Goal: Information Seeking & Learning: Learn about a topic

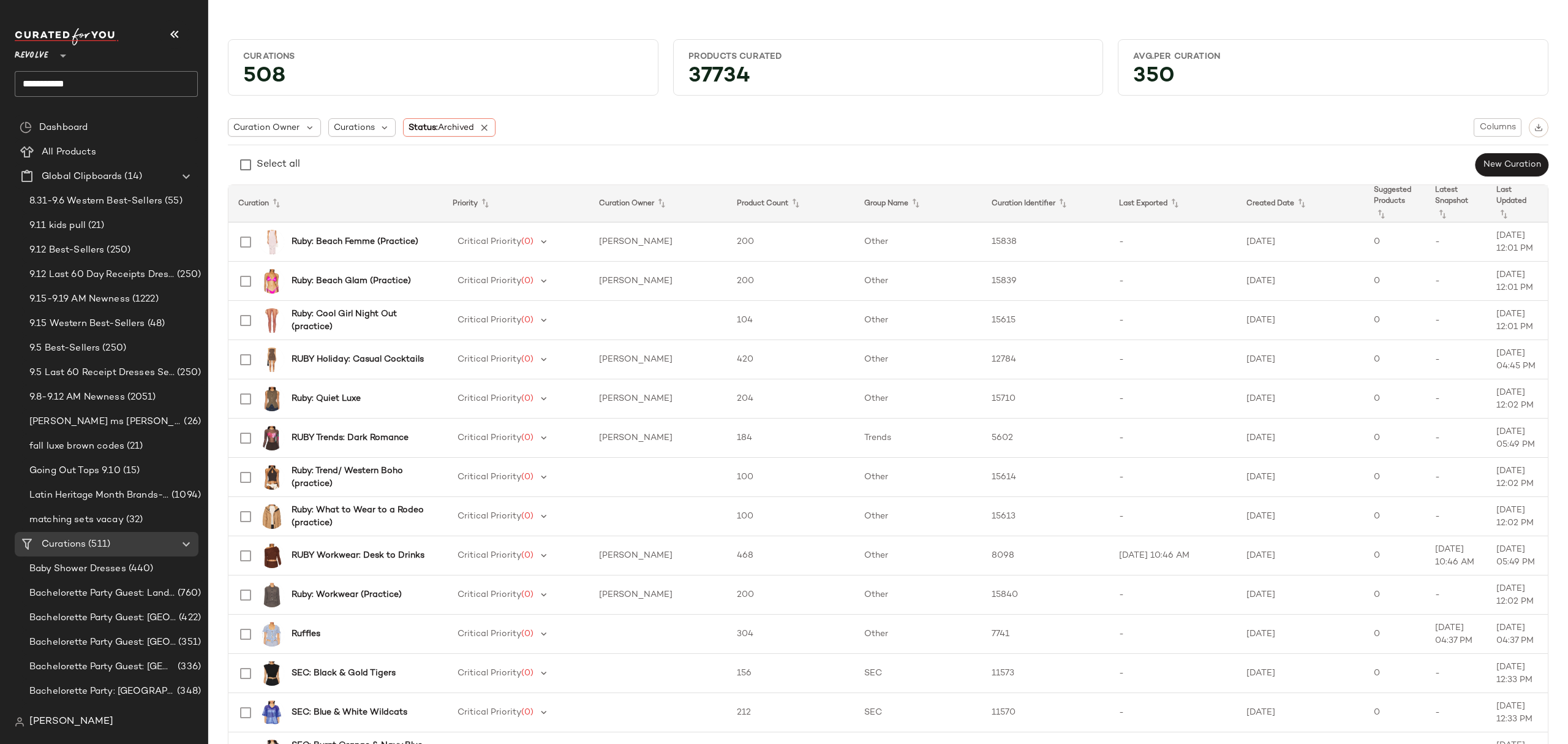
scroll to position [1471, 0]
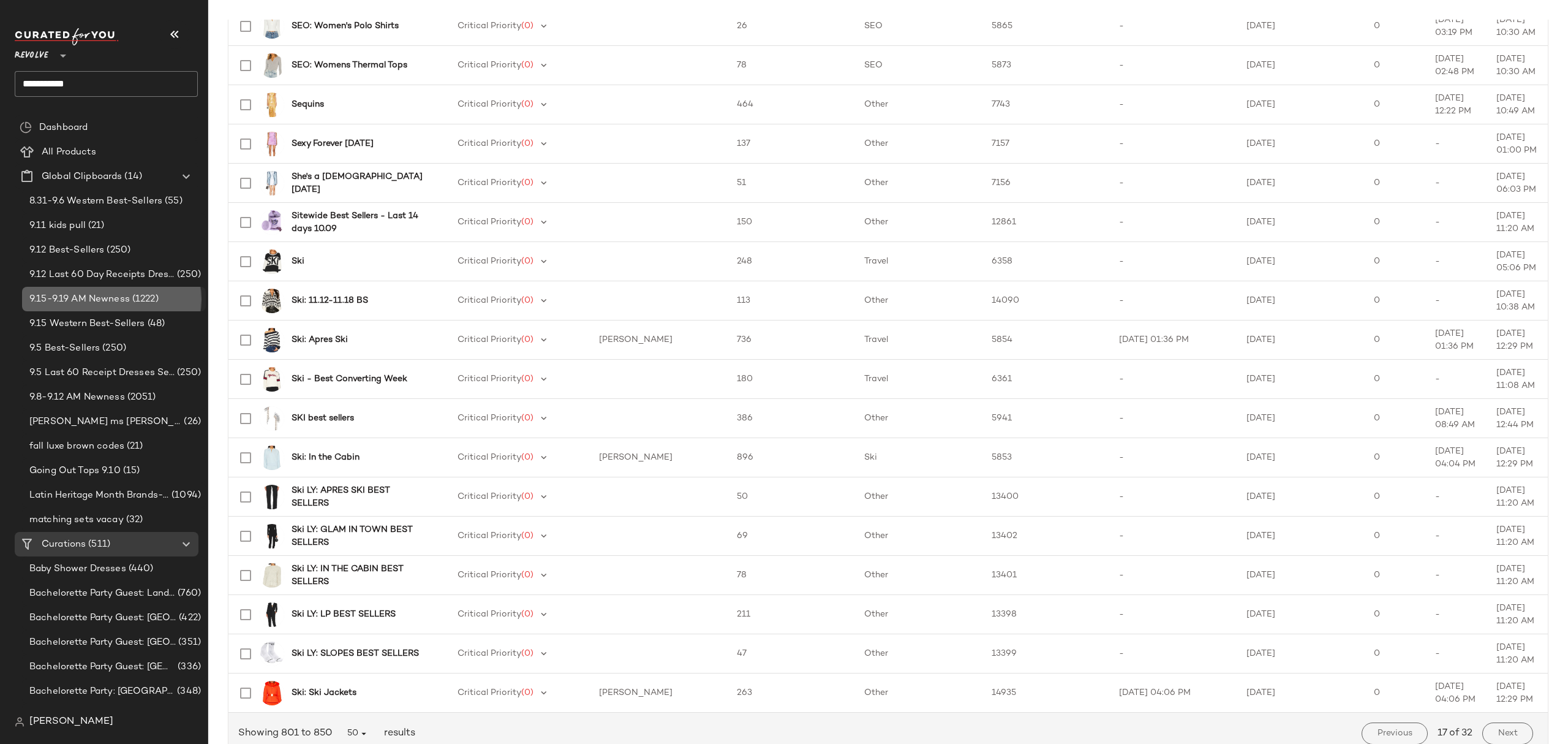
click at [109, 297] on span "9.15-9.19 AM Newness" at bounding box center [80, 299] width 101 height 14
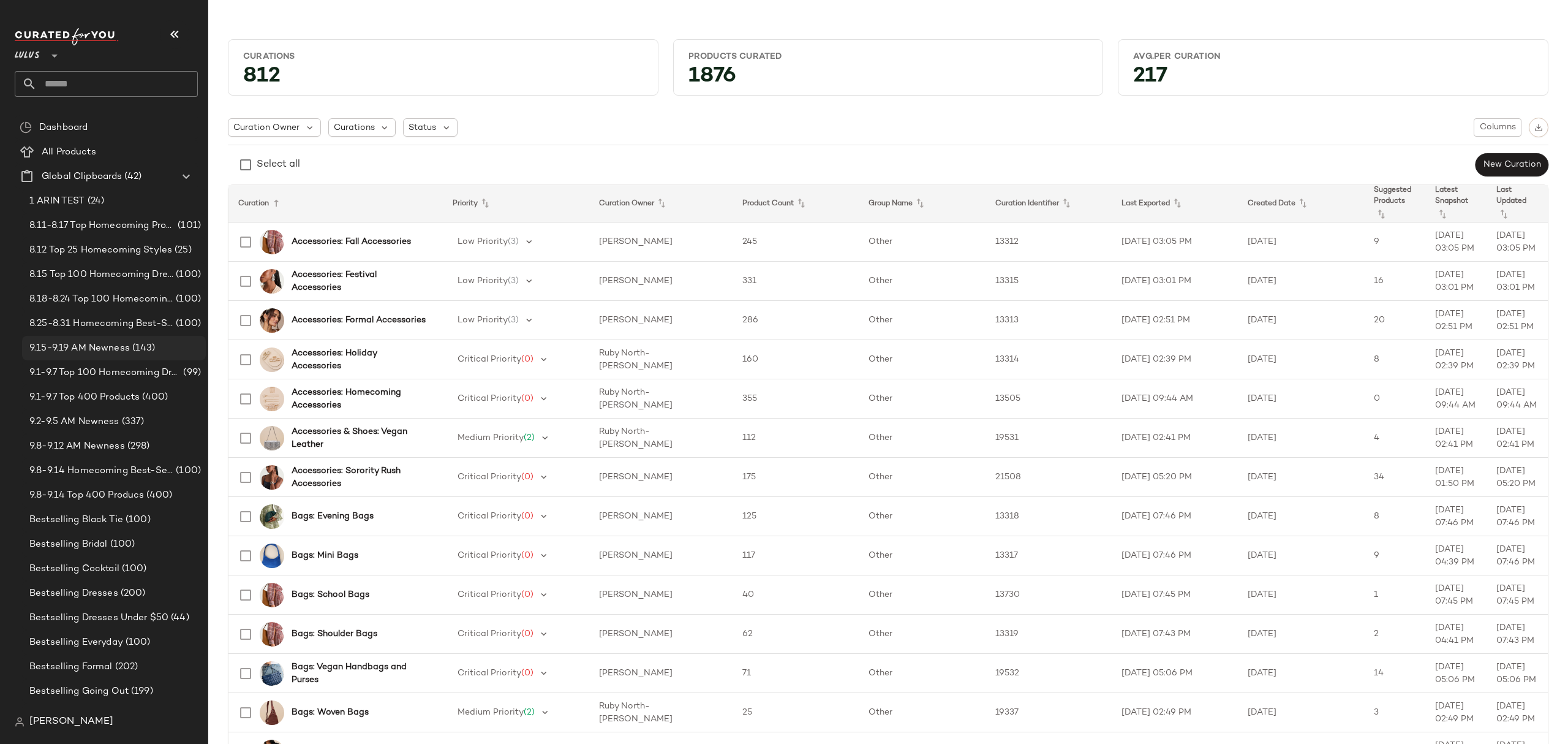
click at [101, 343] on span "9.15-9.19 AM Newness" at bounding box center [80, 348] width 101 height 14
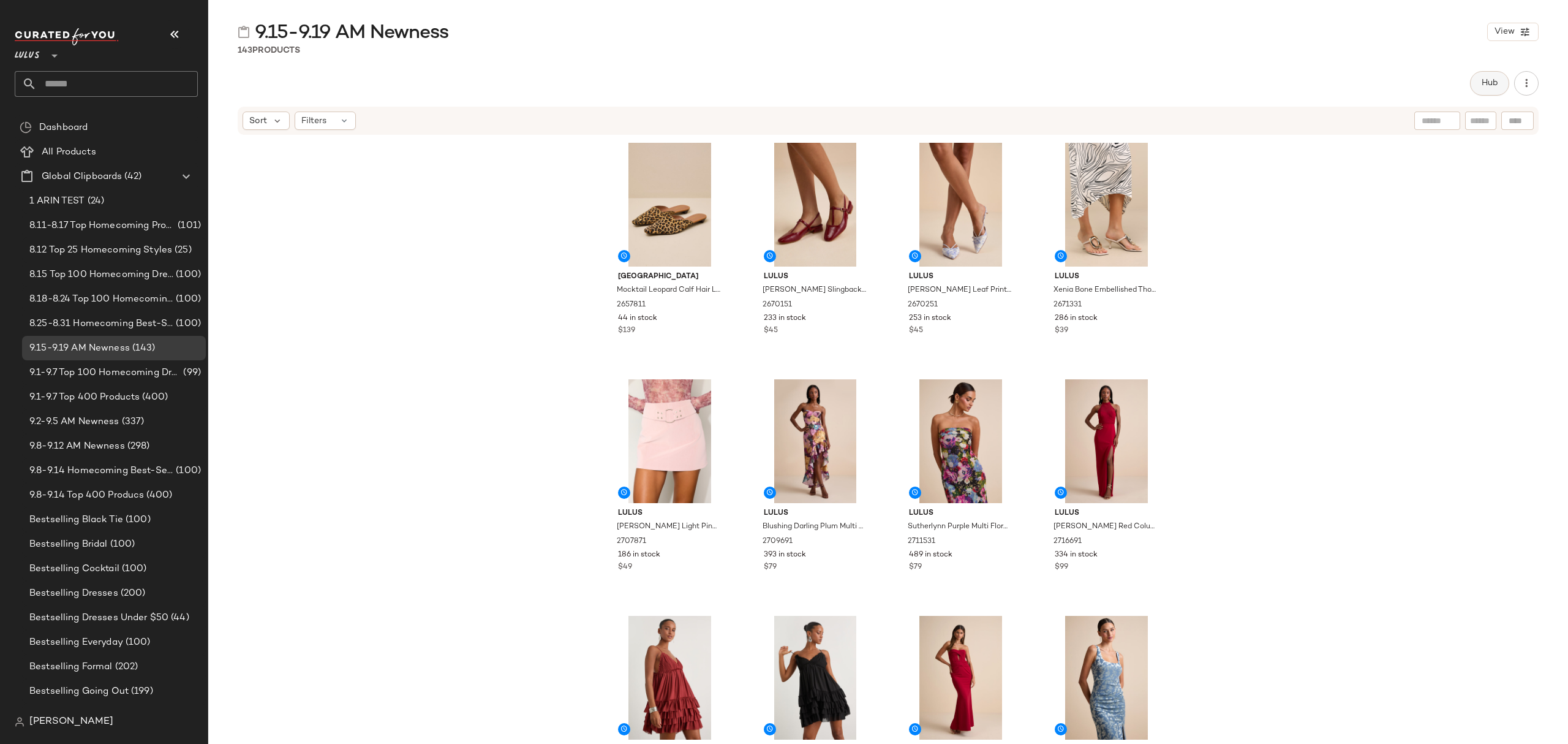
click at [1487, 78] on span "Hub" at bounding box center [1490, 83] width 17 height 10
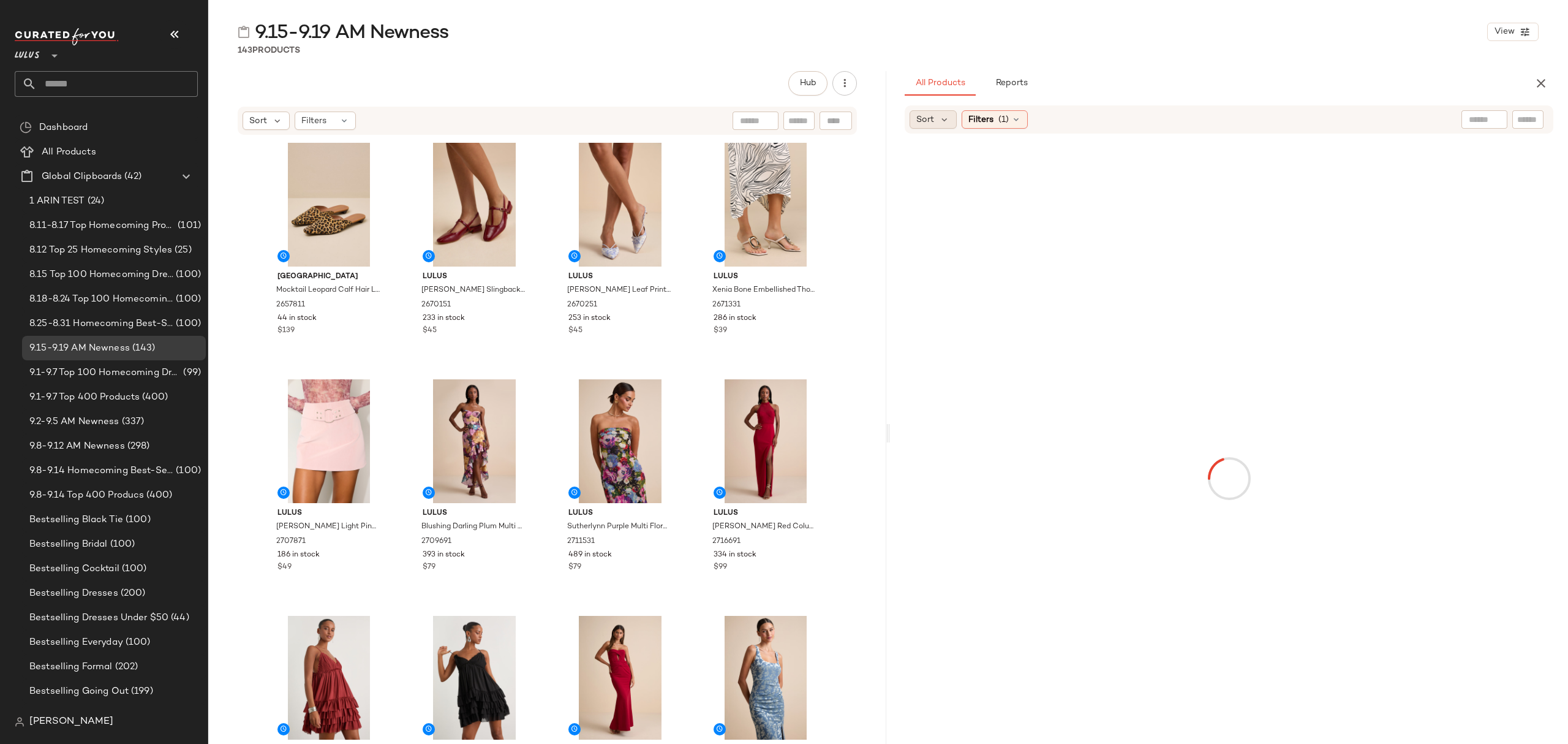
click at [919, 112] on div "Sort" at bounding box center [933, 120] width 47 height 19
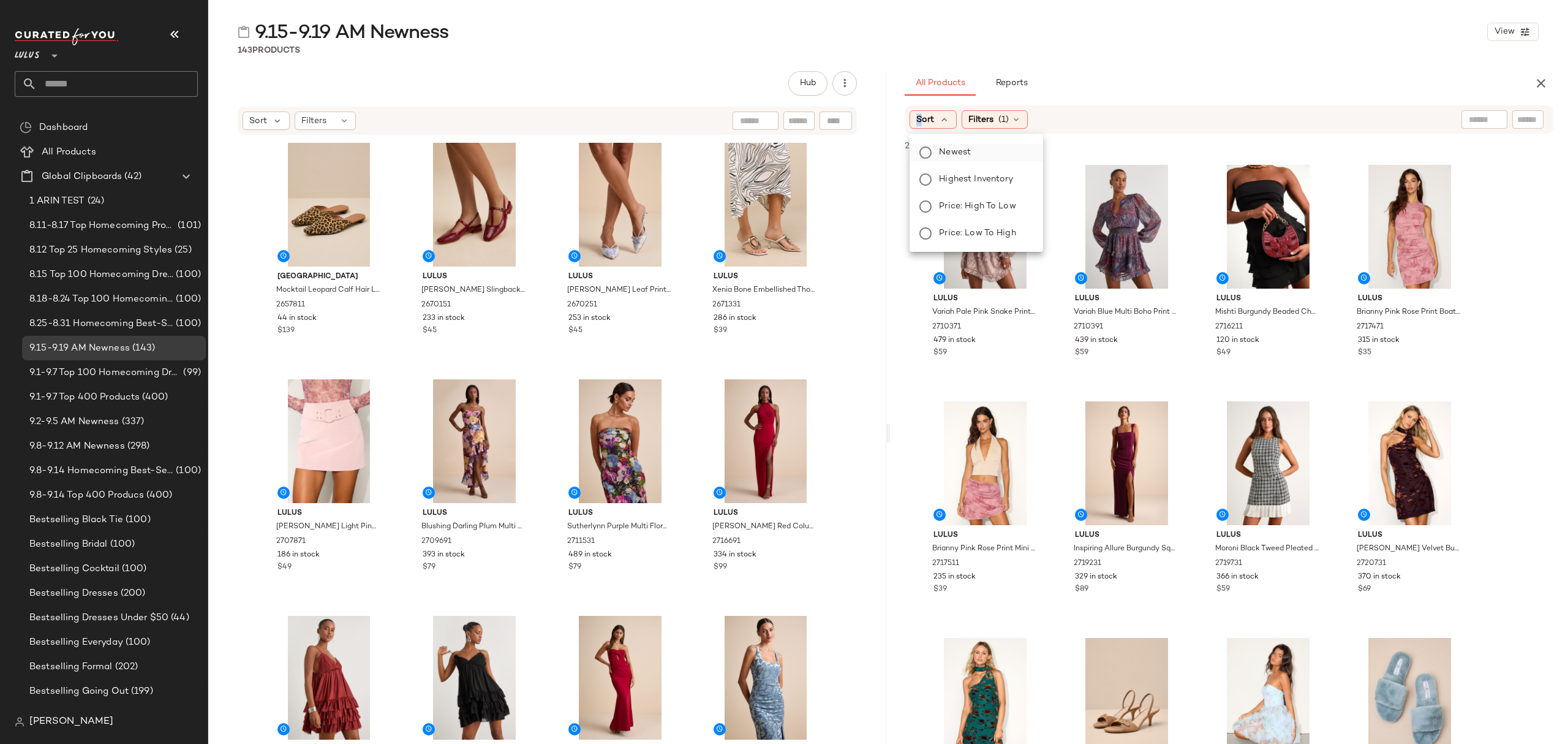
click at [945, 147] on span "Newest" at bounding box center [955, 152] width 32 height 13
click at [1143, 88] on div "All Products Reports" at bounding box center [1209, 83] width 609 height 25
click at [1049, 121] on icon at bounding box center [1049, 120] width 10 height 10
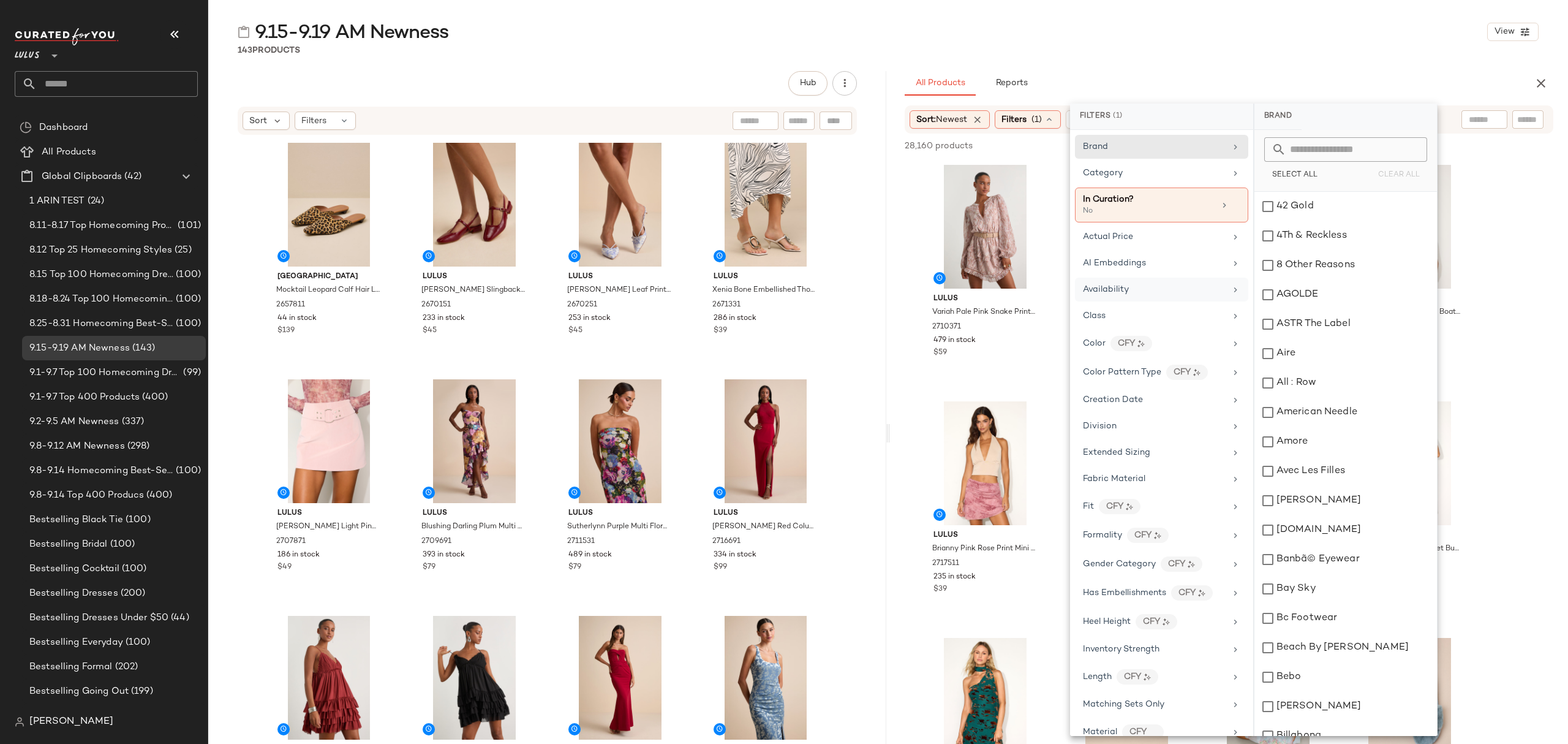
click at [1146, 296] on div "Availability" at bounding box center [1154, 289] width 142 height 13
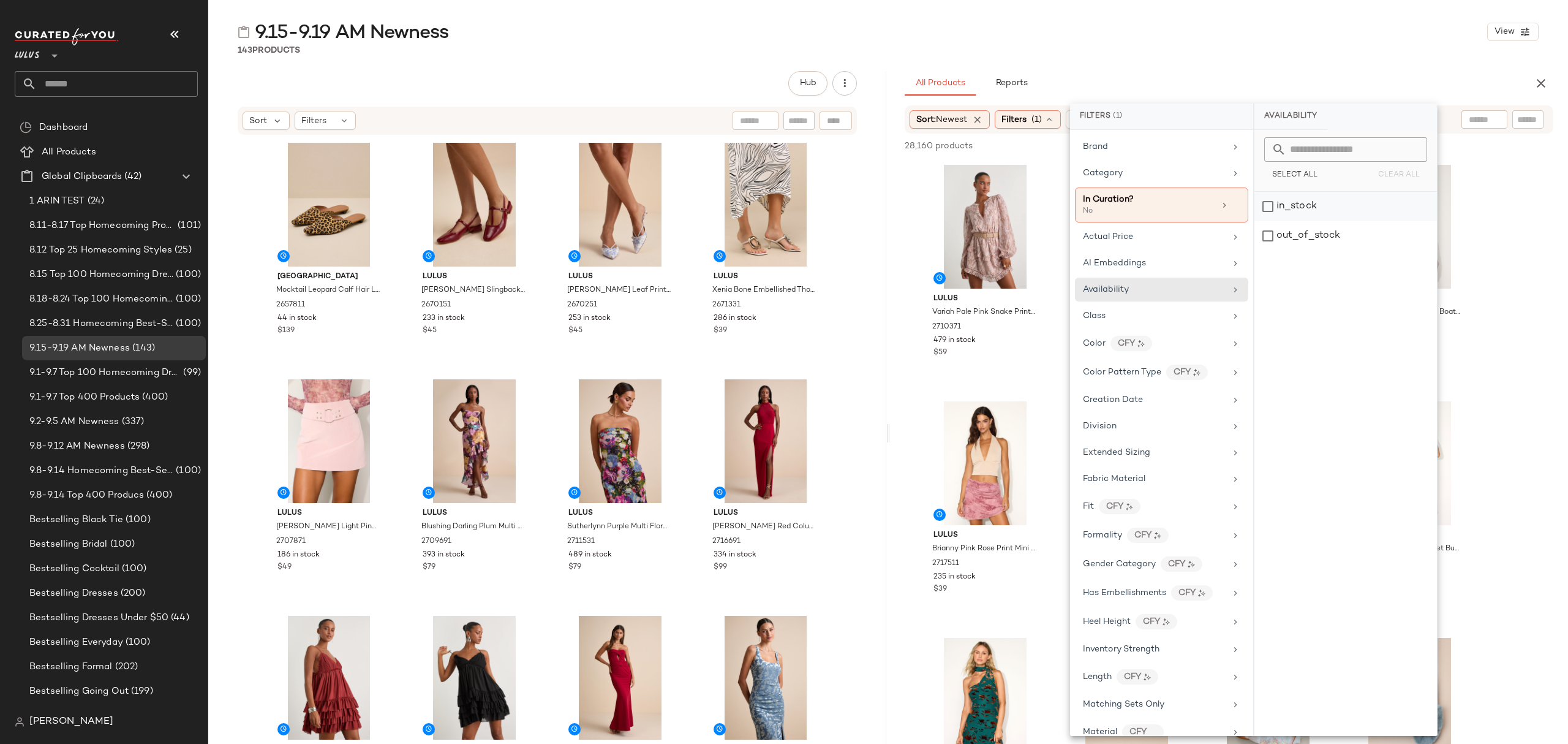
click at [1313, 205] on div "in_stock" at bounding box center [1345, 207] width 183 height 30
click at [1216, 69] on div "9.15-9.19 AM Newness View 143 Products Hub Sort Filters Seychelles Mocktail Leo…" at bounding box center [888, 382] width 1360 height 724
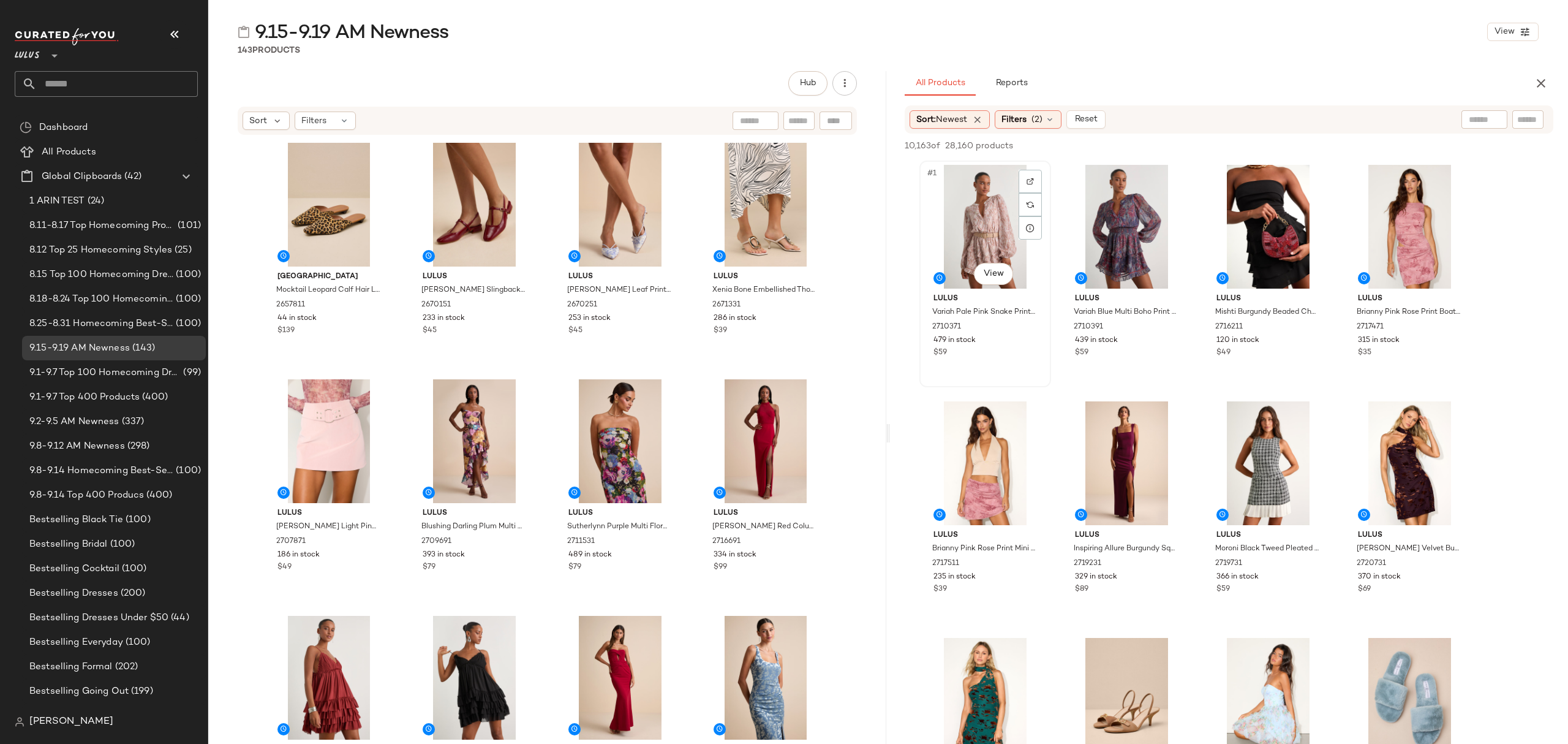
click at [946, 206] on div "#1 View" at bounding box center [985, 226] width 123 height 124
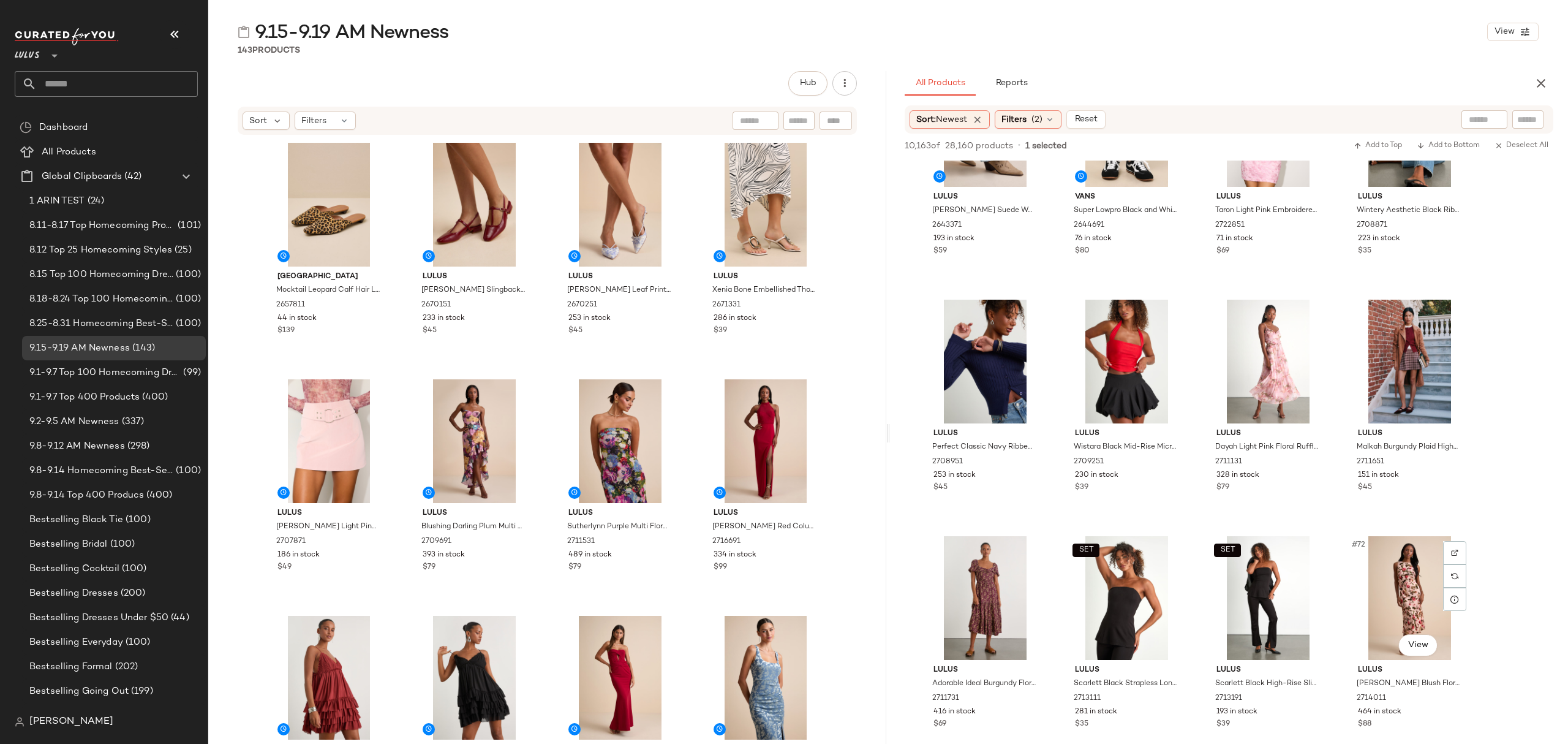
scroll to position [3513, 0]
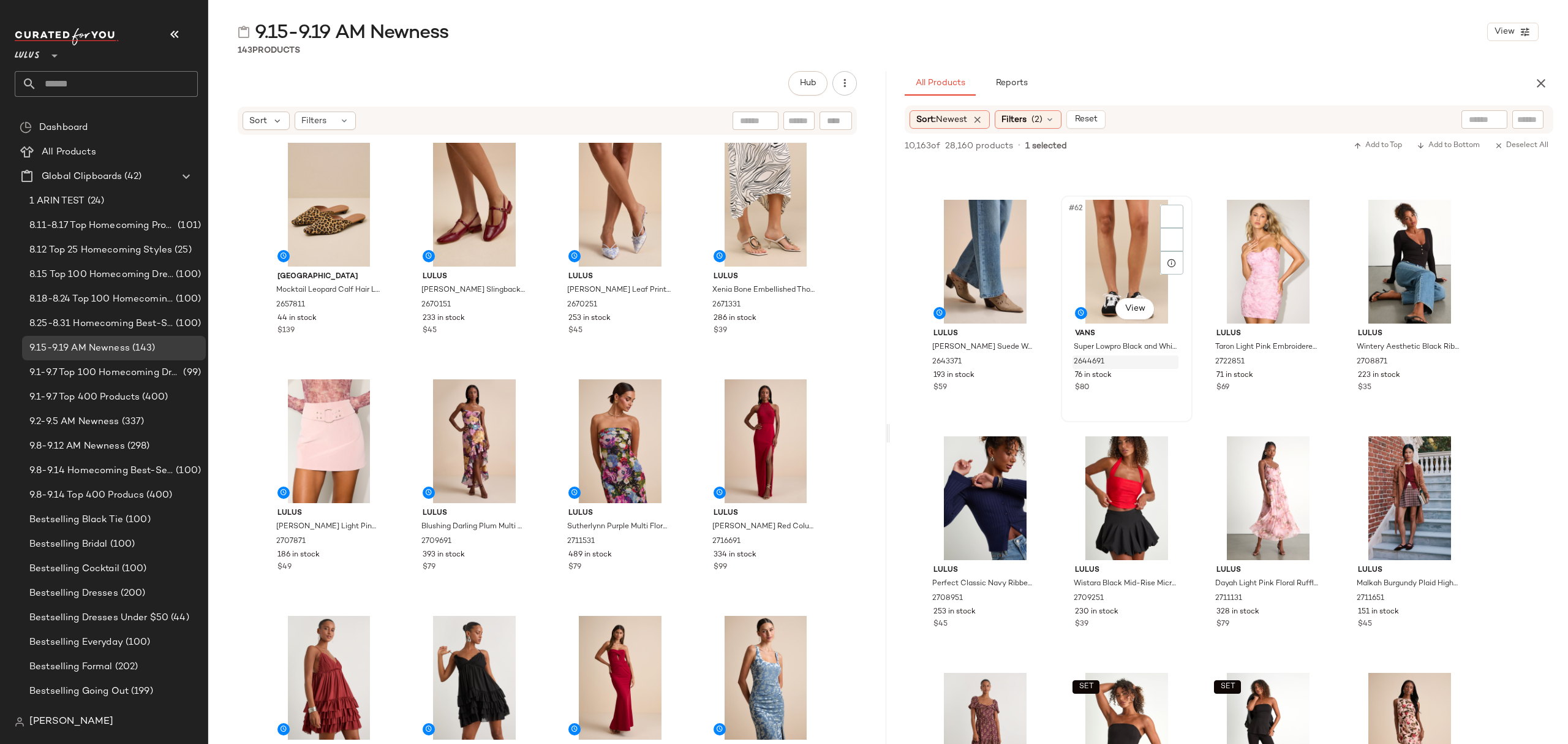
click at [1135, 366] on div "2644691" at bounding box center [1125, 362] width 106 height 14
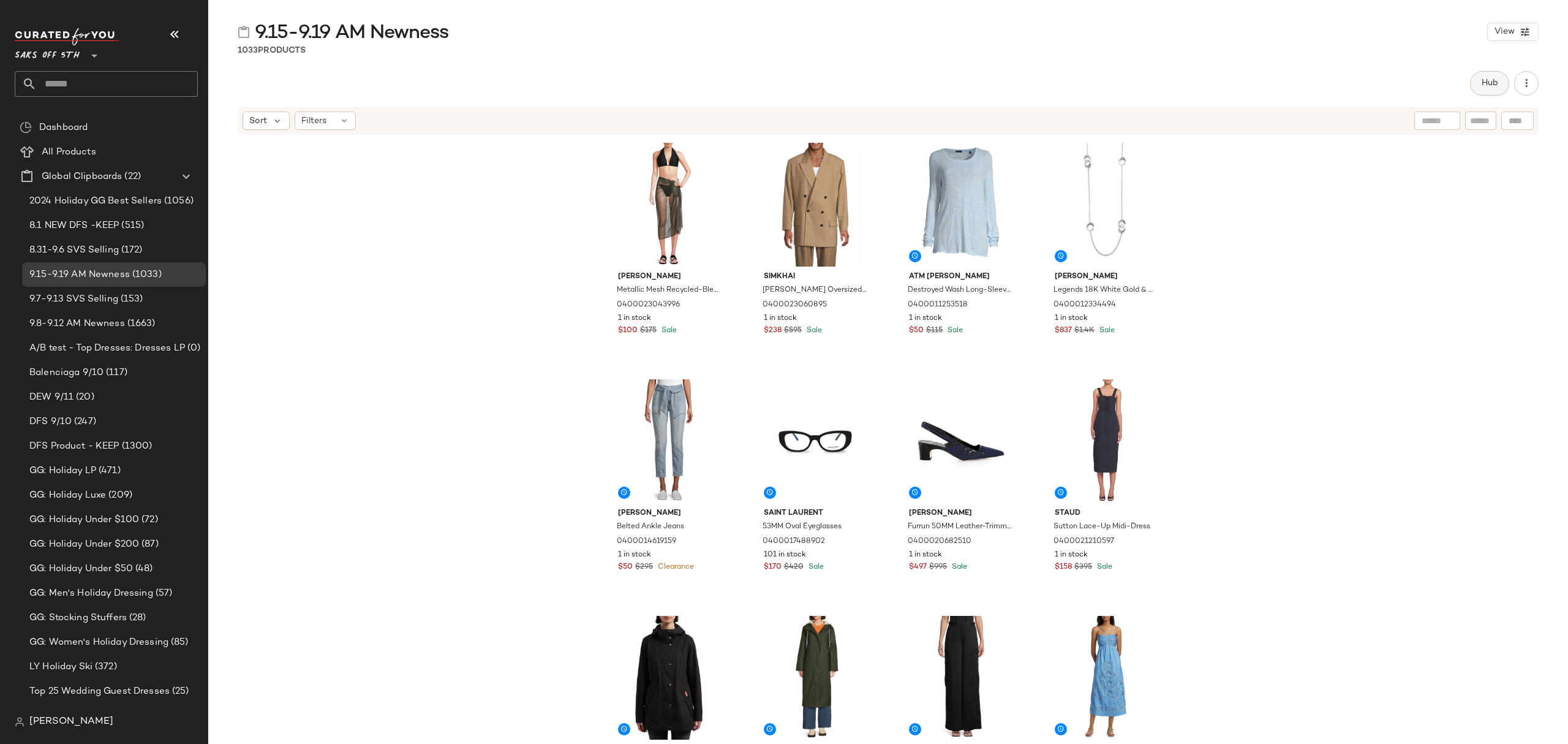
click at [1485, 76] on button "Hub" at bounding box center [1490, 83] width 39 height 25
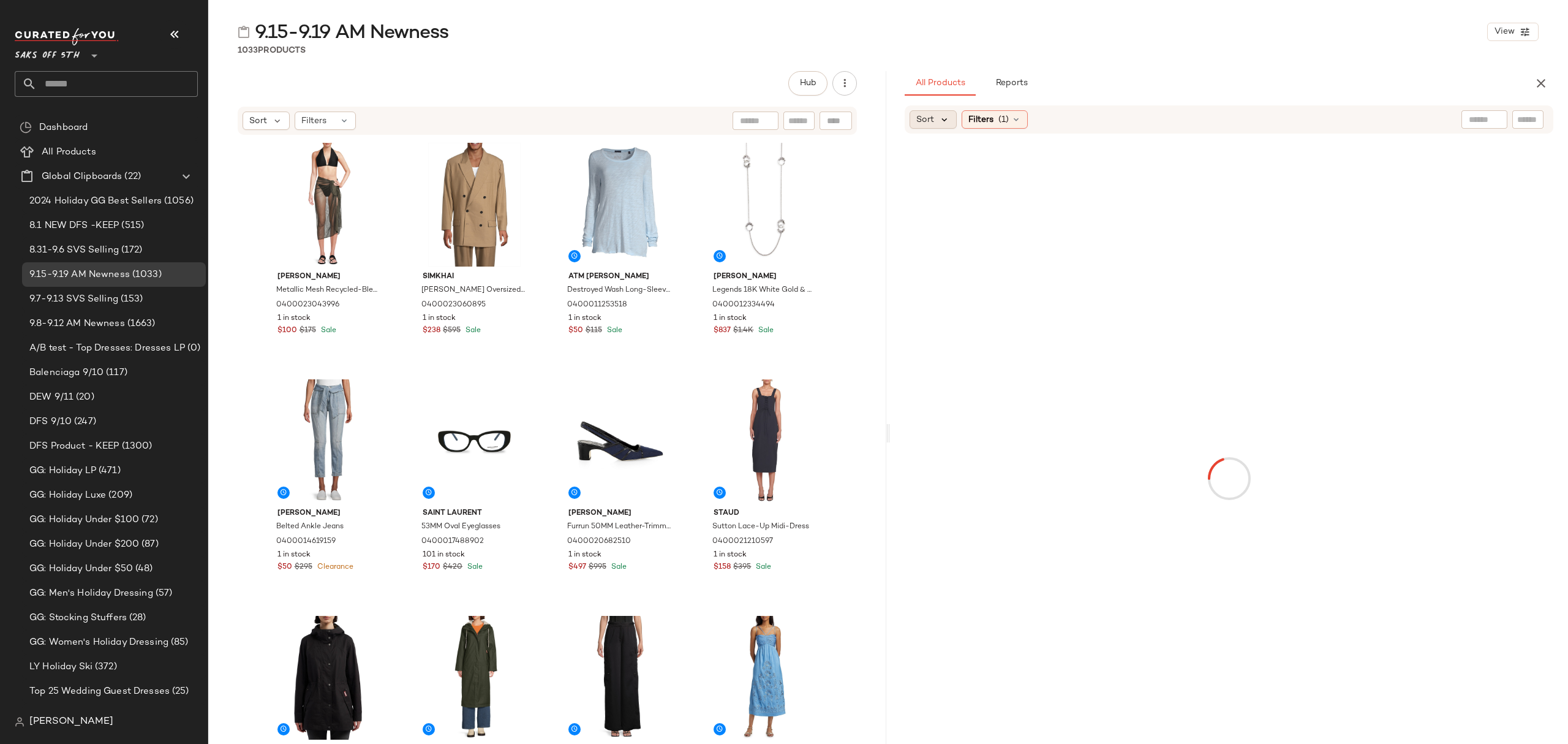
click at [942, 120] on icon at bounding box center [945, 120] width 11 height 11
click at [948, 148] on span "Newest" at bounding box center [955, 152] width 32 height 13
click at [1157, 91] on div "All Products Reports" at bounding box center [1209, 83] width 609 height 25
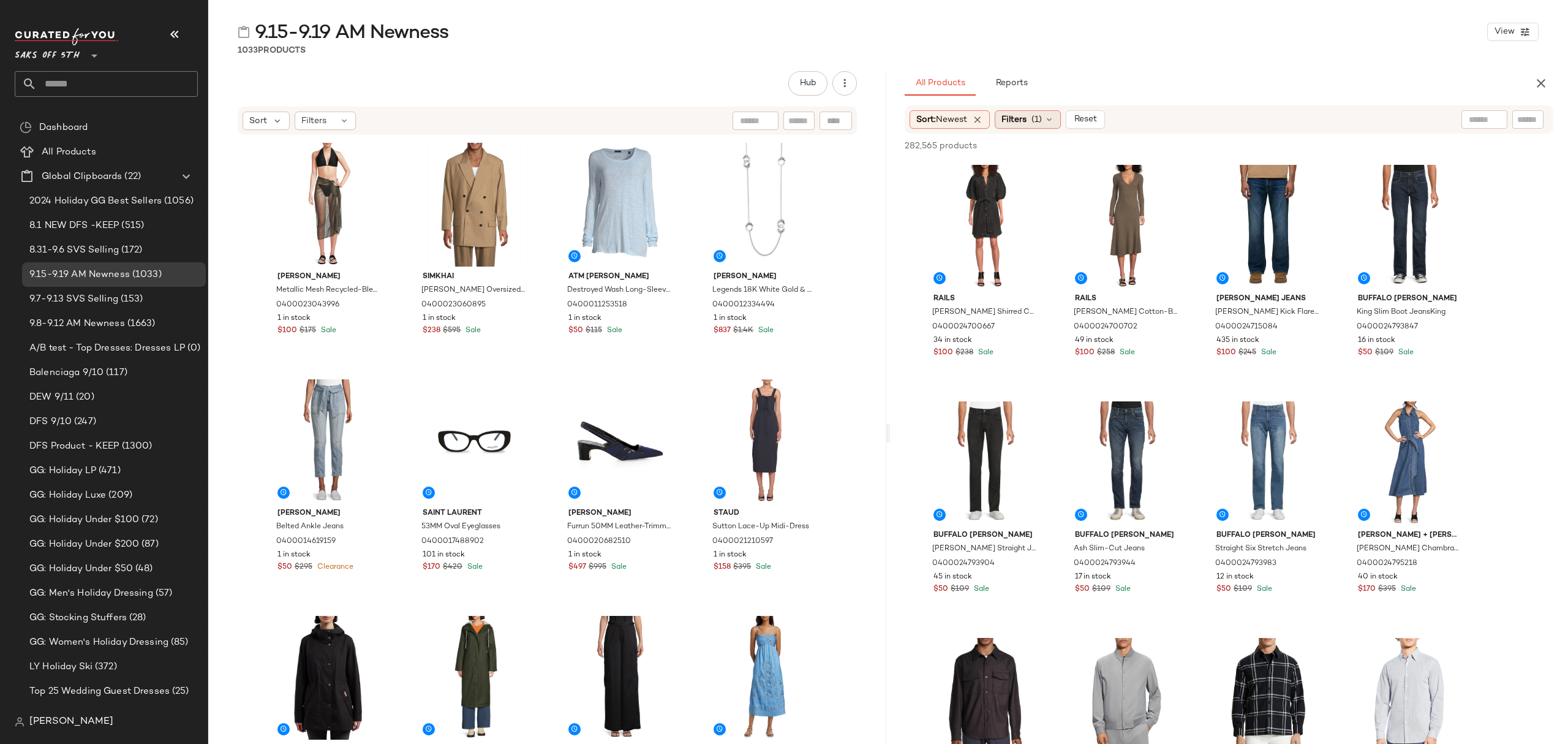
click at [1032, 120] on div "Filters (1)" at bounding box center [1027, 120] width 66 height 19
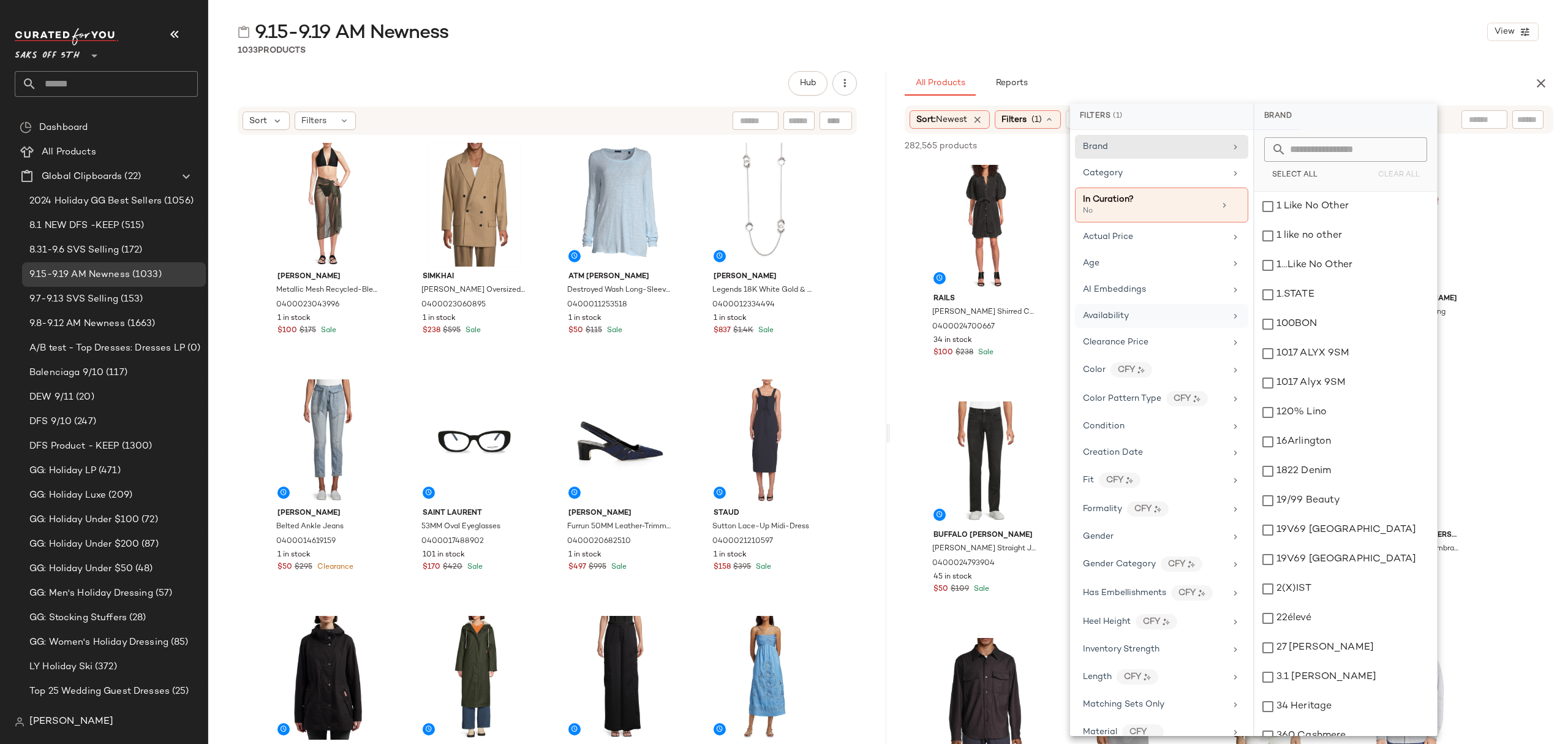
click at [1223, 314] on div "Availability" at bounding box center [1161, 316] width 173 height 24
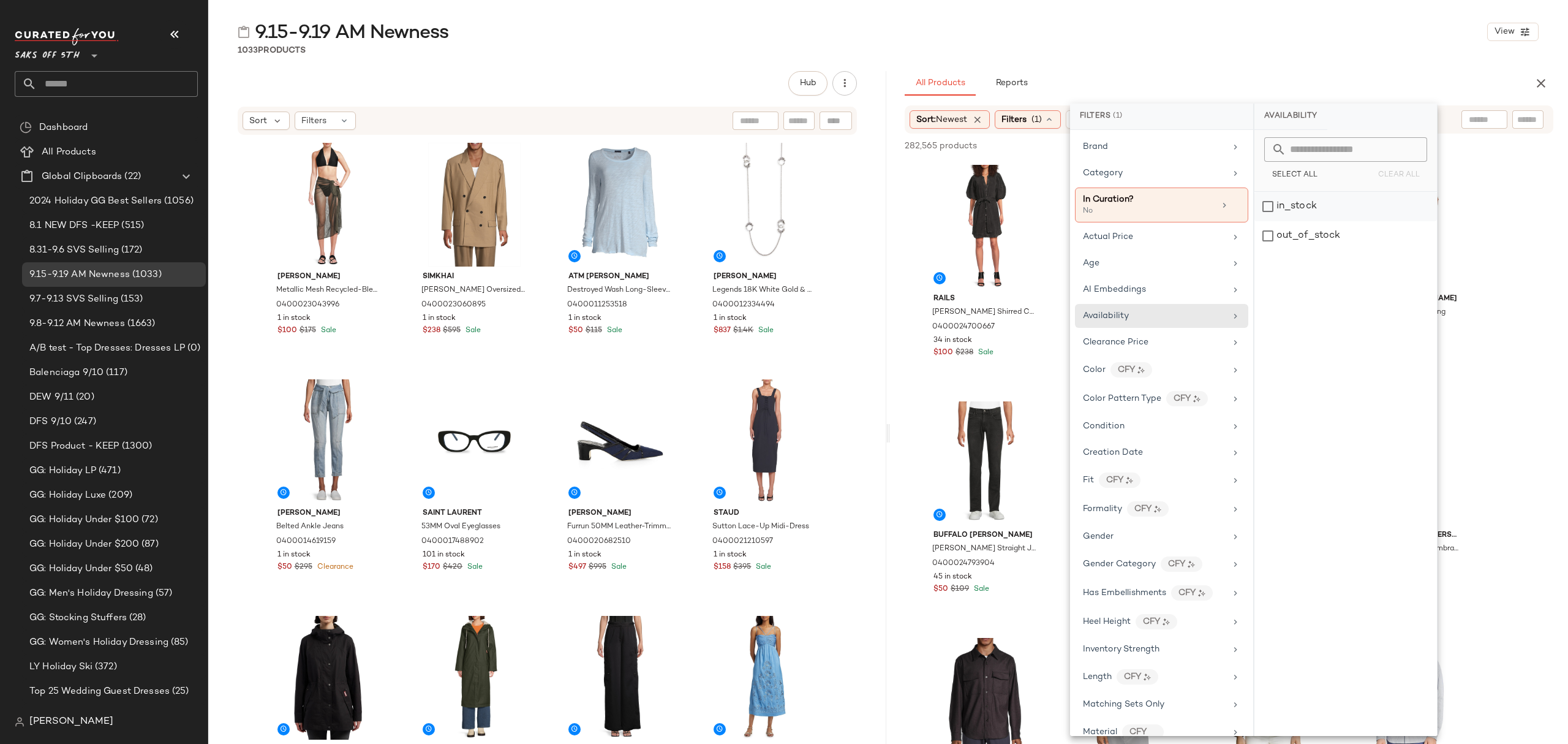
click at [1310, 210] on div "in_stock" at bounding box center [1345, 207] width 183 height 30
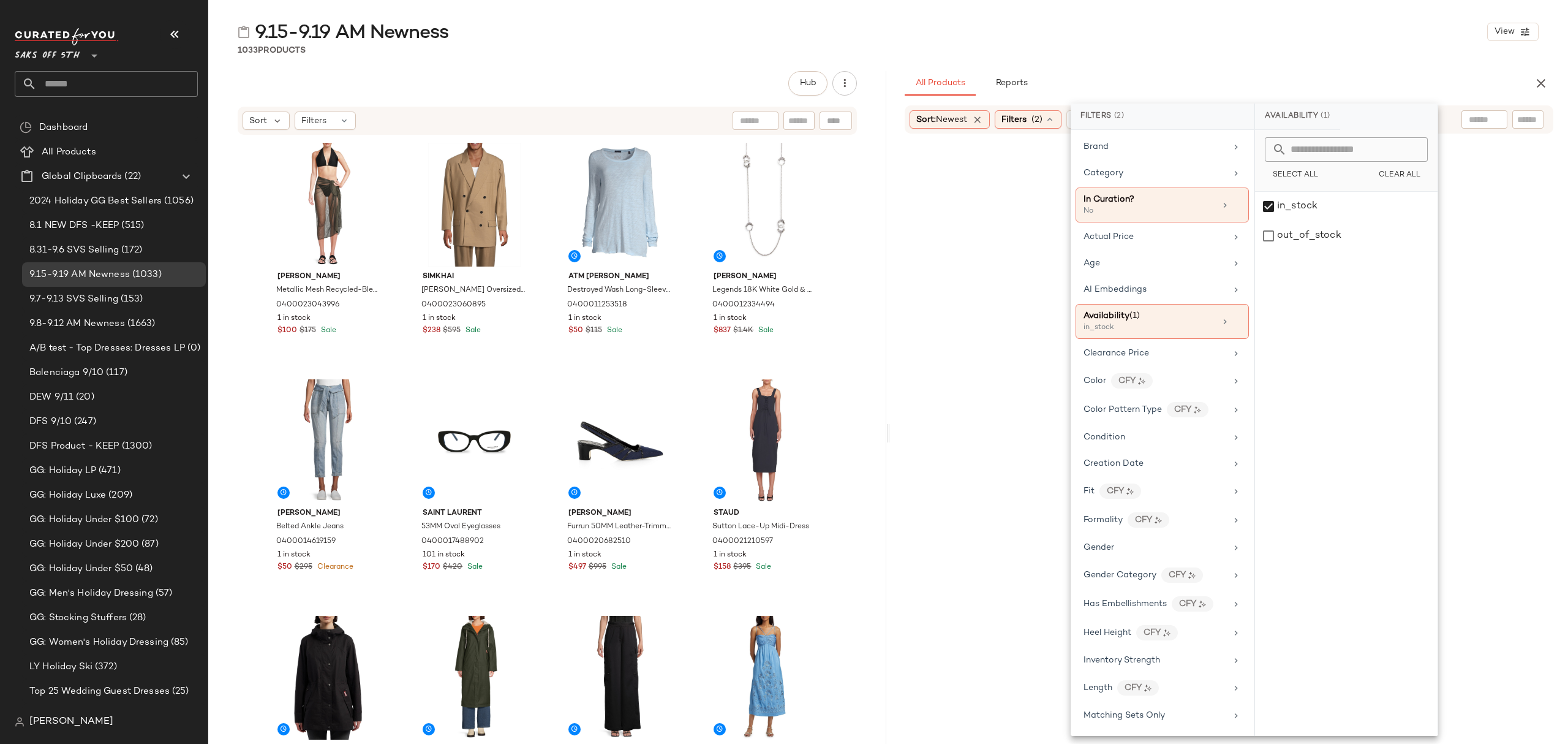
click at [1181, 57] on div "9.15-9.19 AM Newness View 1033 Products Hub Sort Filters Milly Cabana Metallic …" at bounding box center [888, 382] width 1360 height 724
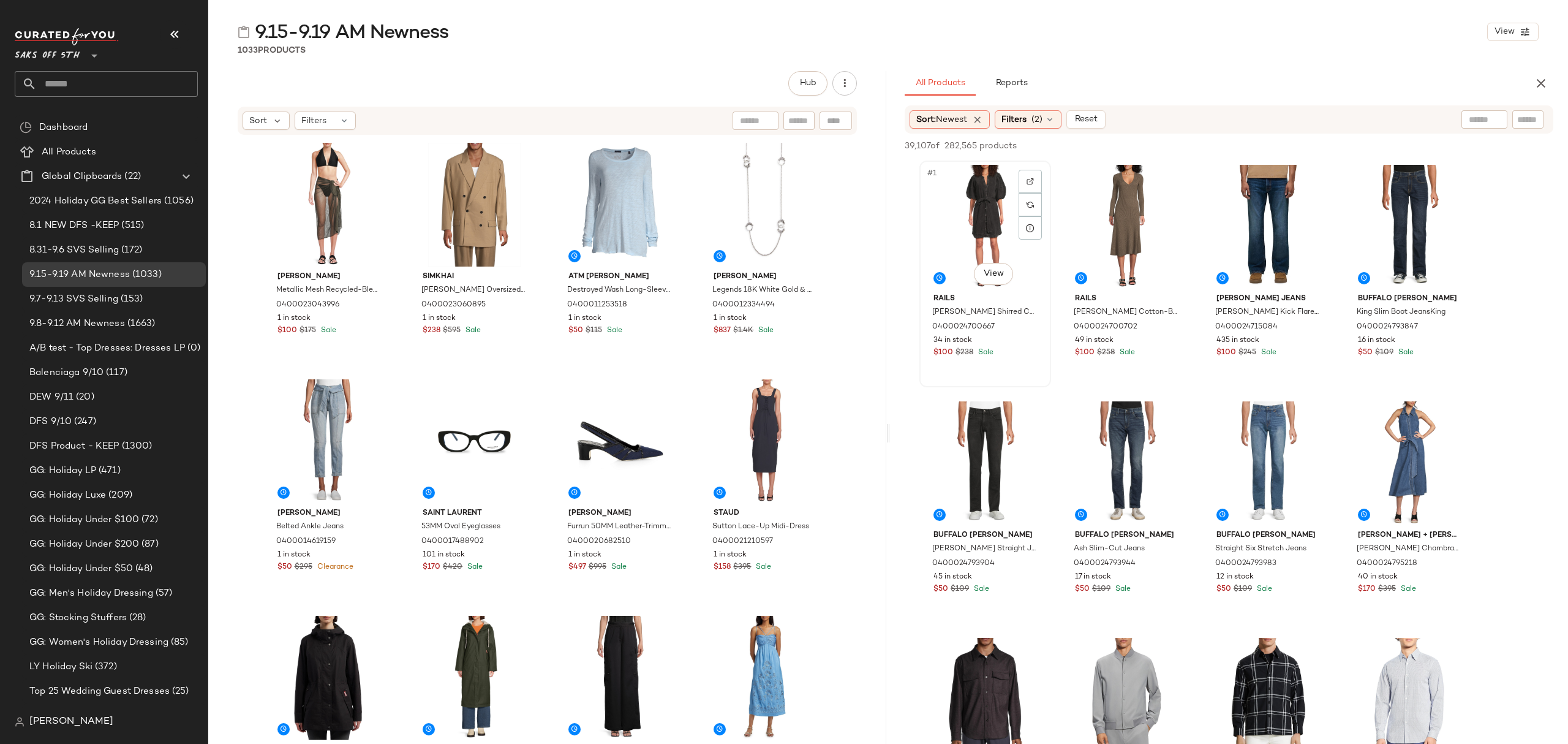
click at [967, 172] on div "#1 View" at bounding box center [985, 226] width 123 height 124
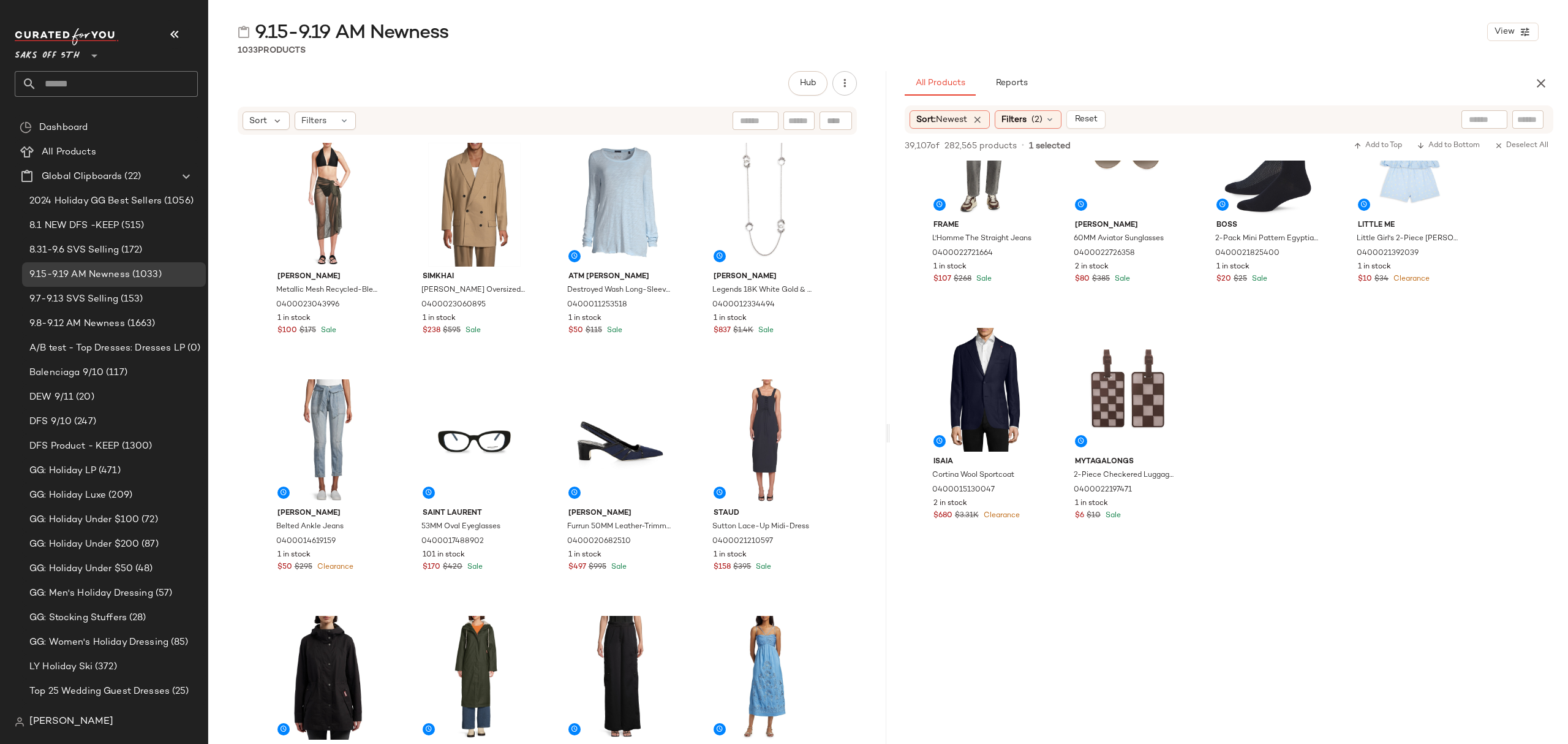
scroll to position [5065, 0]
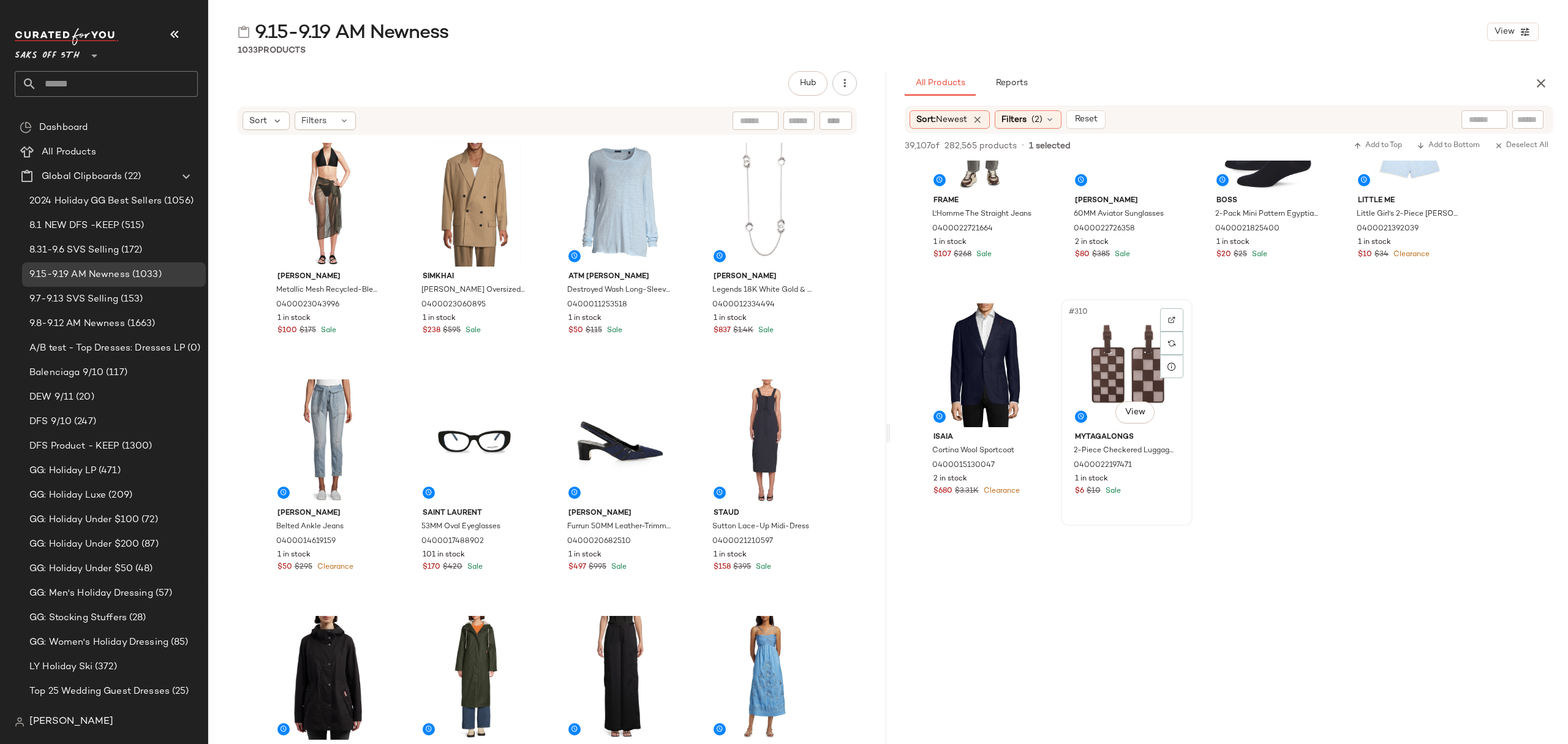
click at [1157, 494] on div "$6 $10 Sale" at bounding box center [1127, 492] width 104 height 11
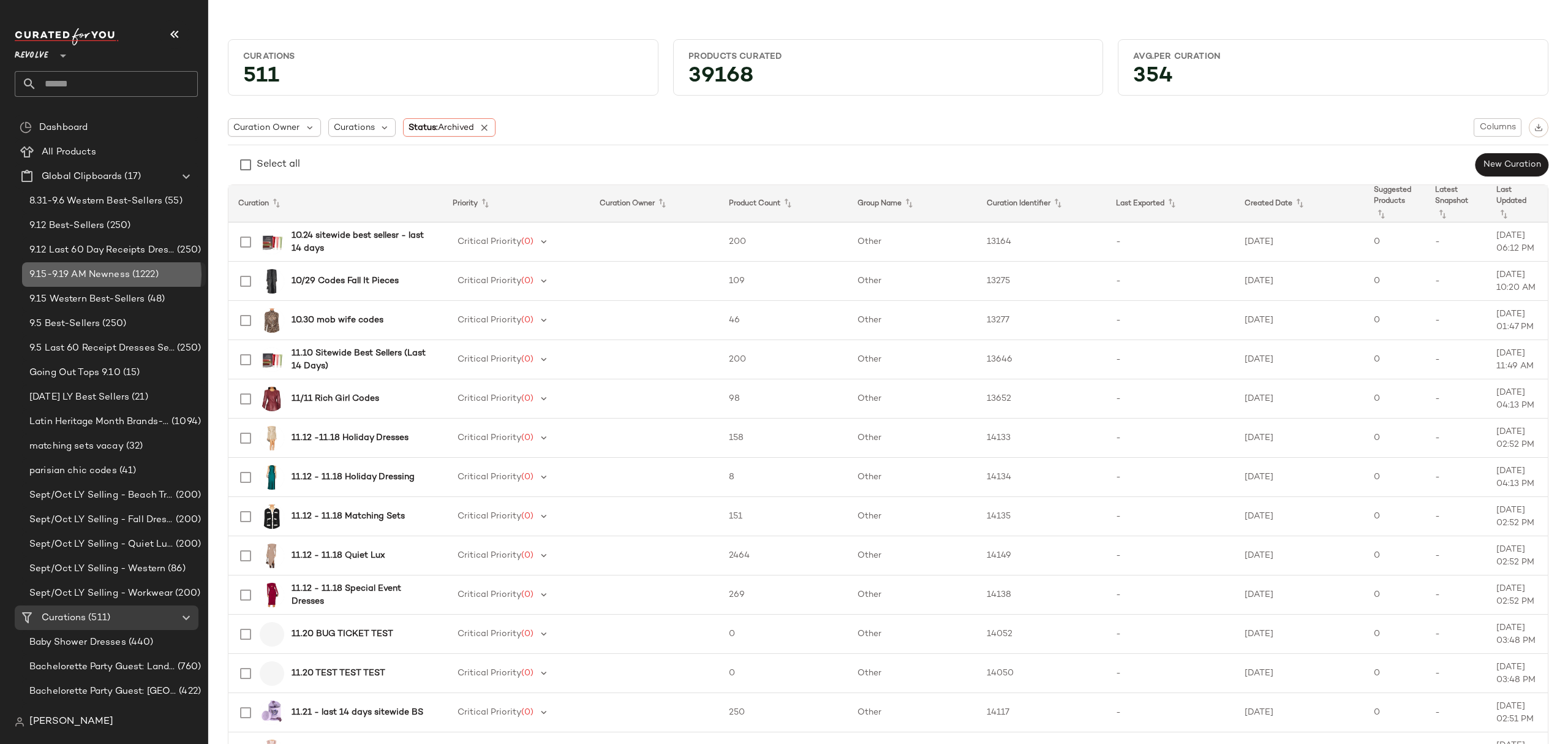
click at [121, 277] on span "9.15-9.19 AM Newness" at bounding box center [80, 275] width 101 height 14
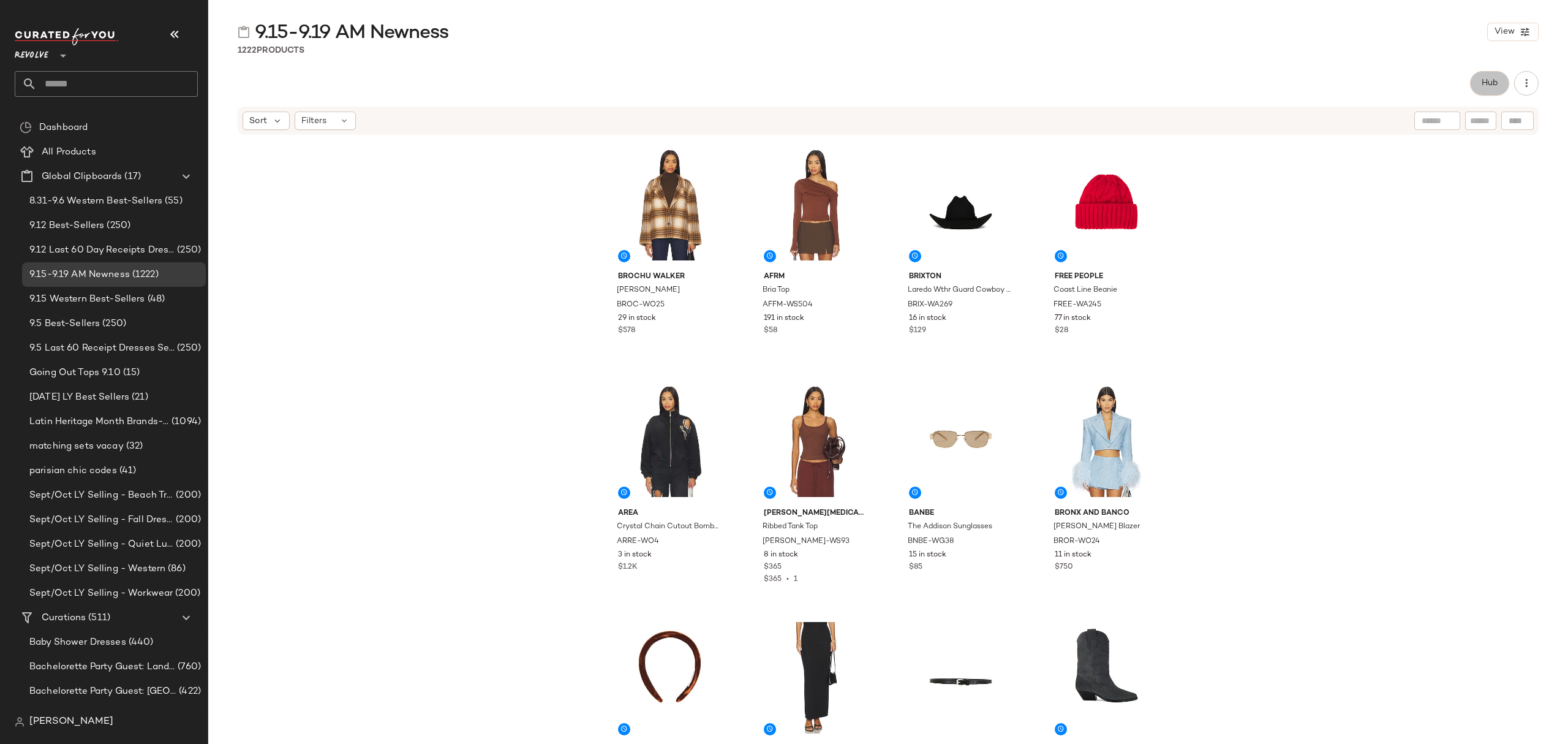
click at [1490, 89] on button "Hub" at bounding box center [1490, 83] width 39 height 25
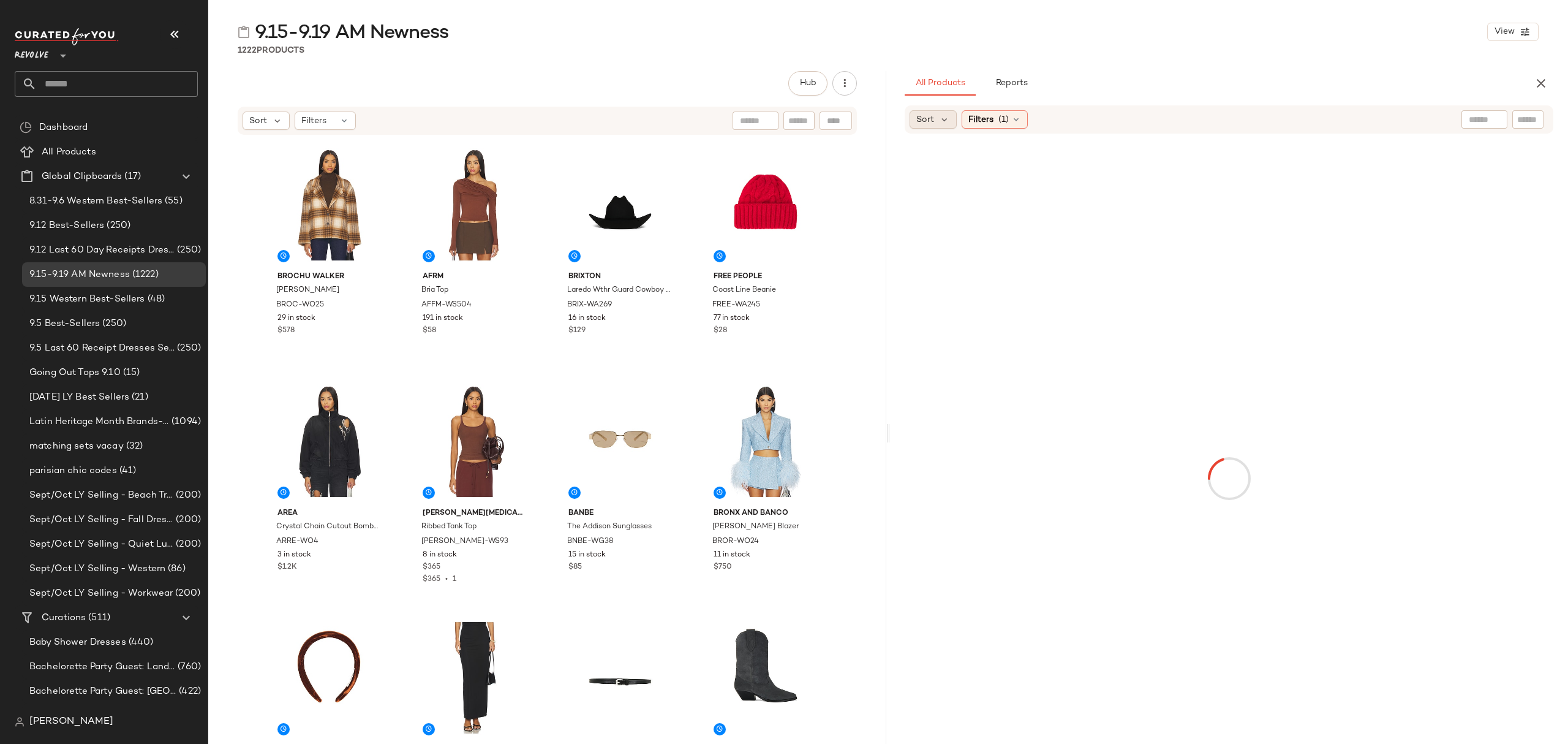
click at [929, 116] on span "Sort" at bounding box center [925, 120] width 18 height 13
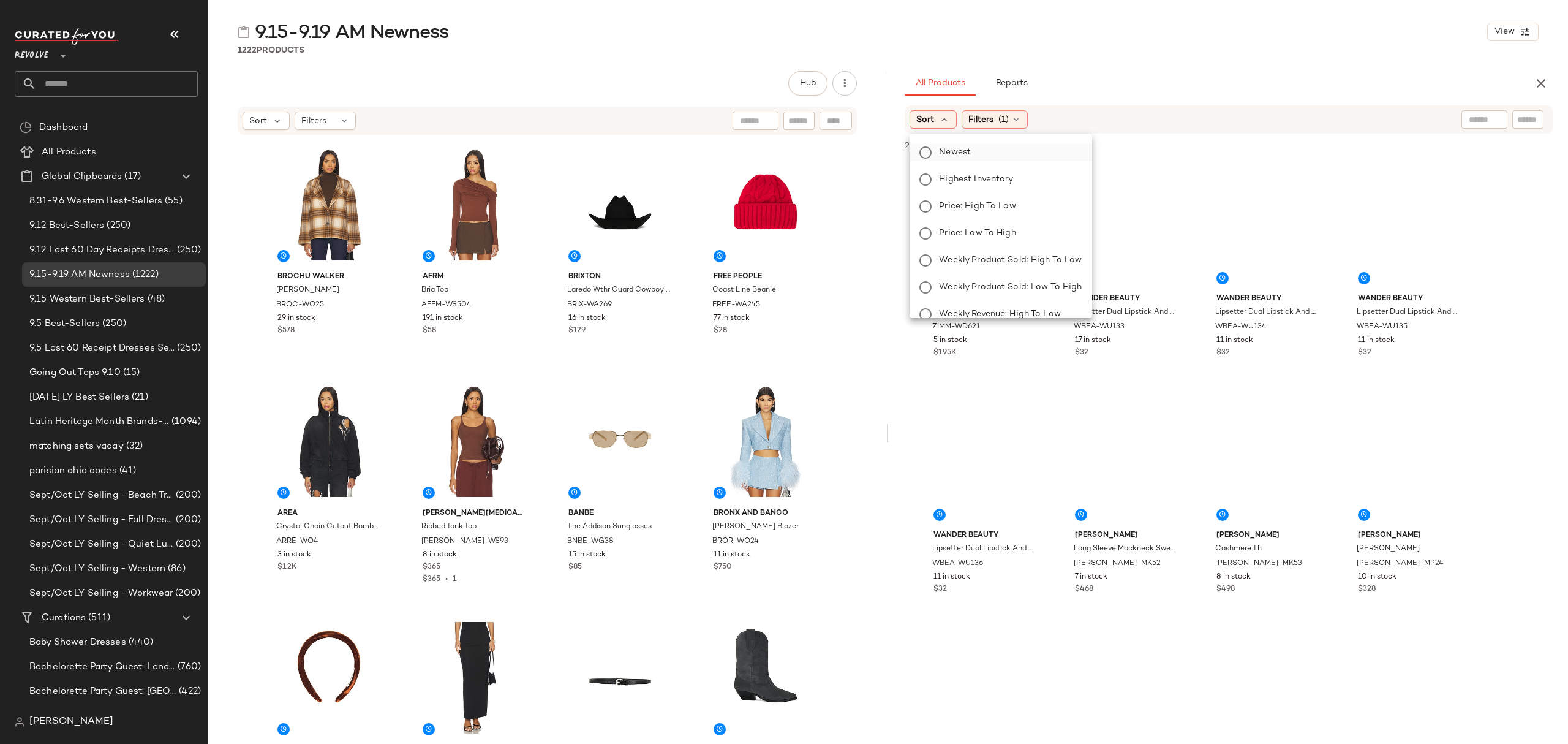
click at [949, 151] on span "Newest" at bounding box center [955, 152] width 32 height 13
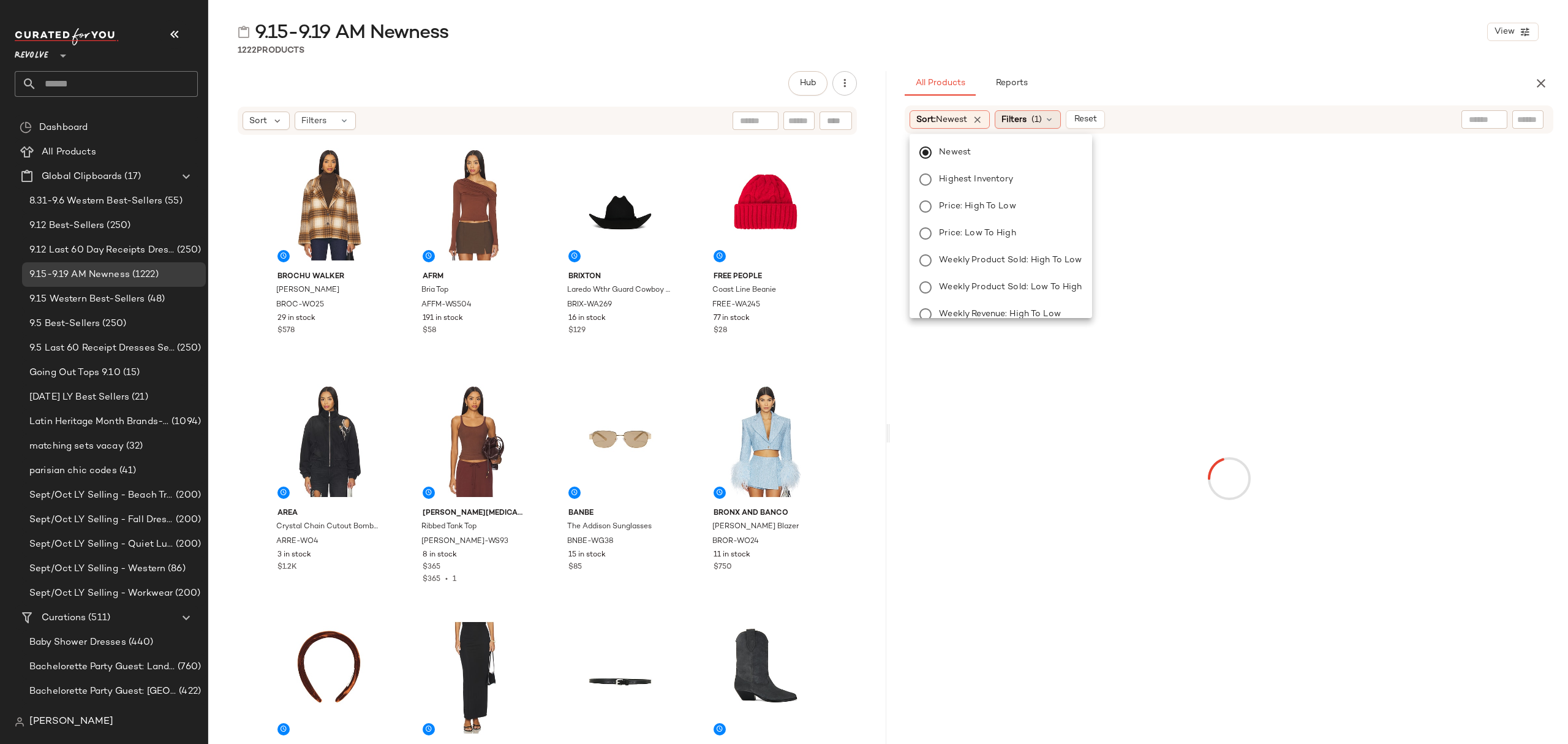
click at [1009, 119] on span "Filters" at bounding box center [1014, 120] width 25 height 13
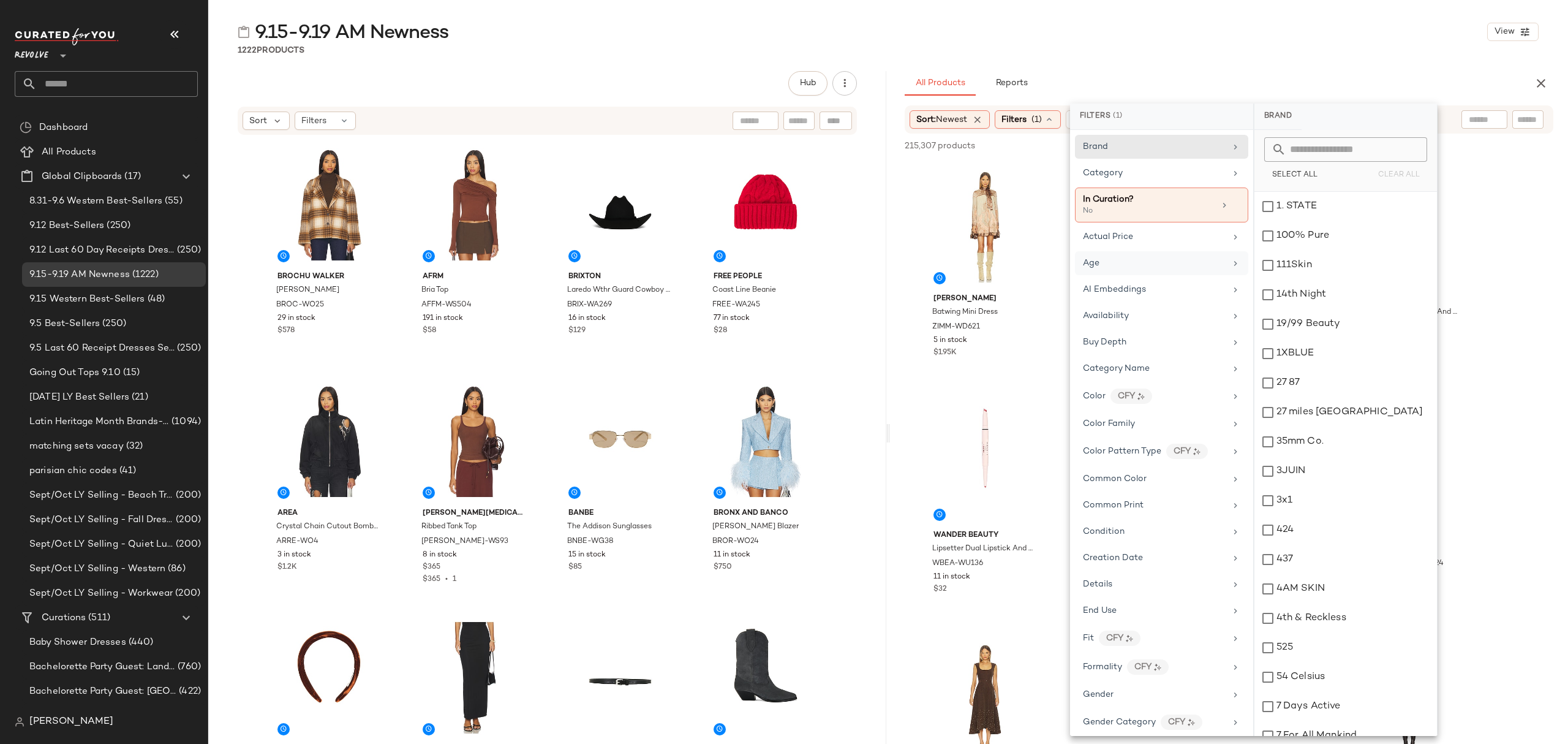
click at [1141, 270] on div "Age" at bounding box center [1154, 263] width 142 height 13
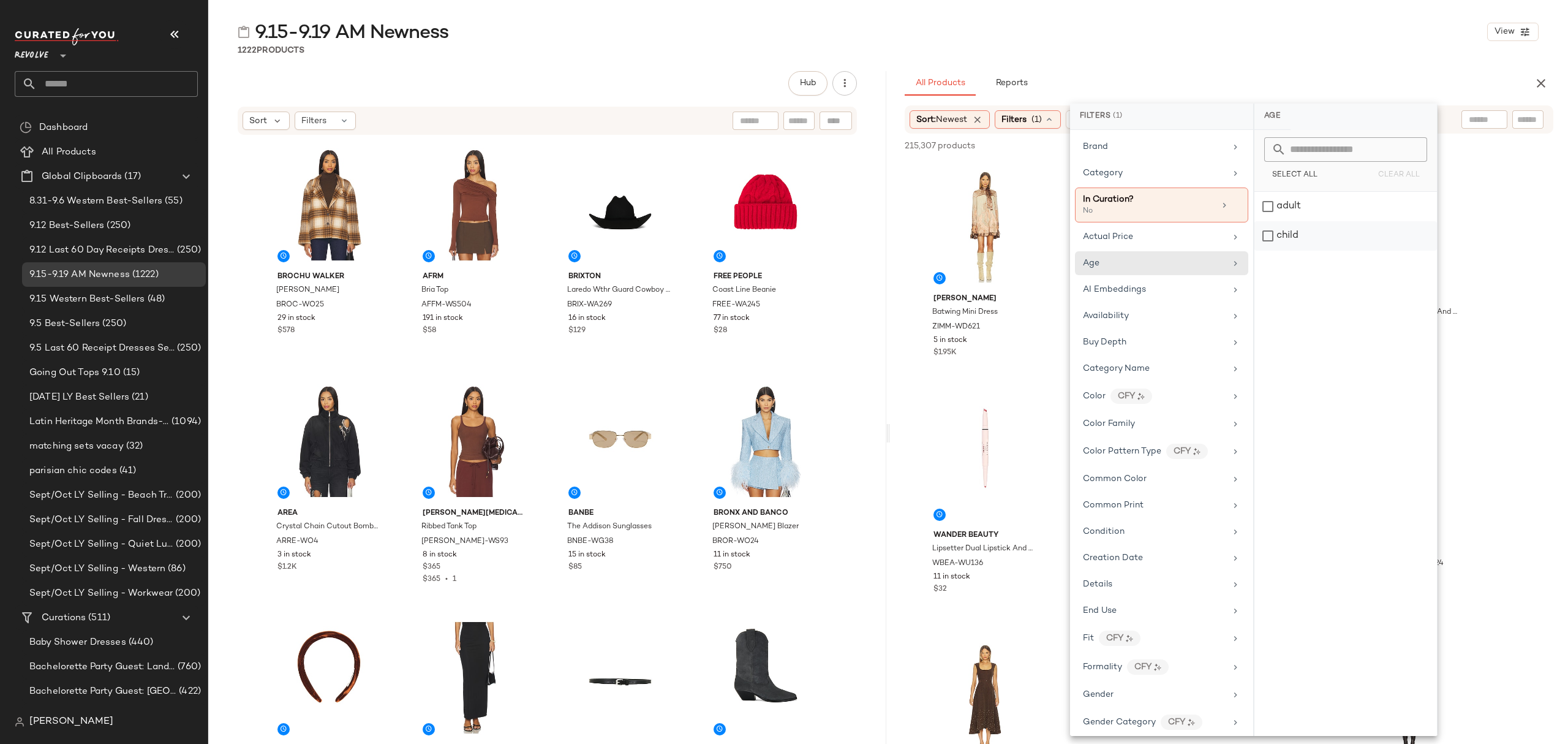
drag, startPoint x: 1318, startPoint y: 202, endPoint x: 1305, endPoint y: 233, distance: 33.6
click at [1318, 204] on div "adult" at bounding box center [1345, 207] width 183 height 30
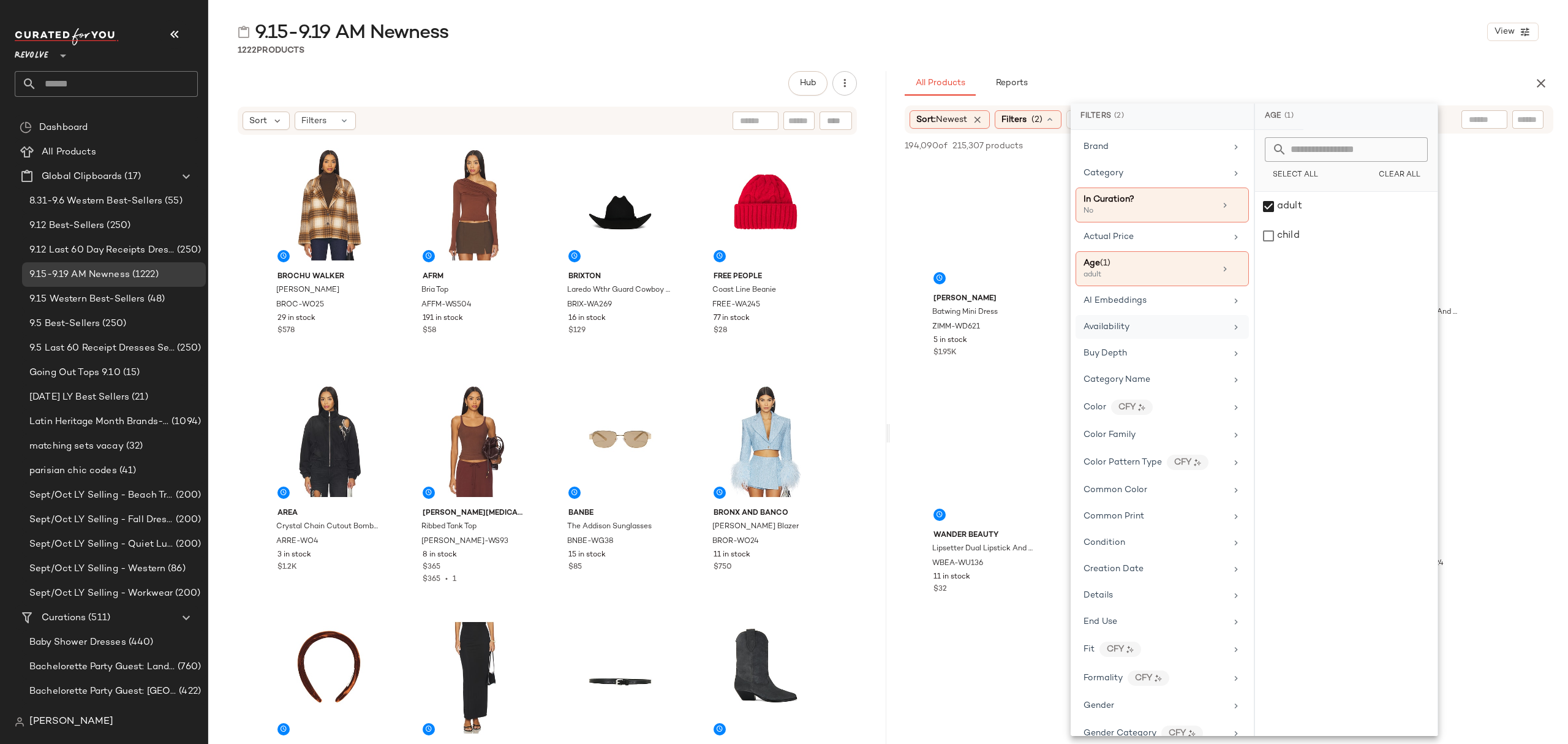
click at [1126, 327] on span "Availability" at bounding box center [1106, 326] width 46 height 9
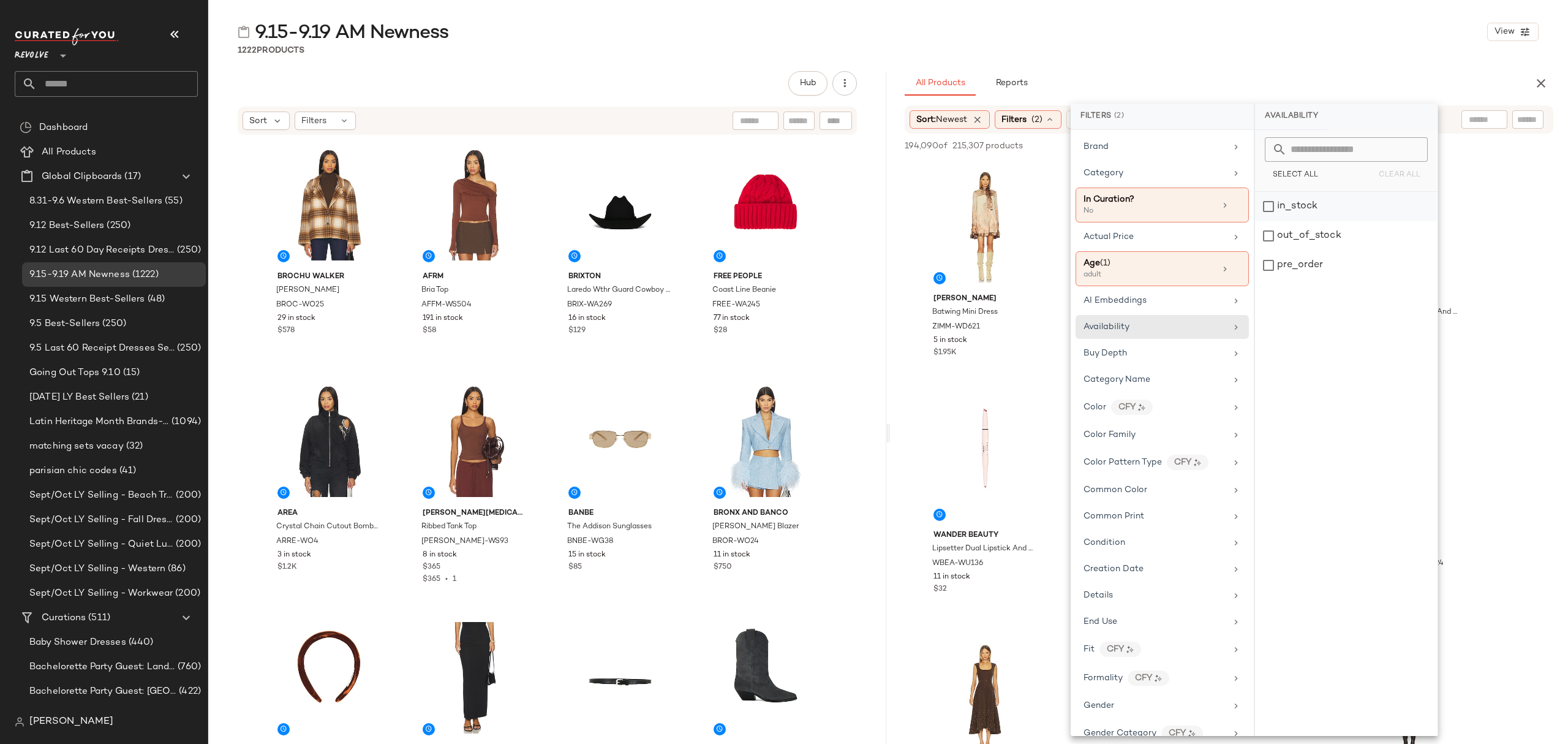
click at [1302, 207] on div "in_stock" at bounding box center [1346, 207] width 183 height 30
click at [1308, 263] on div "pre_order" at bounding box center [1346, 265] width 183 height 30
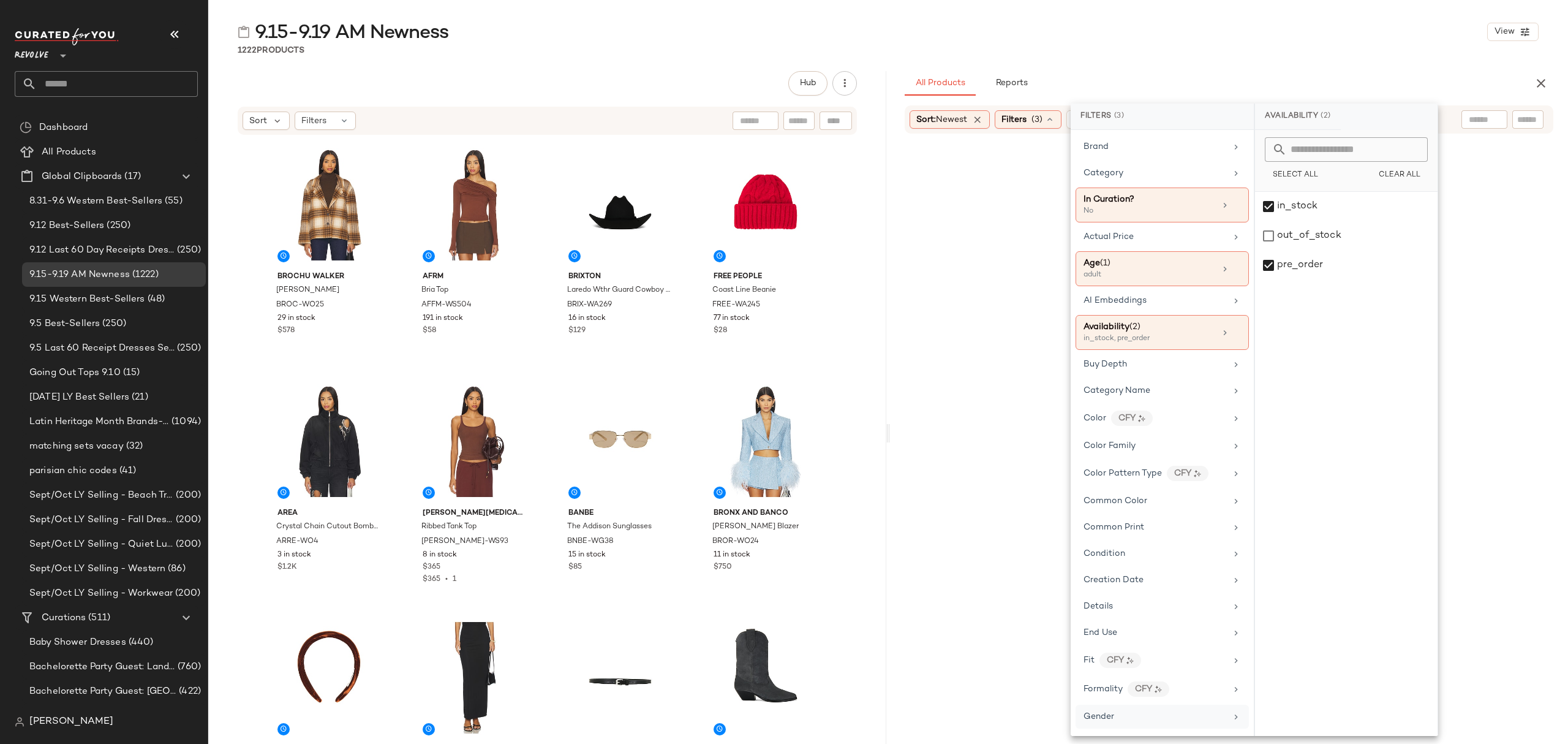
click at [1125, 723] on div "Gender" at bounding box center [1154, 716] width 142 height 13
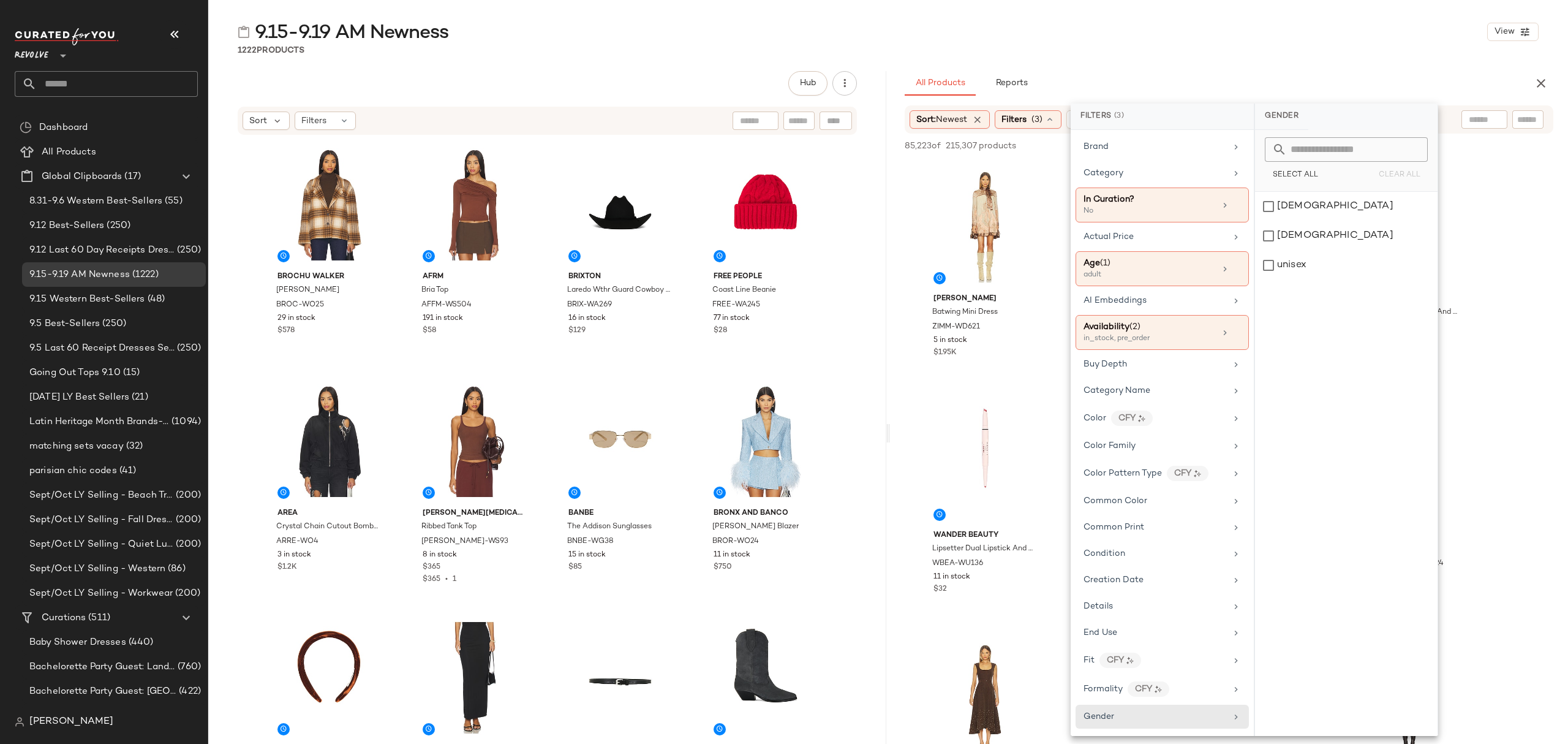
drag, startPoint x: 1296, startPoint y: 204, endPoint x: 1291, endPoint y: 187, distance: 17.7
click at [1296, 205] on div "female" at bounding box center [1346, 207] width 183 height 30
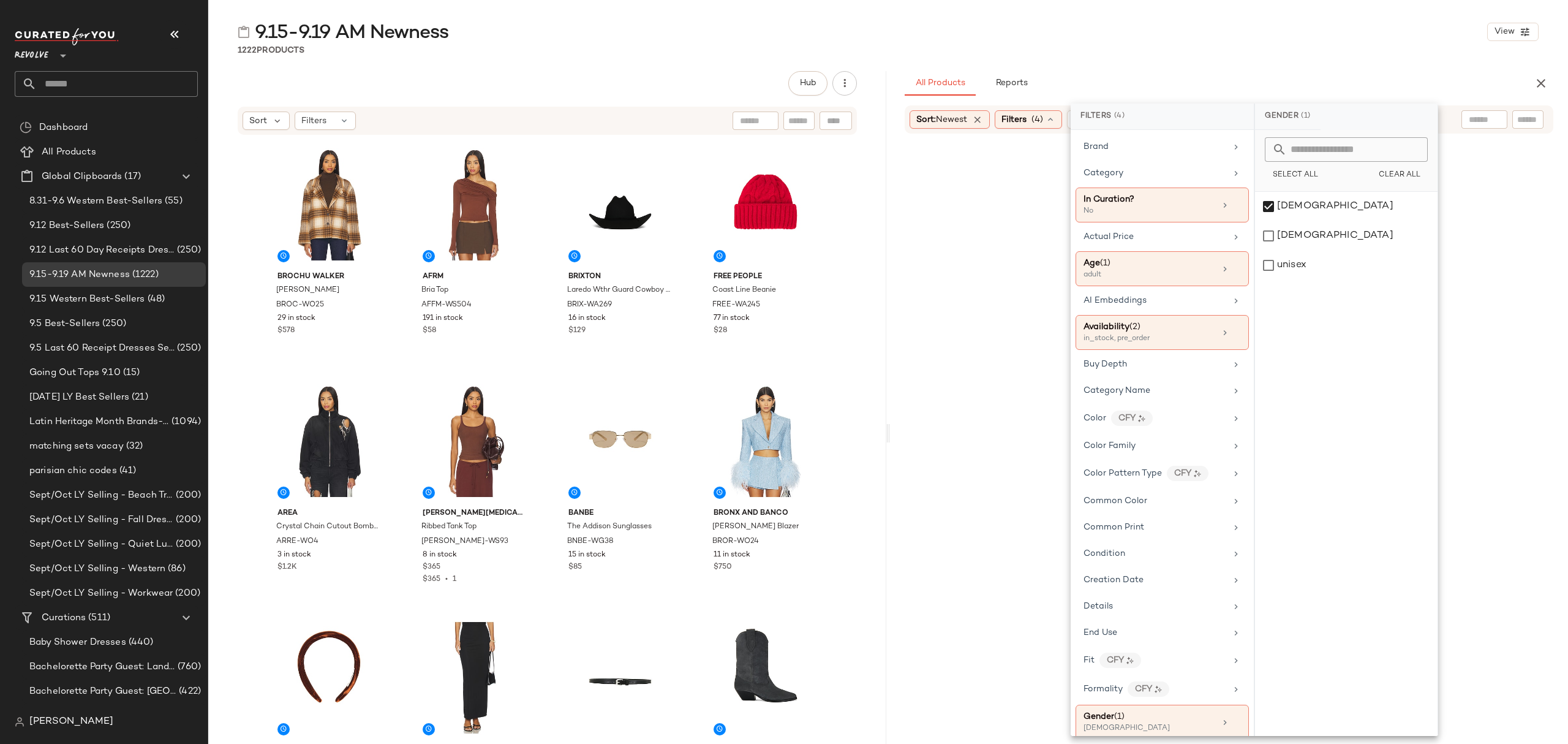
click at [1250, 38] on div "9.15-9.19 AM Newness View" at bounding box center [888, 32] width 1360 height 25
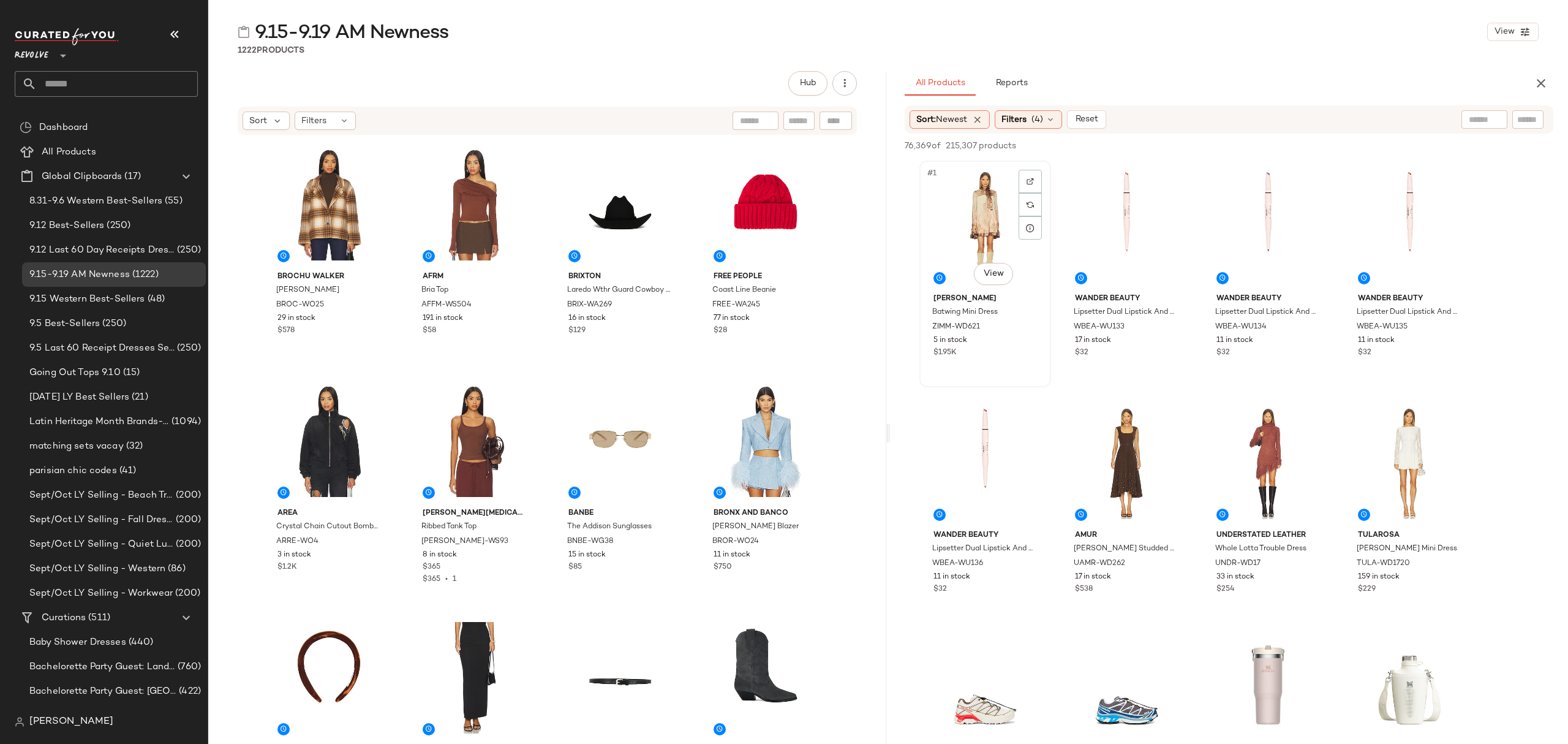
click at [951, 216] on div "#1 View" at bounding box center [985, 226] width 123 height 124
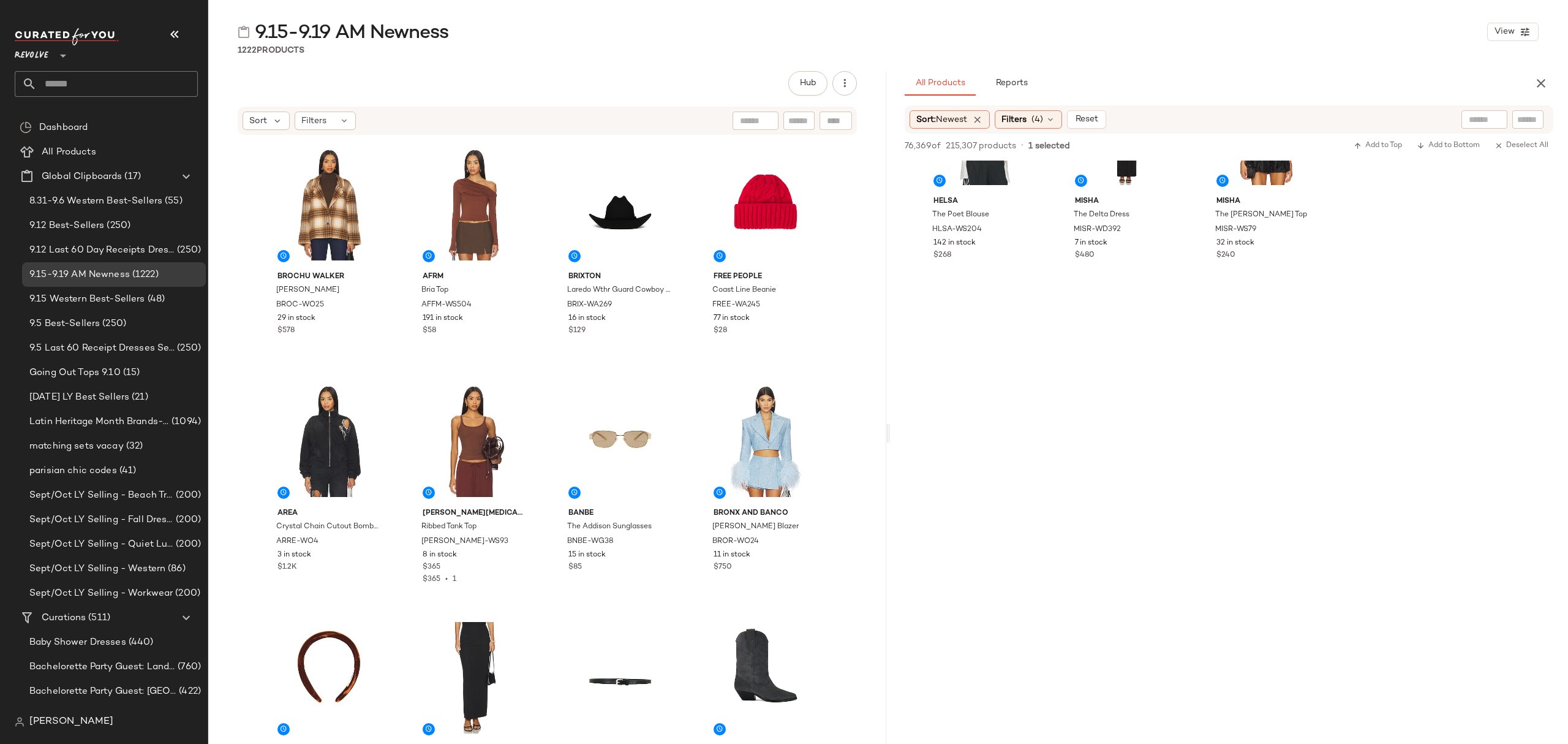
scroll to position [10130, 0]
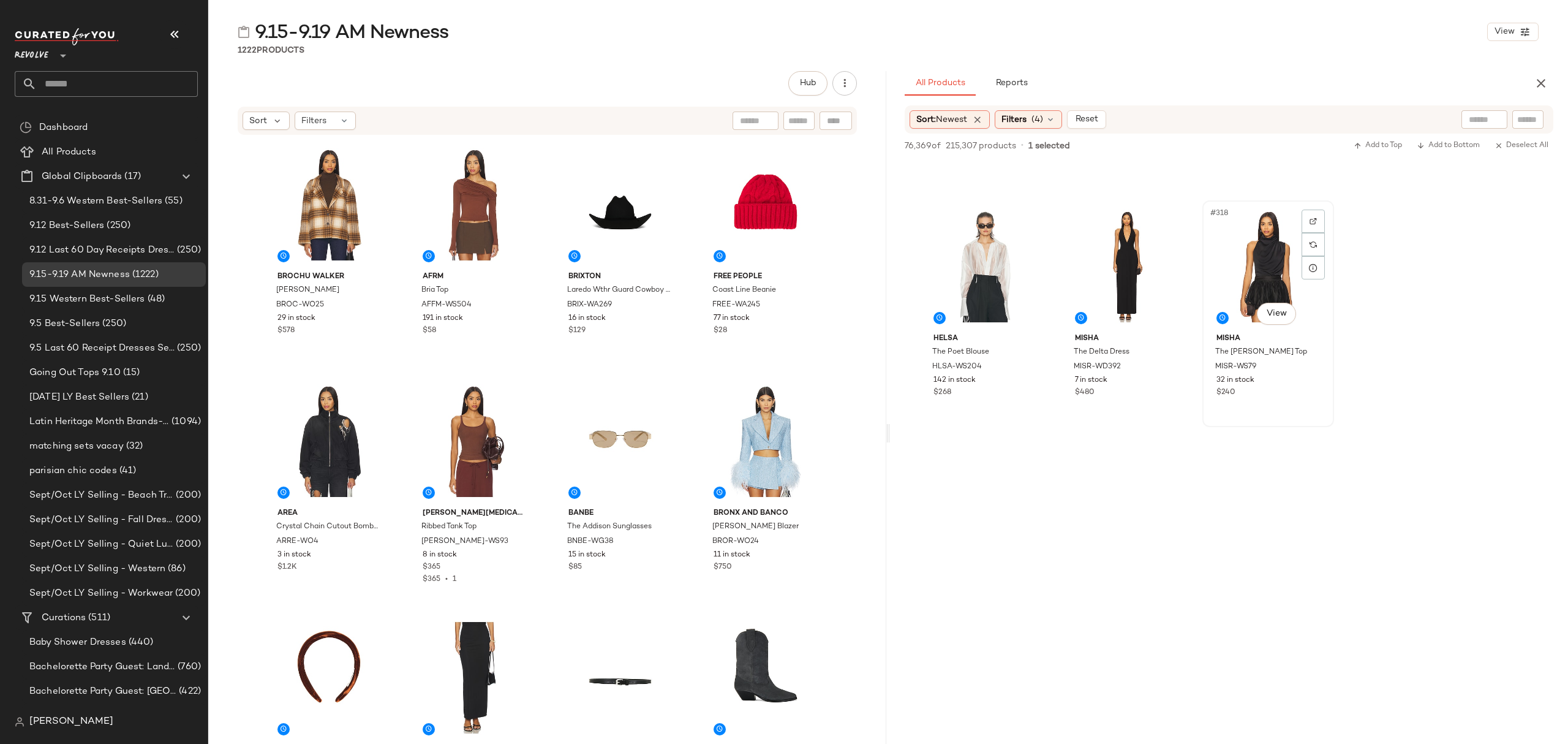
click at [1299, 403] on div "#318 View MISHA The Constantina Top MISR-WS79 32 in stock $240" at bounding box center [1268, 314] width 129 height 225
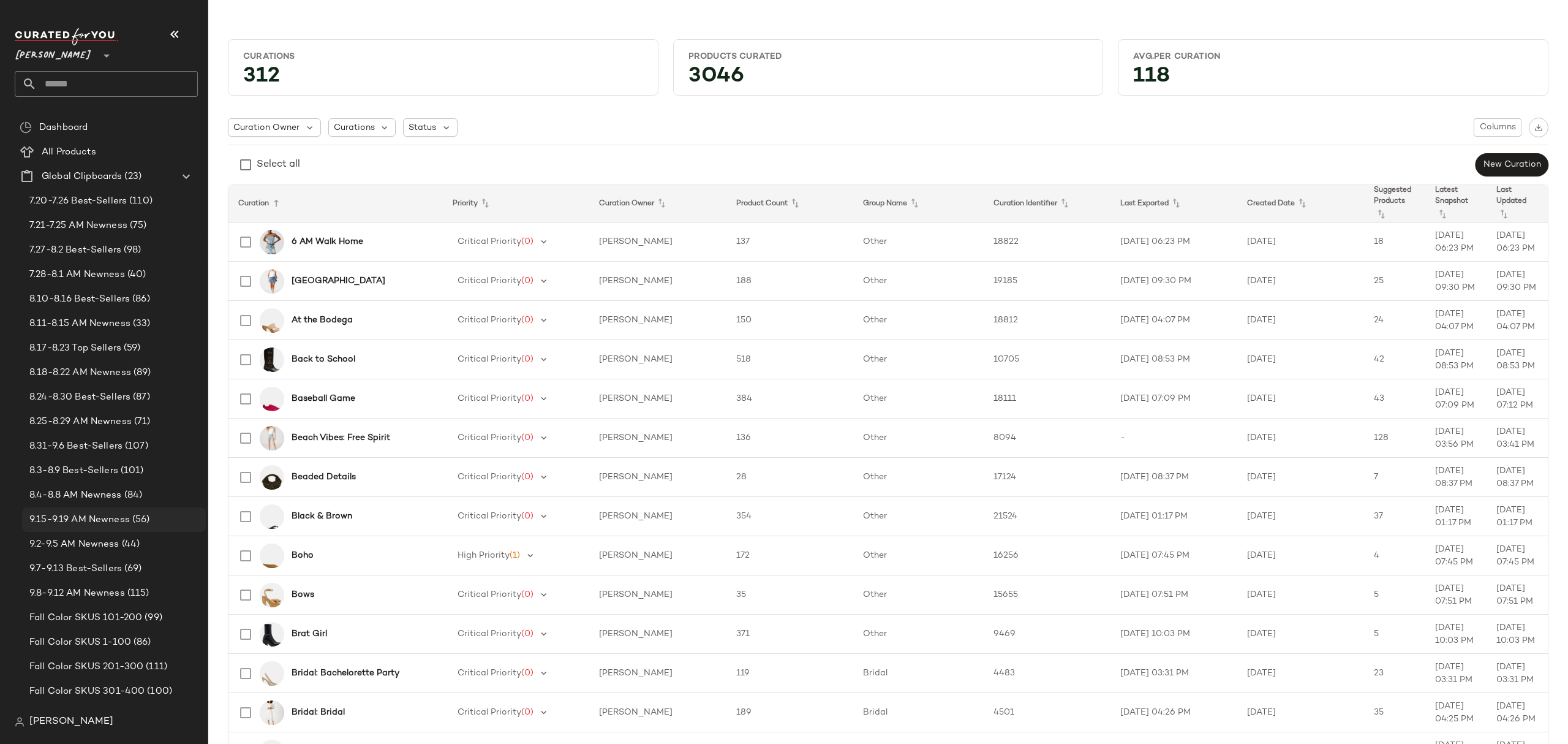
click at [101, 518] on span "9.15-9.19 AM Newness" at bounding box center [80, 519] width 101 height 14
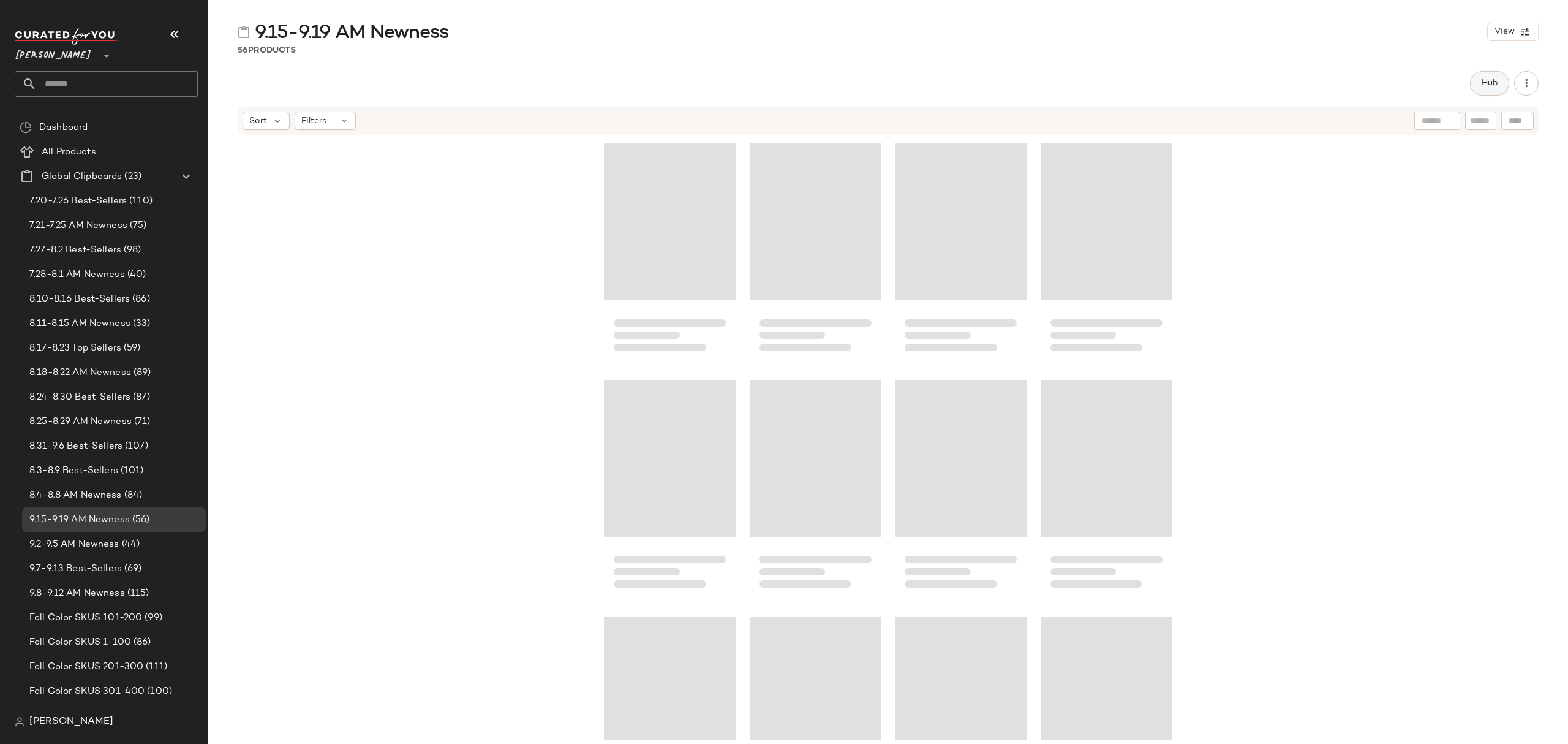
click at [1485, 78] on span "Hub" at bounding box center [1490, 83] width 17 height 10
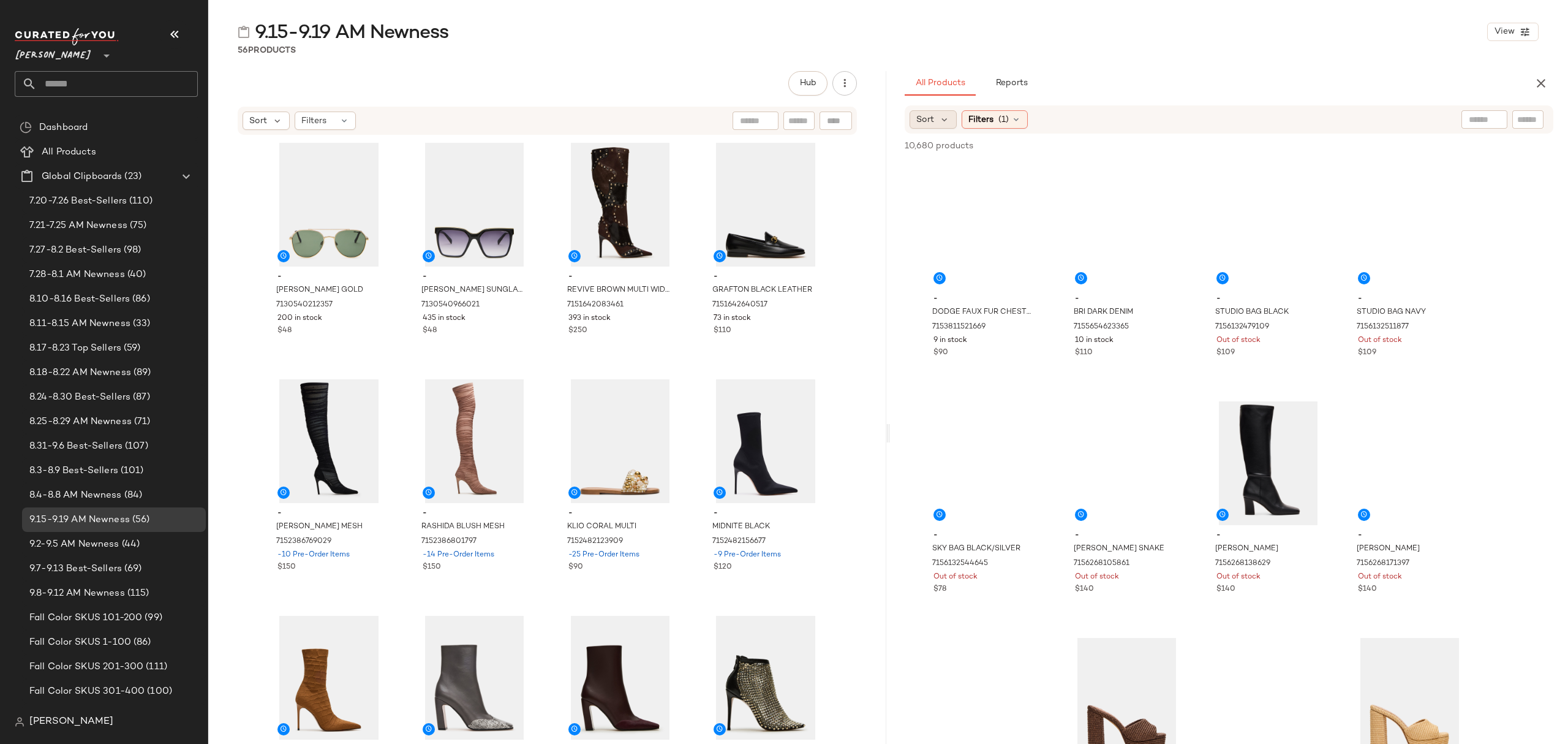
click at [939, 113] on div "Sort" at bounding box center [933, 120] width 47 height 19
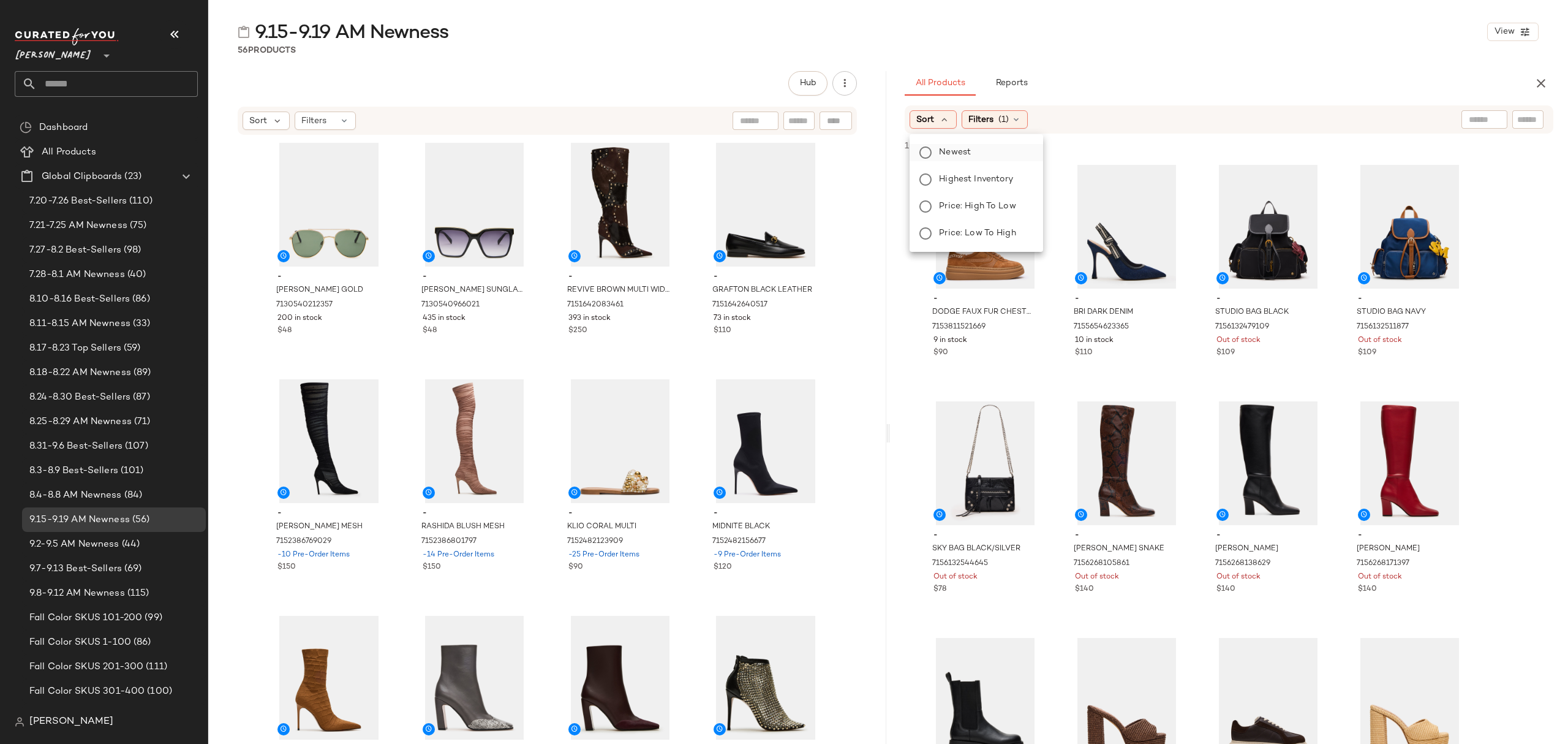
click at [944, 151] on span "Newest" at bounding box center [955, 152] width 32 height 13
drag, startPoint x: 1180, startPoint y: 71, endPoint x: 1175, endPoint y: 119, distance: 48.3
click at [1180, 72] on div "All Products Reports" at bounding box center [1209, 83] width 609 height 25
click at [1025, 114] on span "Filters" at bounding box center [1014, 120] width 25 height 13
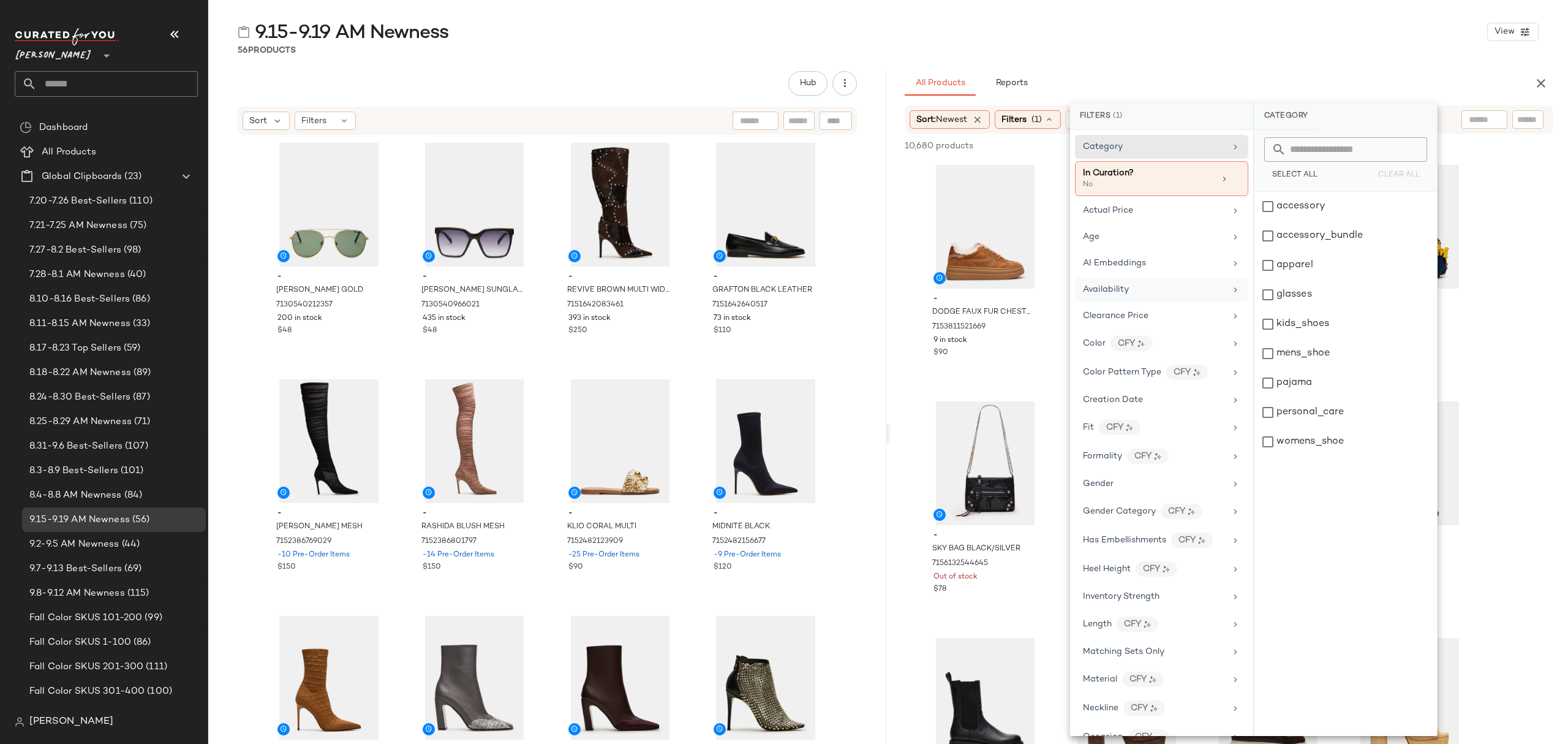
click at [1152, 295] on div "Availability" at bounding box center [1154, 289] width 142 height 13
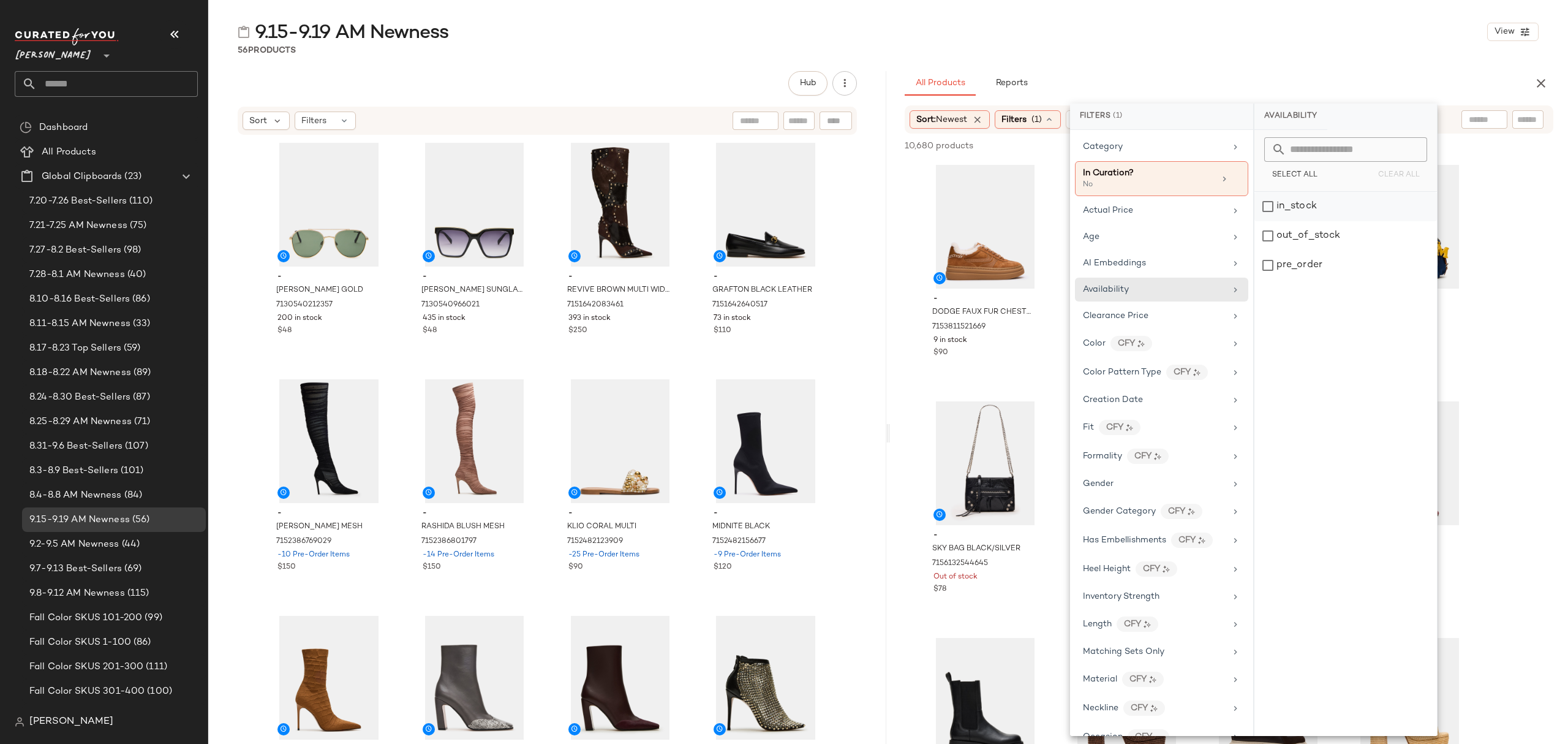
click at [1308, 204] on div "in_stock" at bounding box center [1345, 207] width 183 height 30
drag, startPoint x: 1310, startPoint y: 265, endPoint x: 1310, endPoint y: 258, distance: 7.0
click at [1310, 263] on div "pre_order" at bounding box center [1346, 265] width 183 height 30
click at [1242, 56] on div "9.15-9.19 AM Newness View 56 Products Hub Sort Filters - AYDIN SUNGLASSES GOLD …" at bounding box center [888, 382] width 1360 height 724
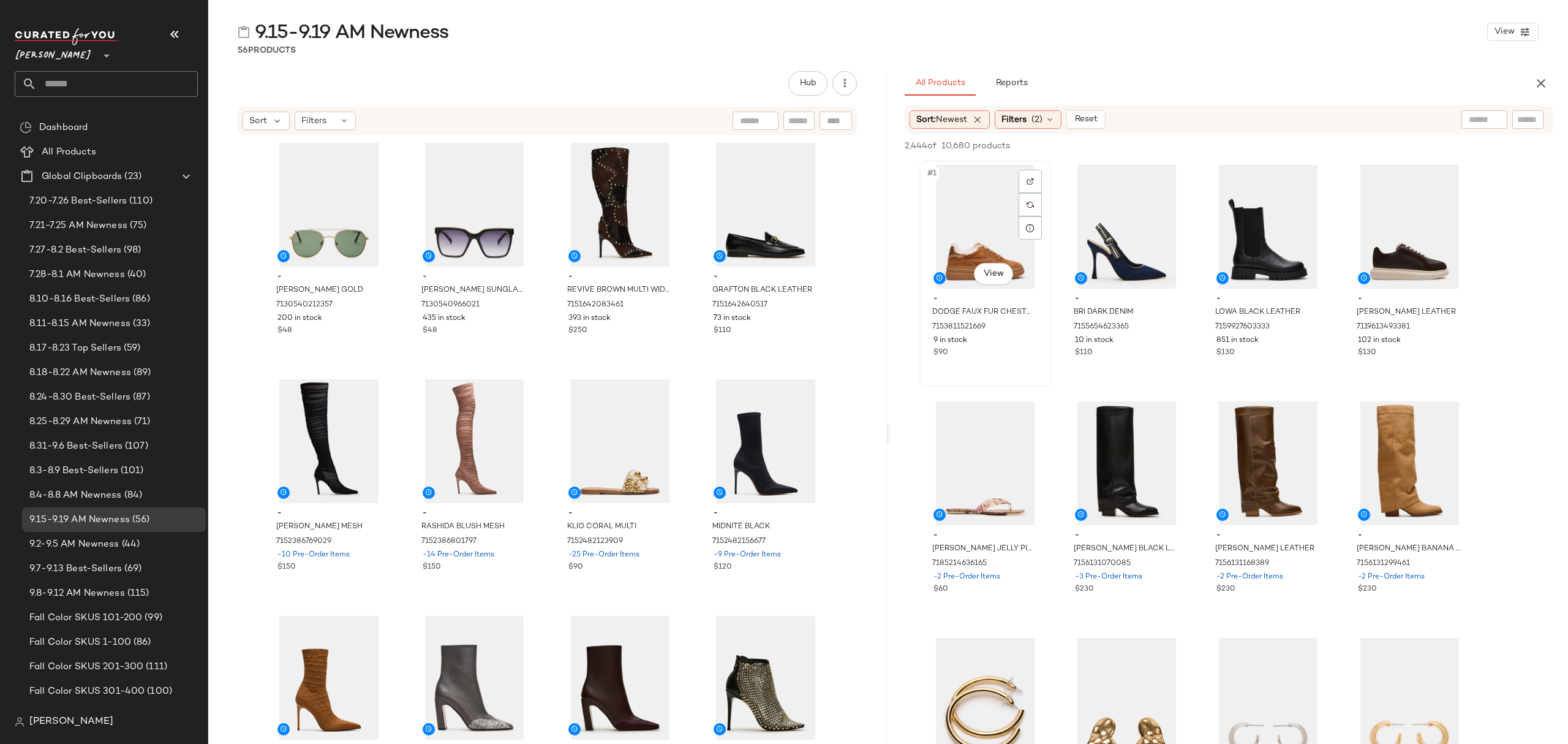
click at [958, 217] on div "#1 View" at bounding box center [985, 226] width 123 height 124
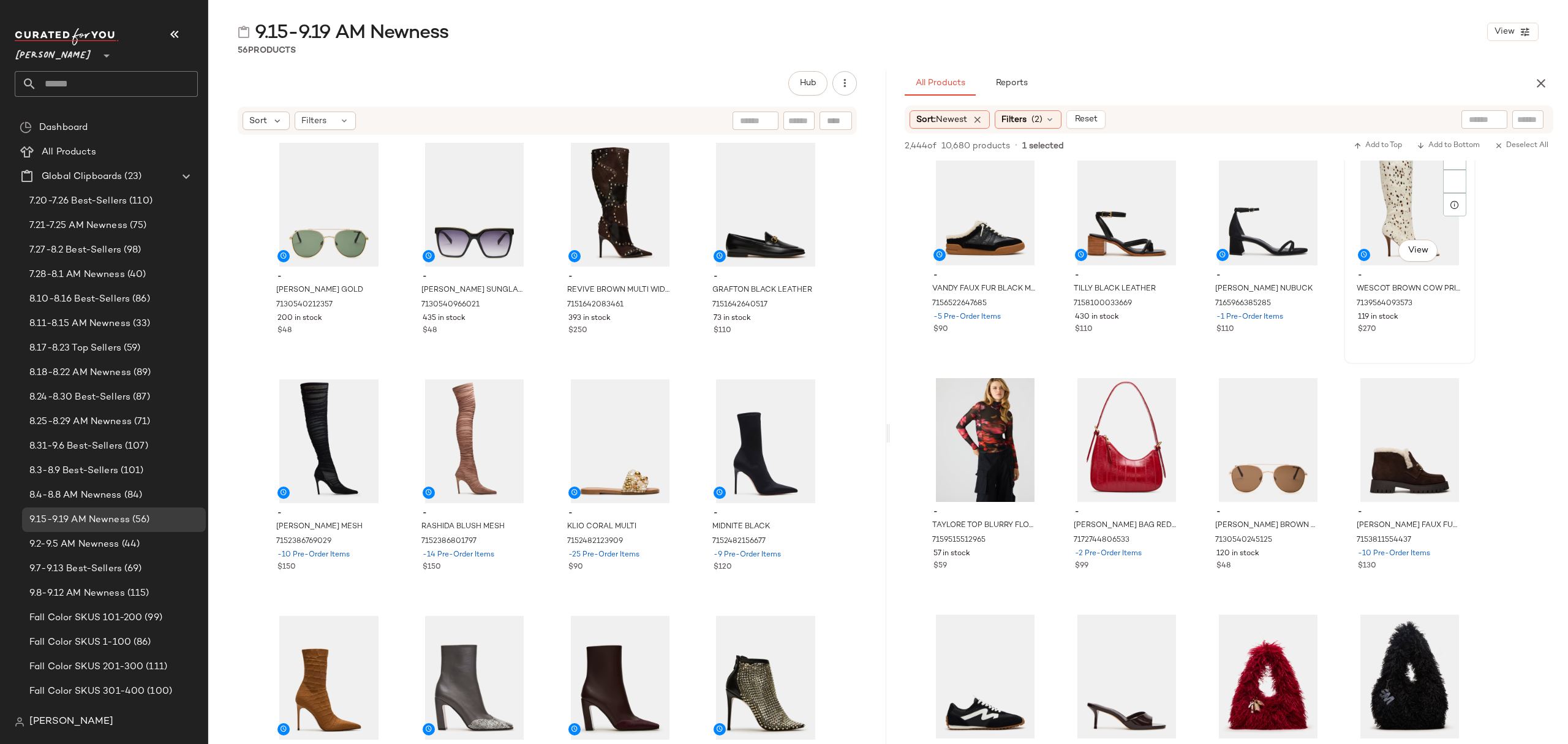
scroll to position [817, 0]
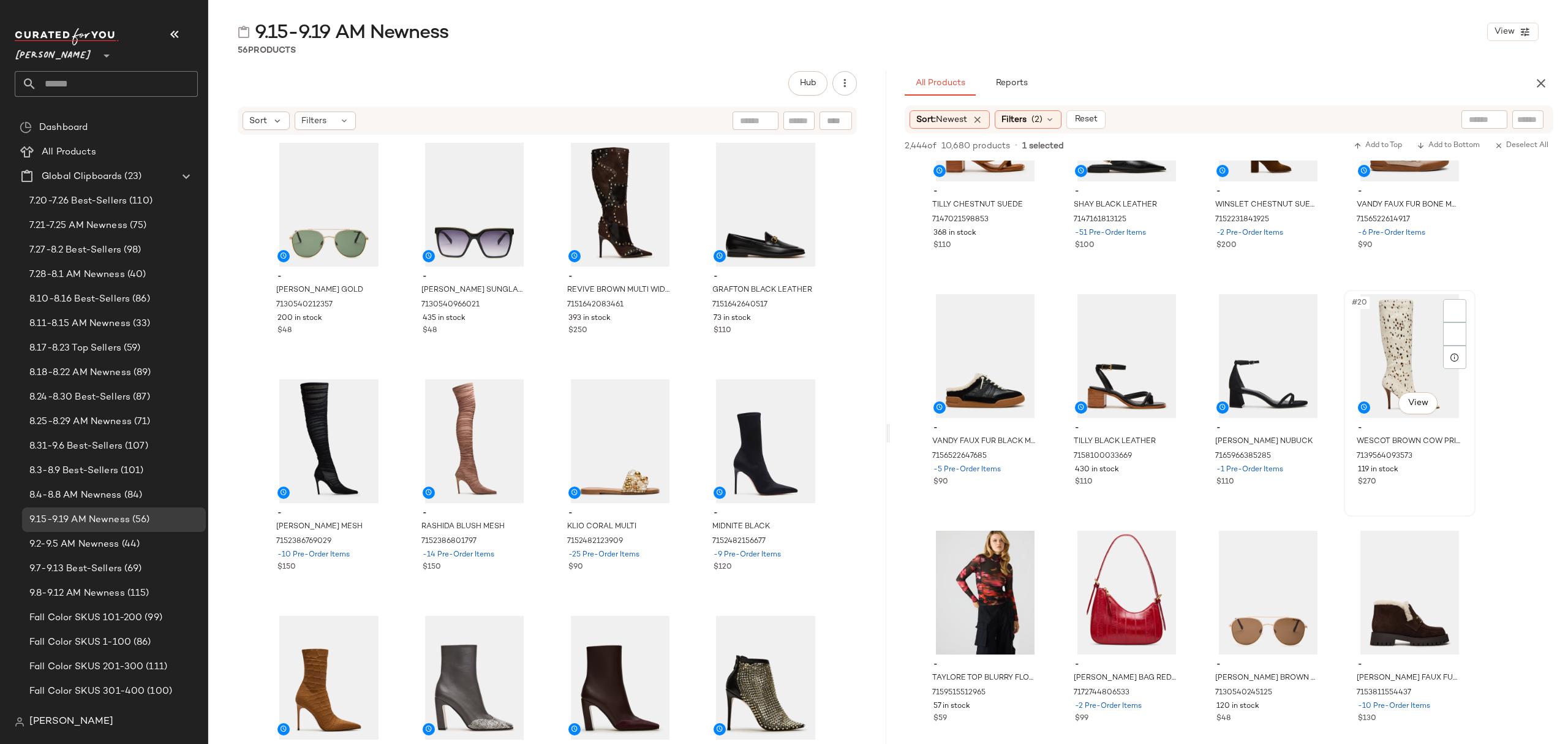
click at [1438, 430] on span "-" at bounding box center [1410, 428] width 104 height 11
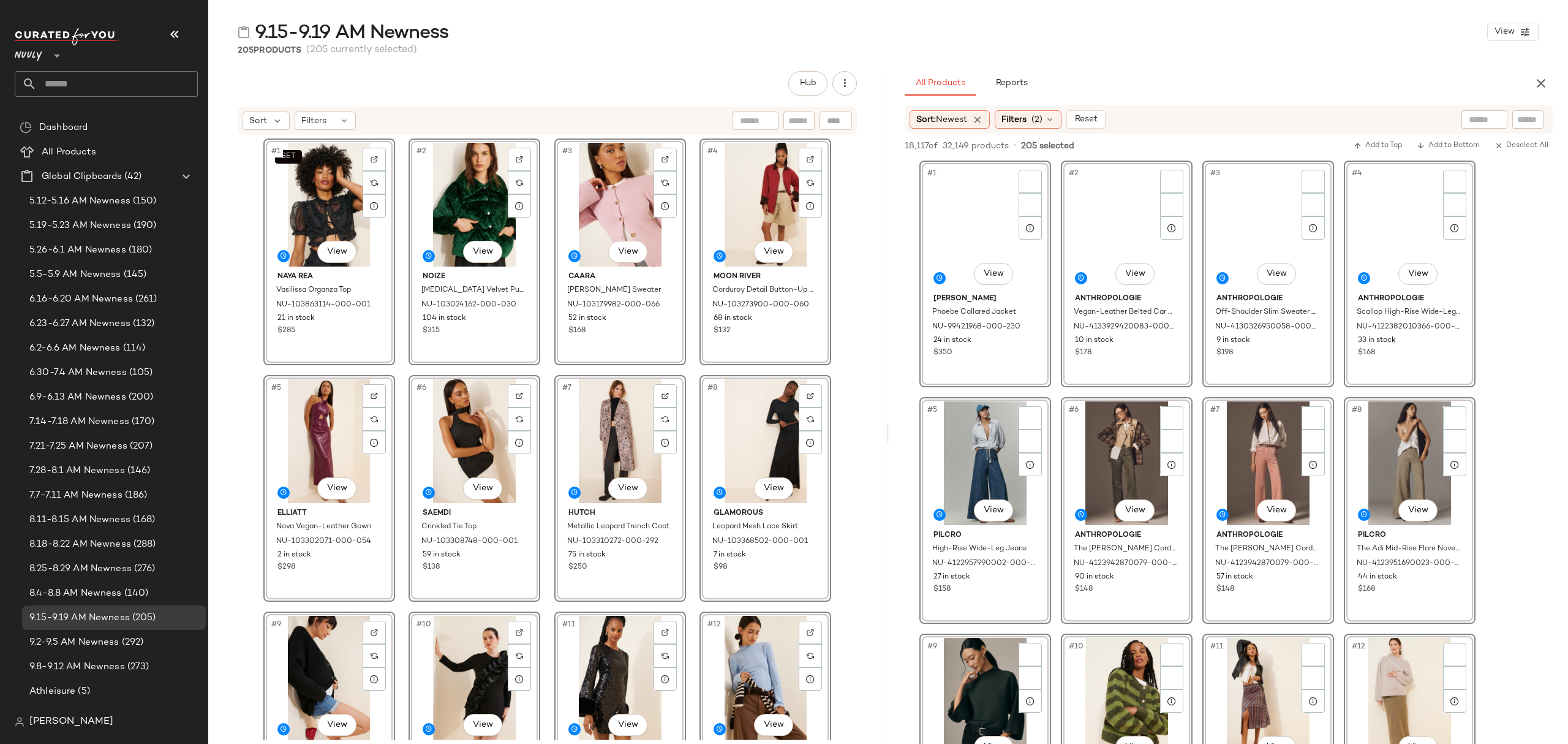
scroll to position [11846, 0]
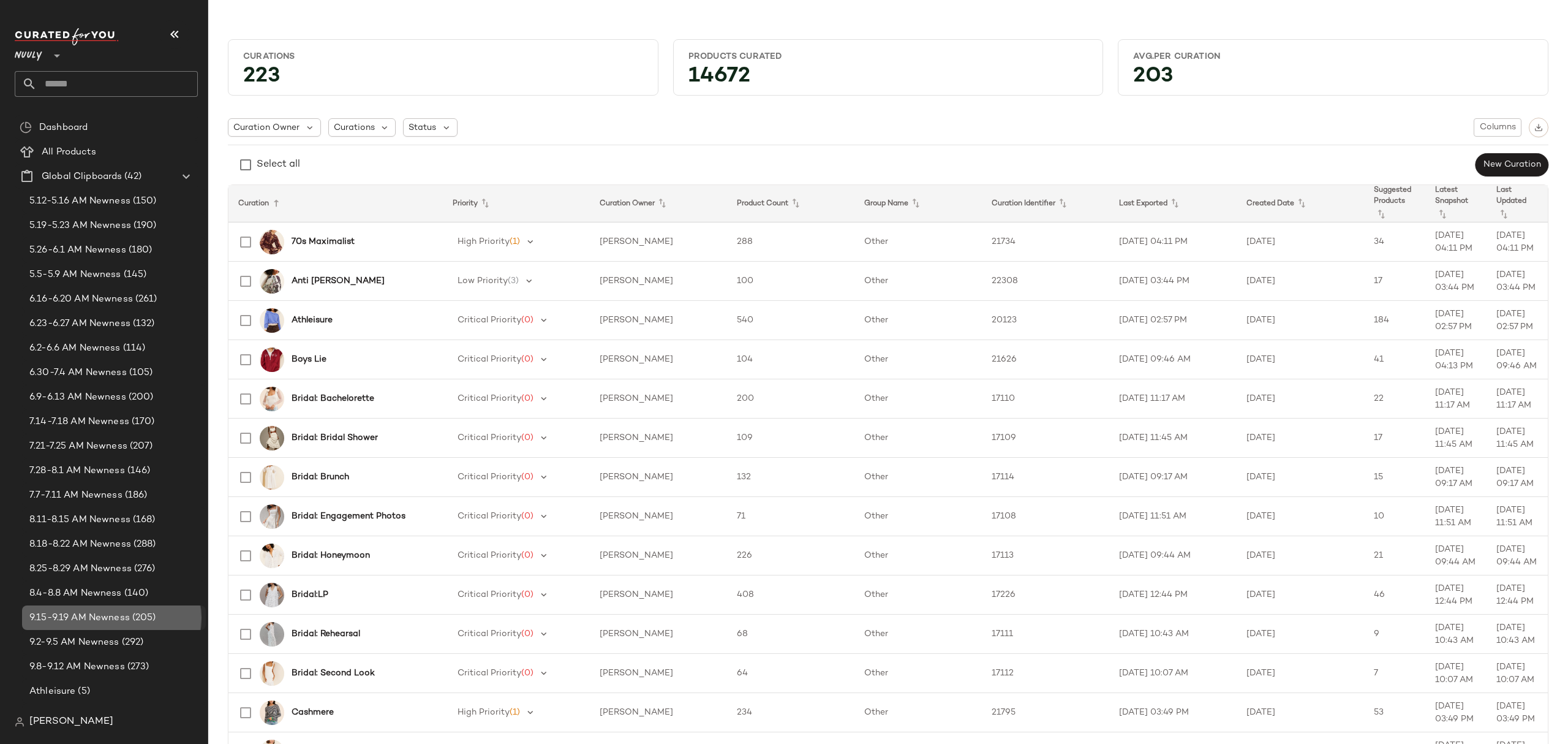
click at [133, 618] on span "(205)" at bounding box center [143, 618] width 27 height 14
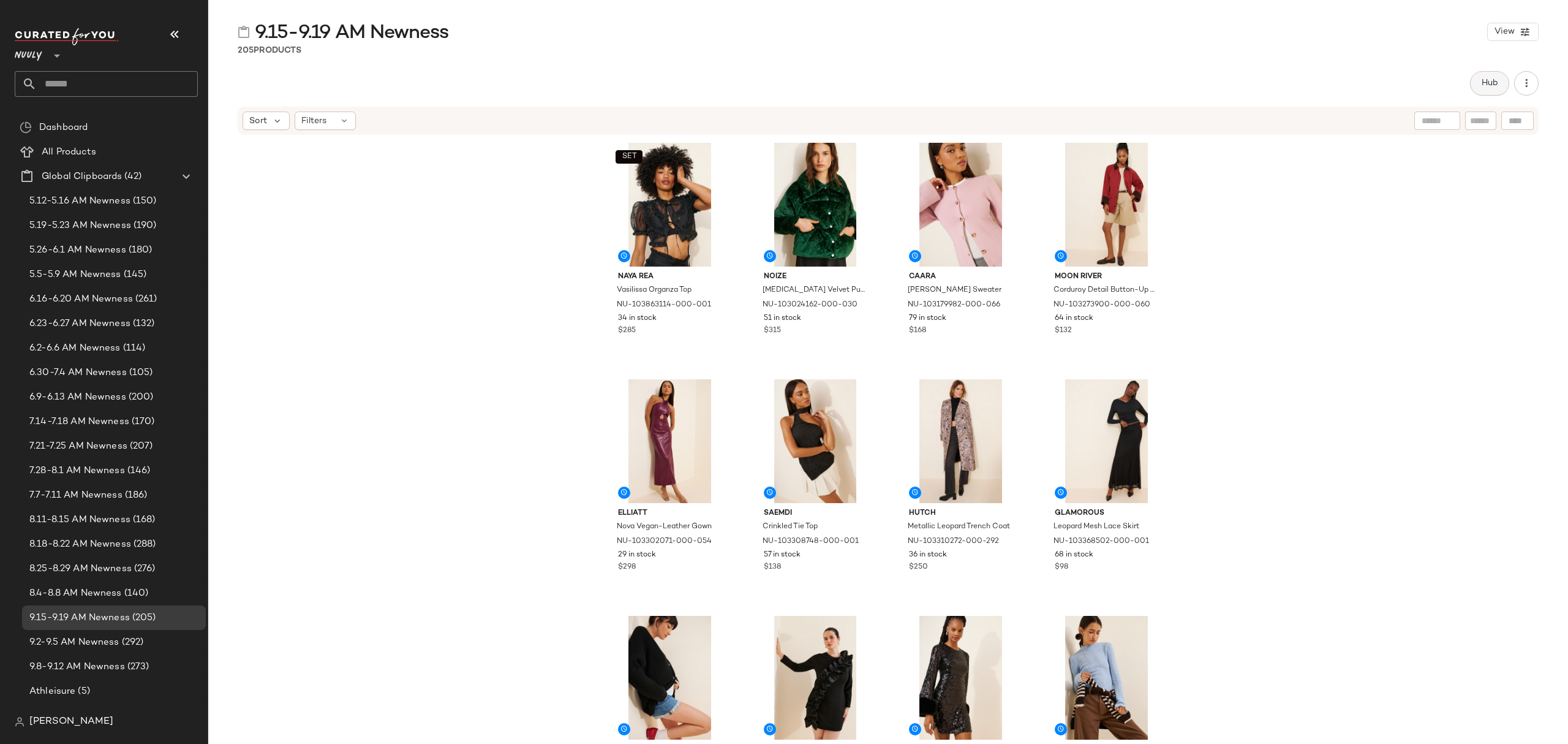
click at [1500, 81] on button "Hub" at bounding box center [1490, 83] width 39 height 25
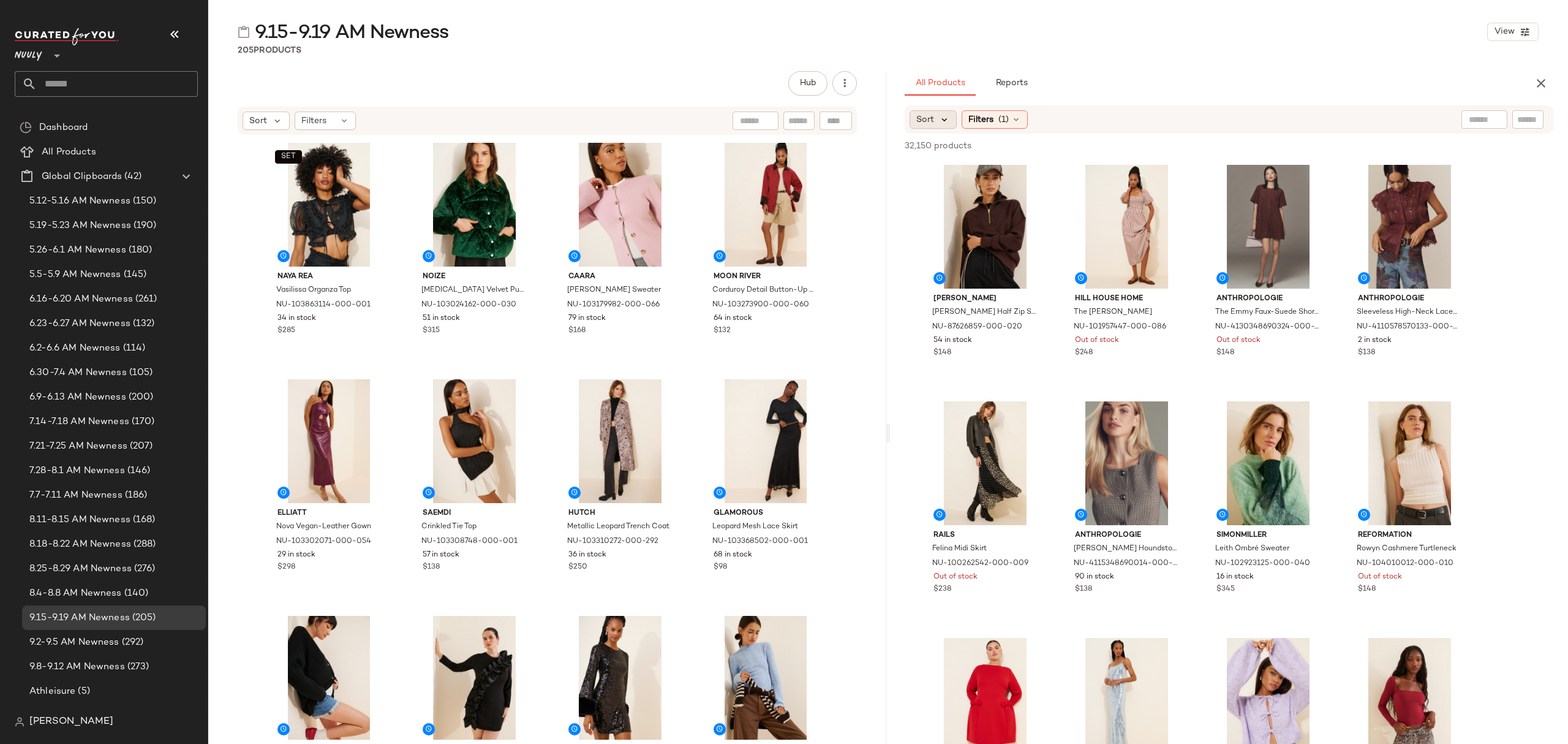
click at [940, 125] on icon at bounding box center [945, 120] width 11 height 11
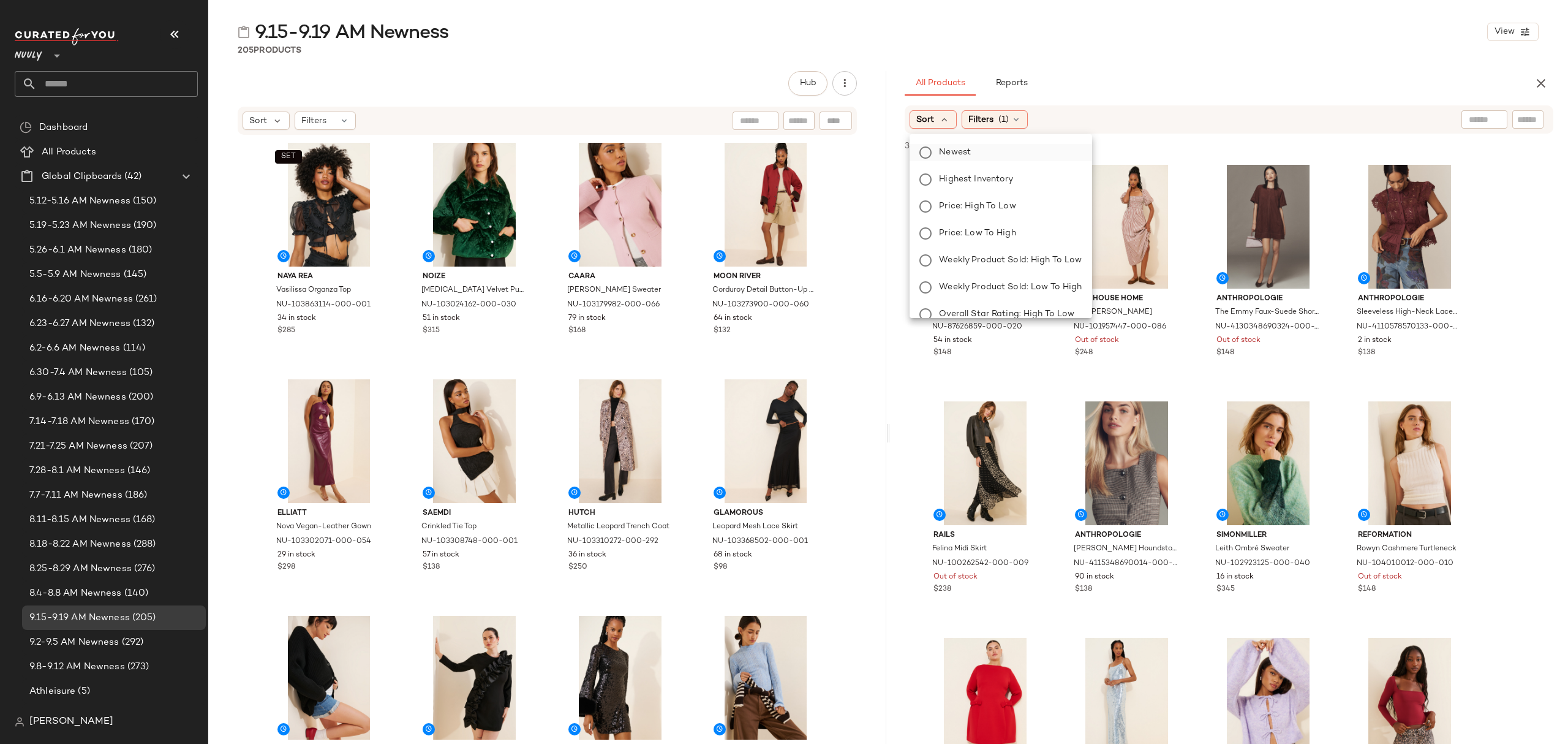
click at [979, 152] on label "Newest" at bounding box center [1008, 152] width 147 height 17
click at [1051, 115] on icon at bounding box center [1049, 120] width 10 height 10
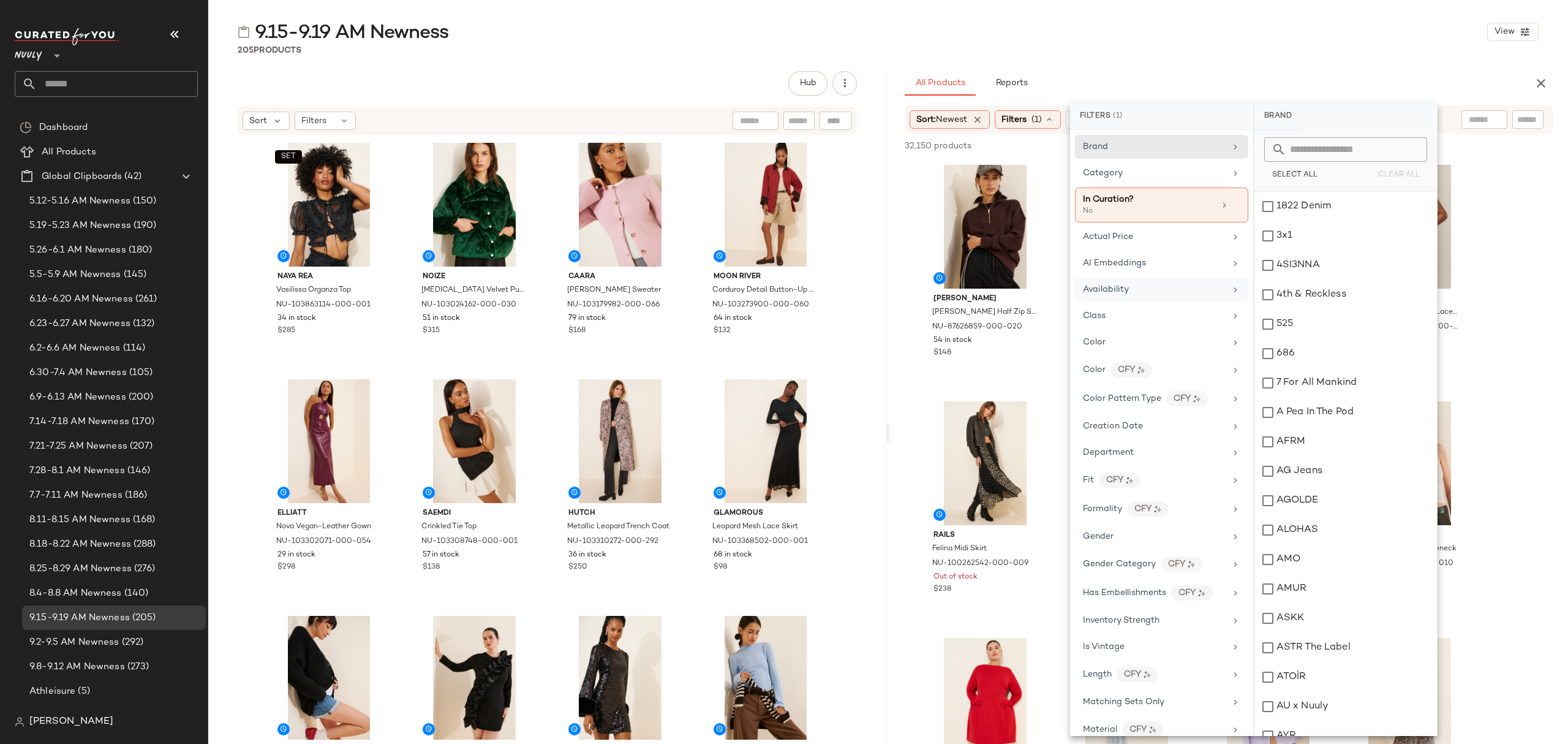
drag, startPoint x: 1145, startPoint y: 295, endPoint x: 1157, endPoint y: 296, distance: 12.0
click at [1145, 294] on div "Availability" at bounding box center [1154, 289] width 142 height 13
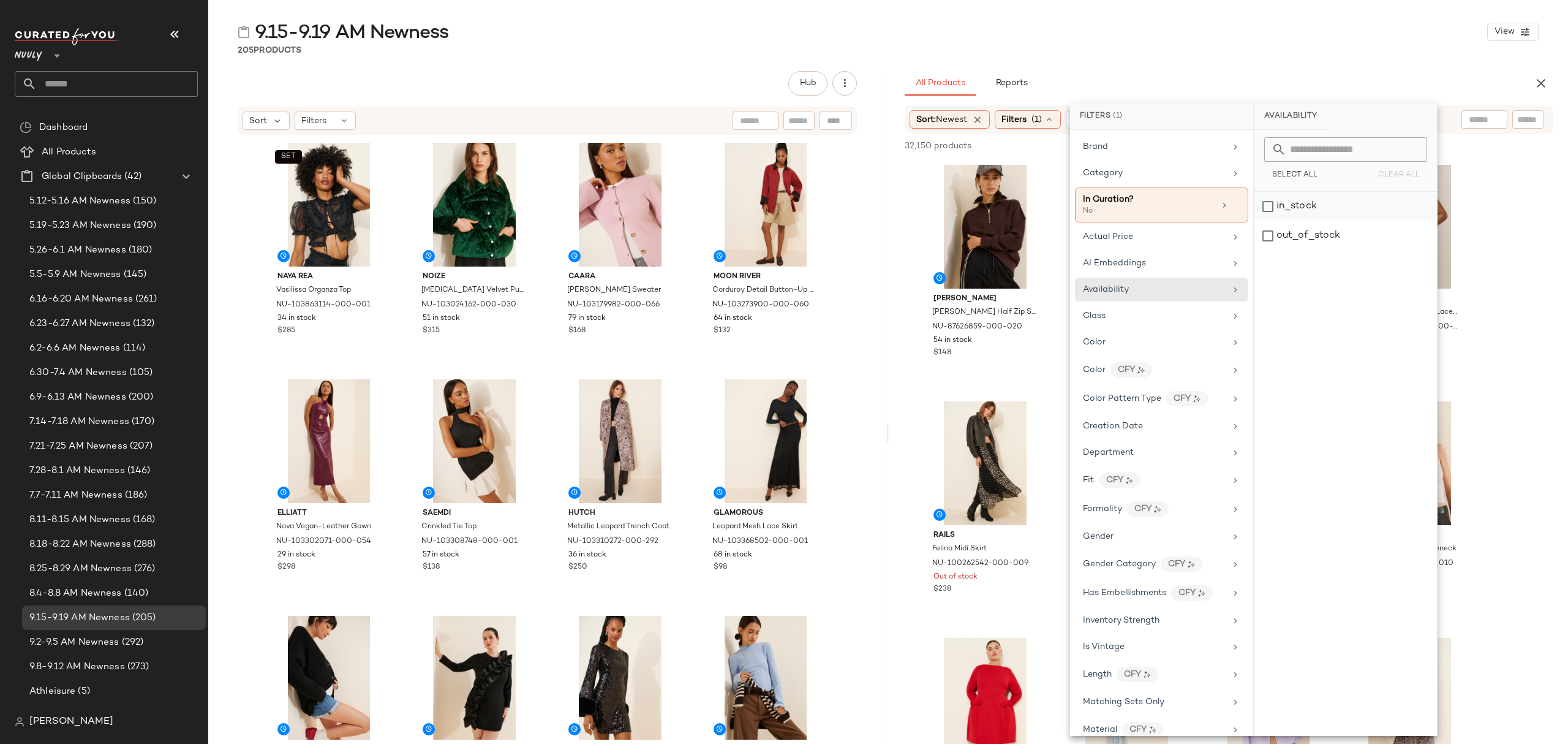
click at [1304, 206] on div "in_stock" at bounding box center [1345, 207] width 183 height 30
click at [1238, 73] on div "All Products Reports" at bounding box center [1209, 83] width 609 height 25
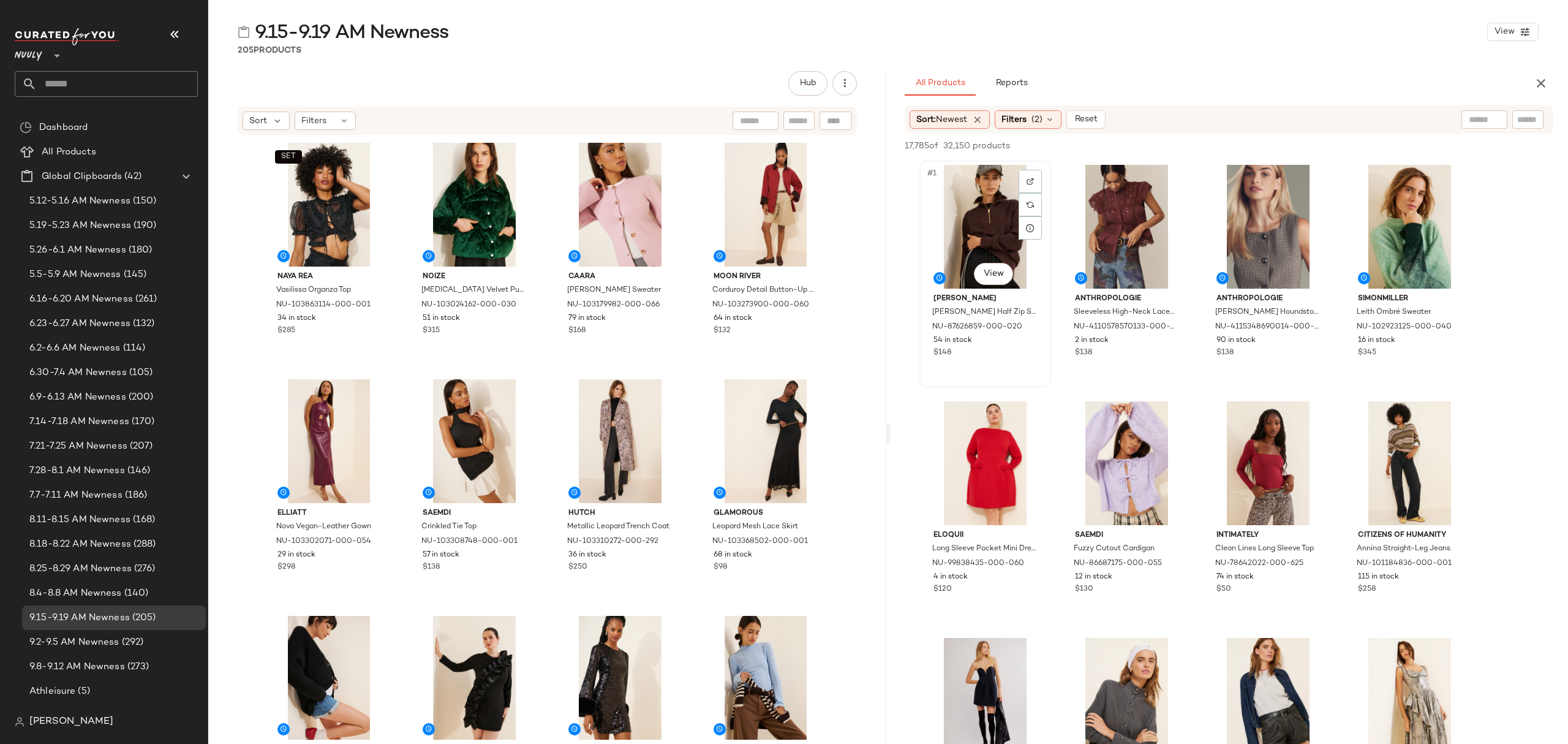
click at [973, 205] on div "#1 View" at bounding box center [985, 226] width 123 height 124
click at [1429, 353] on div "$345" at bounding box center [1410, 353] width 104 height 11
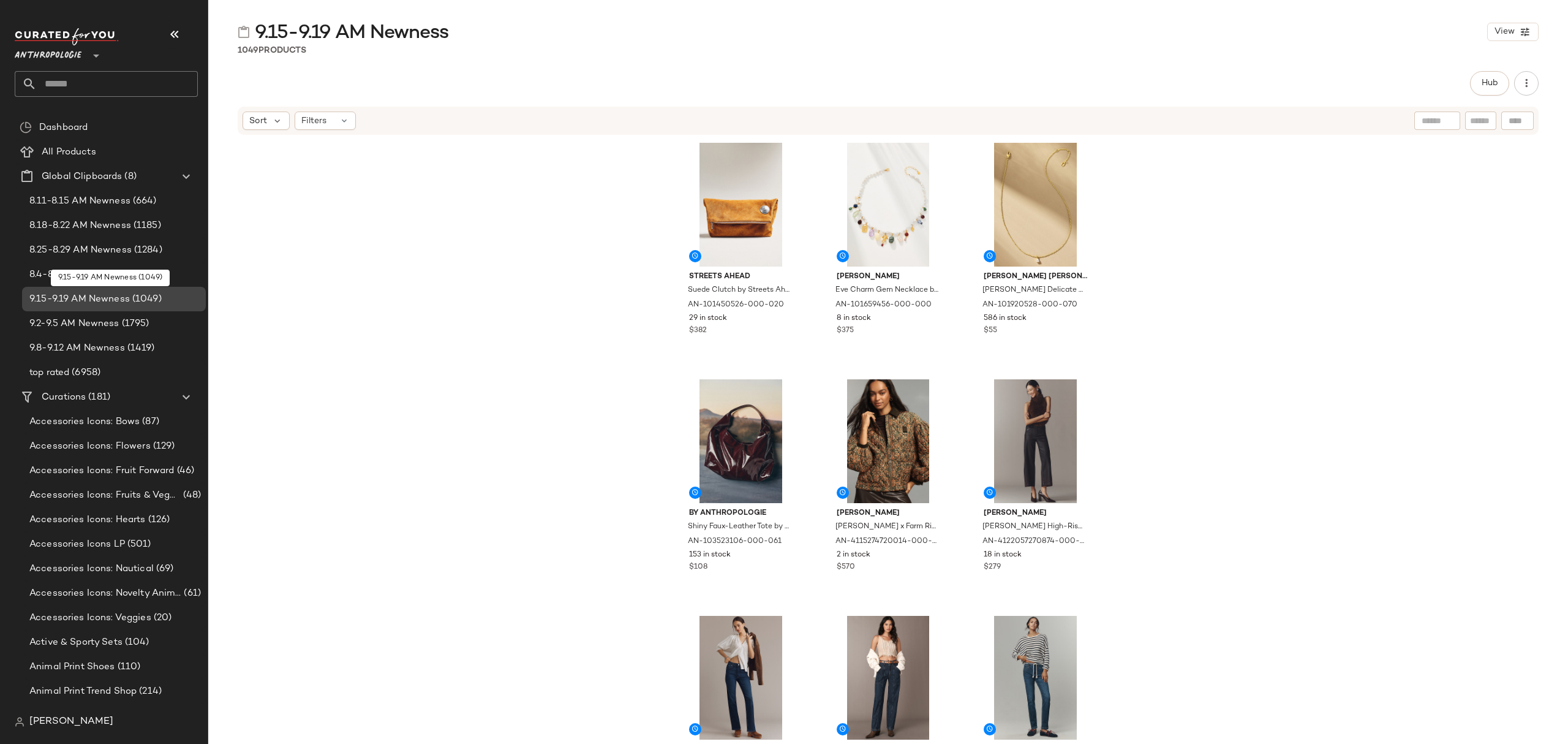
click at [157, 300] on span "(1049)" at bounding box center [146, 299] width 32 height 14
click at [1484, 86] on span "Hub" at bounding box center [1490, 83] width 17 height 10
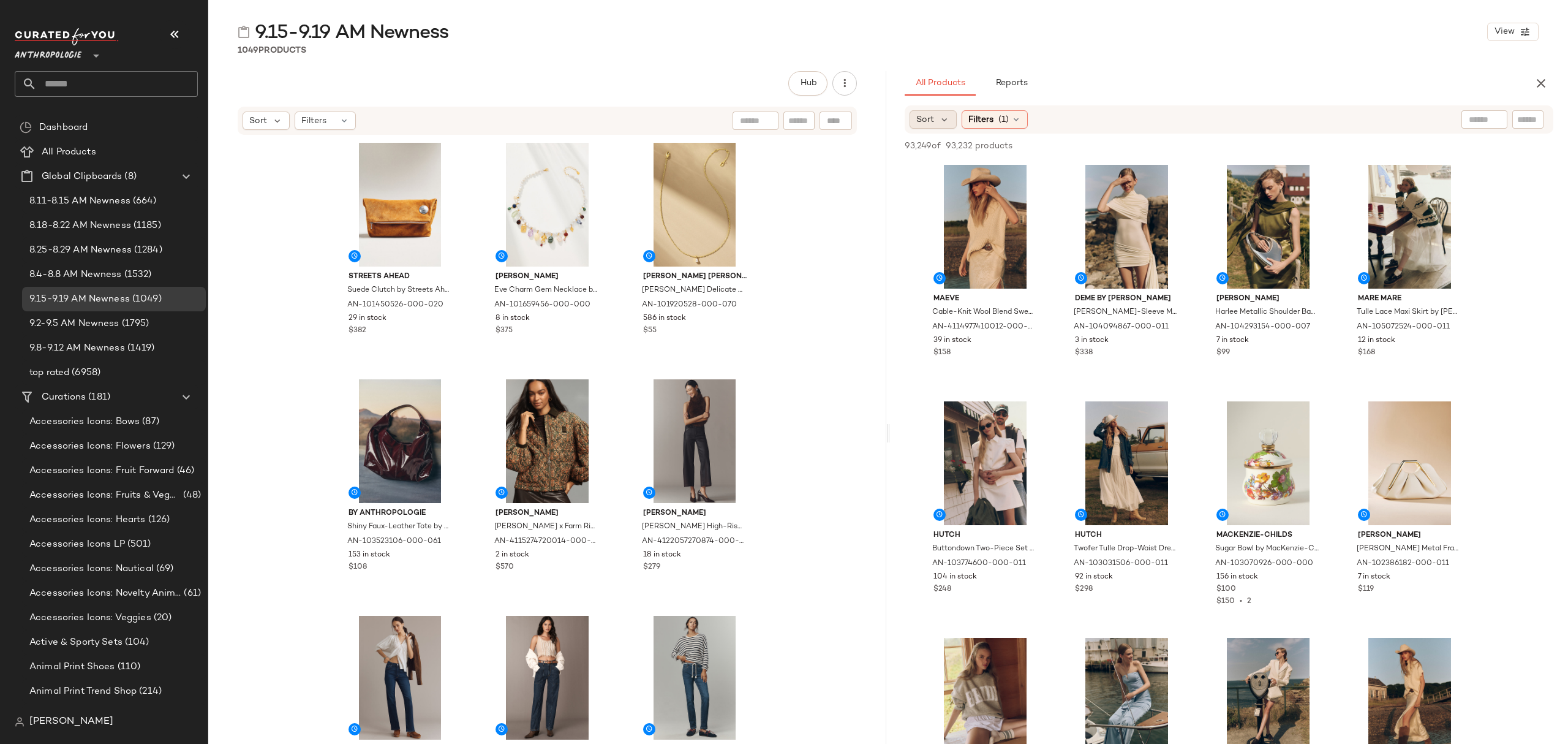
click at [929, 118] on span "Sort" at bounding box center [925, 120] width 18 height 13
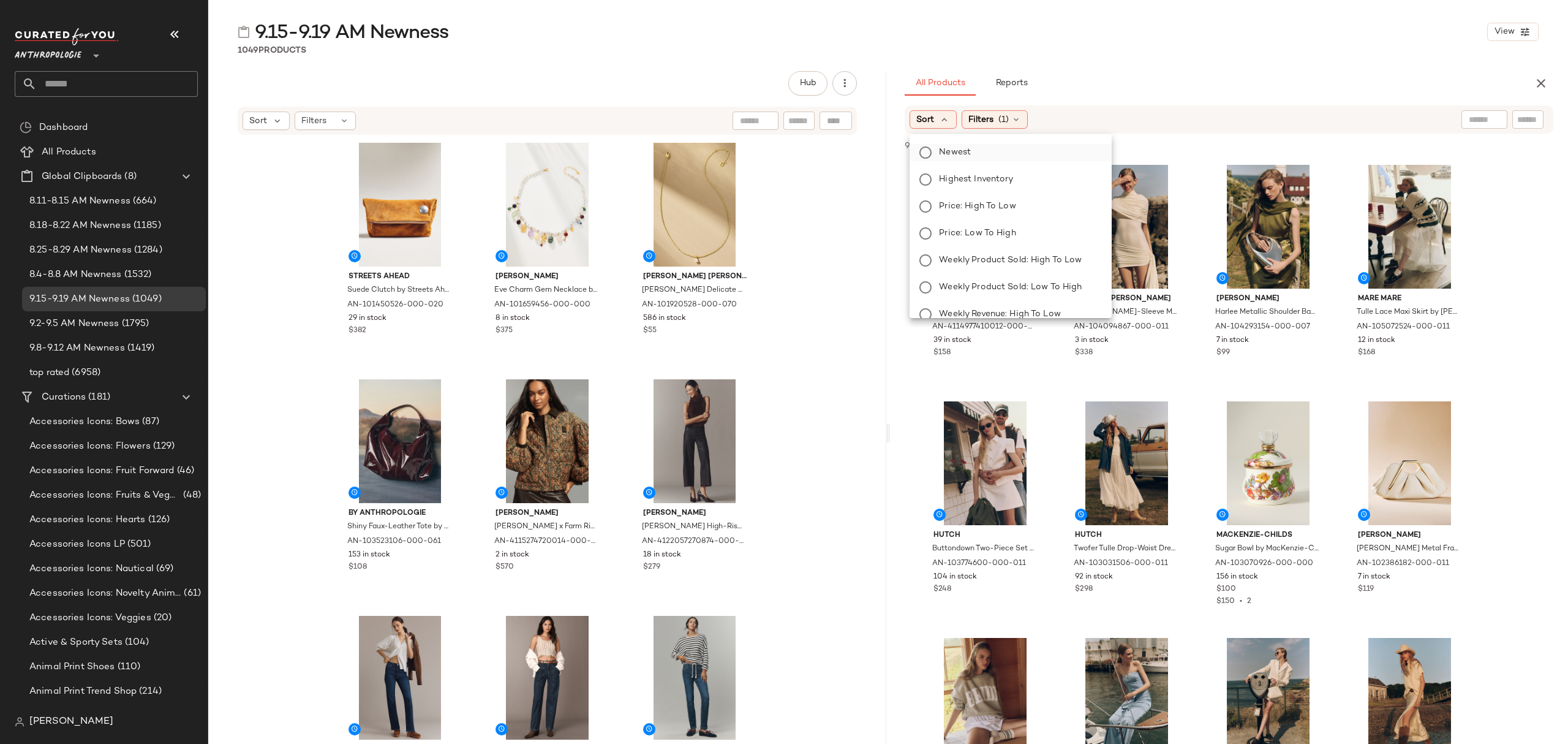
click at [964, 152] on span "Newest" at bounding box center [955, 152] width 32 height 13
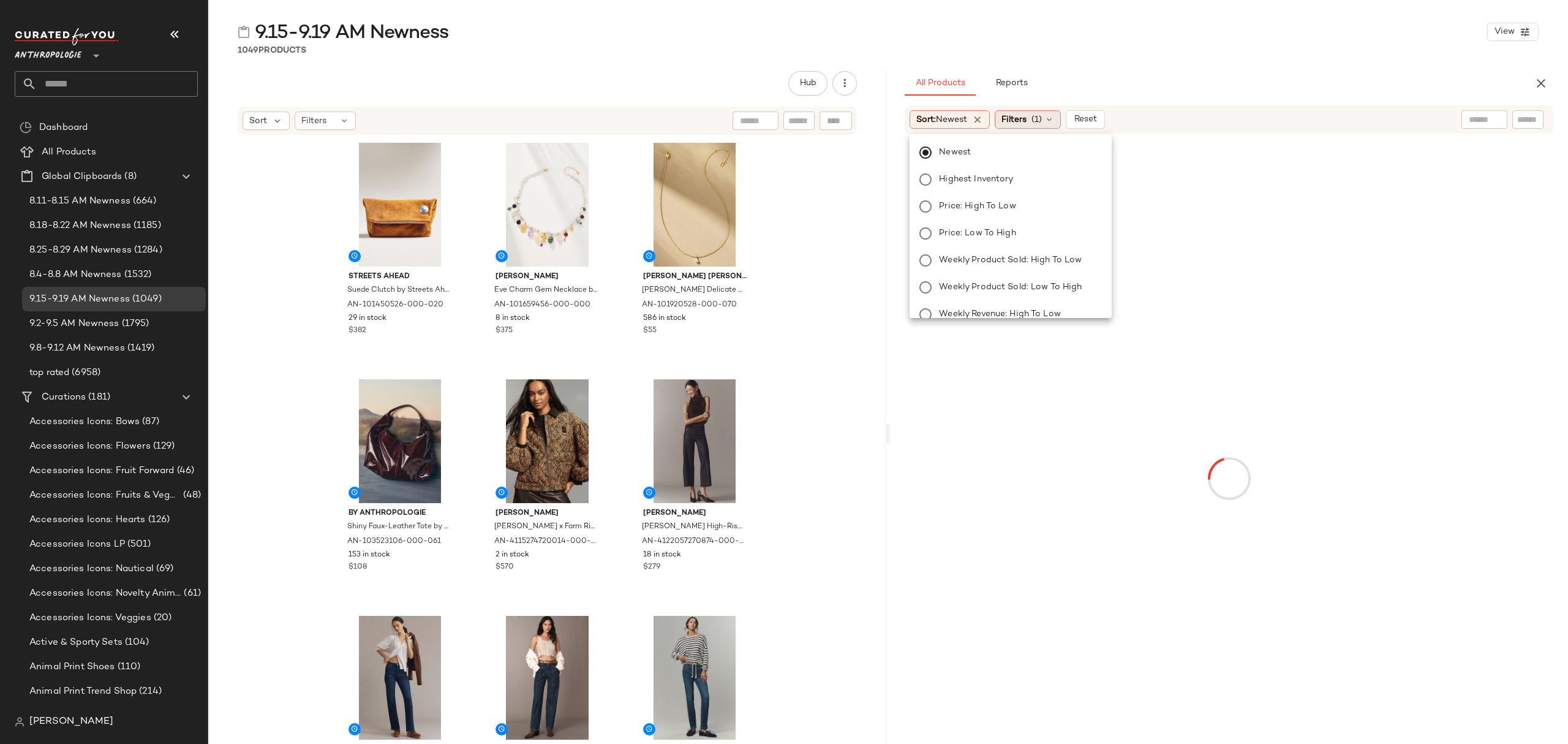
click at [1016, 118] on span "Filters" at bounding box center [1014, 120] width 25 height 13
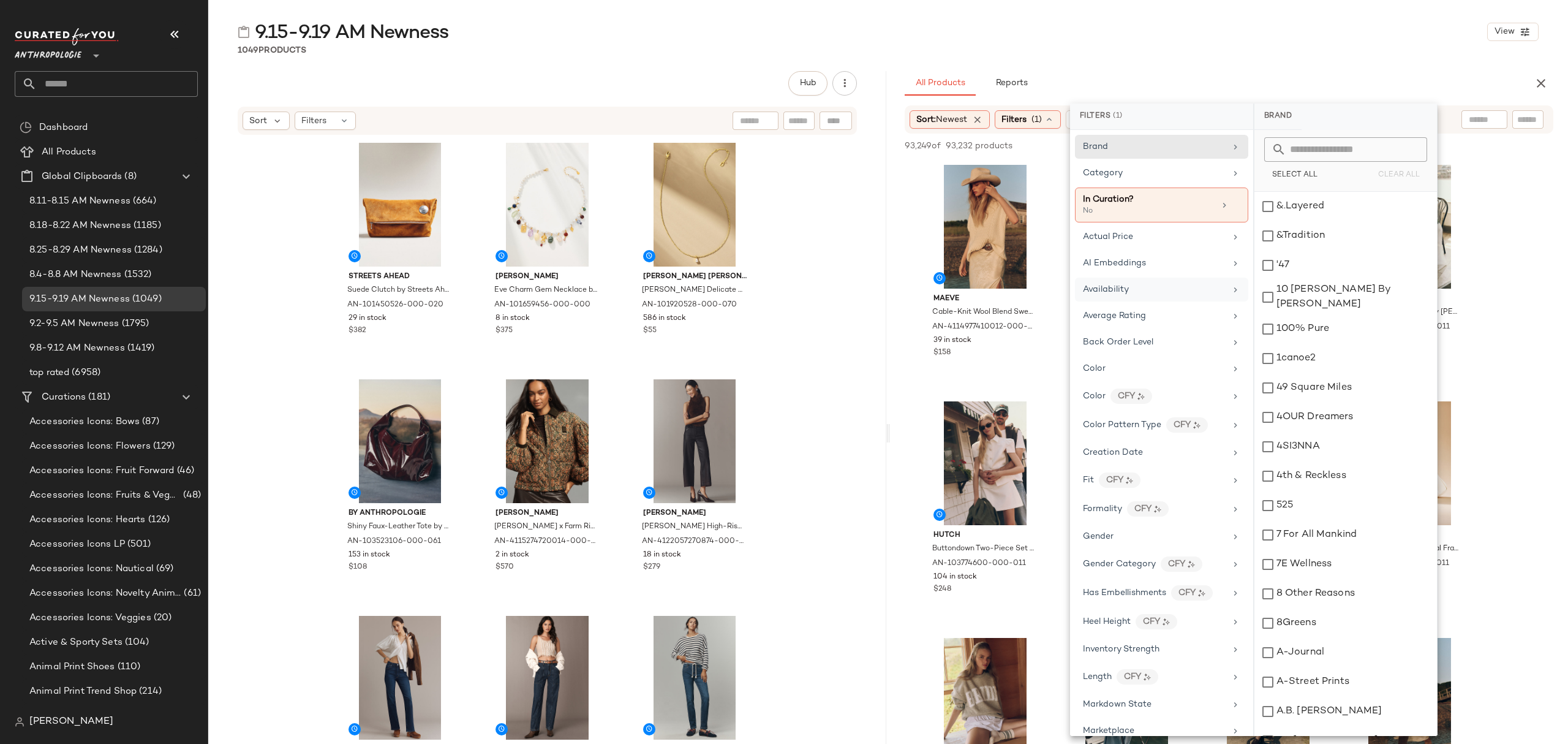
click at [1150, 287] on div "Availability" at bounding box center [1154, 289] width 142 height 13
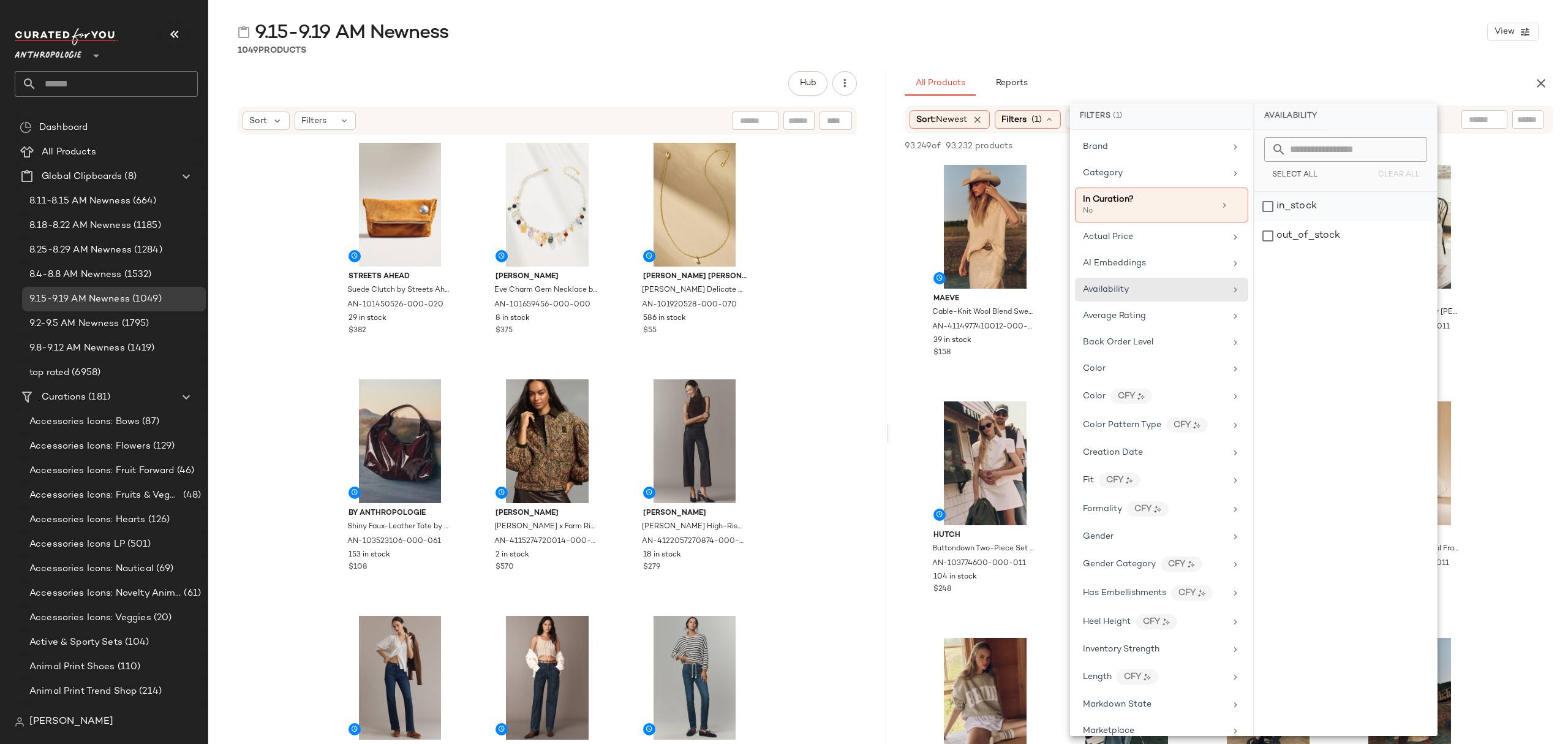
click at [1302, 213] on div "in_stock" at bounding box center [1345, 207] width 183 height 30
click at [1139, 176] on div "Category" at bounding box center [1154, 173] width 142 height 13
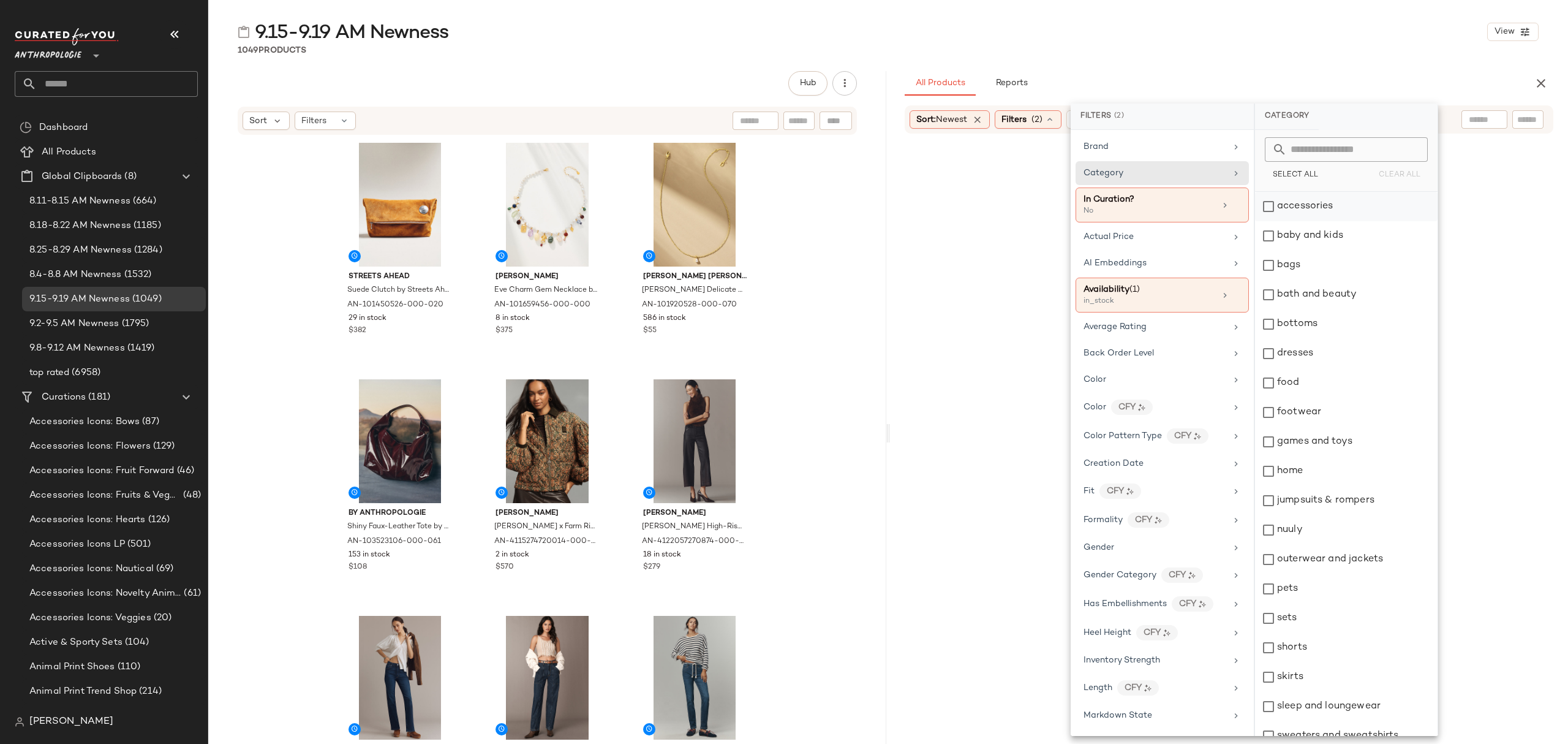
click at [1310, 215] on div "accessories" at bounding box center [1346, 207] width 183 height 30
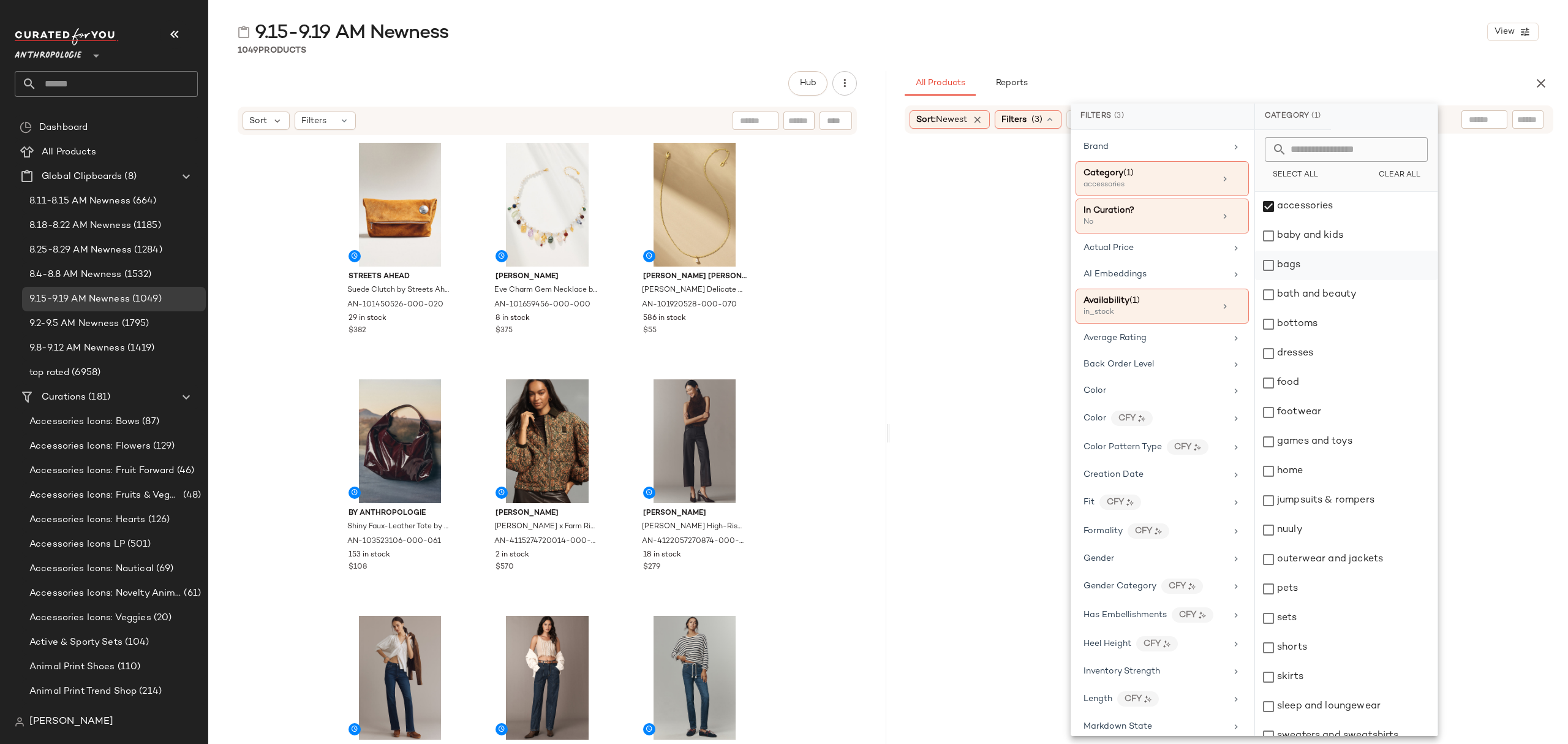
click at [1303, 263] on div "bags" at bounding box center [1346, 265] width 183 height 30
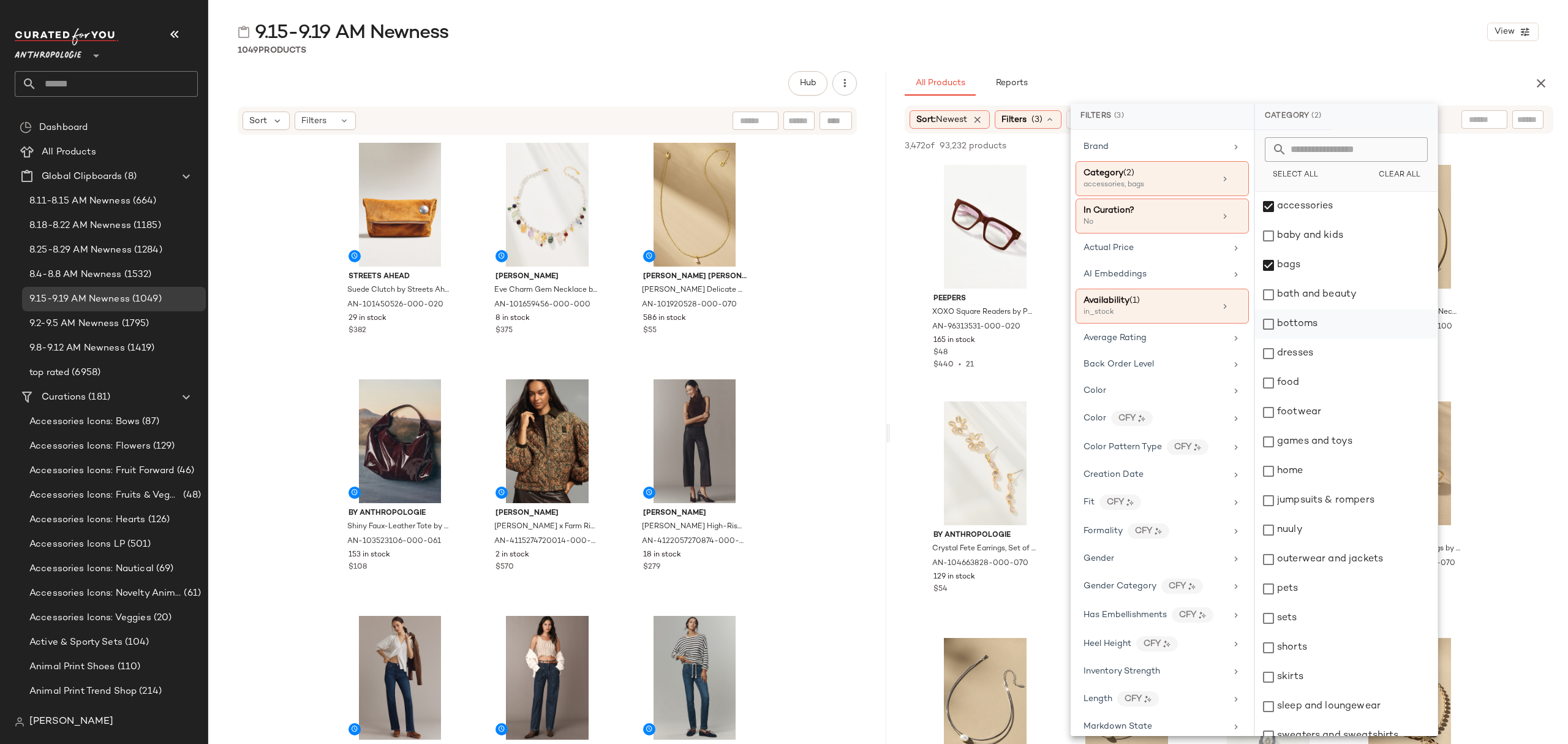
click at [1332, 328] on div "bottoms" at bounding box center [1346, 324] width 183 height 30
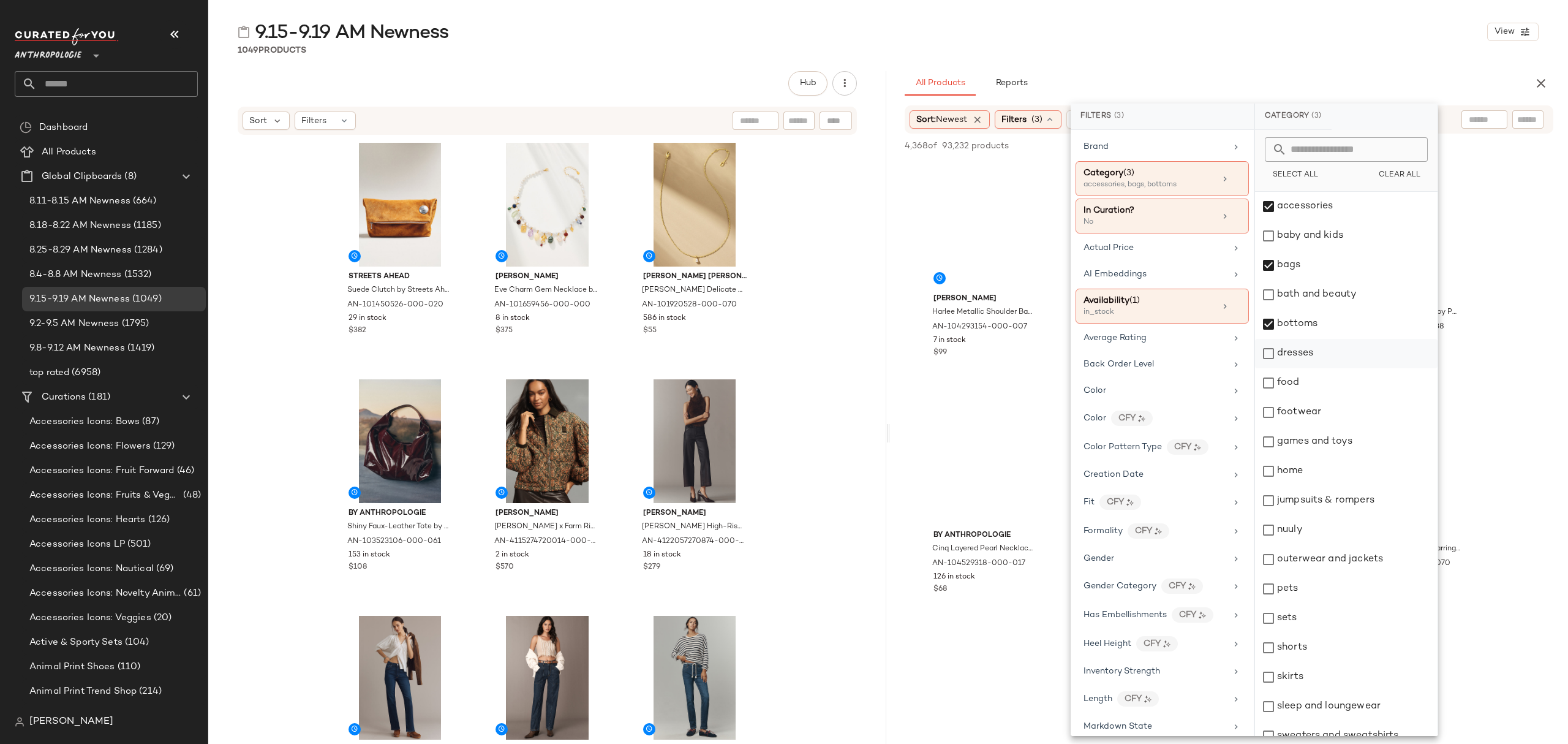
click at [1328, 352] on div "dresses" at bounding box center [1346, 353] width 183 height 30
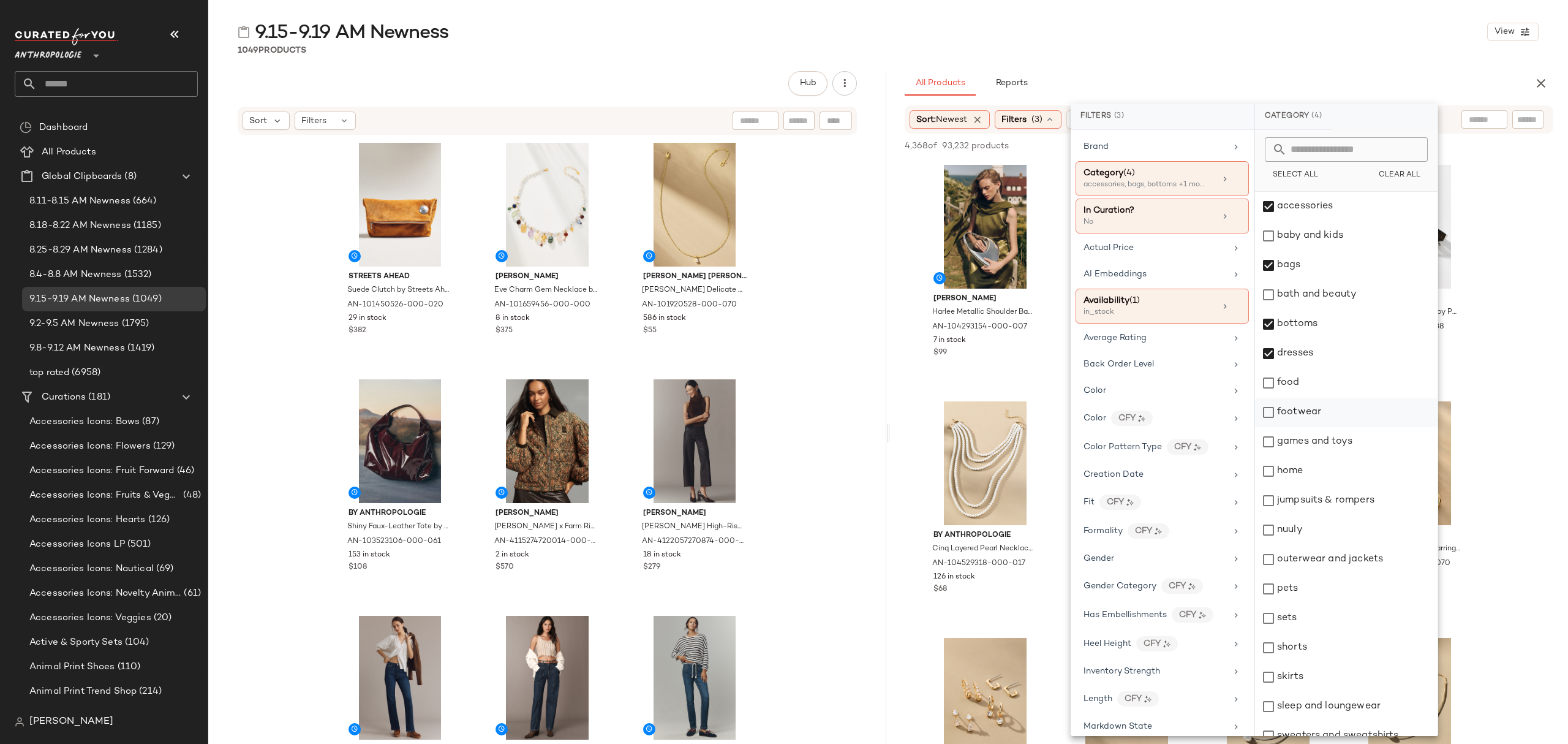
click at [1340, 420] on div "footwear" at bounding box center [1346, 413] width 183 height 30
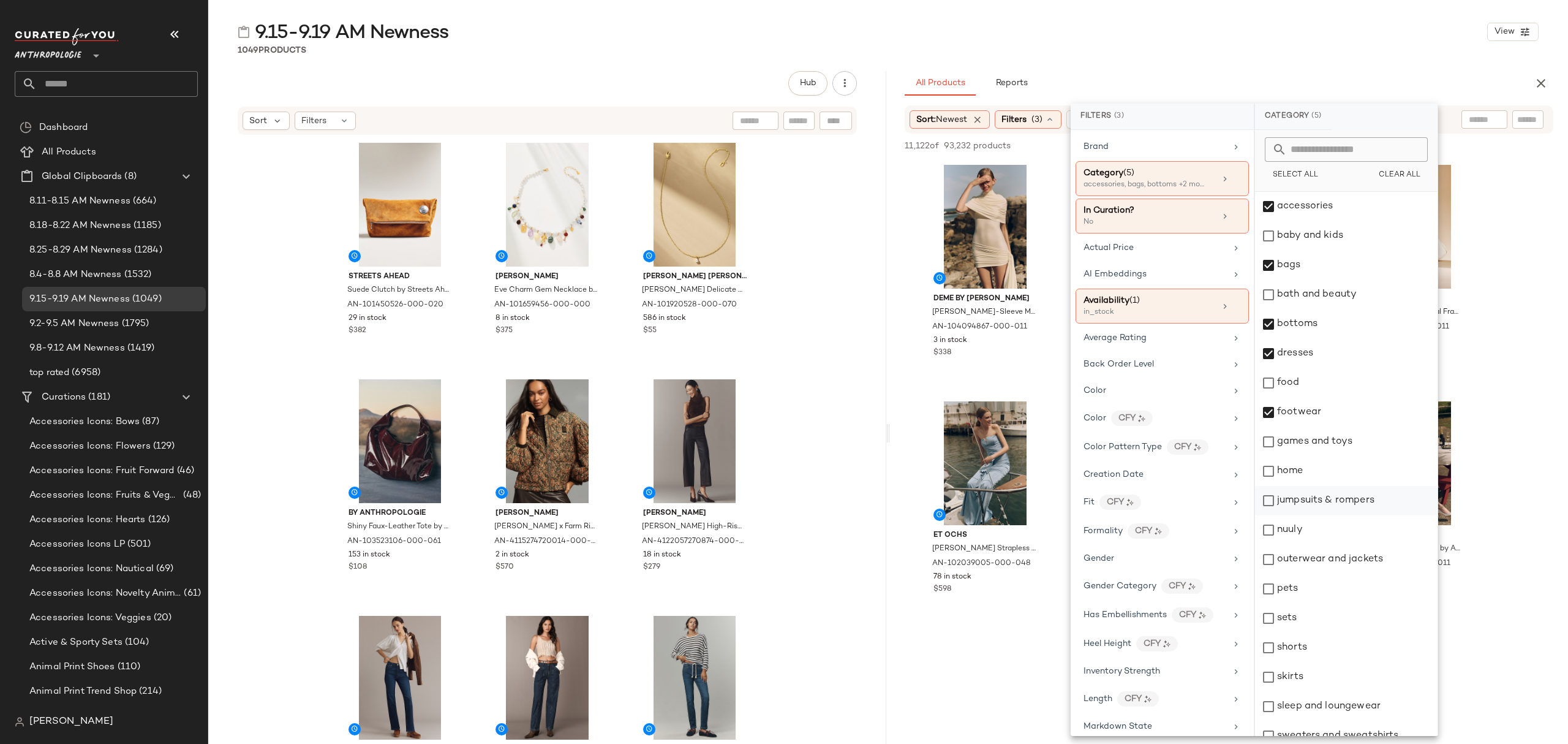
click at [1313, 502] on div "jumpsuits & rompers" at bounding box center [1346, 501] width 183 height 30
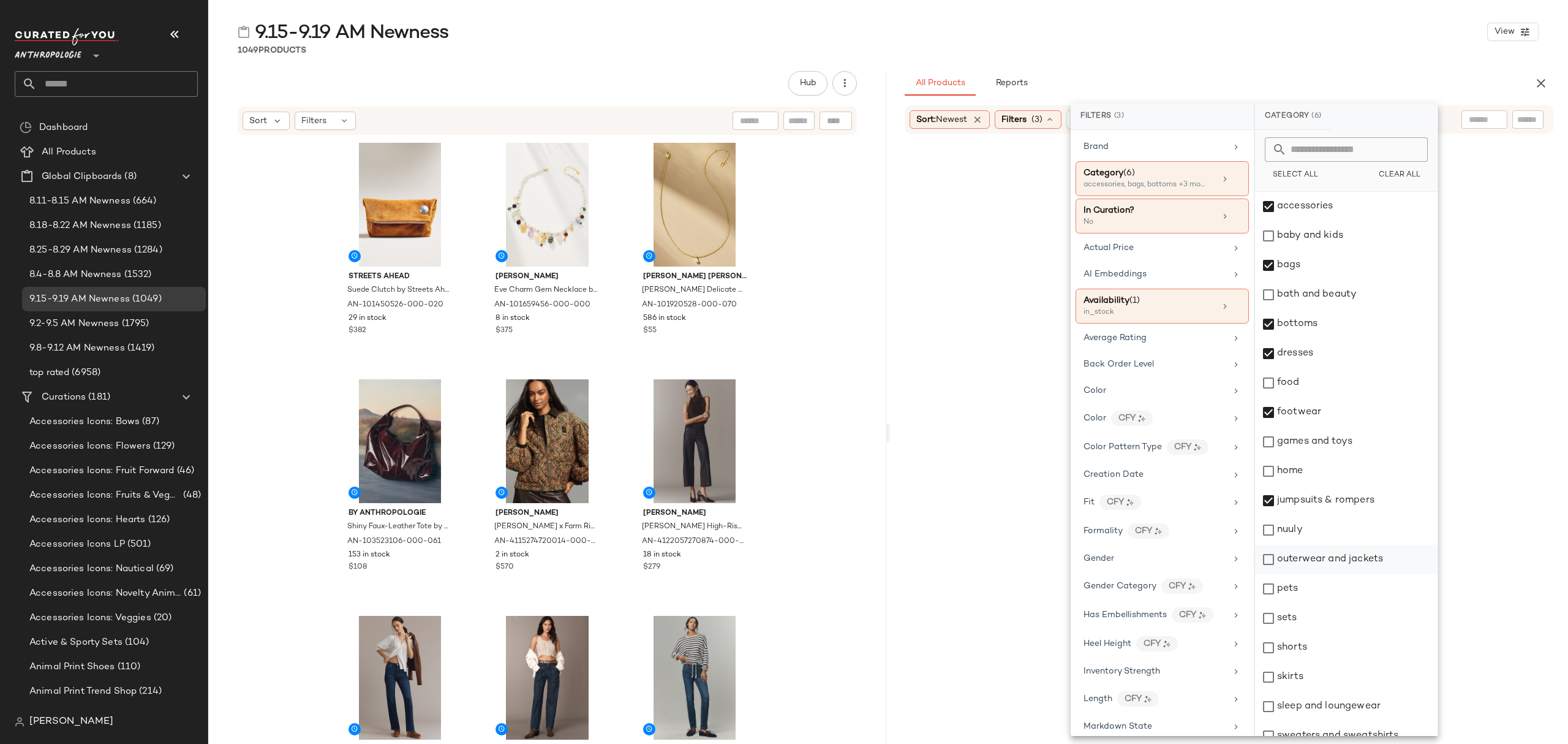
click at [1308, 553] on div "outerwear and jackets" at bounding box center [1346, 560] width 183 height 30
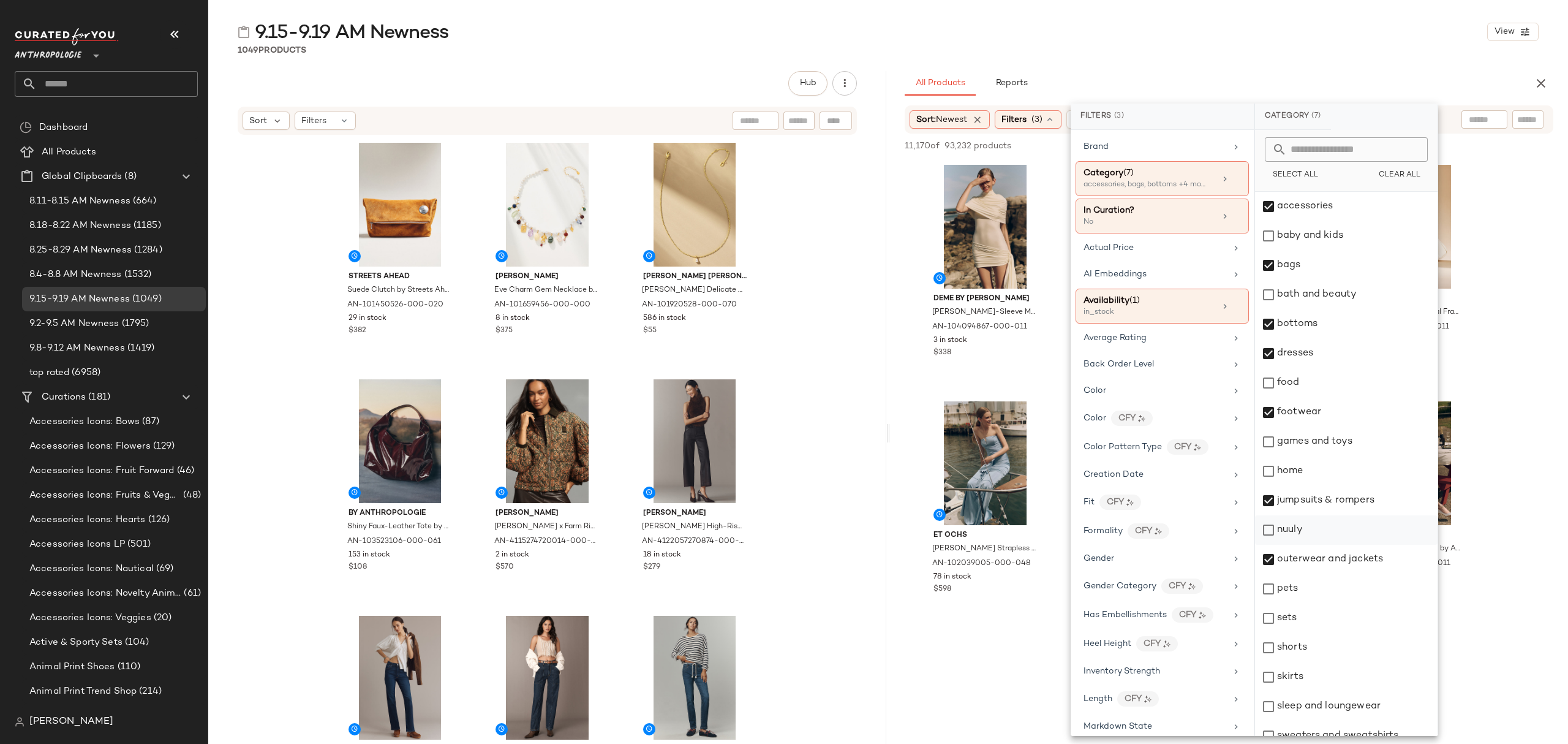
click at [1308, 531] on div "nuuly" at bounding box center [1346, 530] width 183 height 30
click at [1308, 622] on div "sets" at bounding box center [1346, 618] width 183 height 30
click at [934, 194] on div "#1 View" at bounding box center [985, 226] width 123 height 124
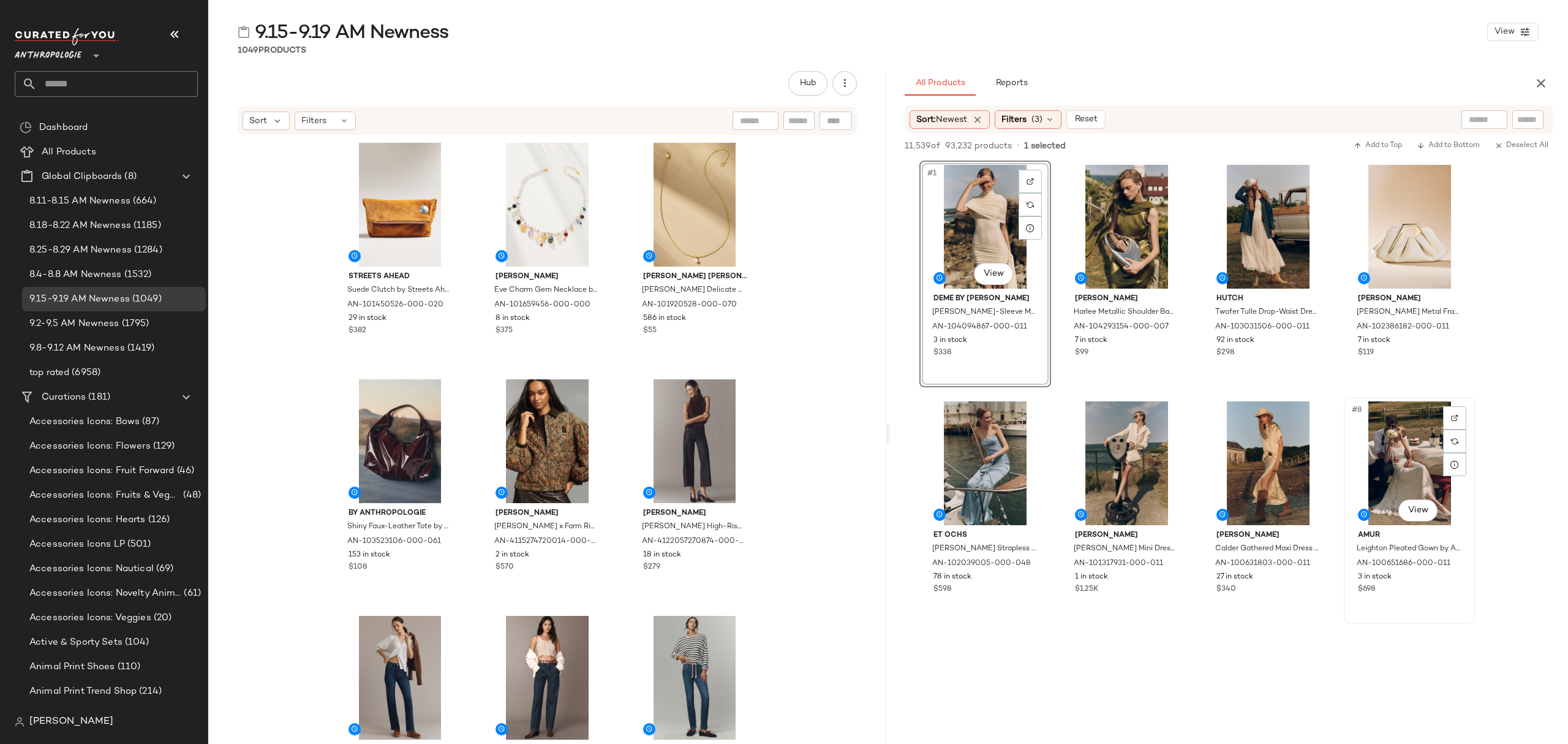
click at [1437, 574] on div "3 in stock" at bounding box center [1410, 577] width 104 height 11
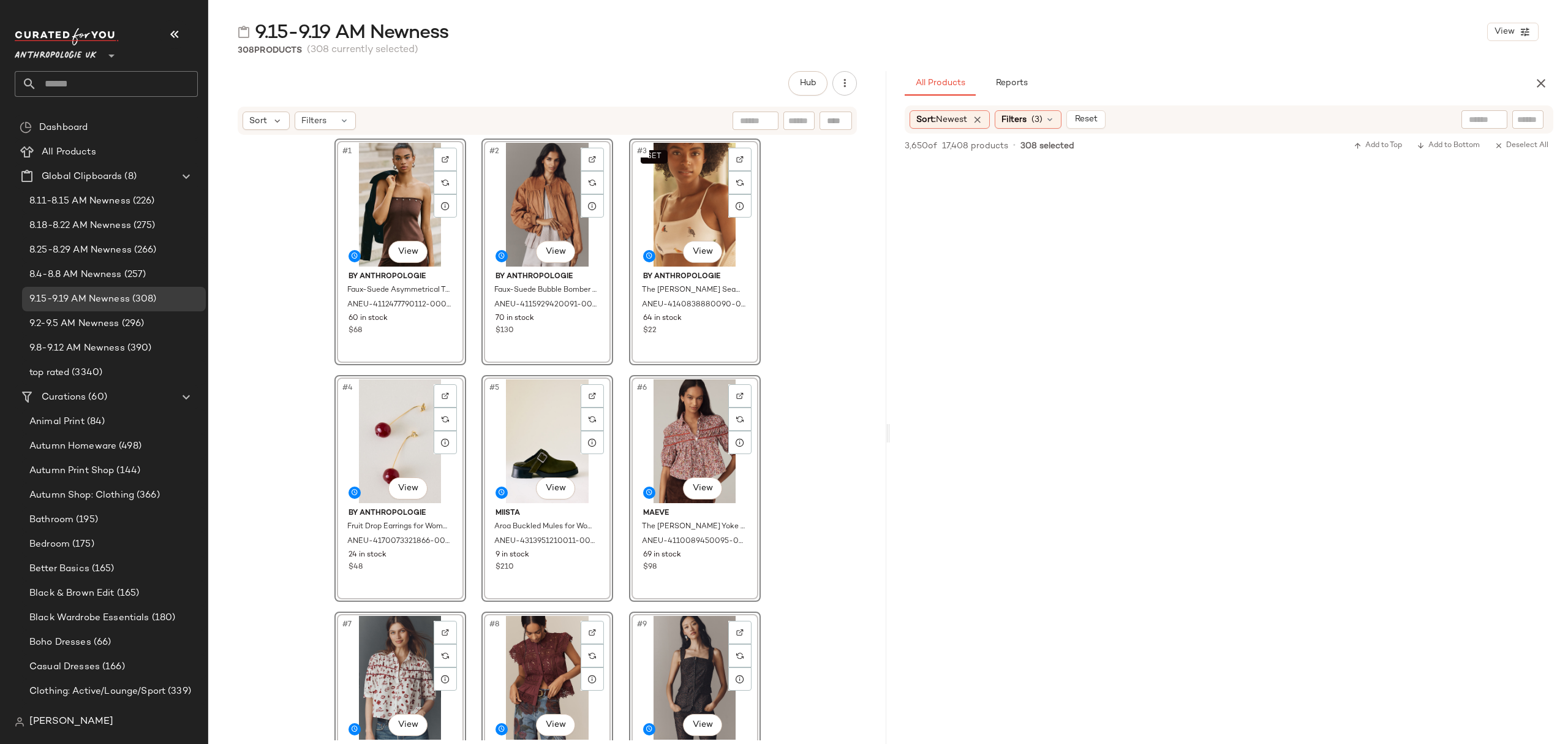
click at [1541, 81] on icon "button" at bounding box center [1541, 83] width 15 height 15
click at [1547, 83] on div "Hub Sort Filters #1 View By Anthropologie Faux-Suede Asymmetrical Tube Top for …" at bounding box center [888, 433] width 1360 height 724
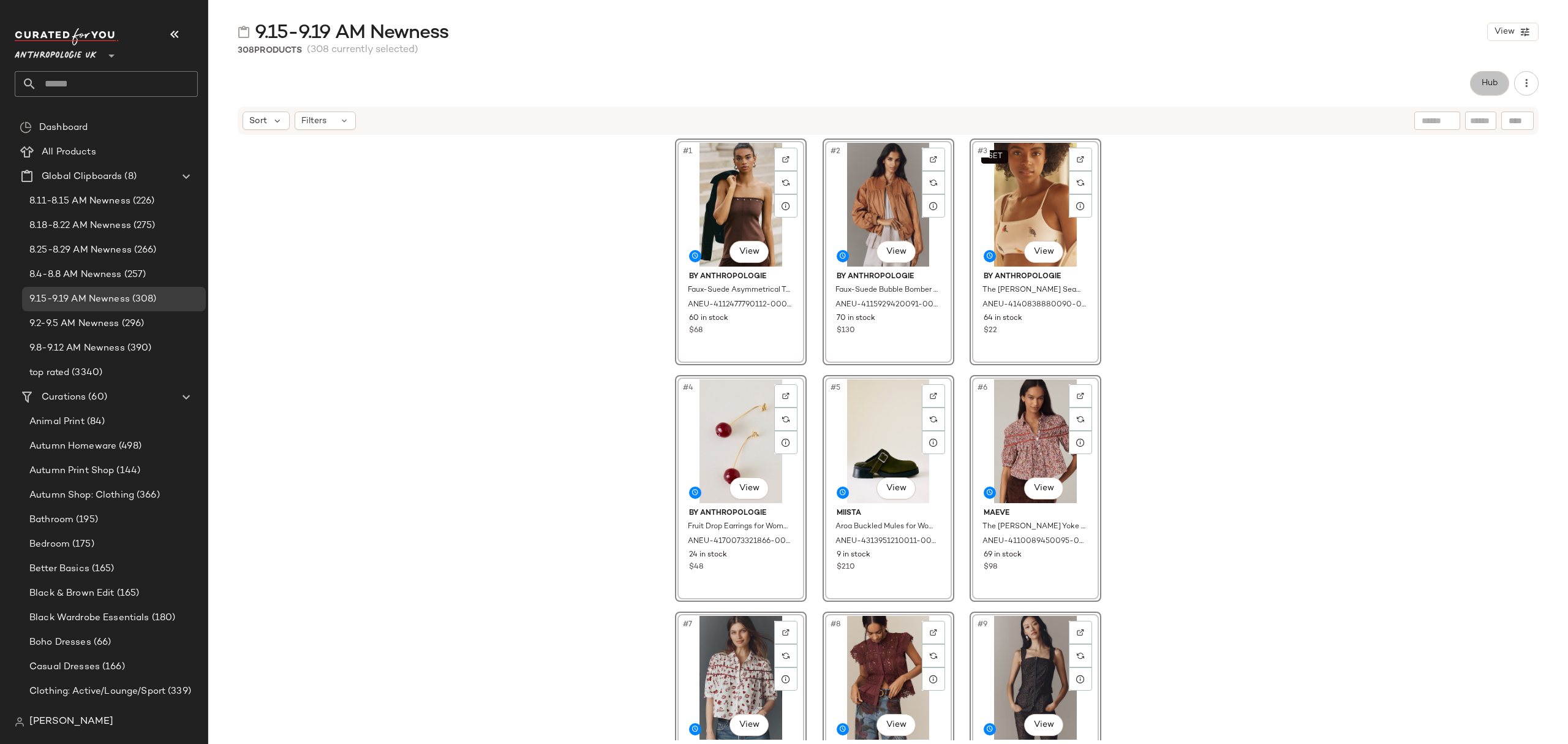
click at [1483, 80] on span "Hub" at bounding box center [1490, 83] width 17 height 10
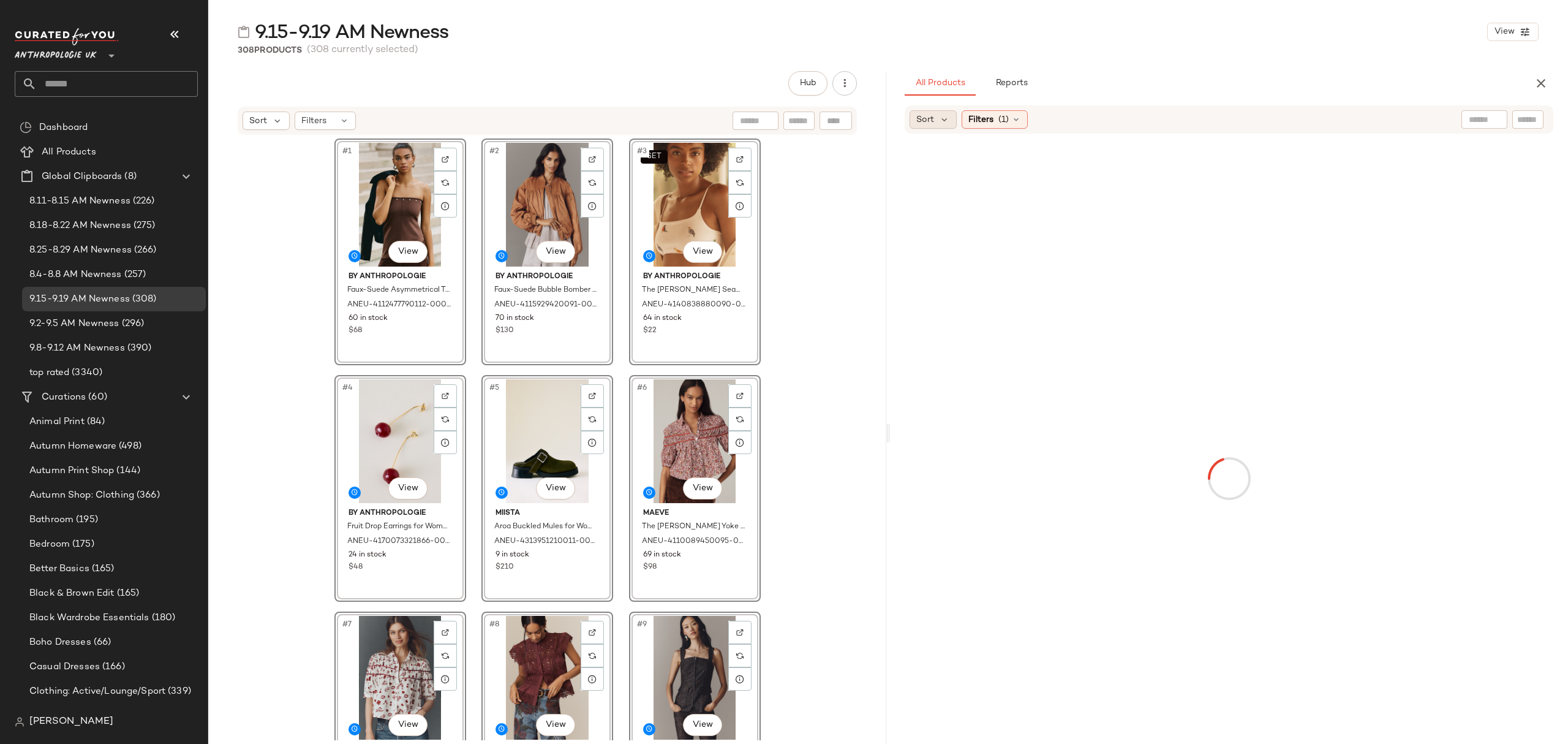
click at [919, 126] on div "Sort" at bounding box center [933, 120] width 47 height 19
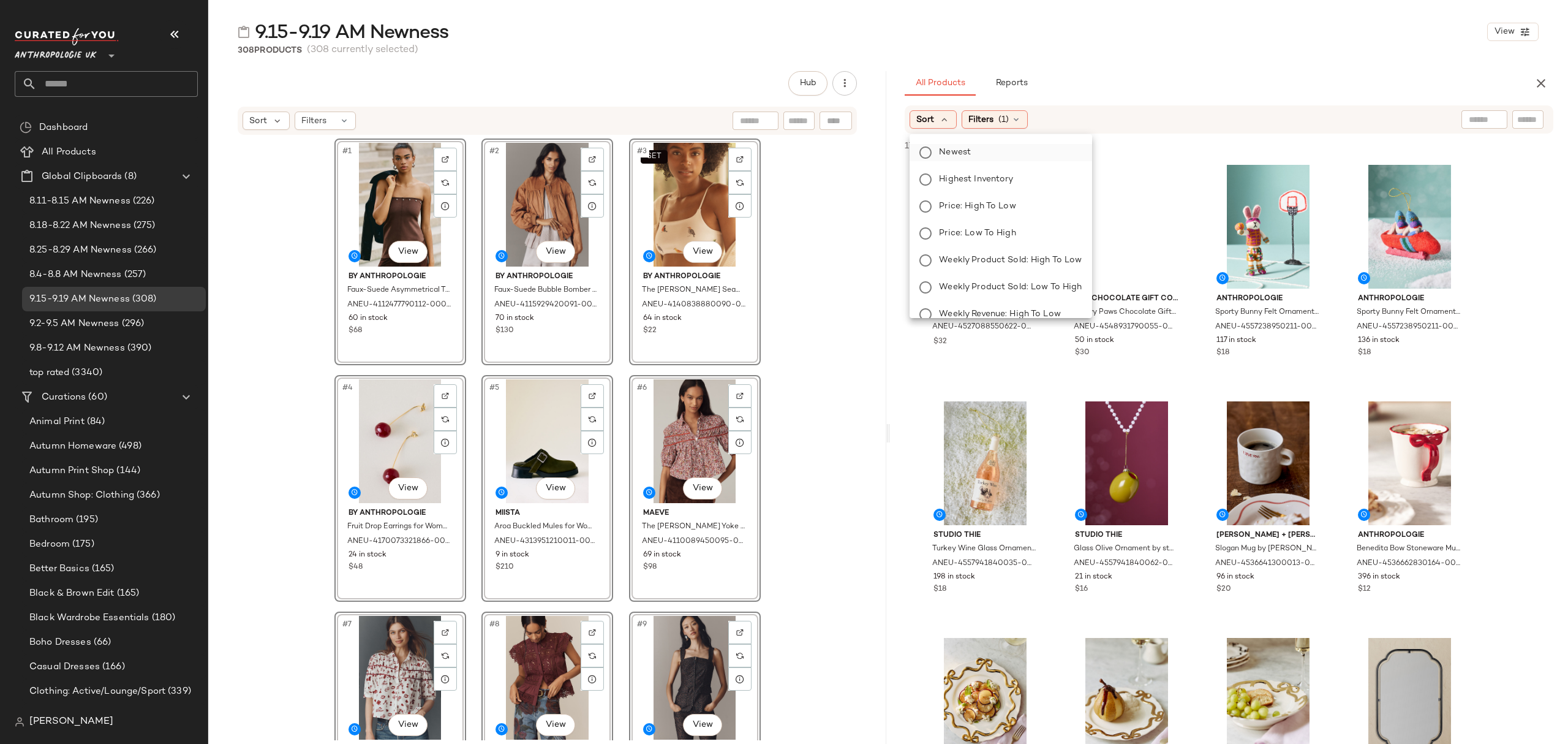
click at [961, 158] on span "Newest" at bounding box center [955, 152] width 32 height 13
click at [1240, 54] on div "308 Products (308 currently selected)" at bounding box center [888, 51] width 1360 height 12
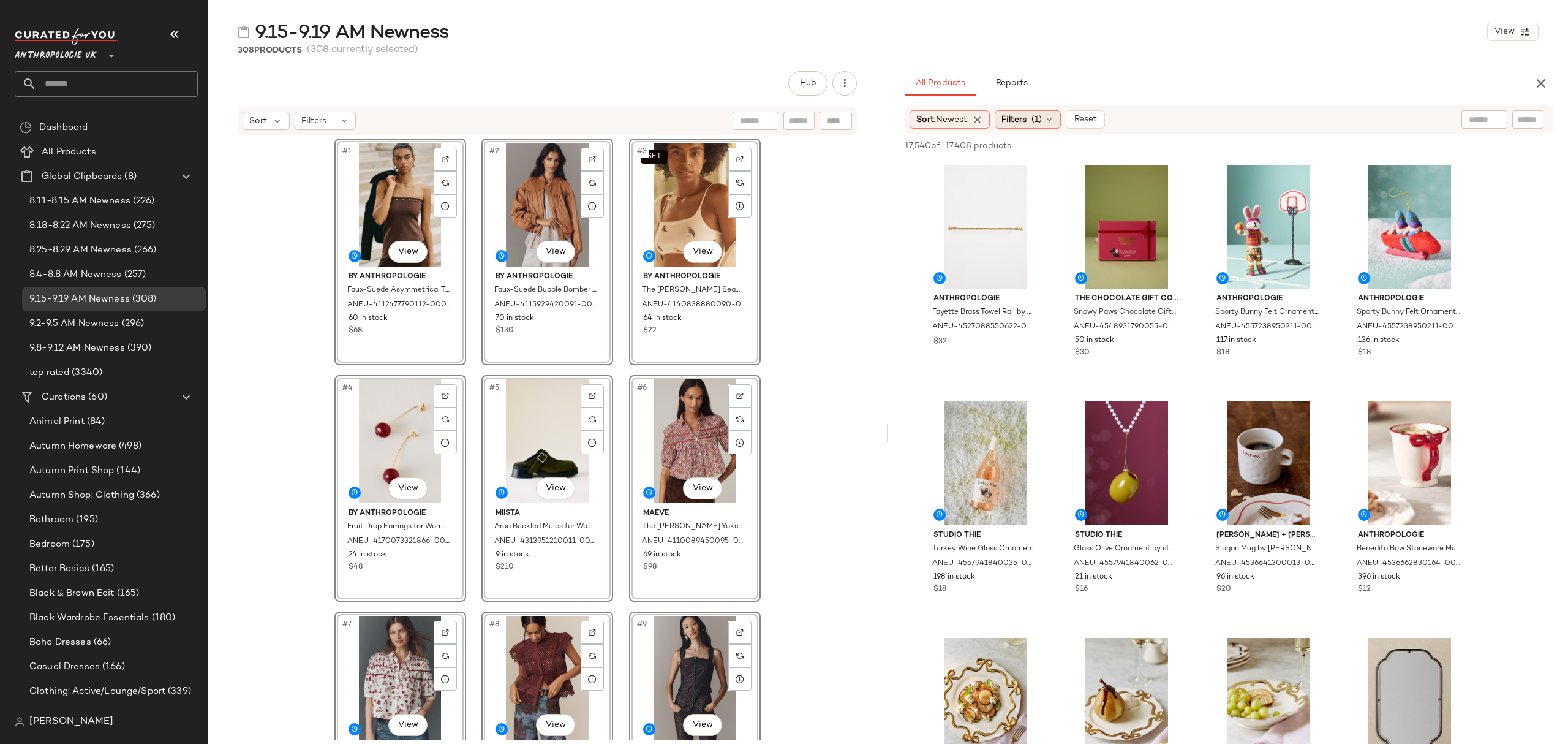
click at [1051, 115] on icon at bounding box center [1049, 120] width 10 height 10
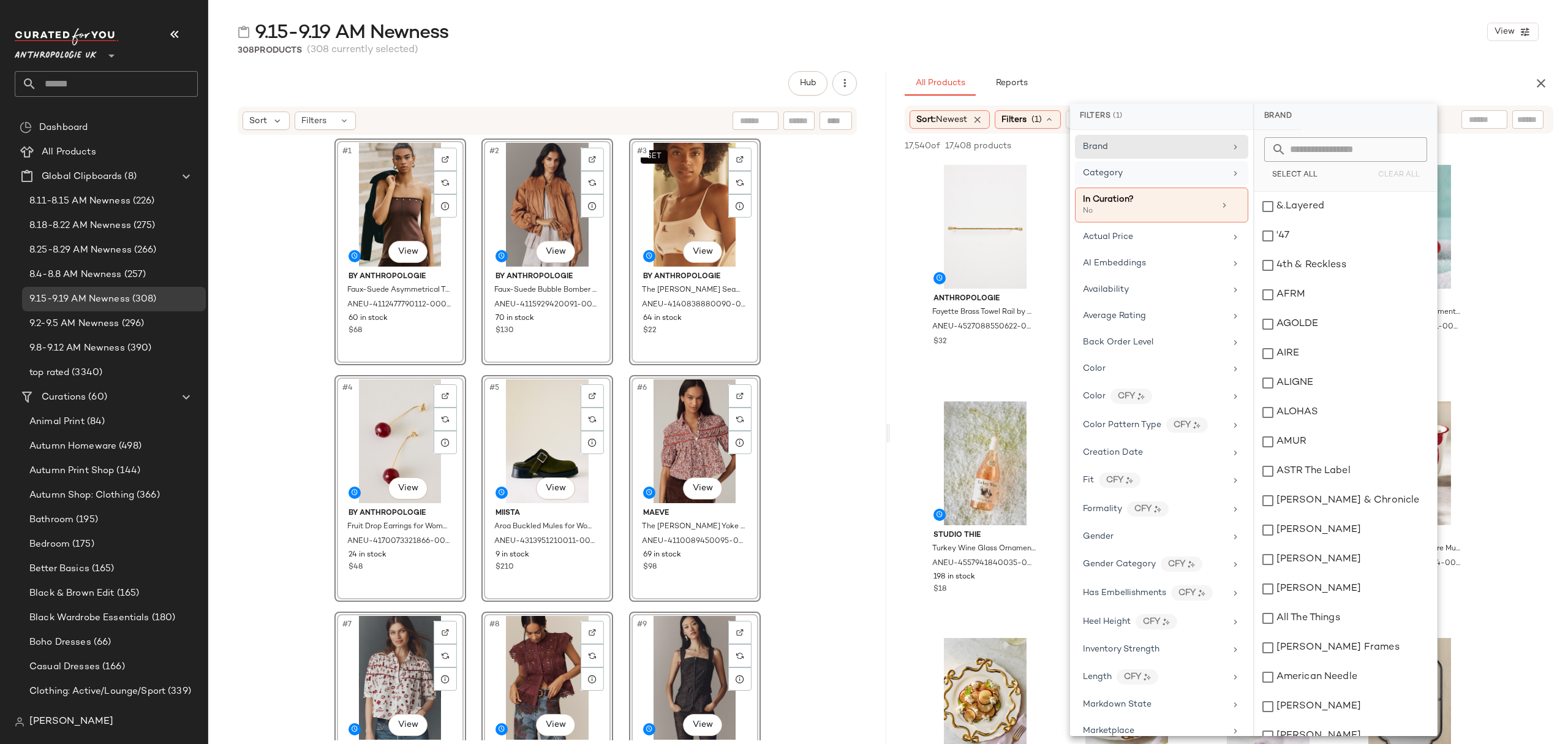
click at [1096, 175] on span "Category" at bounding box center [1102, 173] width 40 height 9
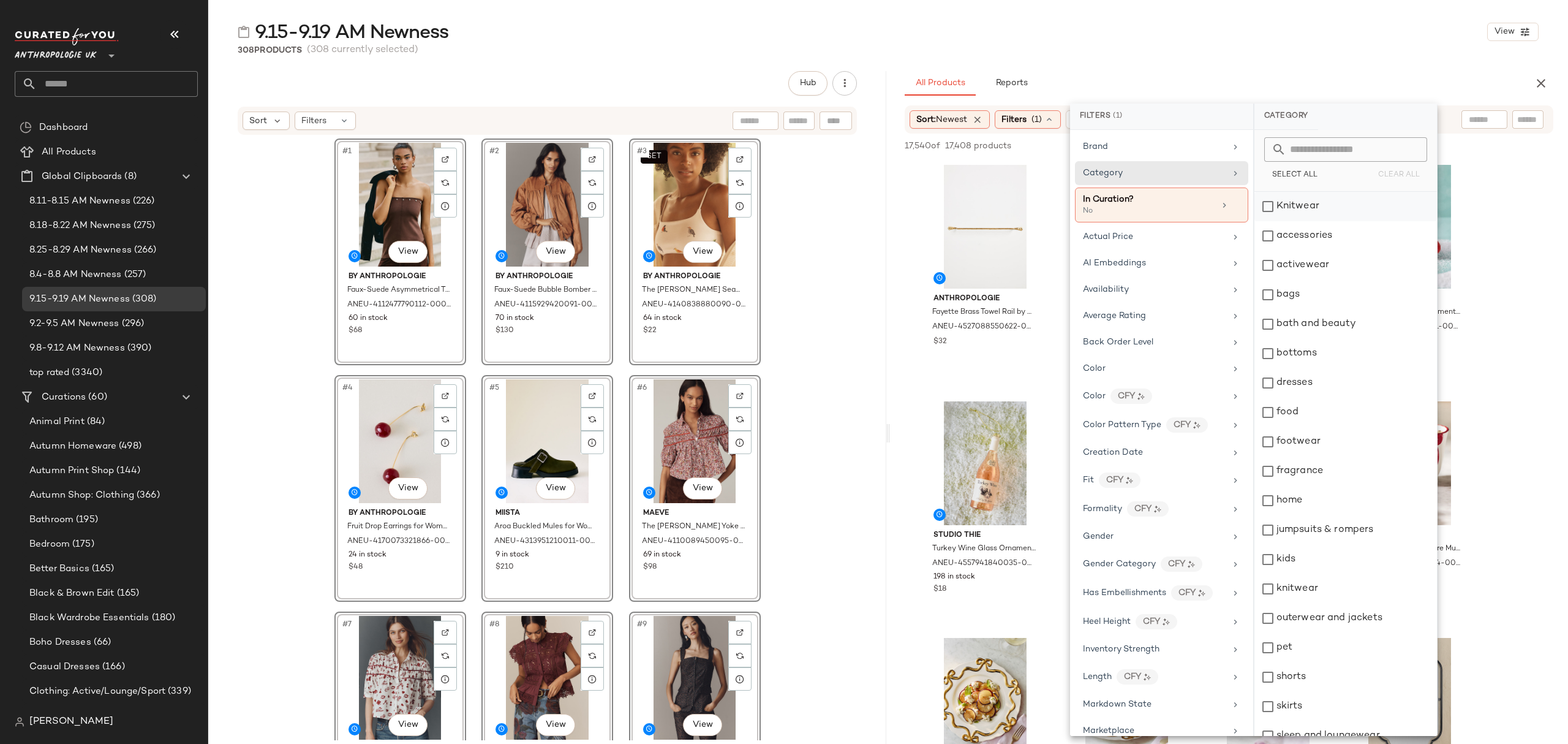
click at [1332, 204] on div "Knitwear" at bounding box center [1345, 207] width 183 height 30
click at [1334, 234] on div "accessories" at bounding box center [1346, 236] width 183 height 30
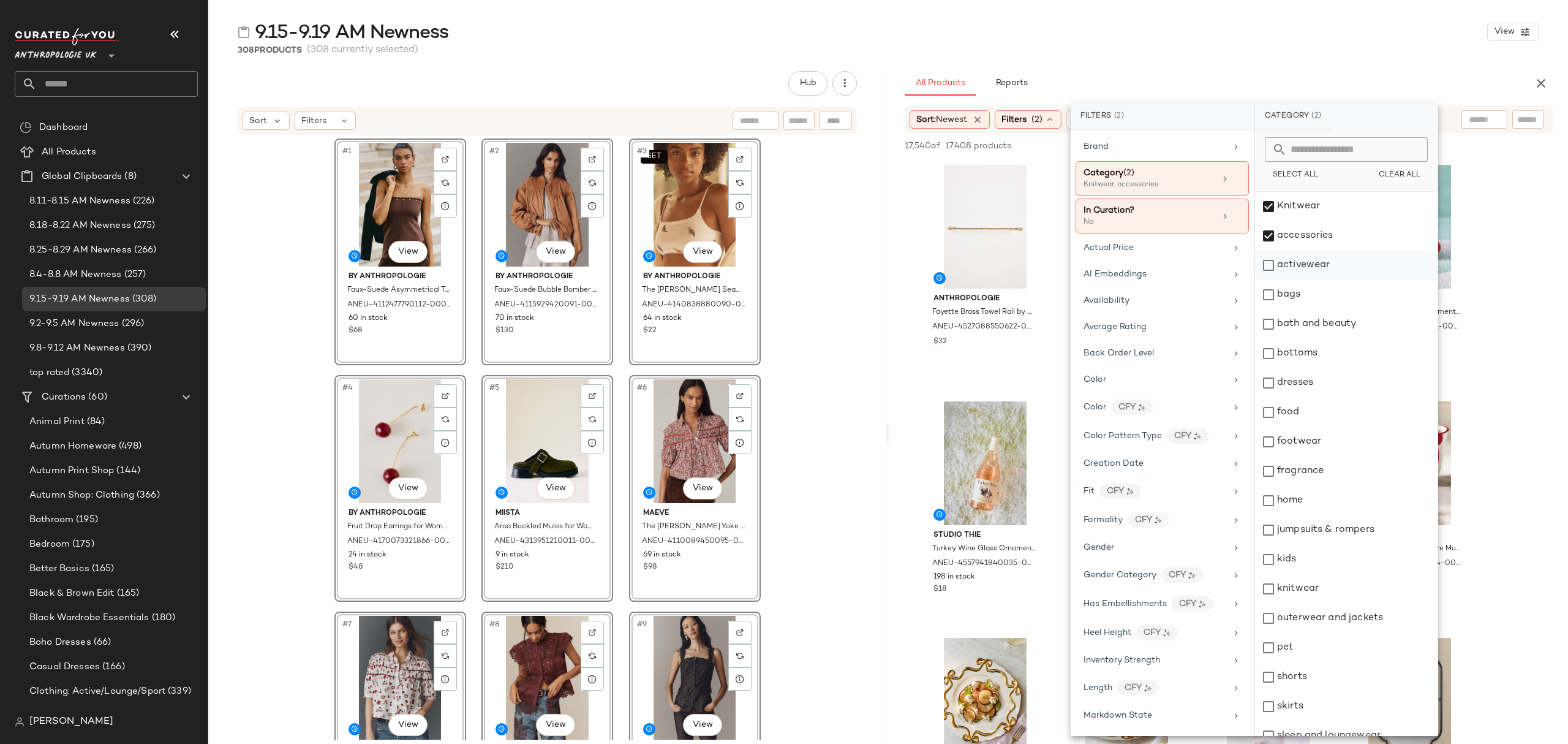
click at [1341, 268] on div "activewear" at bounding box center [1346, 265] width 183 height 30
click at [1337, 295] on div "bags" at bounding box center [1346, 295] width 183 height 30
click at [1339, 345] on div "bottoms" at bounding box center [1346, 353] width 183 height 30
click at [1335, 389] on div "dresses" at bounding box center [1346, 383] width 183 height 30
click at [1328, 434] on div "footwear" at bounding box center [1346, 442] width 183 height 30
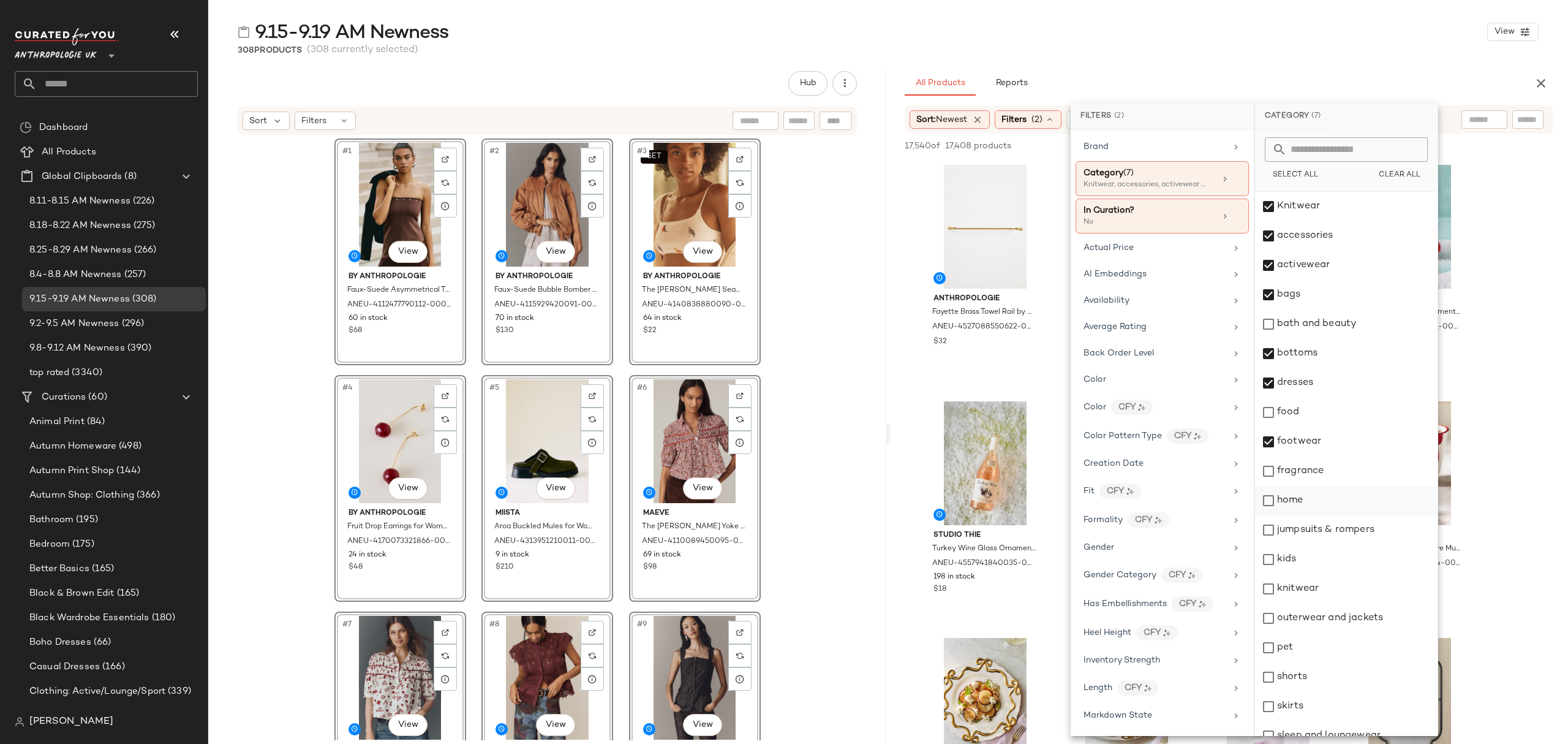
click at [1336, 506] on div "home" at bounding box center [1346, 501] width 183 height 30
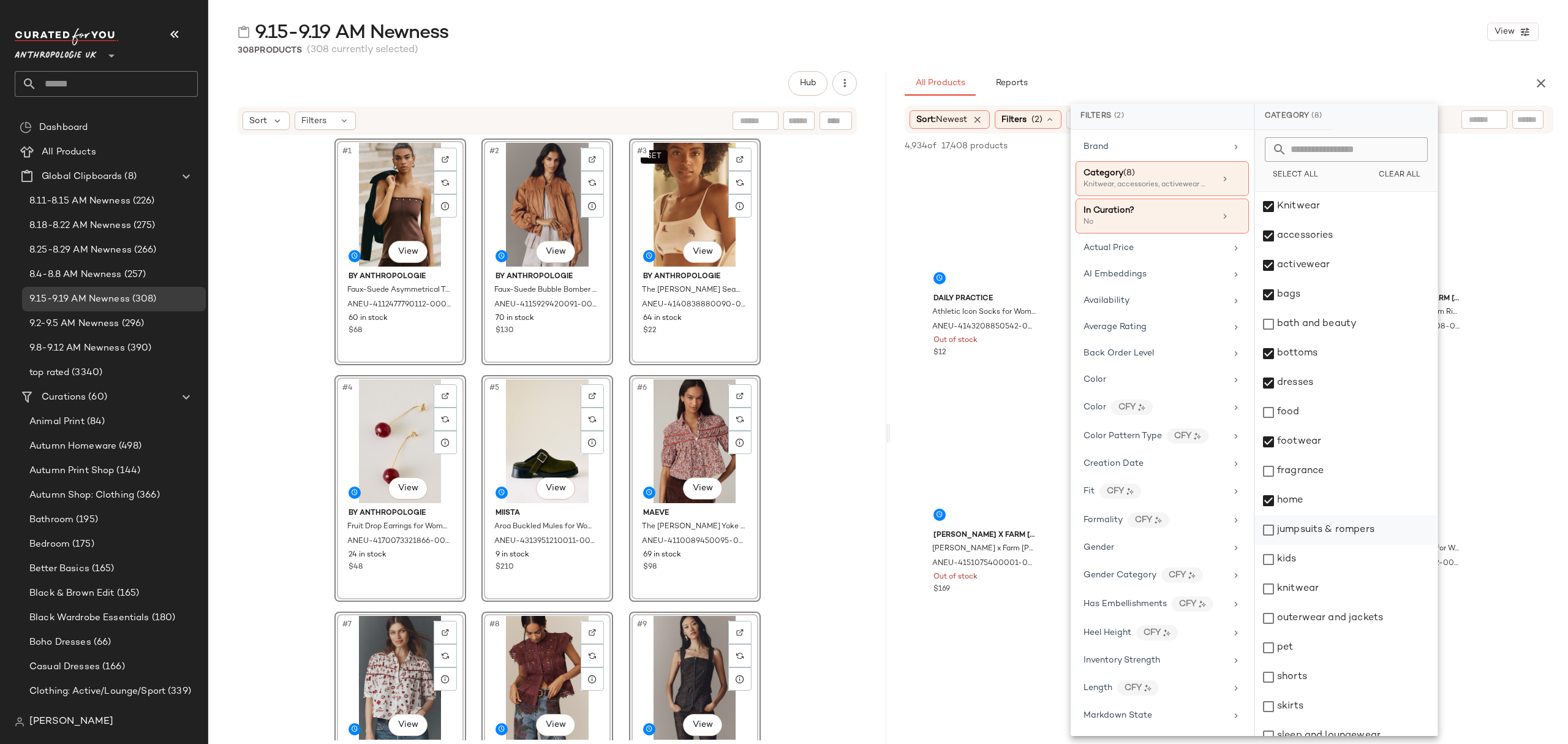
click at [1342, 528] on div "jumpsuits & rompers" at bounding box center [1346, 530] width 183 height 30
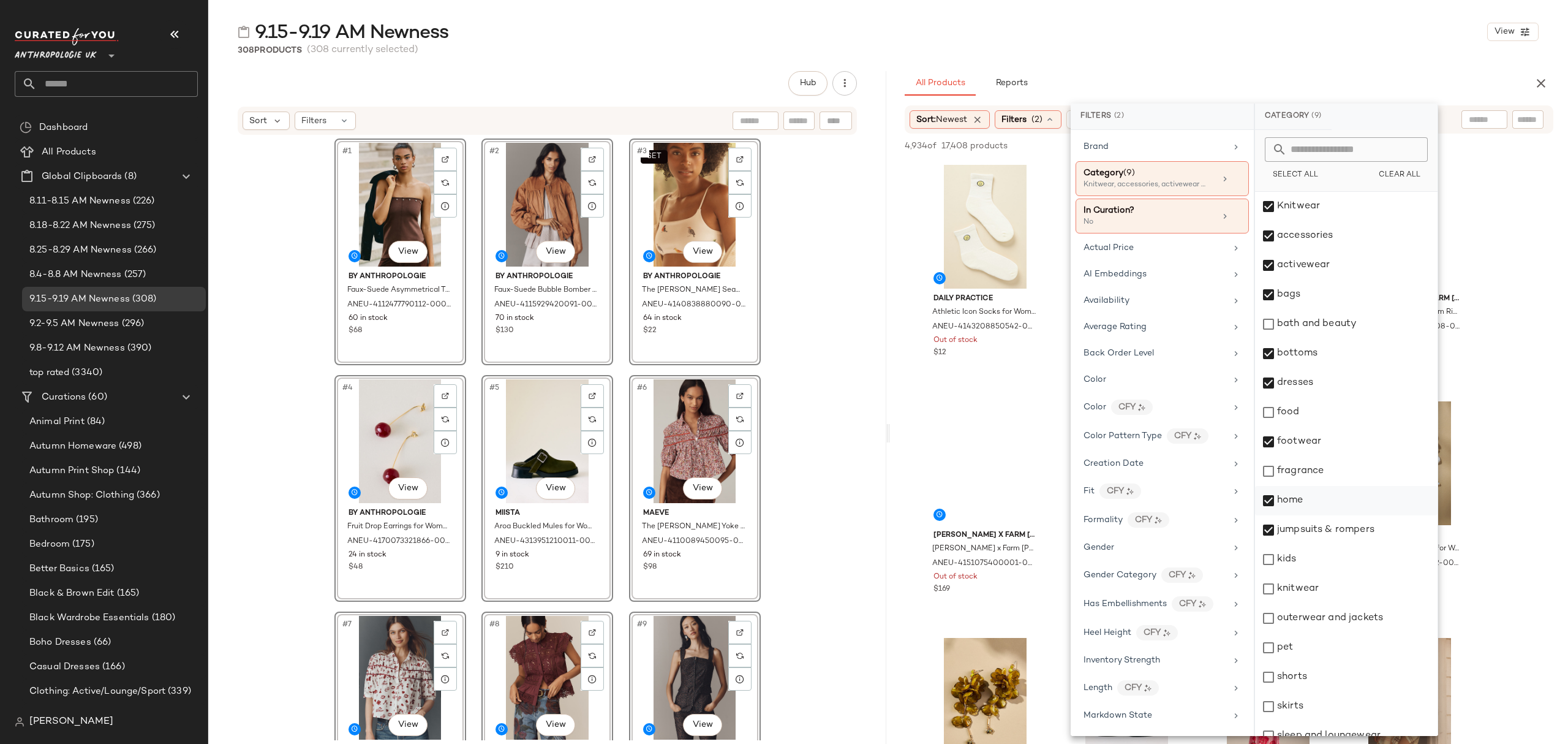
click at [1346, 501] on div "home" at bounding box center [1346, 501] width 183 height 30
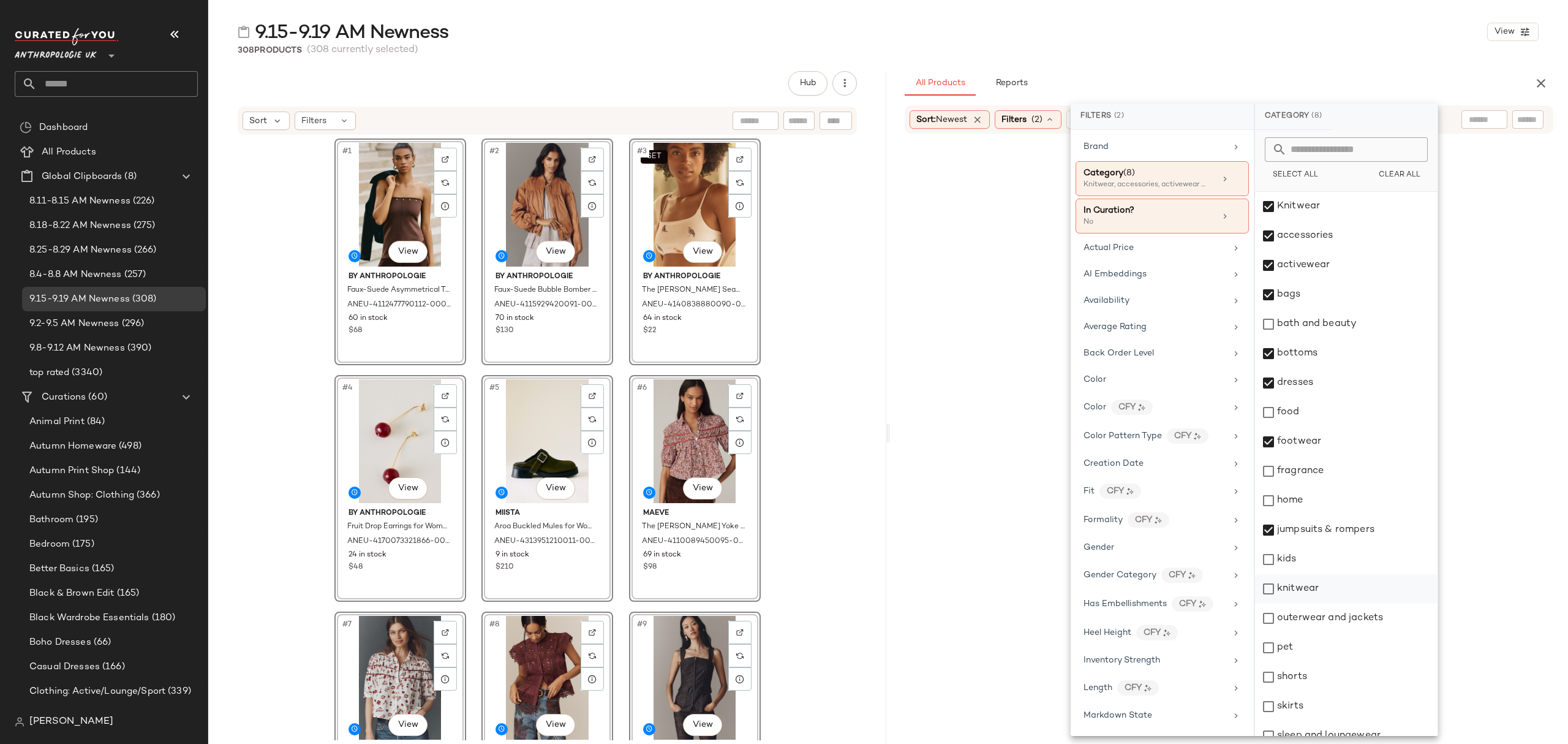
click at [1342, 588] on div "knitwear" at bounding box center [1346, 589] width 183 height 30
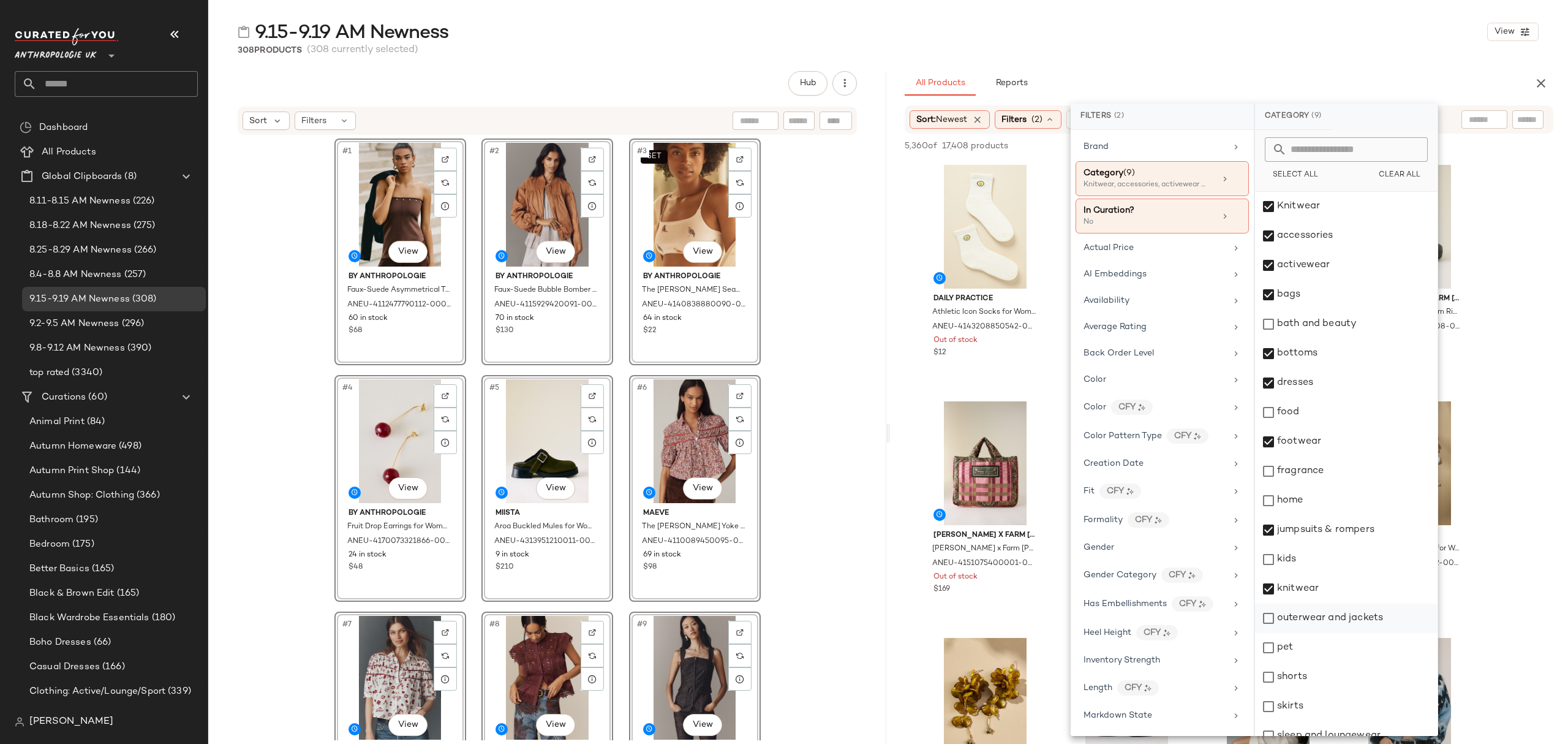
click at [1352, 618] on div "outerwear and jackets" at bounding box center [1346, 618] width 183 height 30
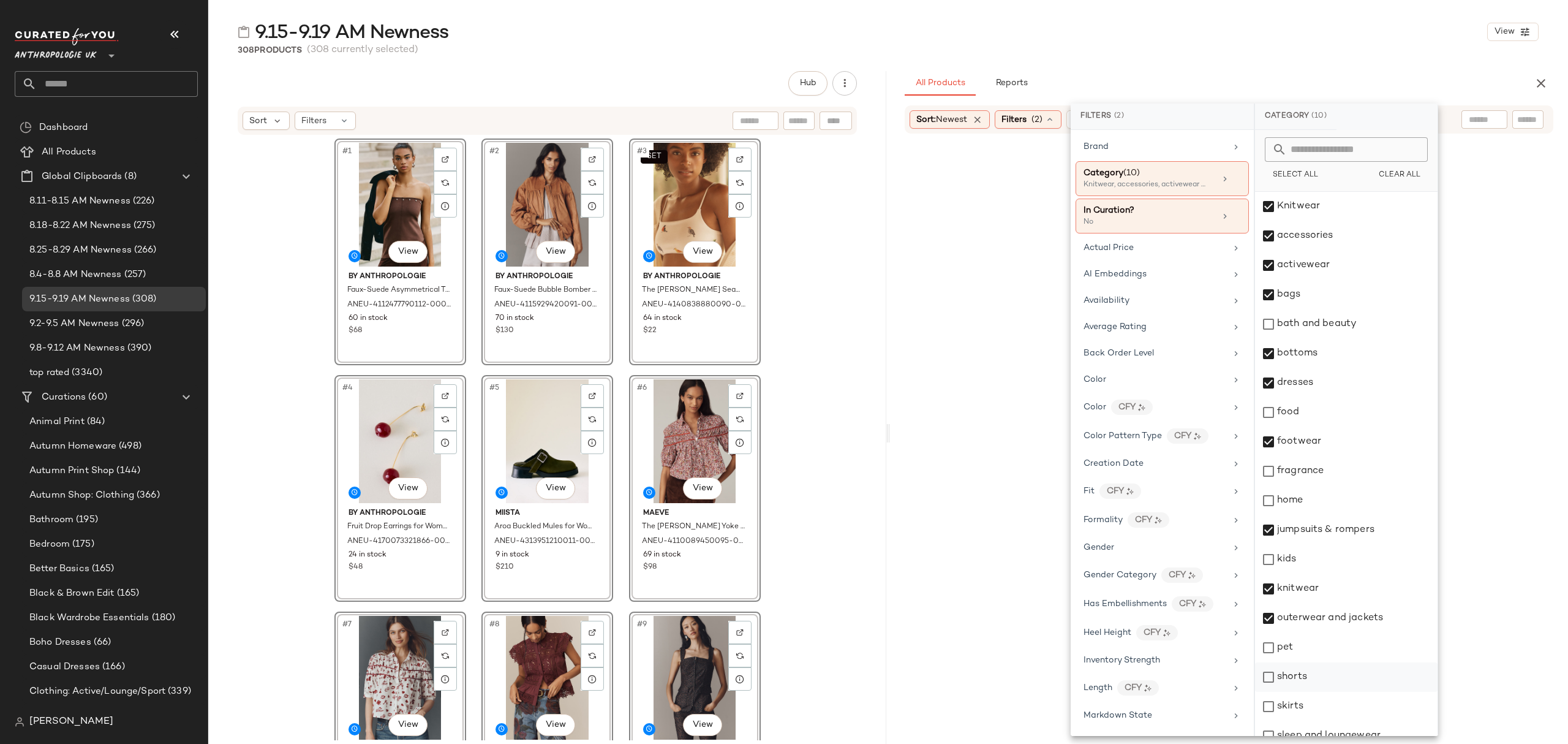
click at [1329, 672] on div "shorts" at bounding box center [1346, 677] width 183 height 30
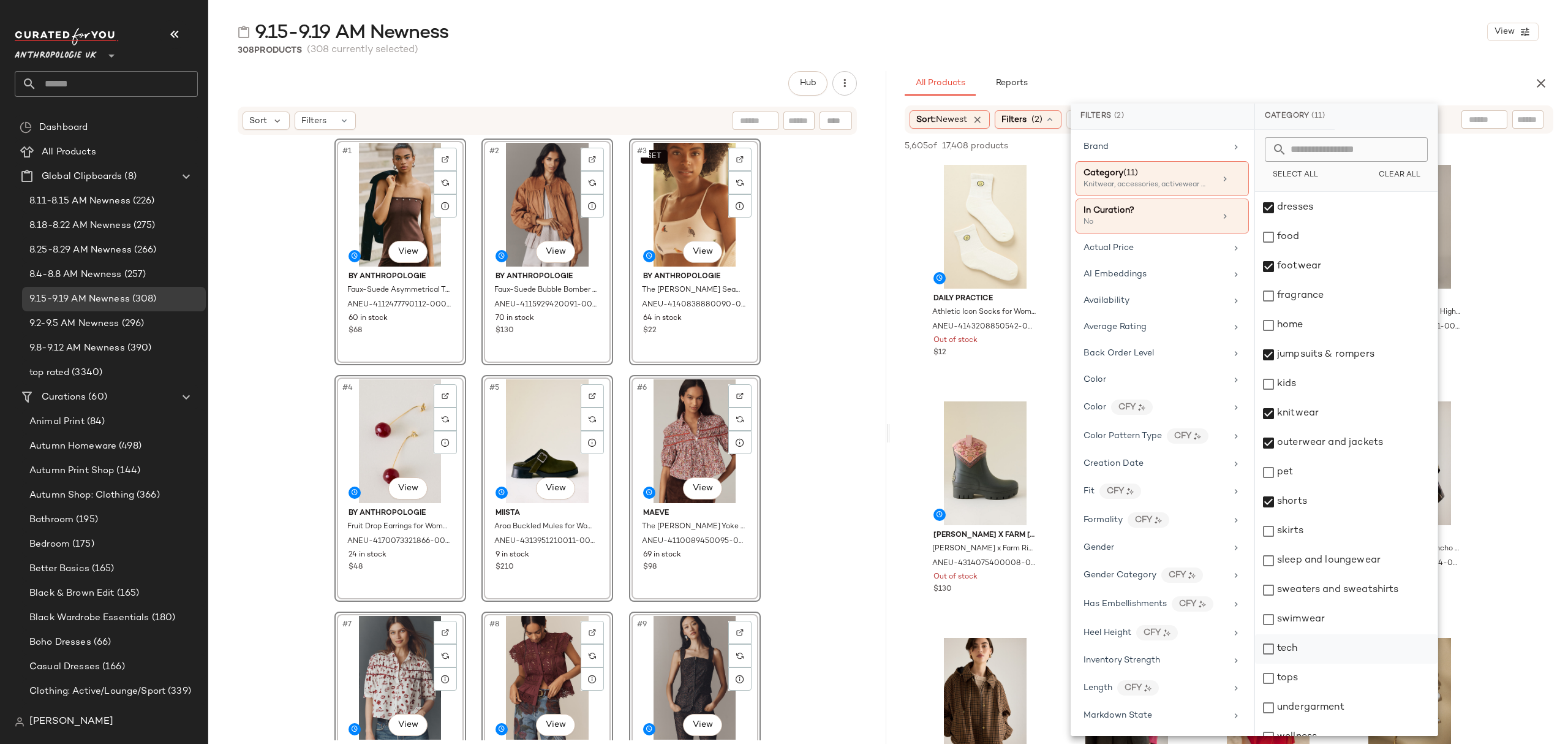
scroll to position [191, 0]
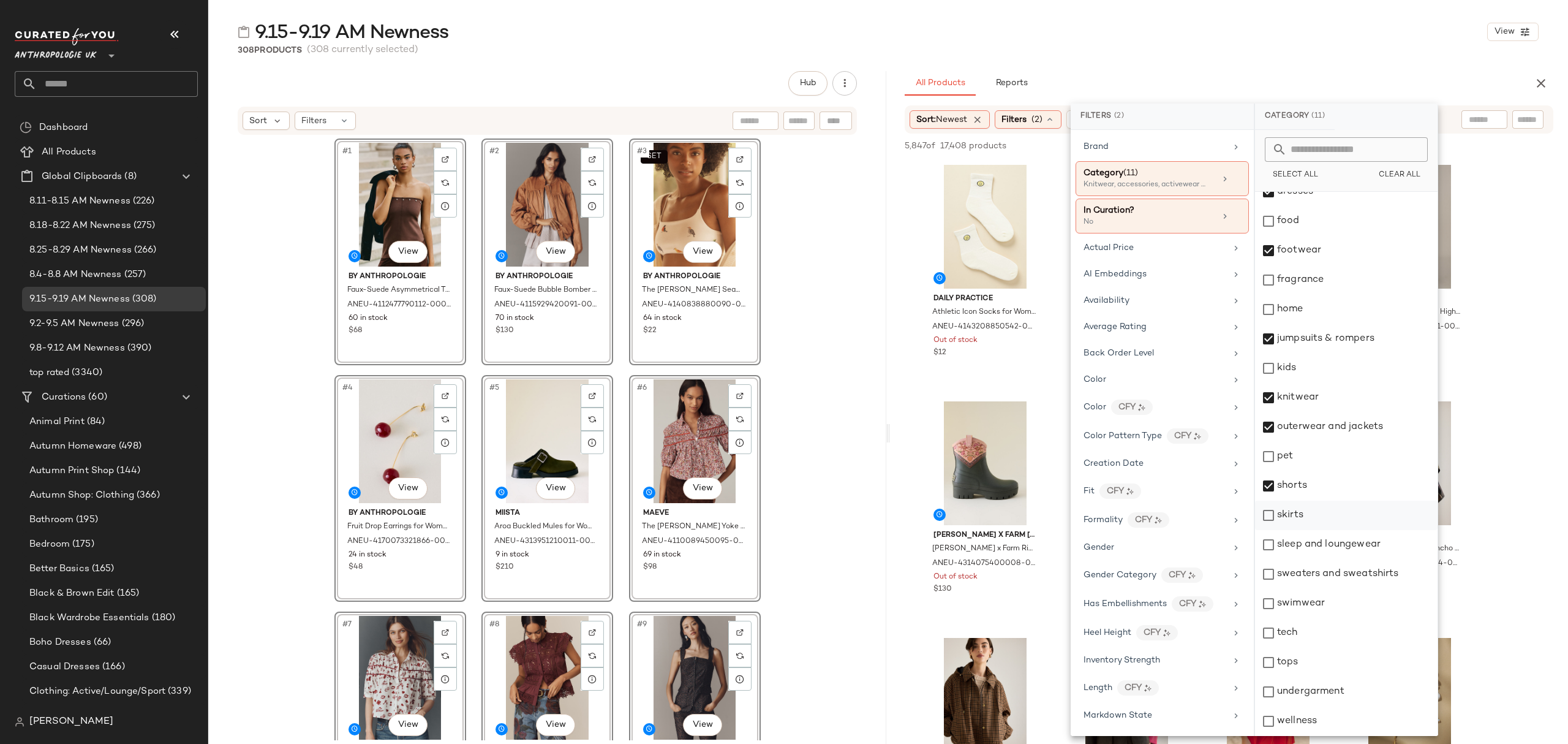
click at [1316, 522] on div "skirts" at bounding box center [1346, 515] width 183 height 30
click at [1316, 540] on div "sleep and loungewear" at bounding box center [1346, 545] width 183 height 30
click at [1321, 571] on div "sweaters and sweatshirts" at bounding box center [1346, 574] width 183 height 30
click at [1310, 611] on div "swimwear" at bounding box center [1346, 603] width 183 height 30
click at [1302, 661] on div "tops" at bounding box center [1346, 663] width 183 height 30
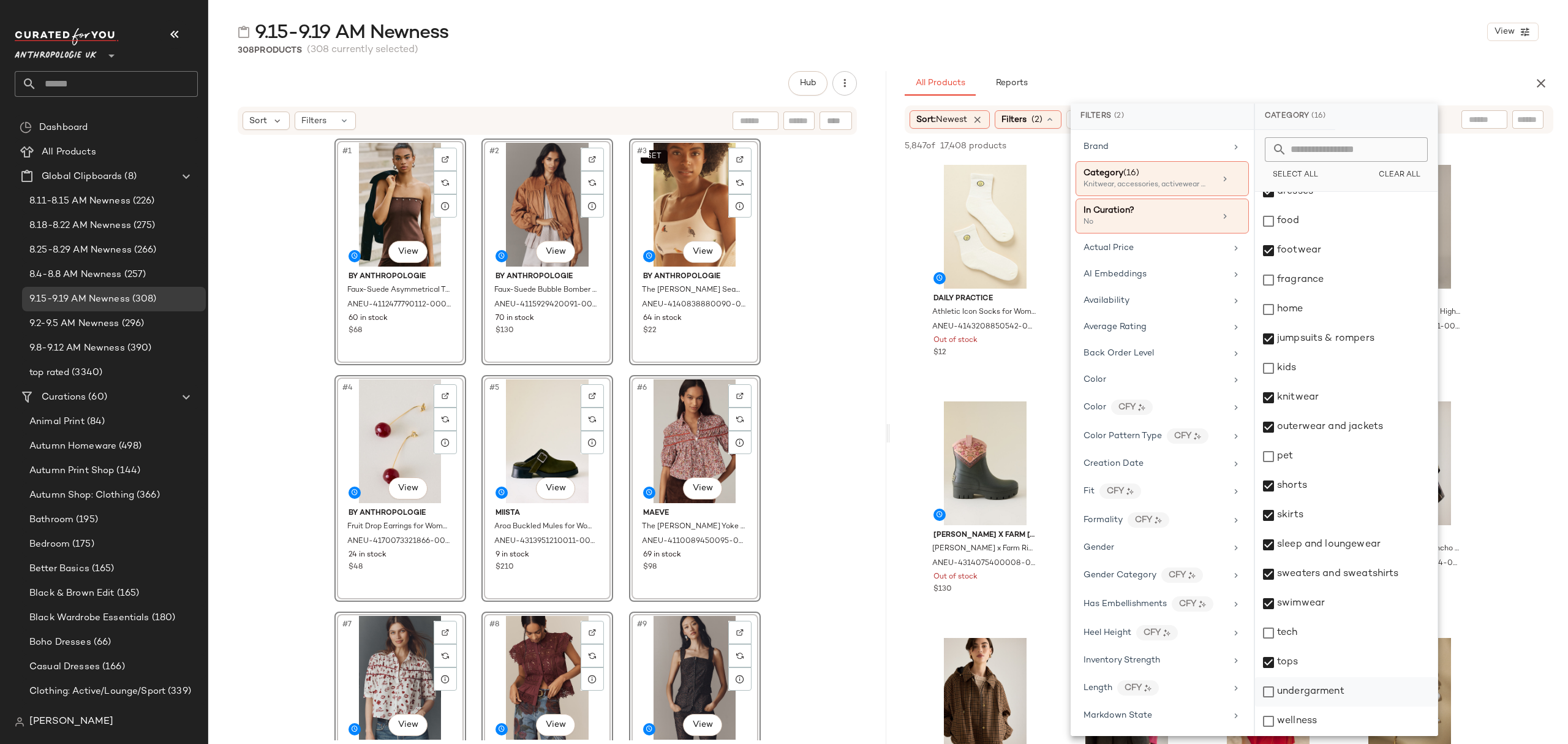
click at [1334, 694] on div "undergarment" at bounding box center [1346, 692] width 183 height 30
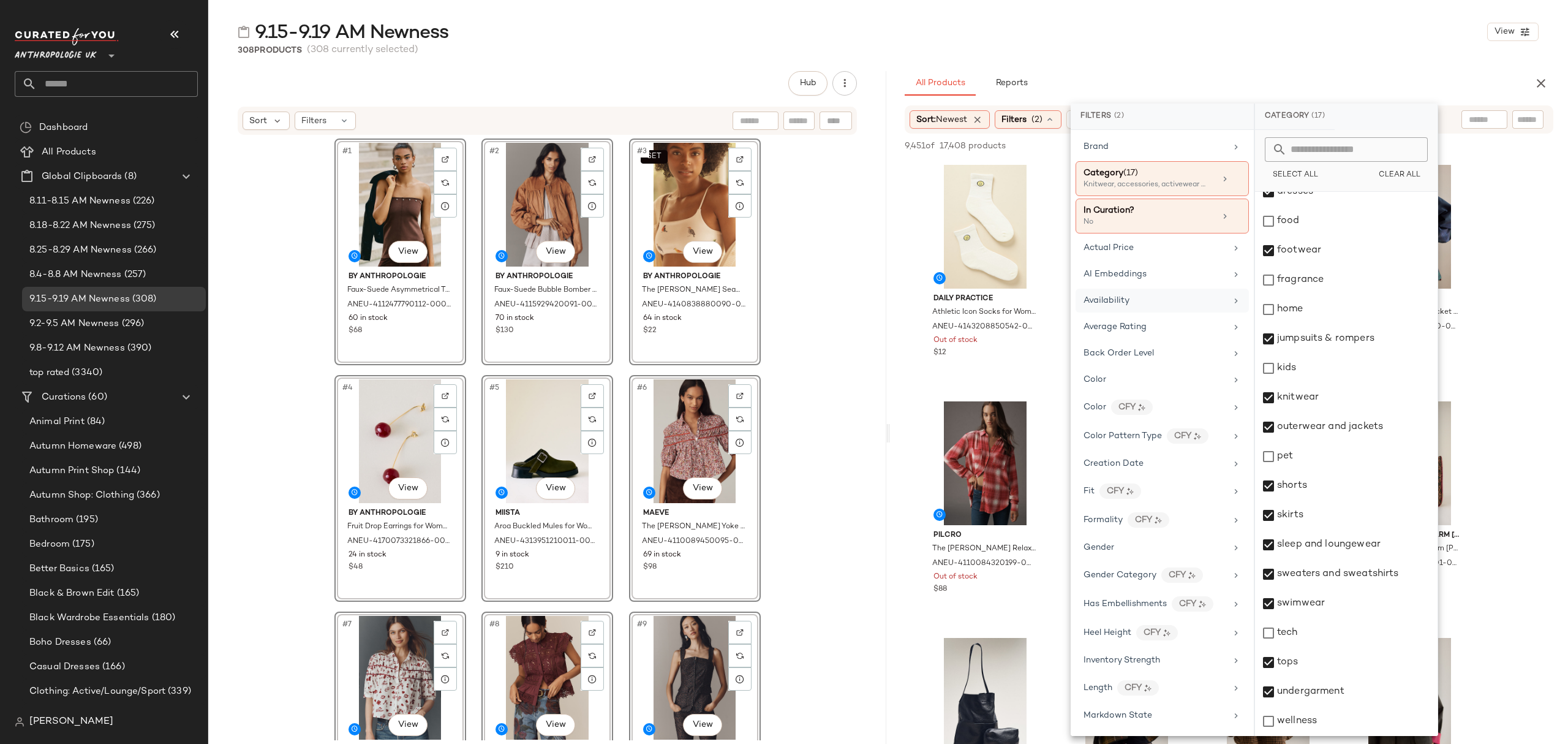
click at [1120, 297] on span "Availability" at bounding box center [1106, 300] width 46 height 9
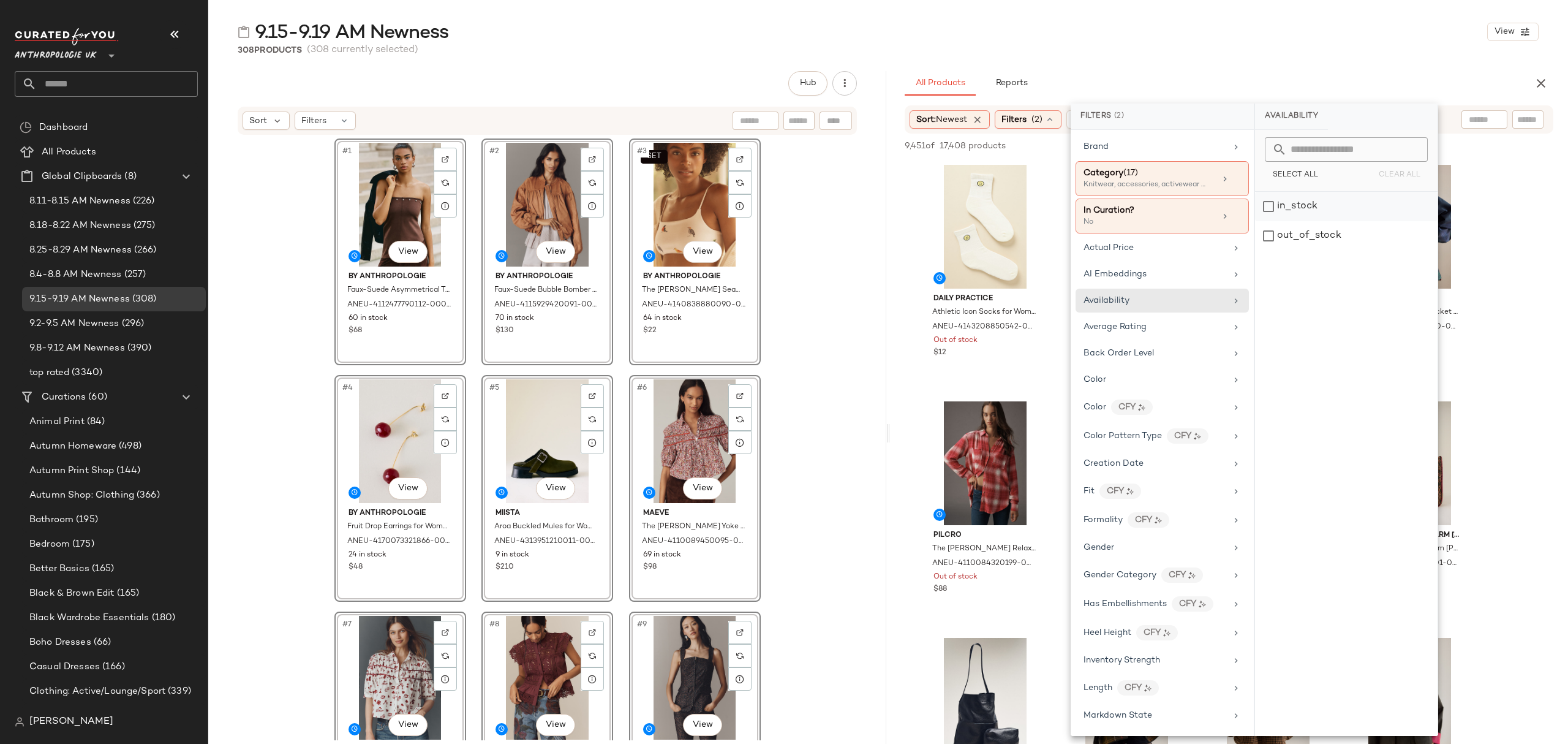
click at [1330, 205] on div "in_stock" at bounding box center [1346, 207] width 183 height 30
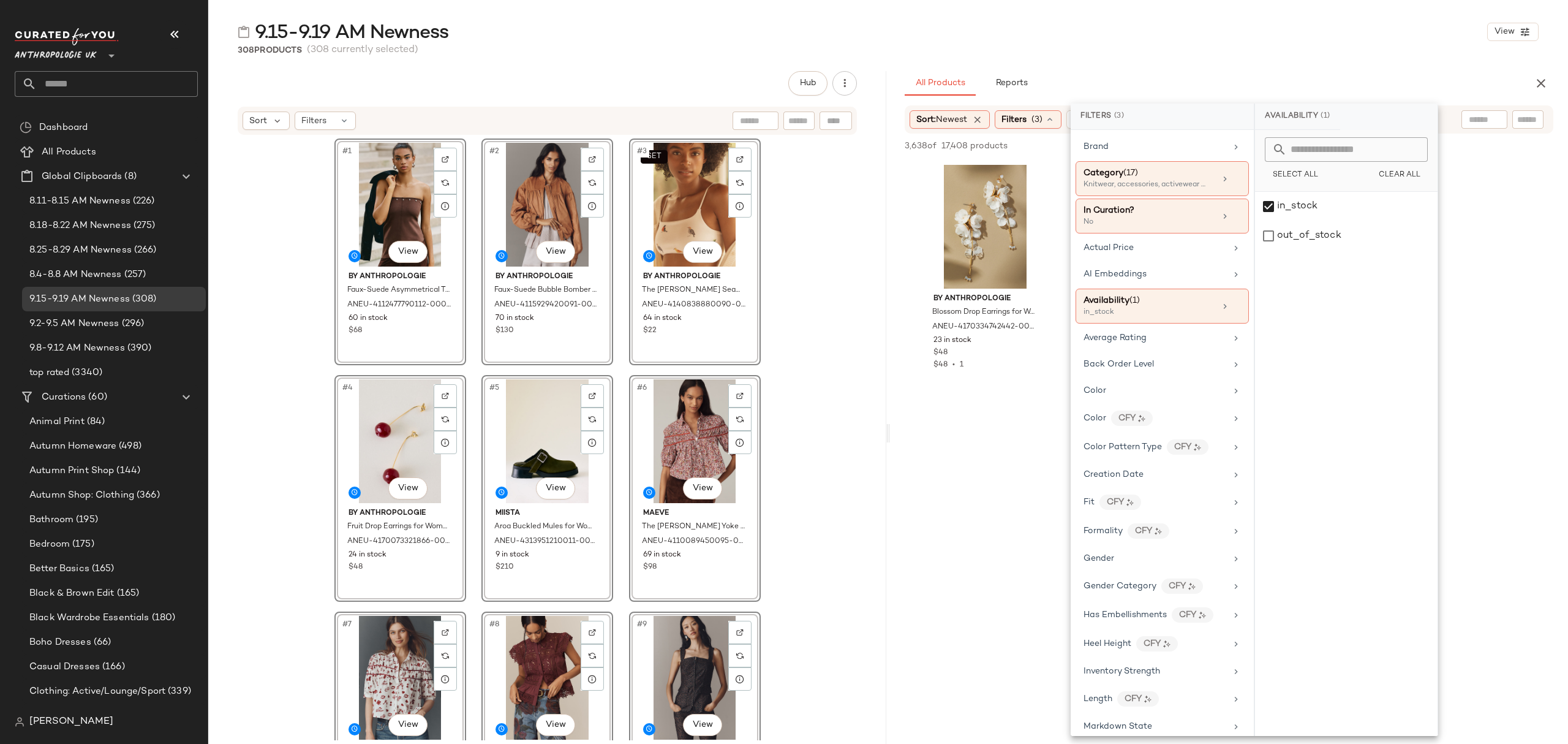
click at [1189, 45] on div "308 Products (308 currently selected)" at bounding box center [888, 51] width 1360 height 12
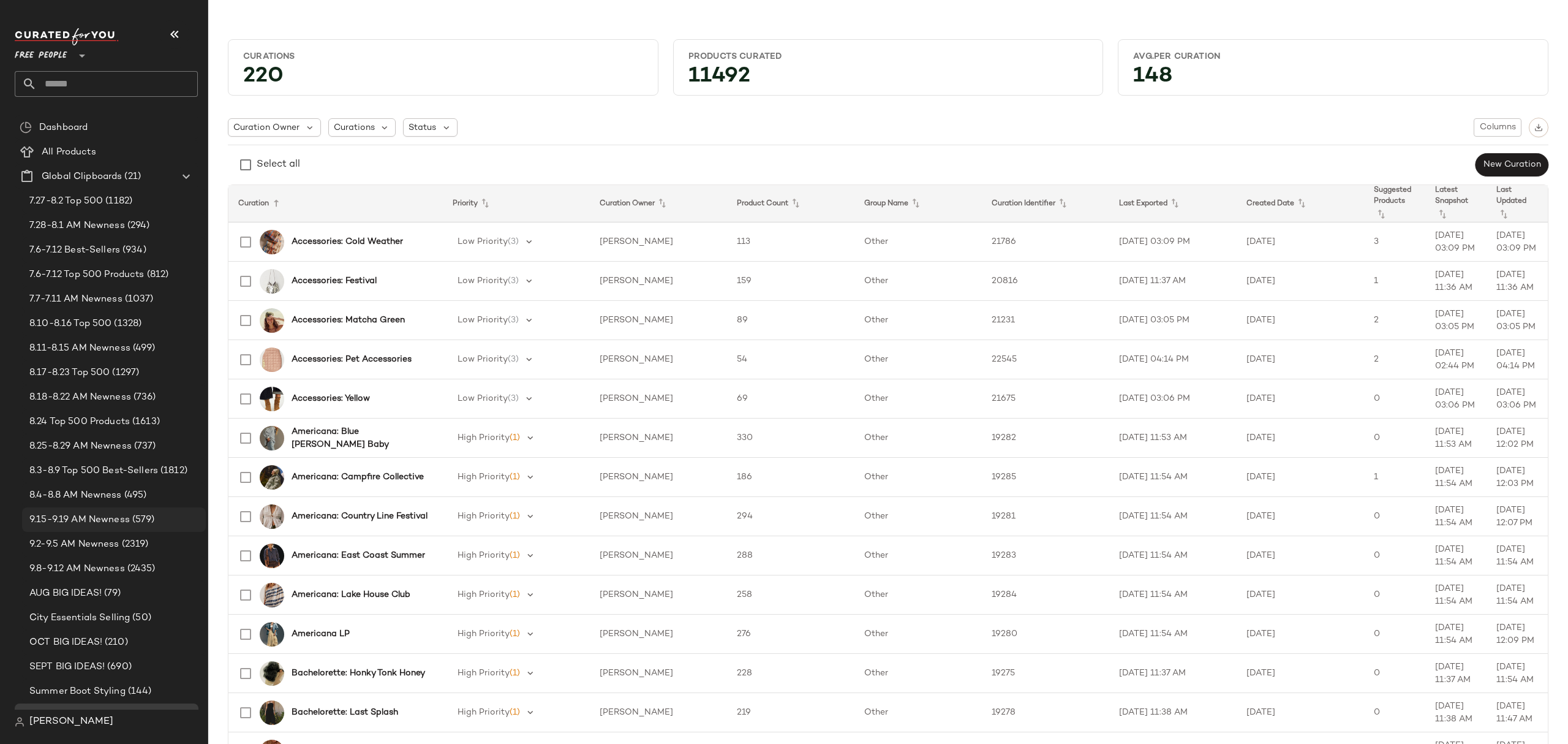
click at [107, 516] on span "9.15-9.19 AM Newness" at bounding box center [80, 519] width 101 height 14
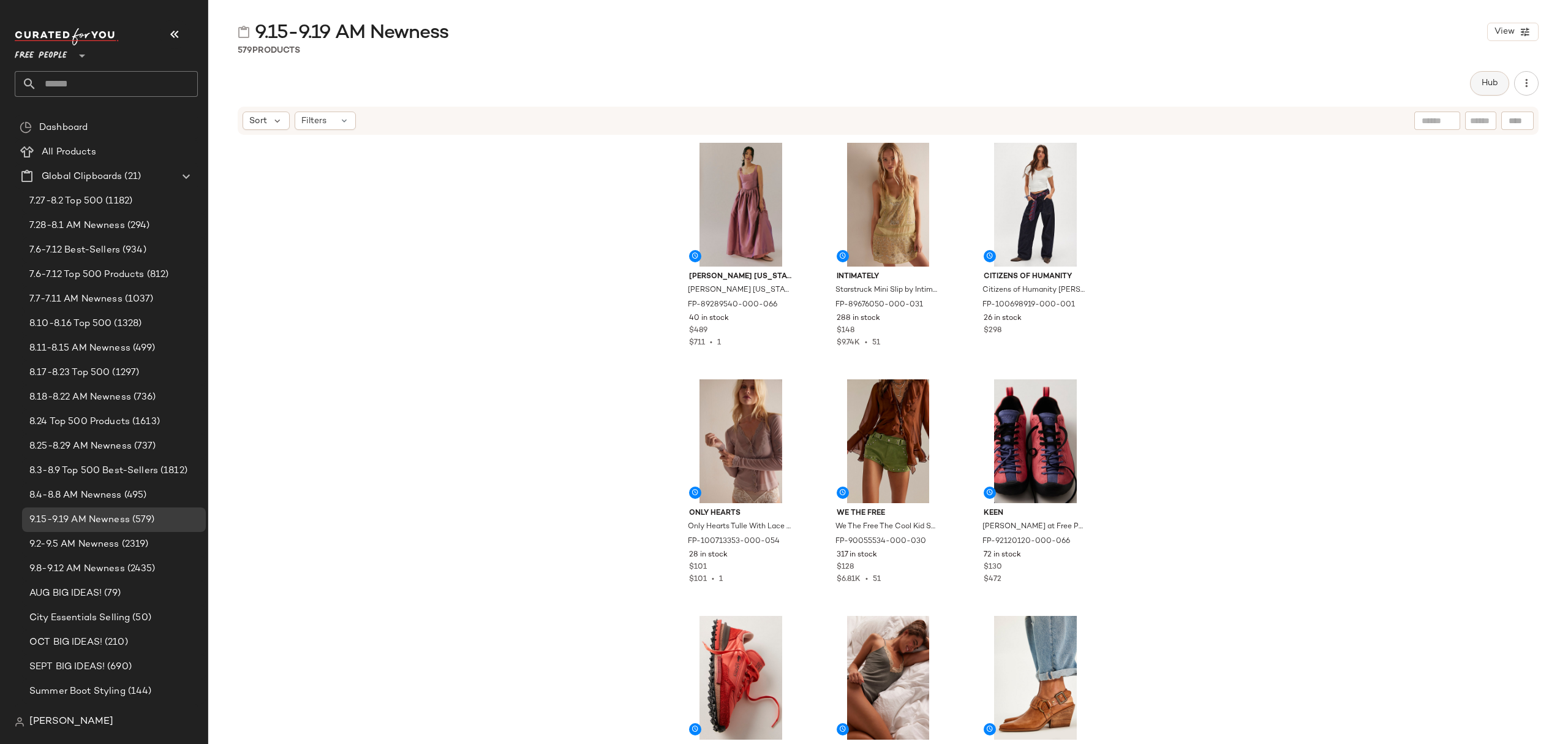
click at [1487, 87] on span "Hub" at bounding box center [1490, 83] width 17 height 10
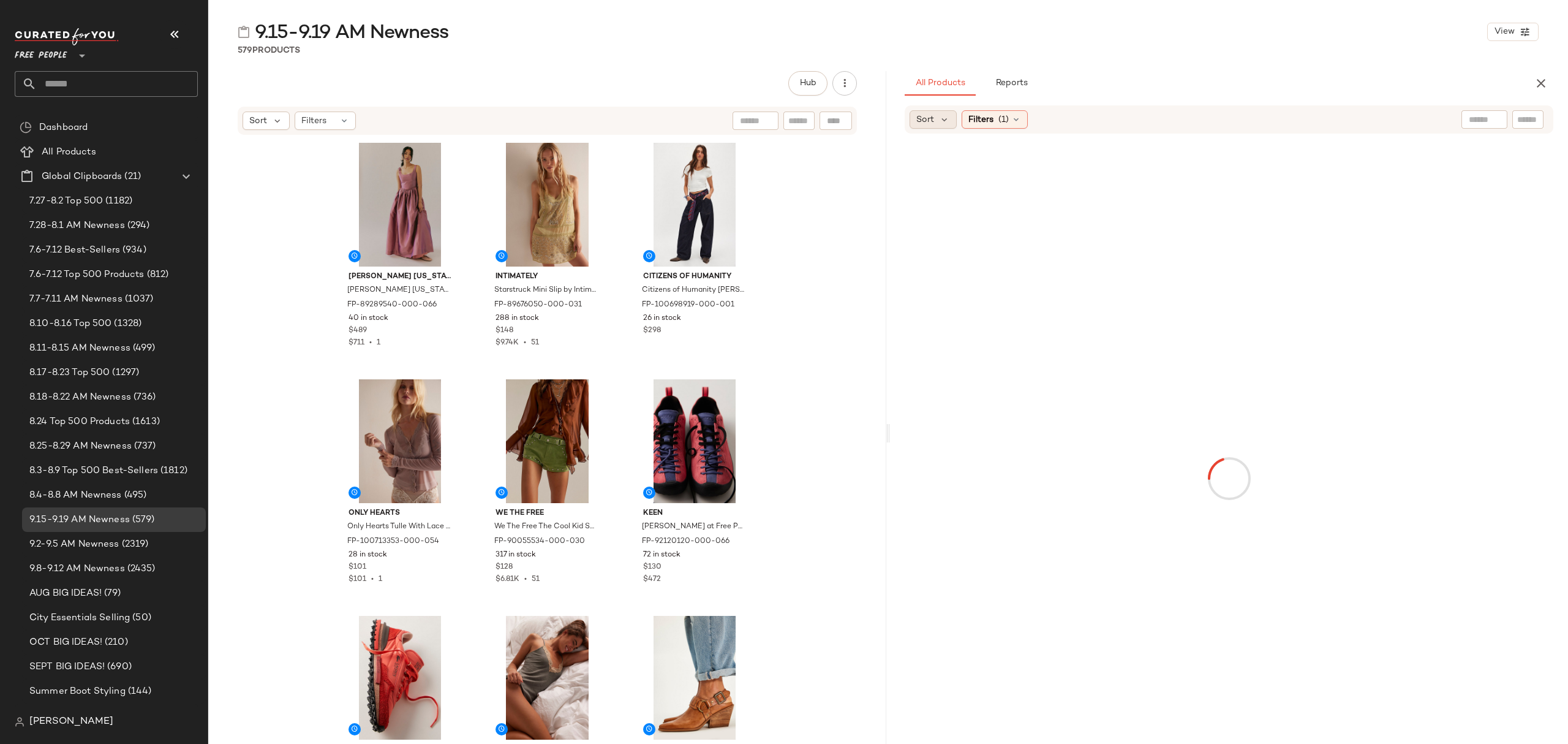
click at [945, 120] on icon at bounding box center [945, 120] width 11 height 11
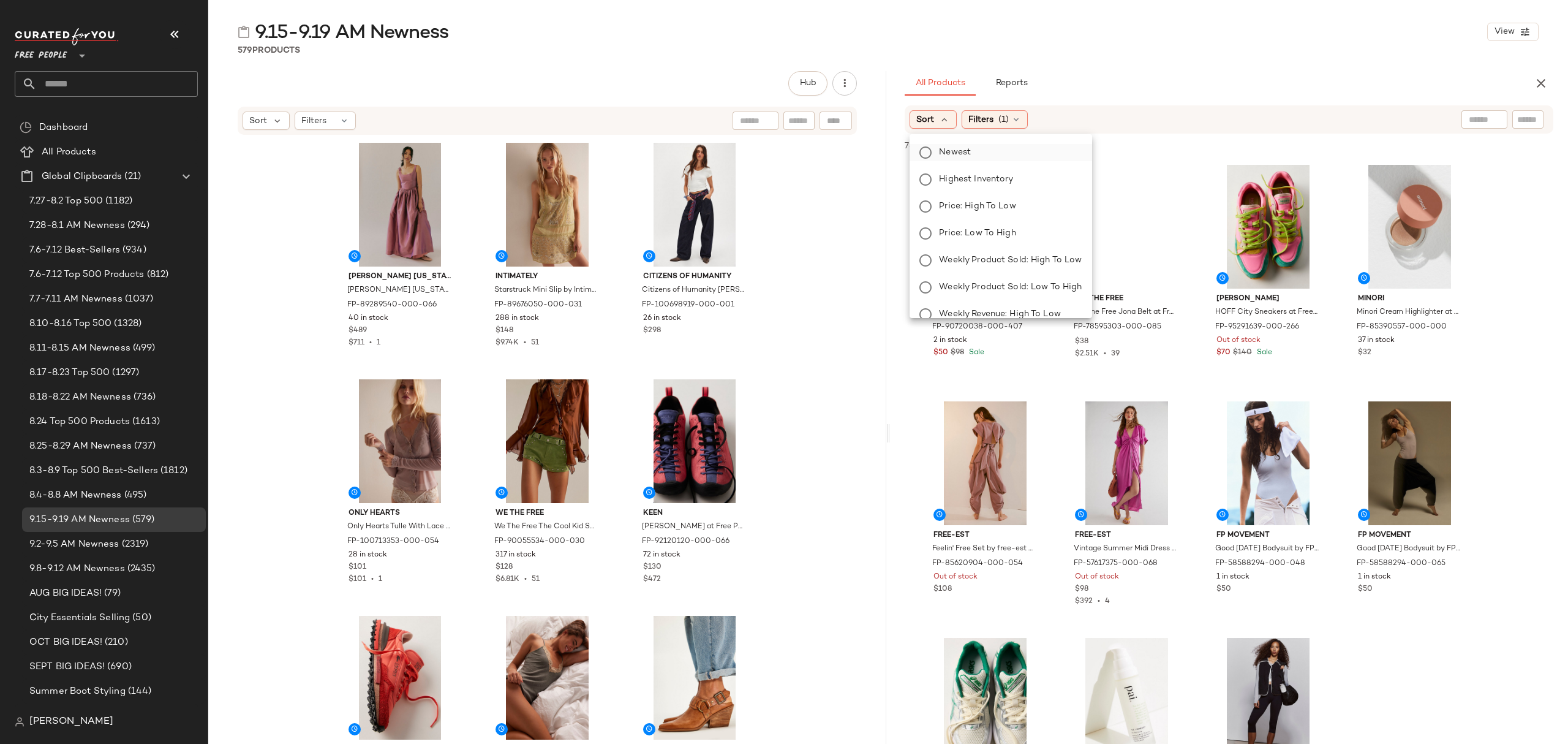
click at [964, 147] on span "Newest" at bounding box center [955, 152] width 32 height 13
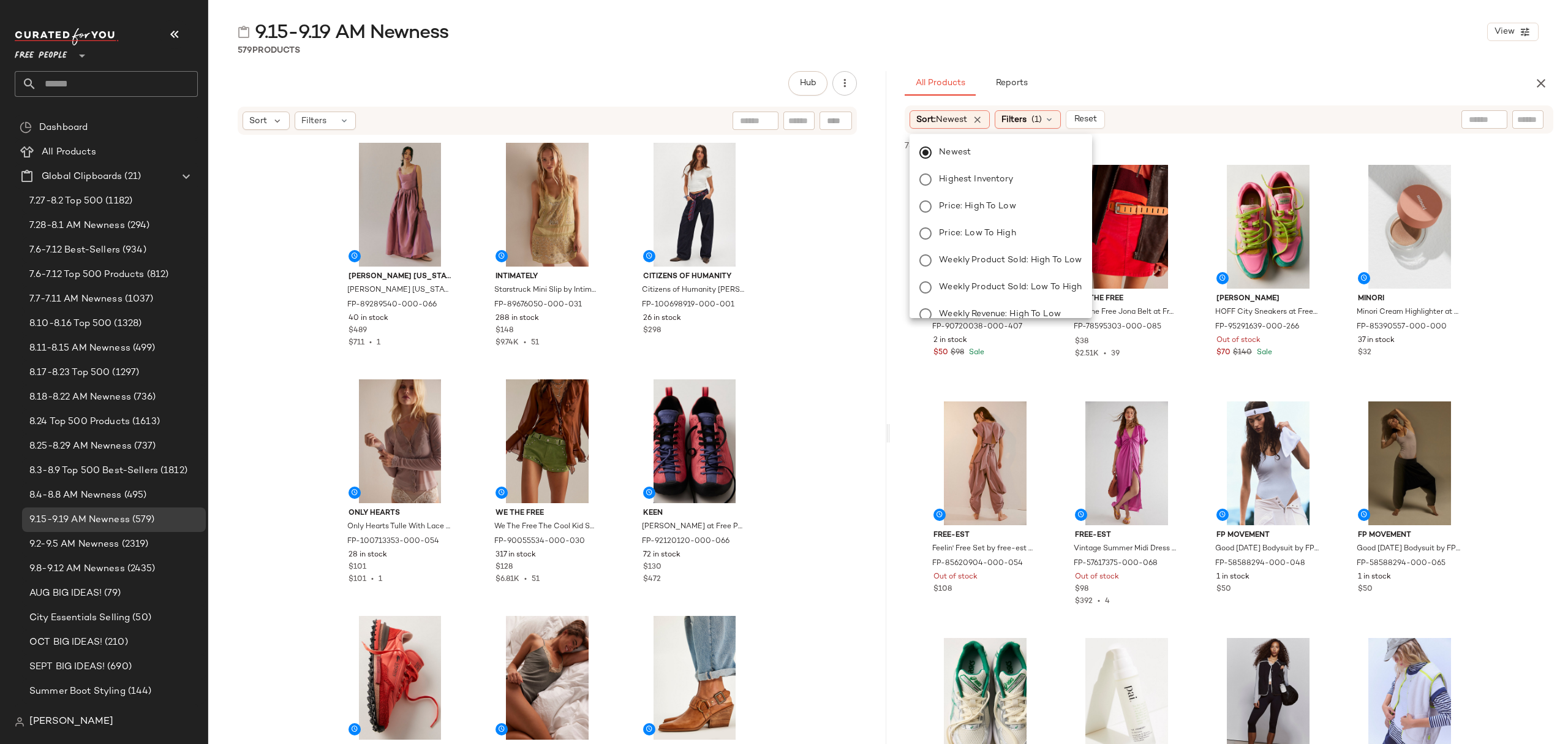
click at [1247, 98] on div "All Products Reports Sort: Newest Filters (1) Reset 78,650 products • 0 selecte…" at bounding box center [1228, 433] width 678 height 724
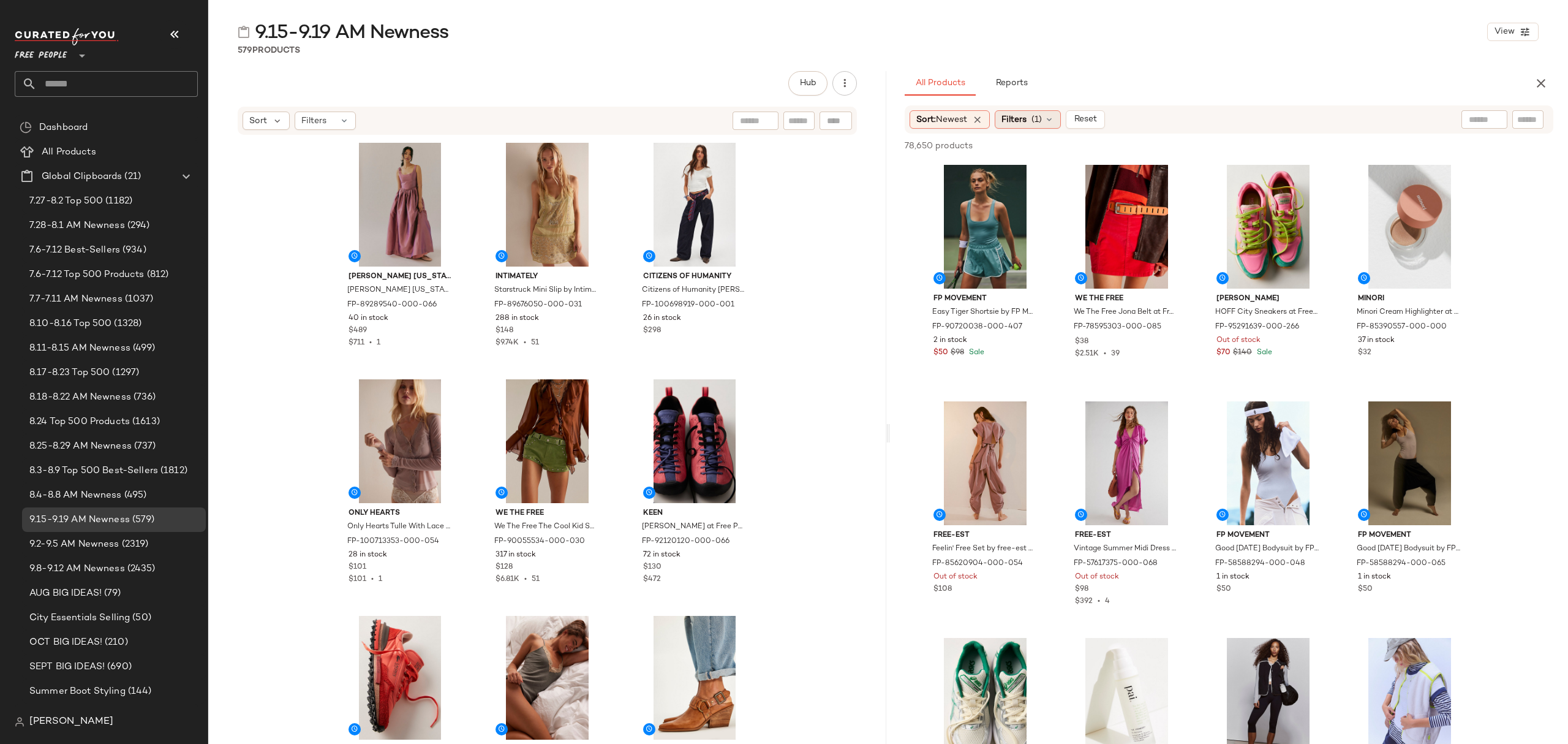
click at [1048, 120] on icon at bounding box center [1049, 120] width 10 height 10
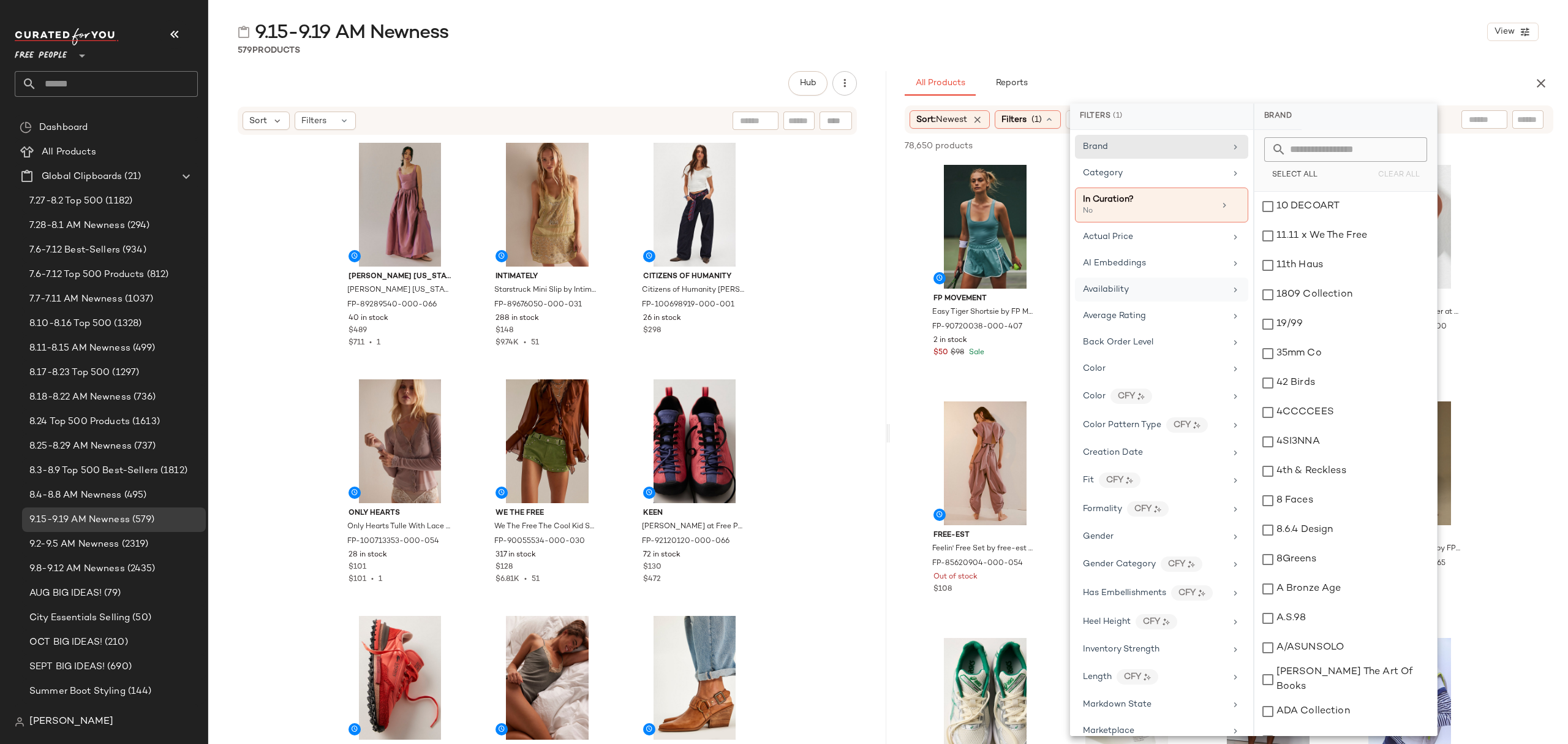
click at [1162, 290] on div "Availability" at bounding box center [1154, 289] width 142 height 13
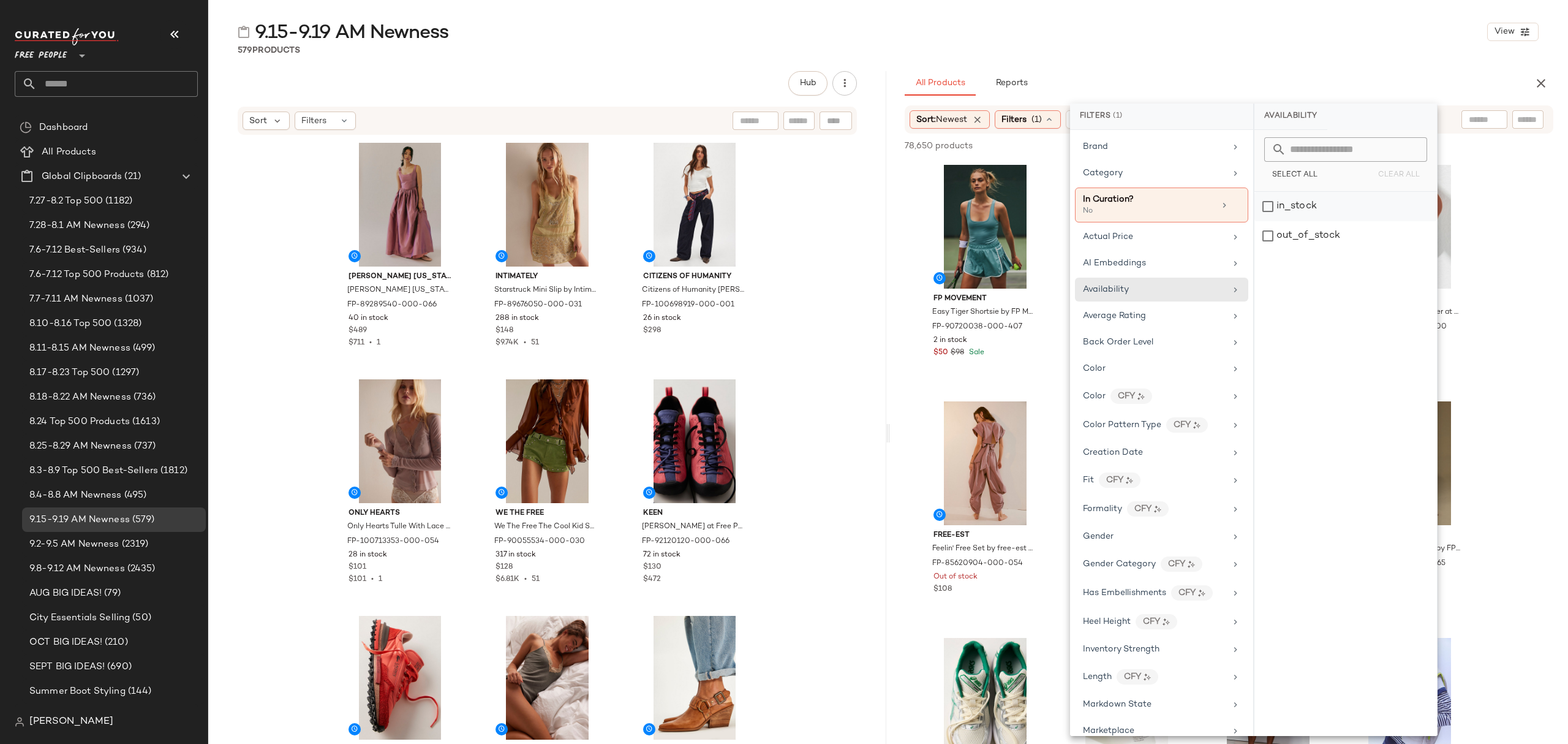
click at [1324, 207] on div "in_stock" at bounding box center [1345, 207] width 183 height 30
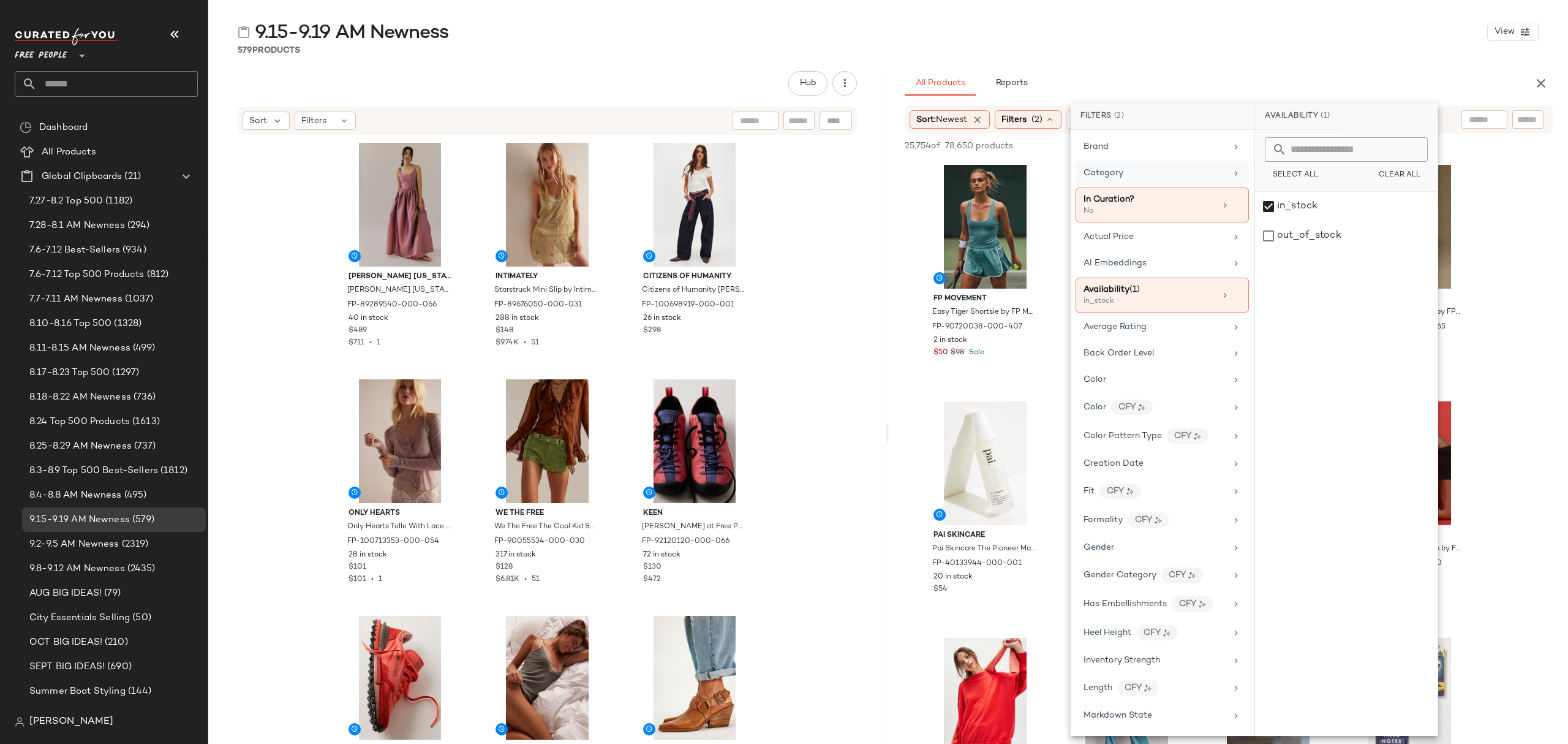
click at [1149, 168] on div "Category" at bounding box center [1154, 173] width 142 height 13
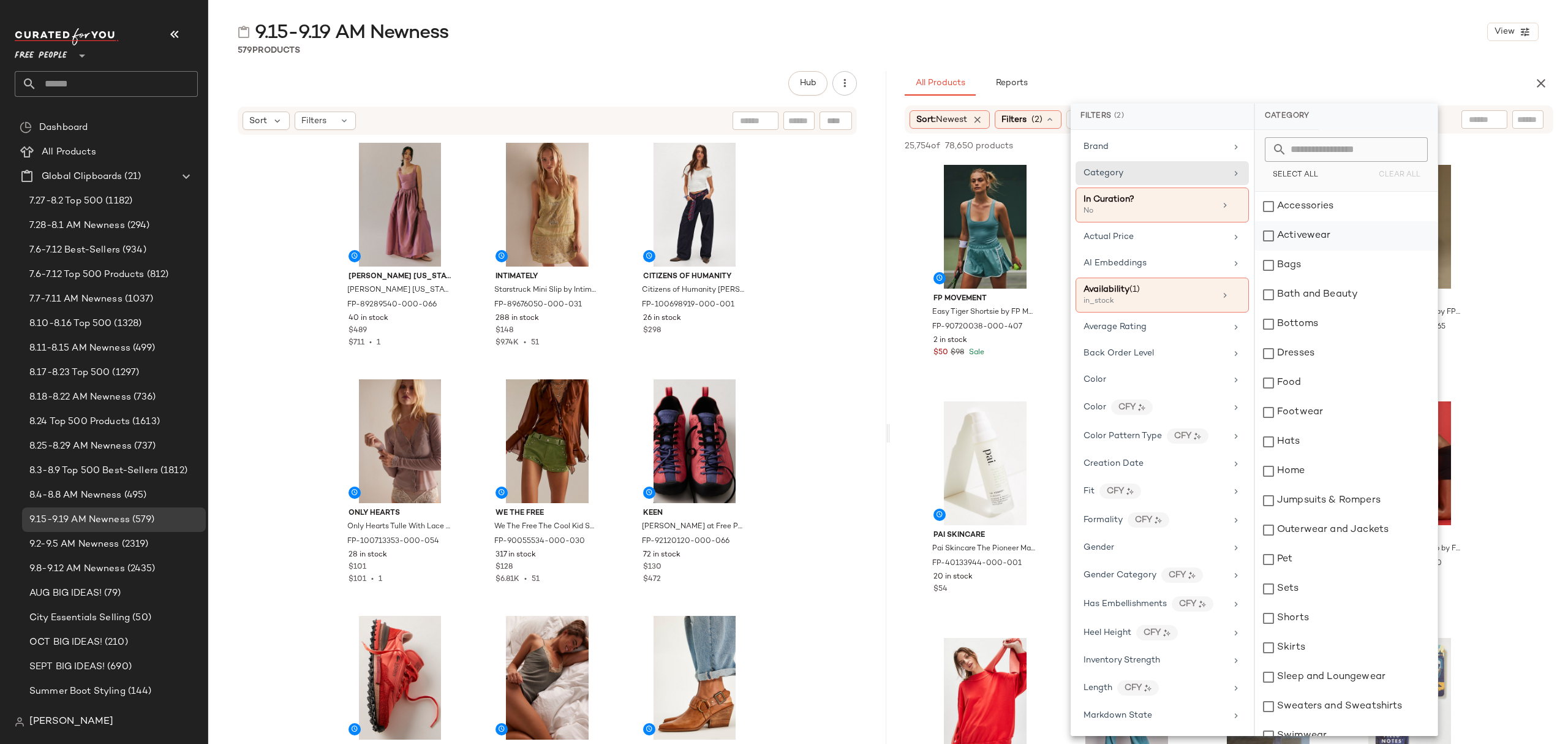
drag, startPoint x: 1299, startPoint y: 206, endPoint x: 1308, endPoint y: 229, distance: 24.7
click at [1299, 206] on div "Accessories" at bounding box center [1346, 207] width 183 height 30
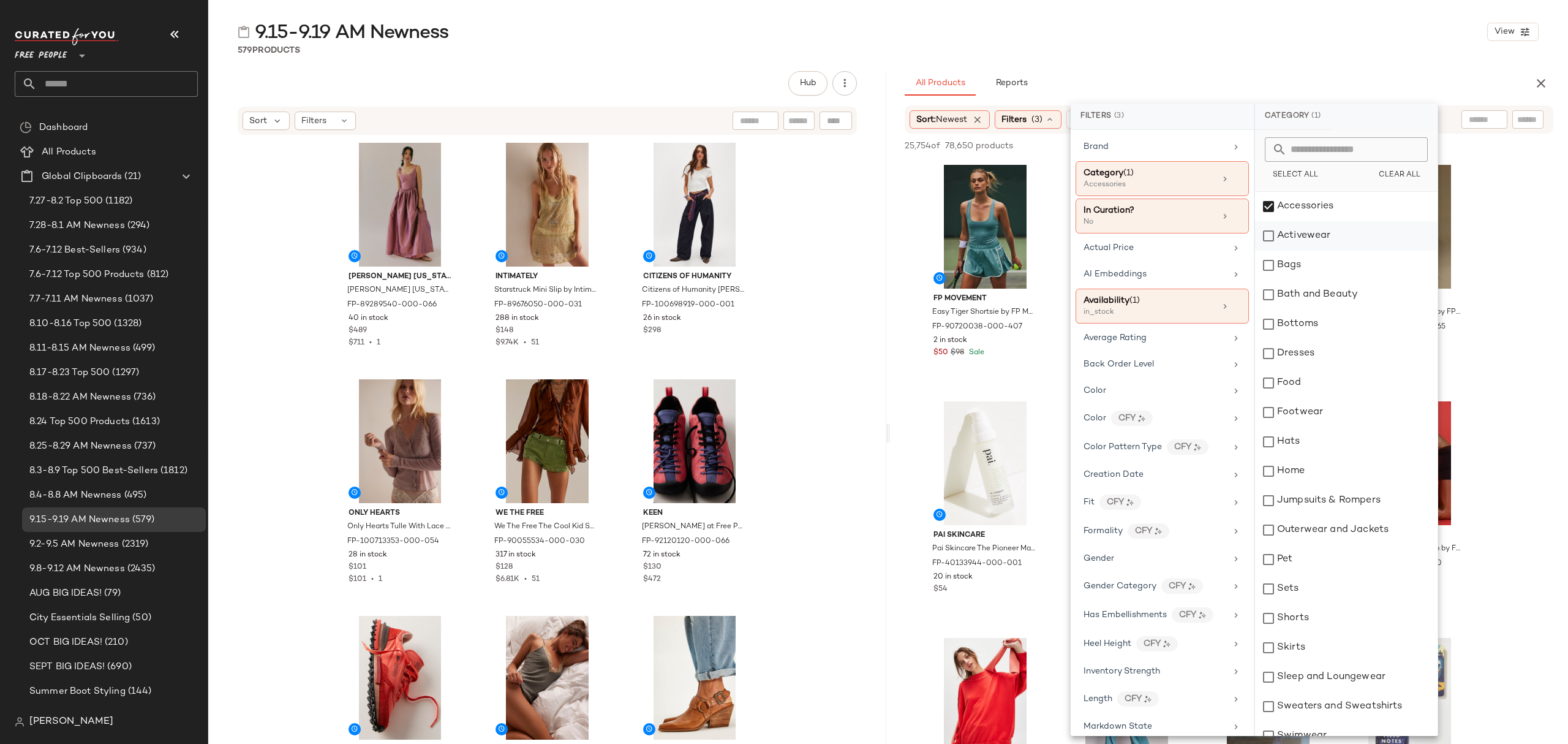
click at [1314, 242] on div "Activewear" at bounding box center [1346, 236] width 183 height 30
click at [1311, 262] on div "Bags" at bounding box center [1346, 265] width 183 height 30
click at [1318, 323] on div "Bottoms" at bounding box center [1346, 324] width 183 height 30
click at [1326, 358] on div "Dresses" at bounding box center [1346, 353] width 183 height 30
click at [1331, 421] on div "Footwear" at bounding box center [1346, 413] width 183 height 30
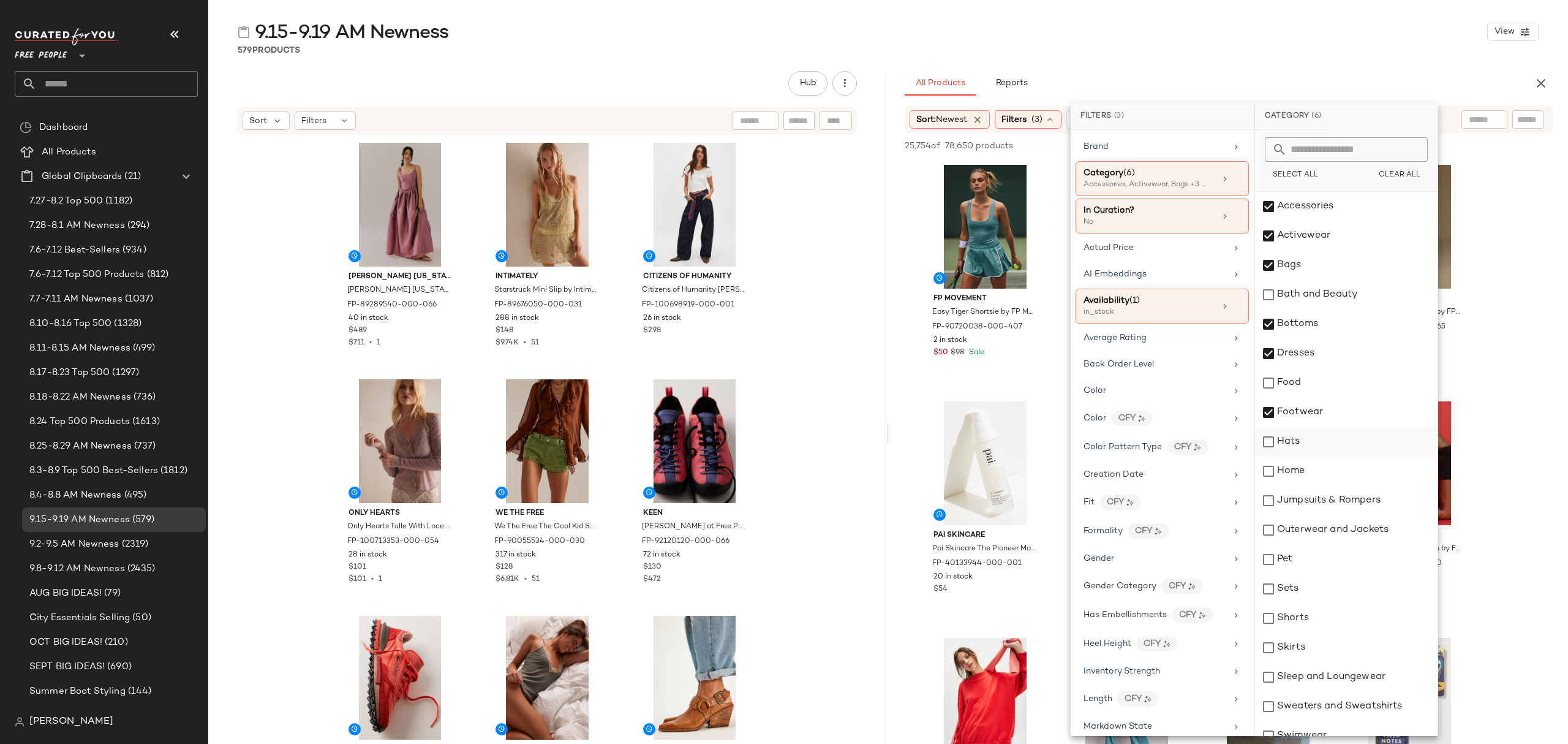
click at [1331, 440] on div "Hats" at bounding box center [1346, 442] width 183 height 30
click at [1343, 497] on div "Jumpsuits & Rompers" at bounding box center [1346, 501] width 183 height 30
click at [1351, 535] on div "Outerwear and Jackets" at bounding box center [1346, 530] width 183 height 30
click at [1345, 594] on div "Sets" at bounding box center [1346, 589] width 183 height 30
click at [1342, 621] on div "Shorts" at bounding box center [1346, 618] width 183 height 30
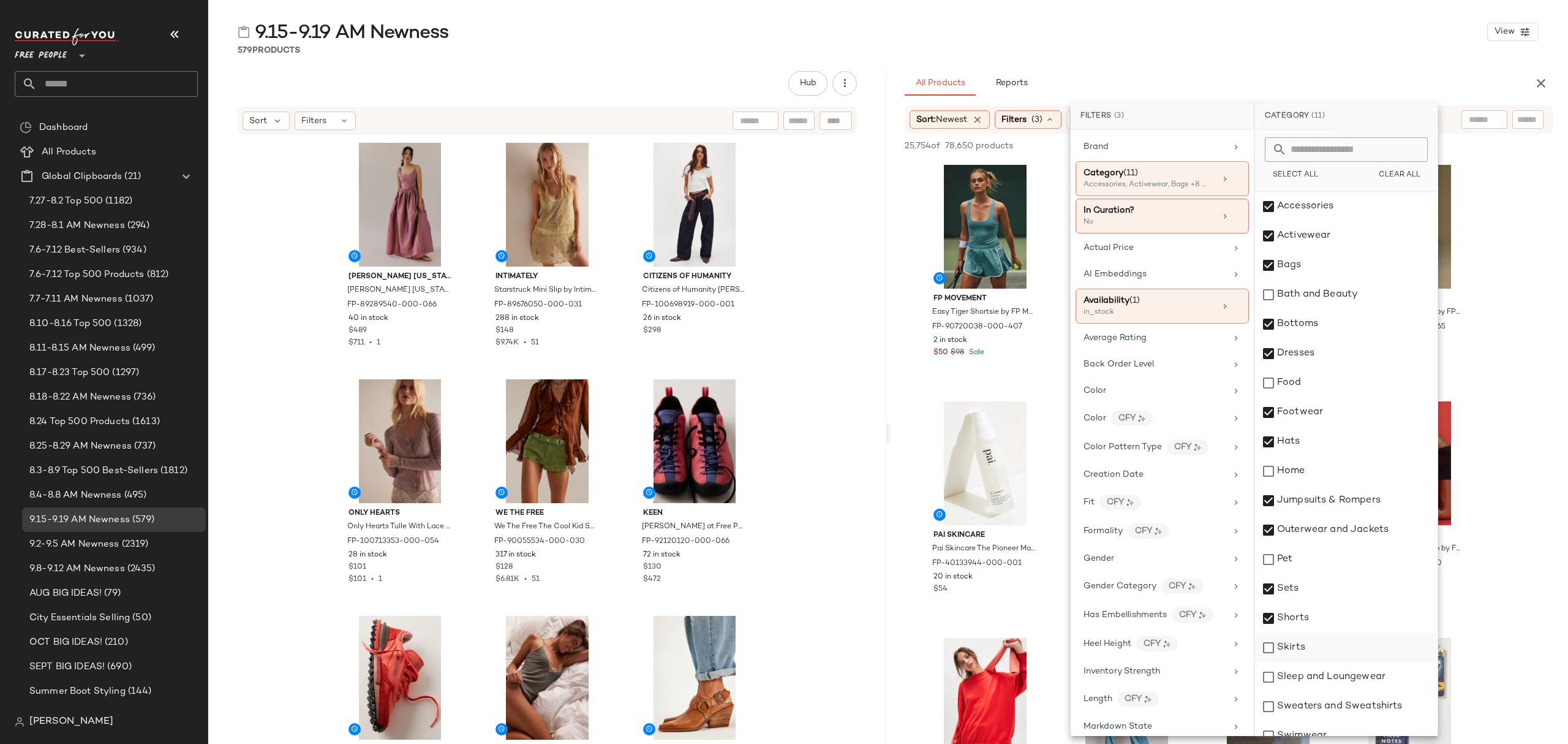
click at [1339, 650] on div "Skirts" at bounding box center [1346, 648] width 183 height 30
click at [1347, 672] on div "Sleep and Loungewear" at bounding box center [1346, 677] width 183 height 30
drag, startPoint x: 1352, startPoint y: 703, endPoint x: 1346, endPoint y: 702, distance: 6.1
click at [1346, 702] on div "Sweaters and Sweatshirts" at bounding box center [1346, 706] width 183 height 30
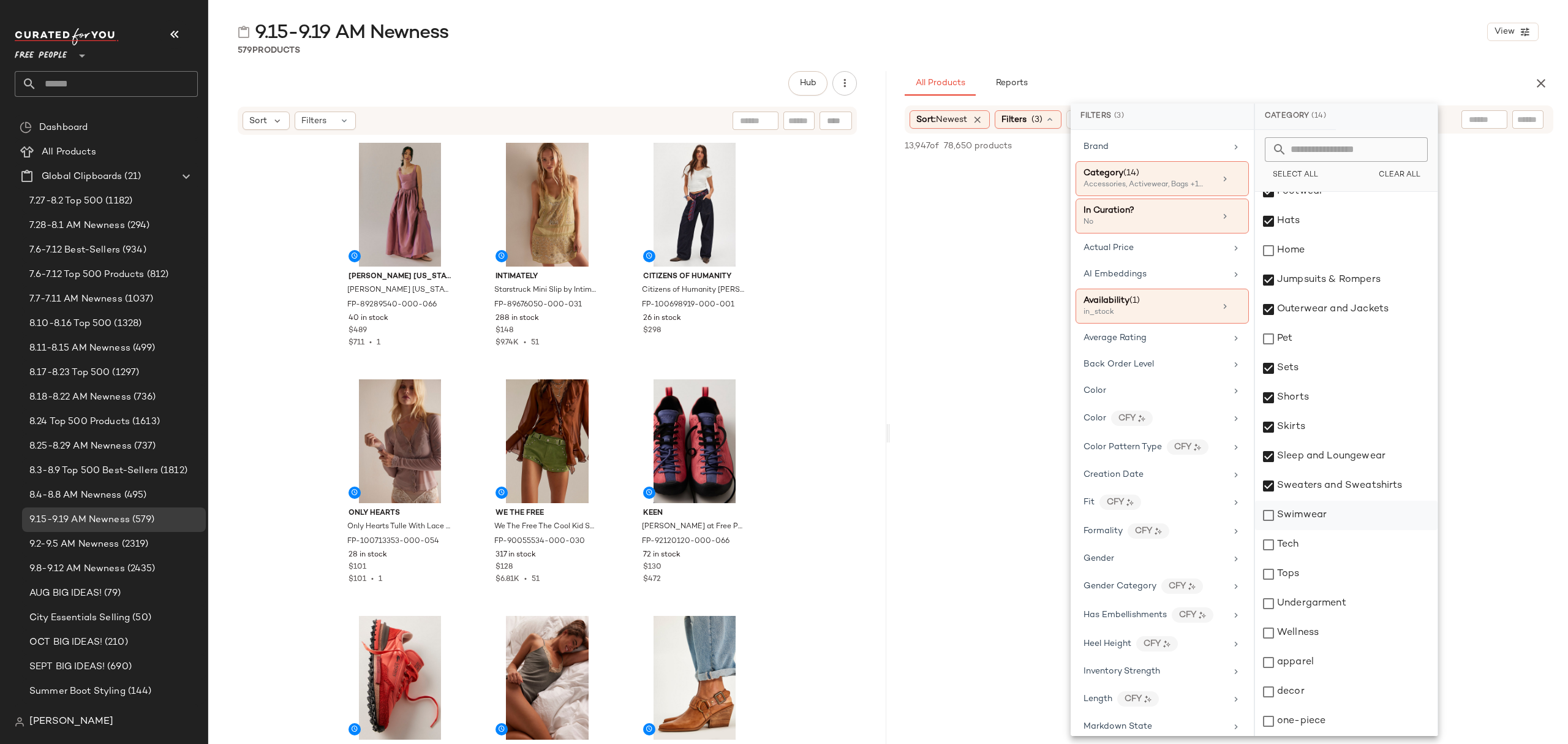
click at [1351, 521] on div "Swimwear" at bounding box center [1346, 515] width 183 height 30
click at [1336, 575] on div "Tops" at bounding box center [1346, 574] width 183 height 30
drag, startPoint x: 1342, startPoint y: 606, endPoint x: 1343, endPoint y: 613, distance: 7.1
click at [1343, 606] on div "Undergarment" at bounding box center [1346, 603] width 183 height 30
click at [1345, 611] on div "Undergarment" at bounding box center [1346, 603] width 183 height 30
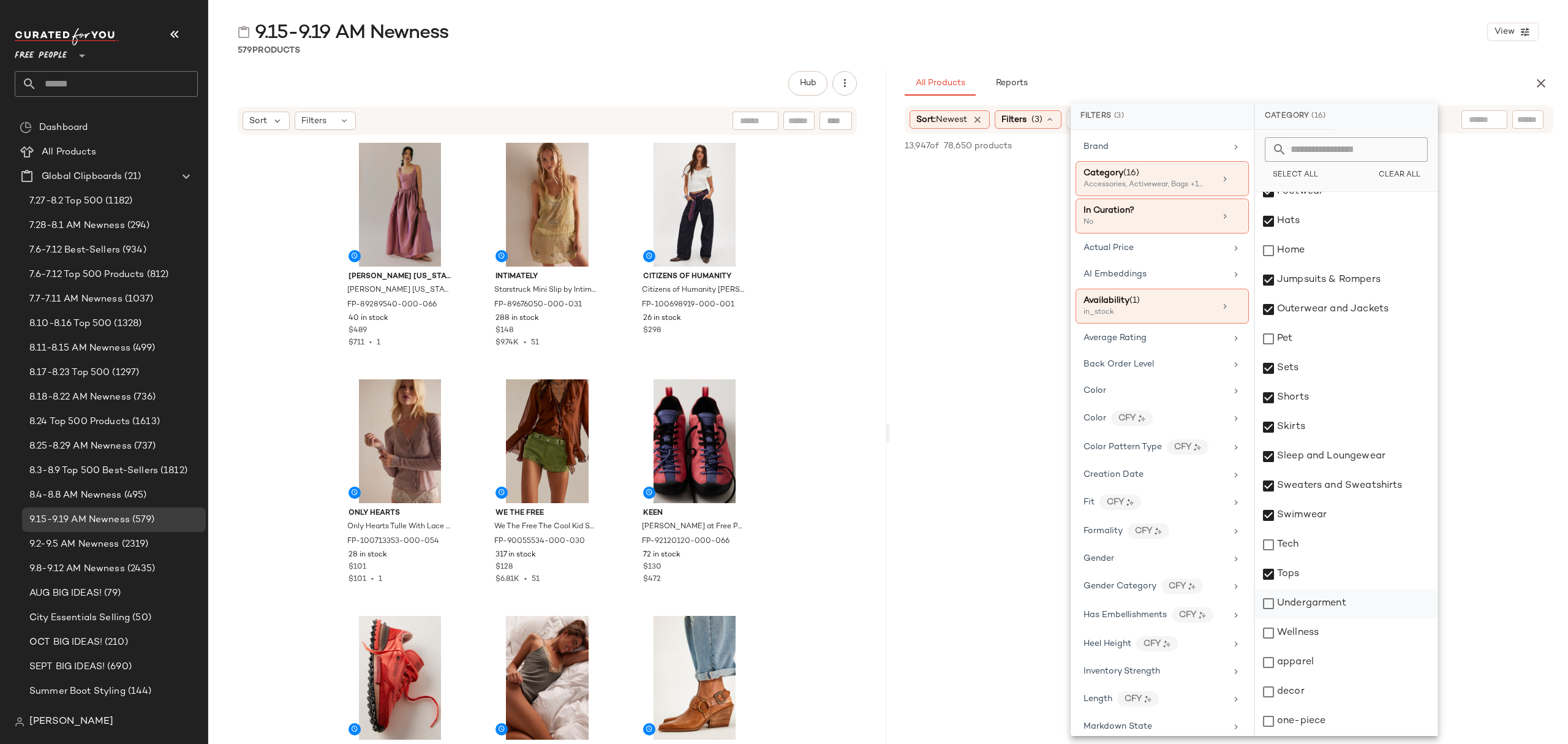
click at [1346, 606] on div "Undergarment" at bounding box center [1346, 603] width 183 height 30
click at [1332, 662] on div "apparel" at bounding box center [1346, 663] width 183 height 30
click at [1329, 727] on div "one-piece" at bounding box center [1346, 721] width 183 height 30
click at [1313, 68] on div "9.15-9.19 AM Newness View 579 Products Hub Sort Filters Louise New York Louise …" at bounding box center [888, 382] width 1360 height 724
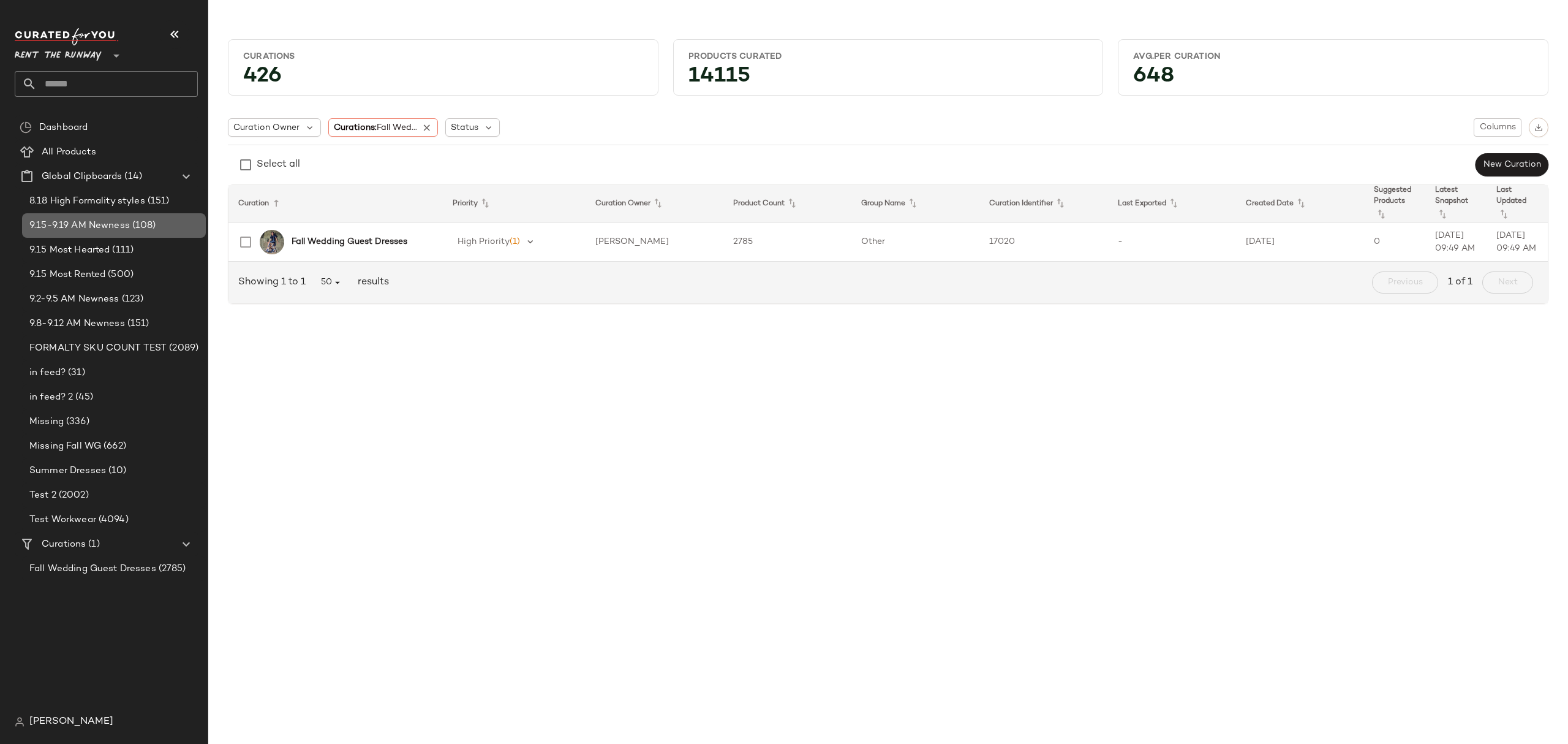
click at [109, 221] on span "9.15-9.19 AM Newness" at bounding box center [80, 226] width 101 height 14
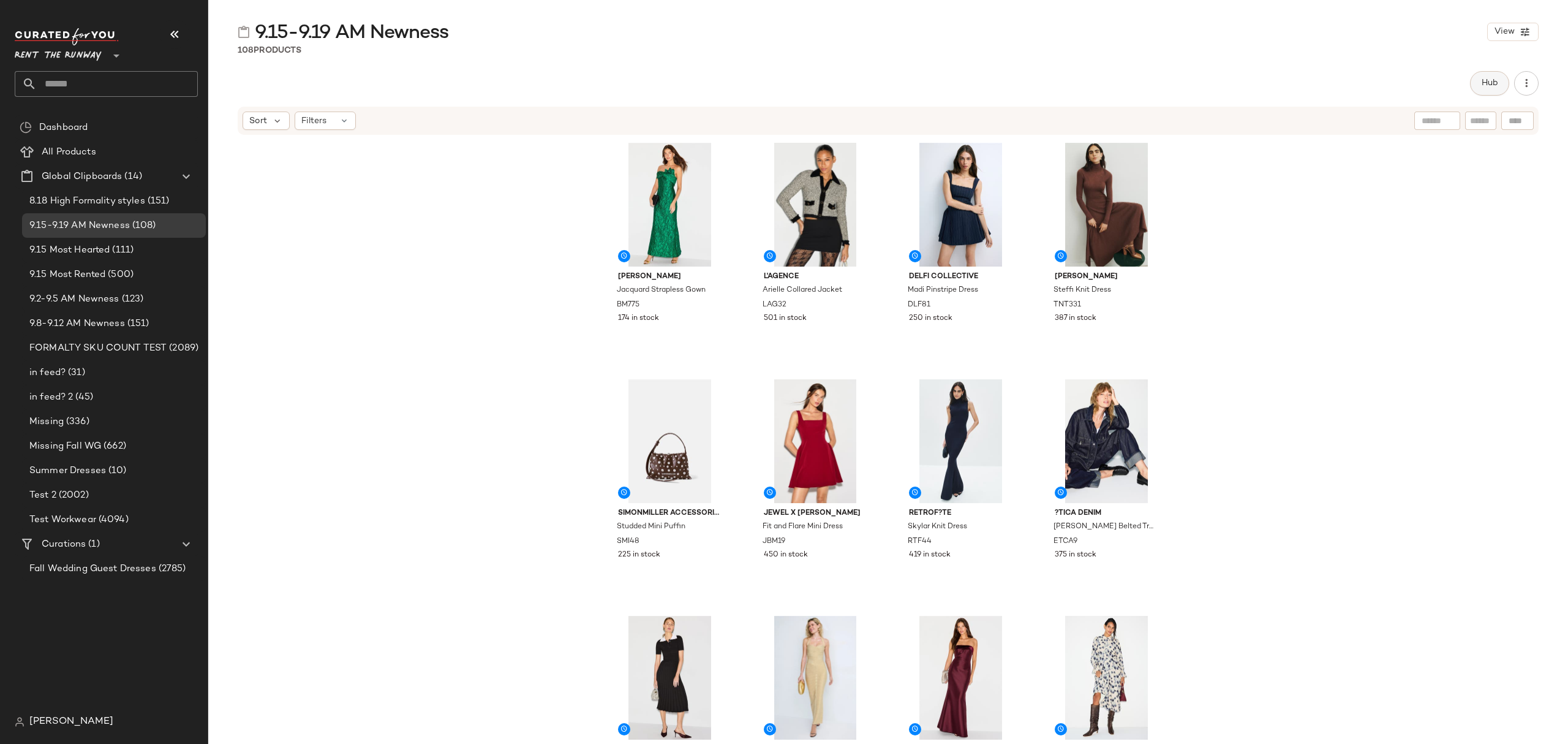
click at [1479, 84] on button "Hub" at bounding box center [1490, 83] width 39 height 25
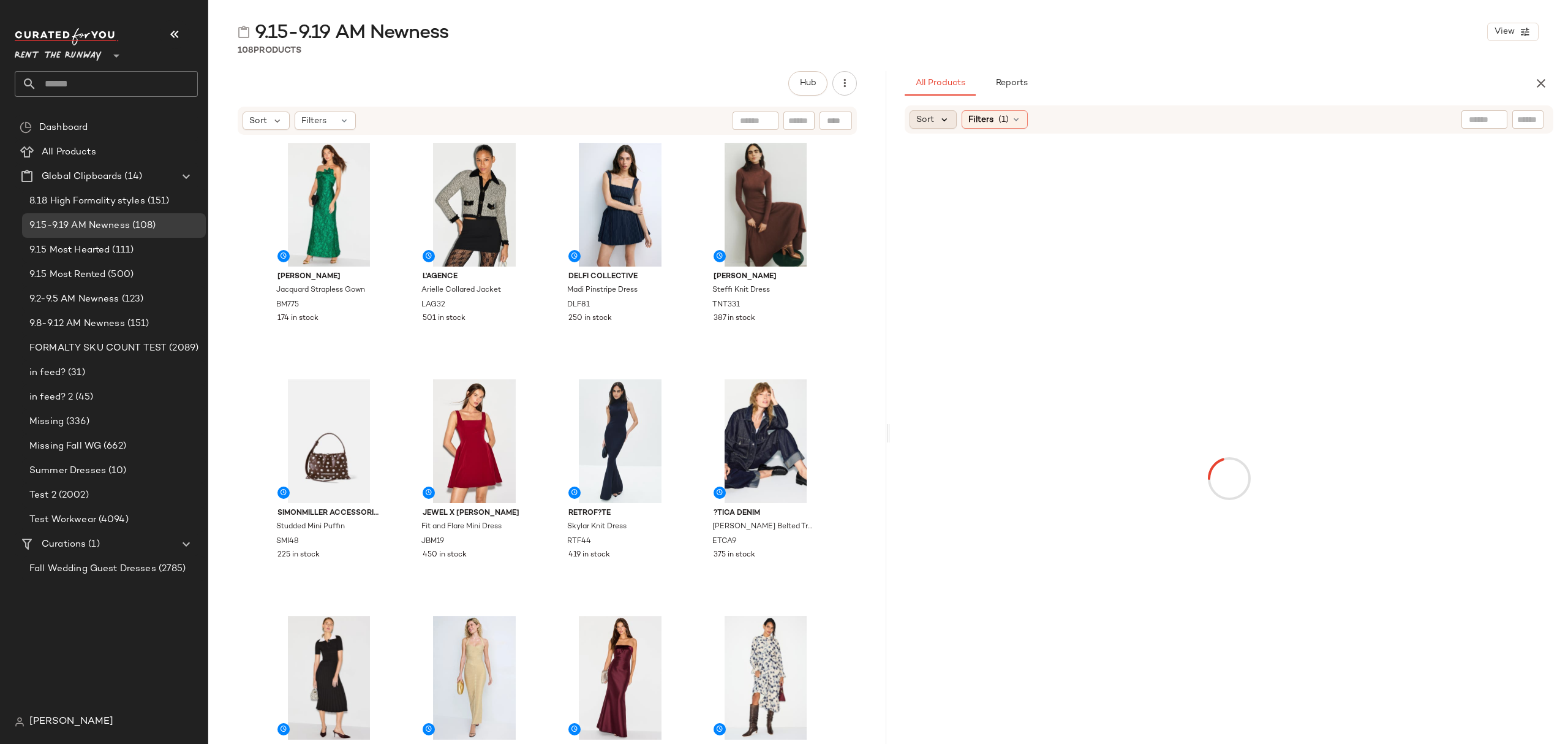
click at [943, 123] on icon at bounding box center [945, 120] width 11 height 11
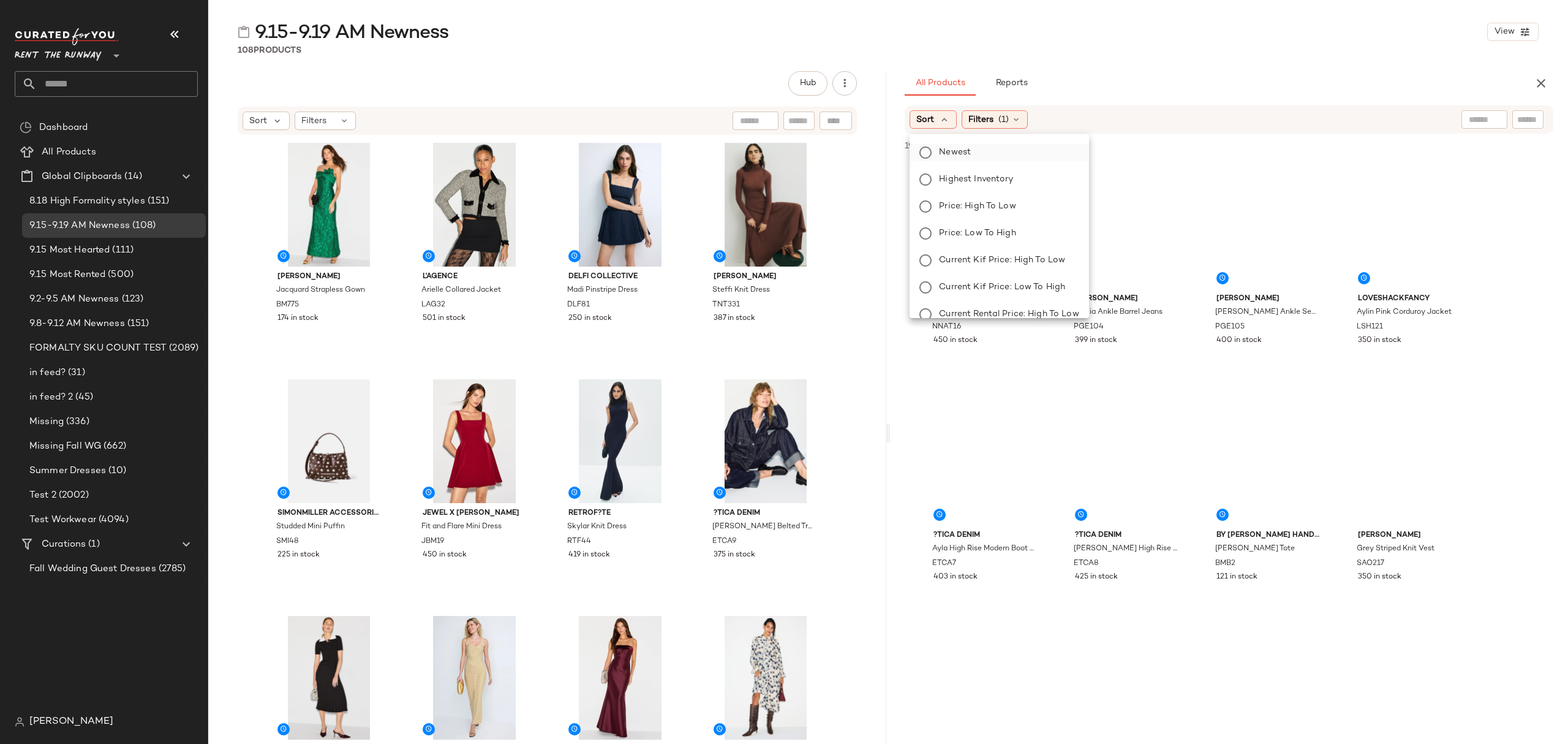
click at [951, 152] on span "Newest" at bounding box center [955, 152] width 32 height 13
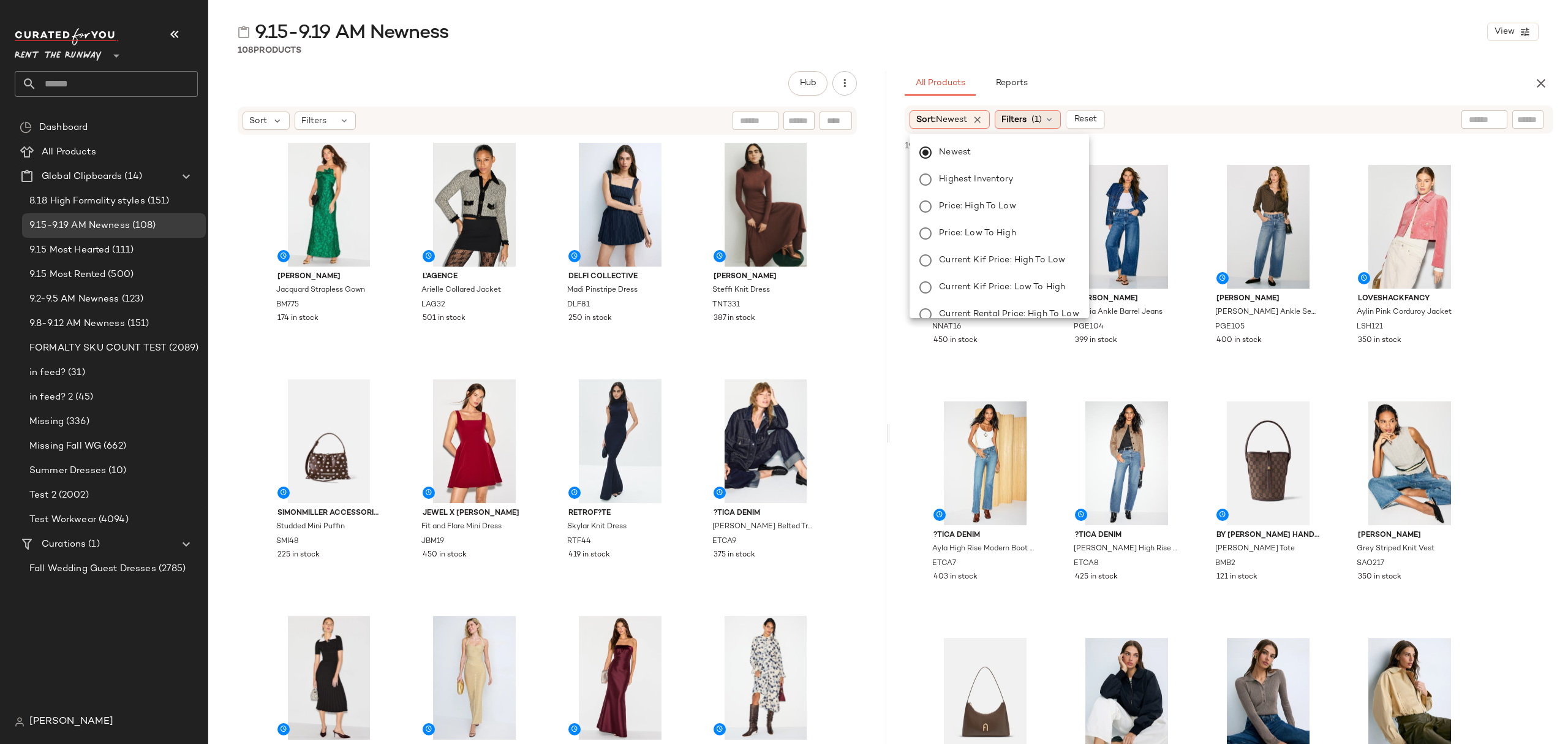
click at [1027, 119] on span "Filters" at bounding box center [1014, 120] width 25 height 13
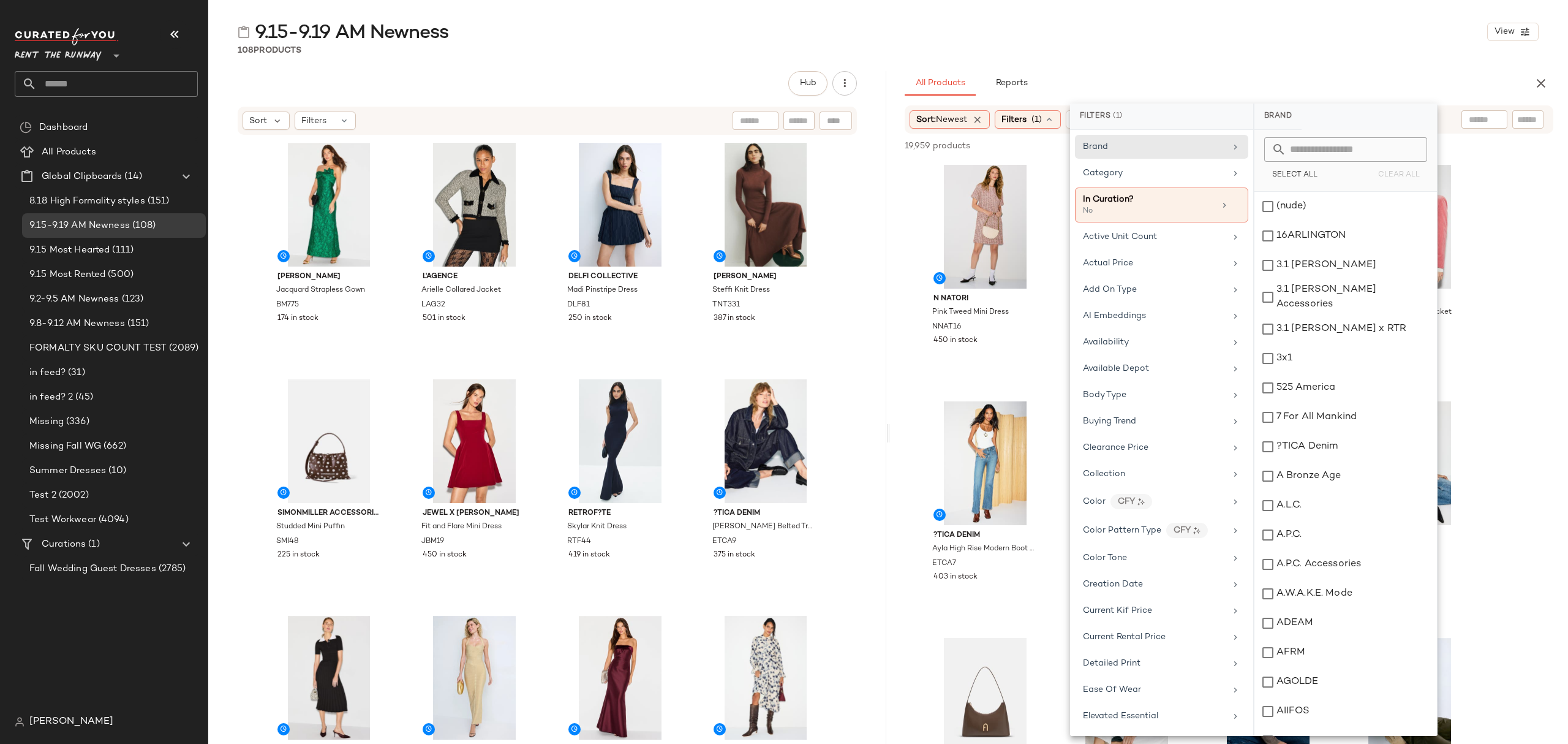
drag, startPoint x: 1250, startPoint y: 57, endPoint x: 1237, endPoint y: 70, distance: 18.4
click at [1250, 57] on div "9.15-9.19 AM Newness View 108 Products Hub Sort Filters Badgley Mischka Jacquar…" at bounding box center [888, 382] width 1360 height 724
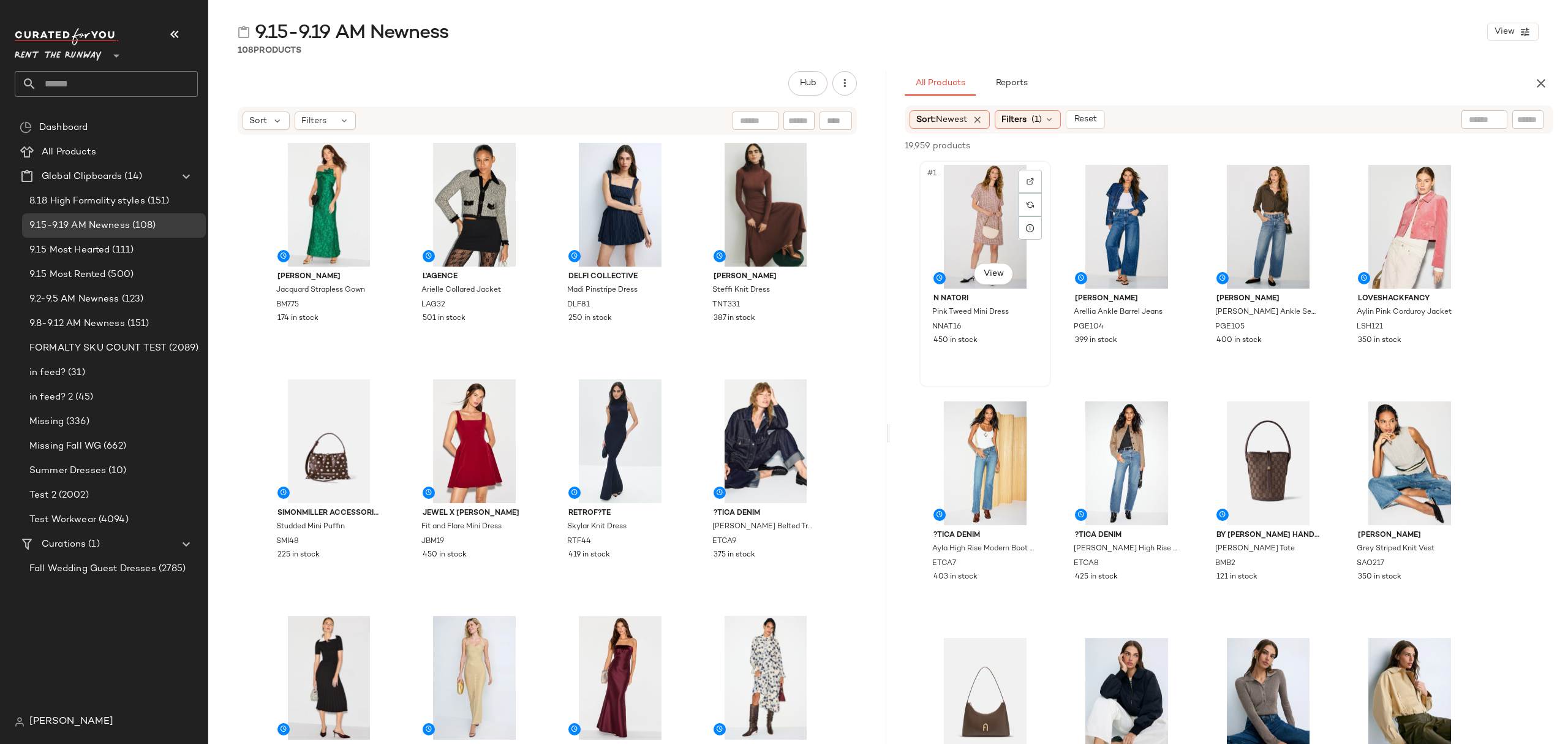
click at [983, 205] on div "#1 View" at bounding box center [985, 226] width 123 height 124
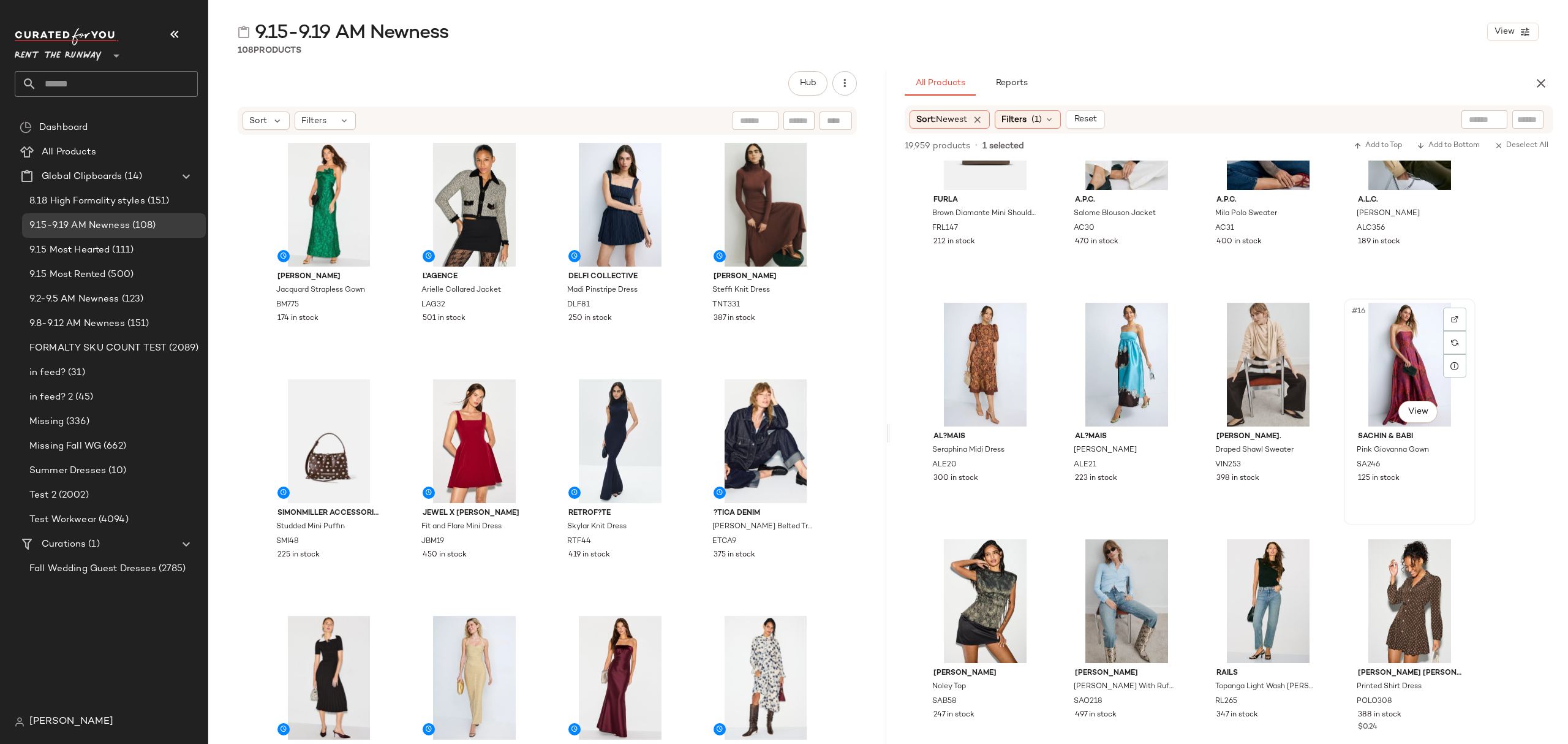
scroll to position [317, 0]
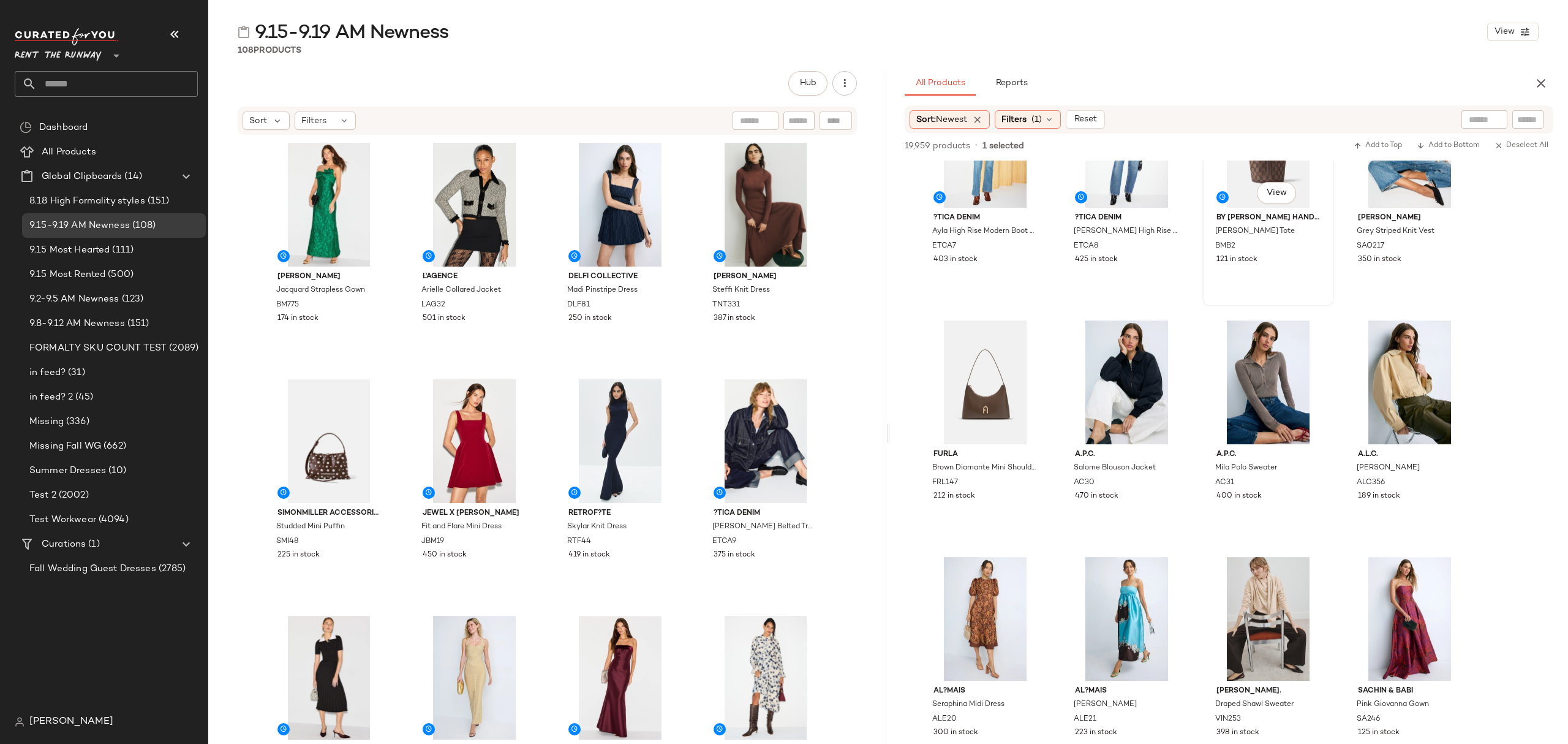
click at [1283, 208] on div "#7 View" at bounding box center [1268, 146] width 123 height 124
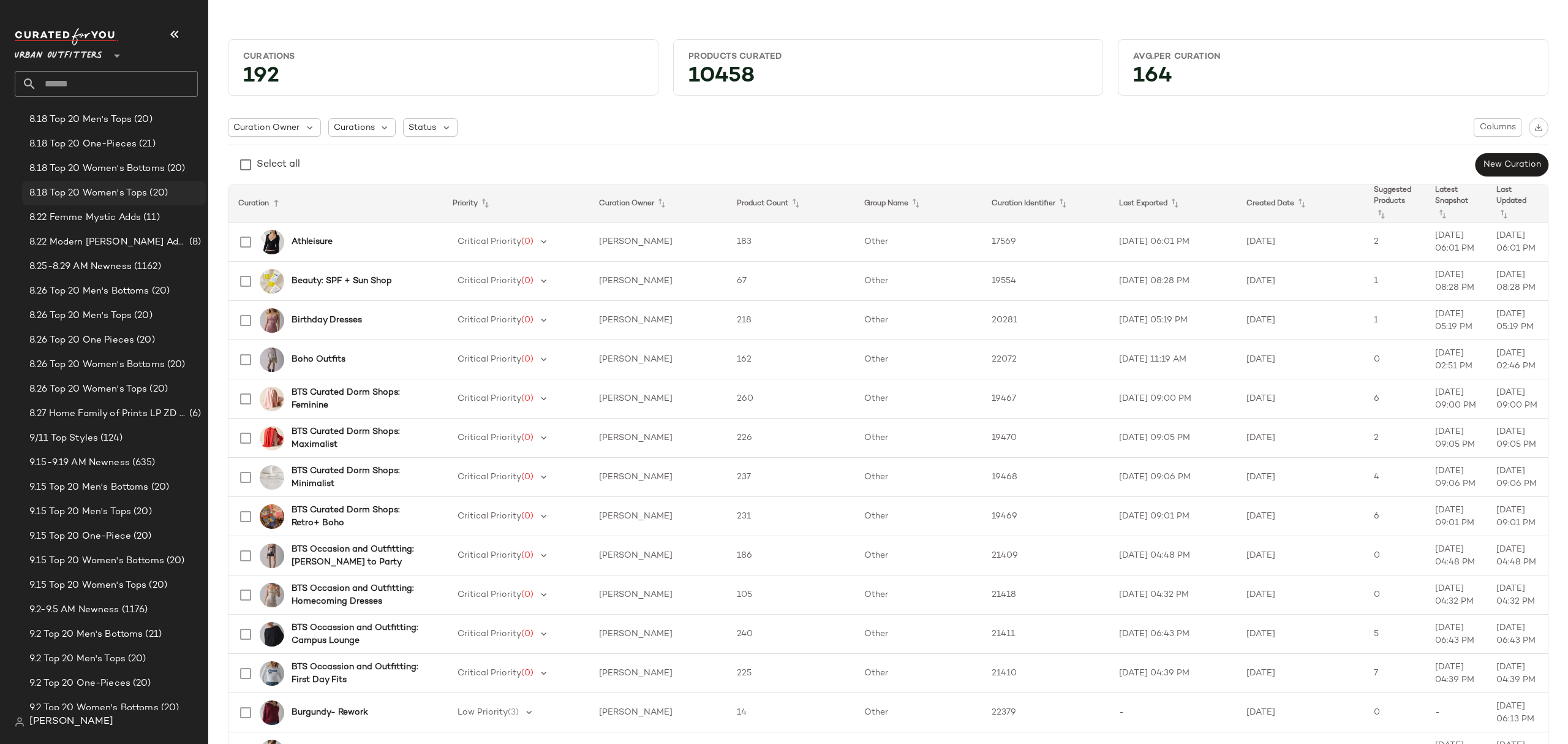
scroll to position [326, 0]
click at [118, 437] on span "9.15-9.19 AM Newness" at bounding box center [80, 438] width 101 height 14
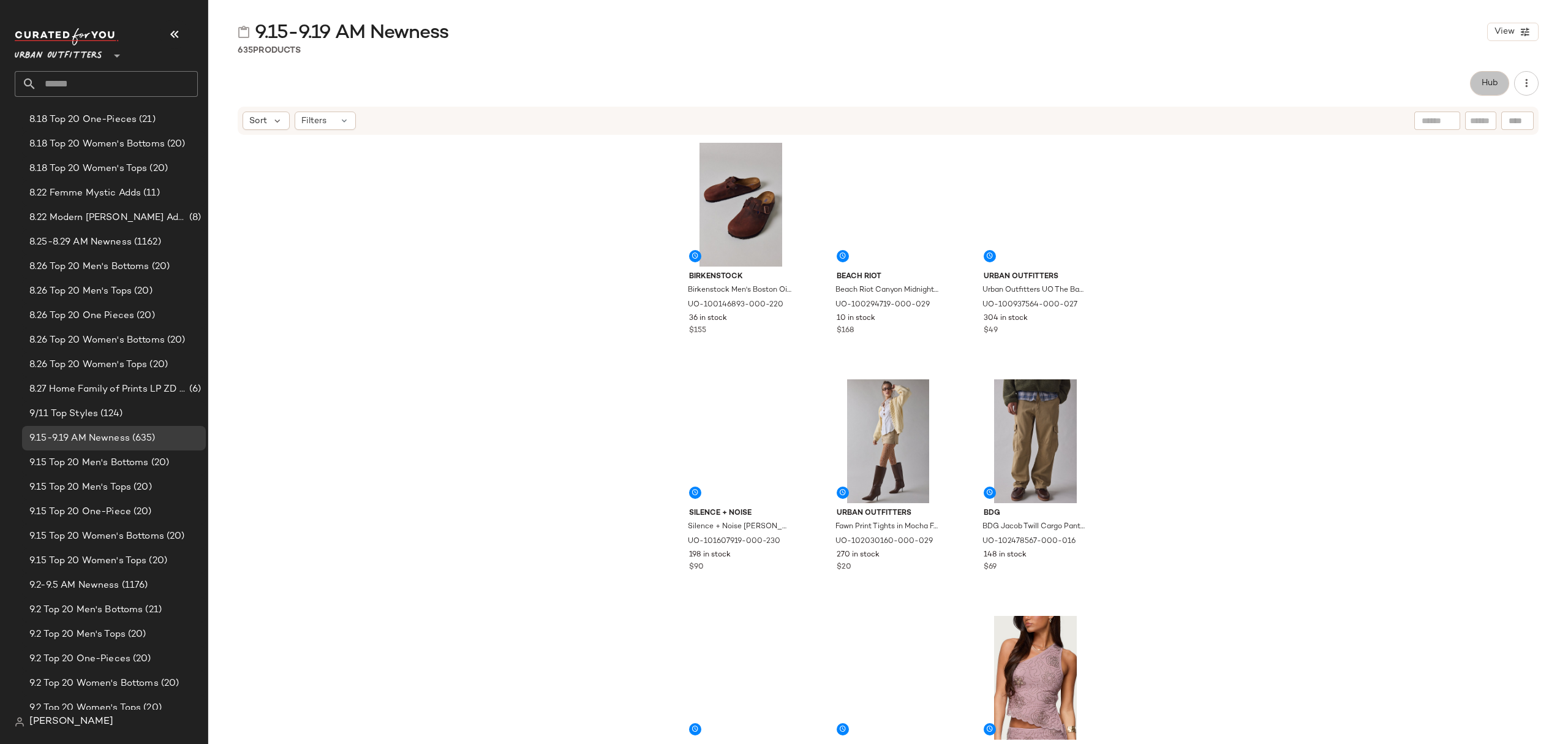
click at [1493, 88] on button "Hub" at bounding box center [1490, 83] width 39 height 25
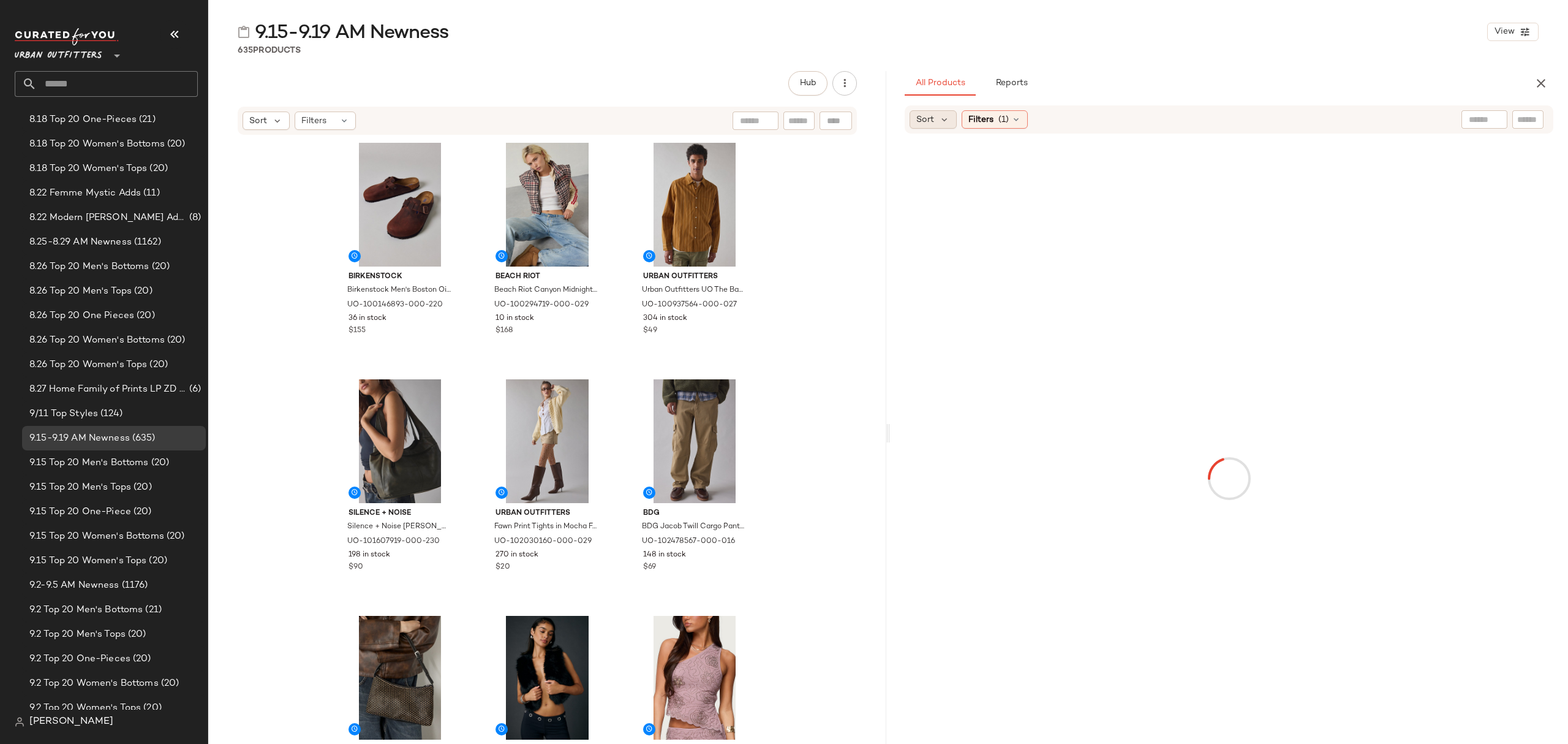
click at [930, 120] on span "Sort" at bounding box center [925, 120] width 18 height 13
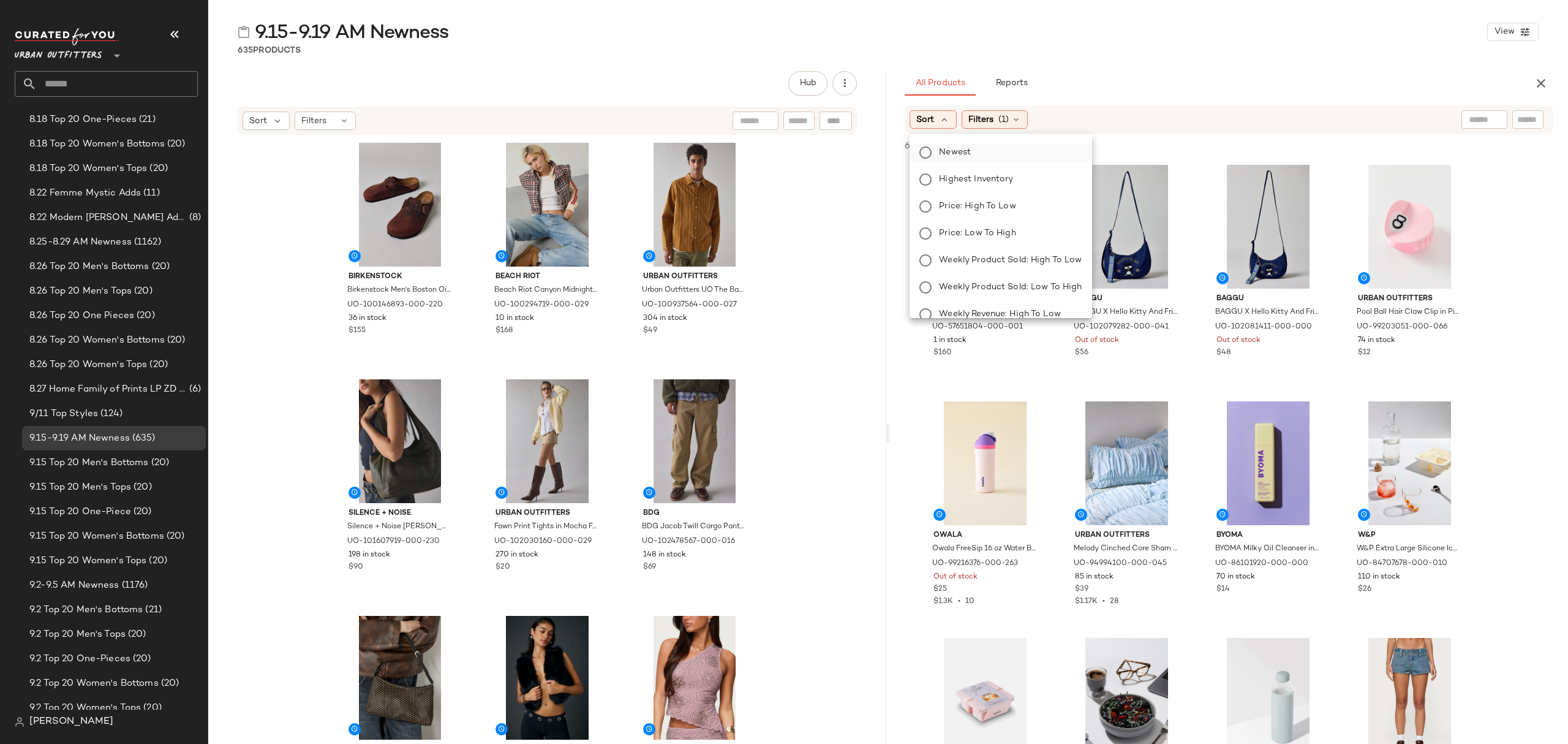
click at [948, 154] on span "Newest" at bounding box center [955, 152] width 32 height 13
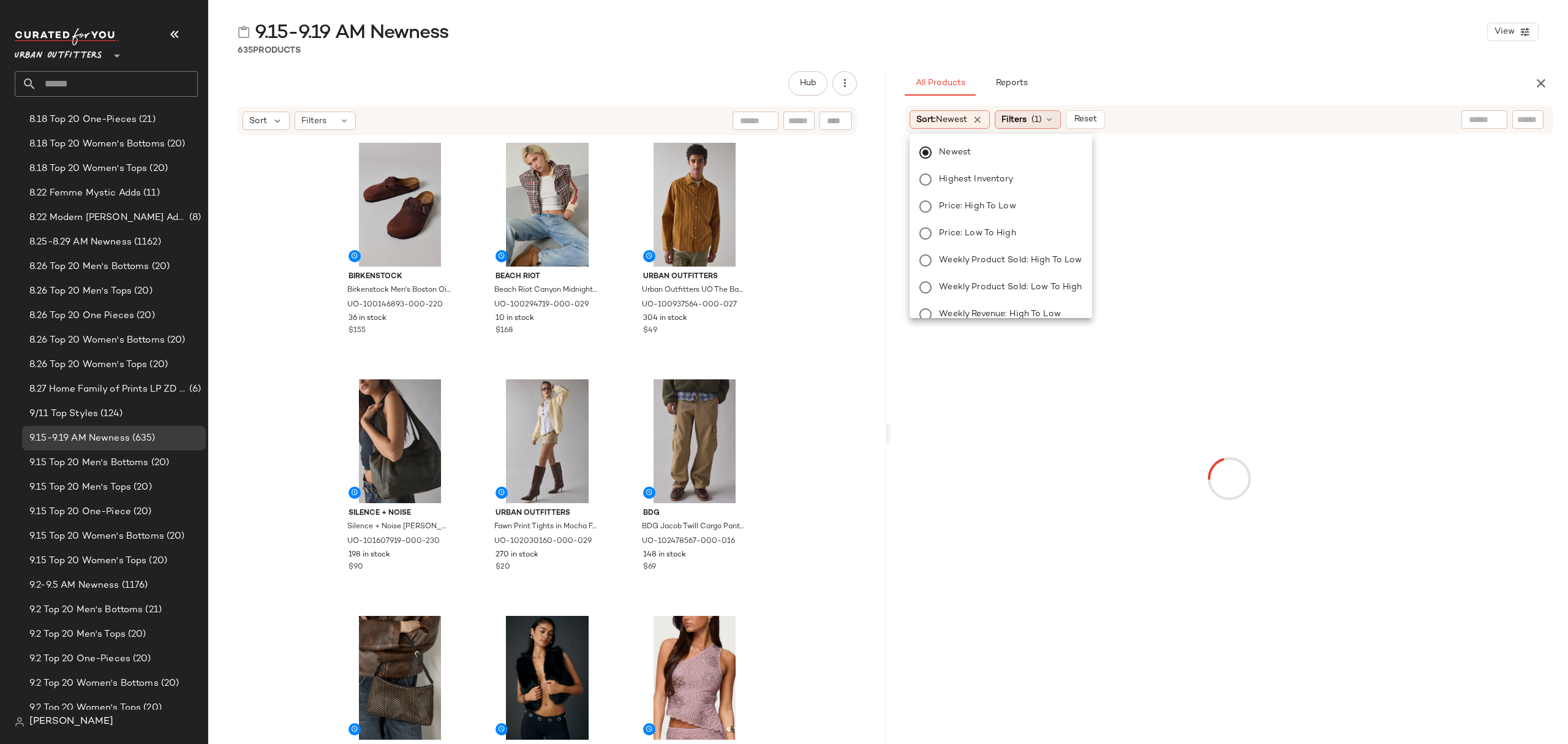
click at [1040, 115] on span "(1)" at bounding box center [1036, 120] width 10 height 13
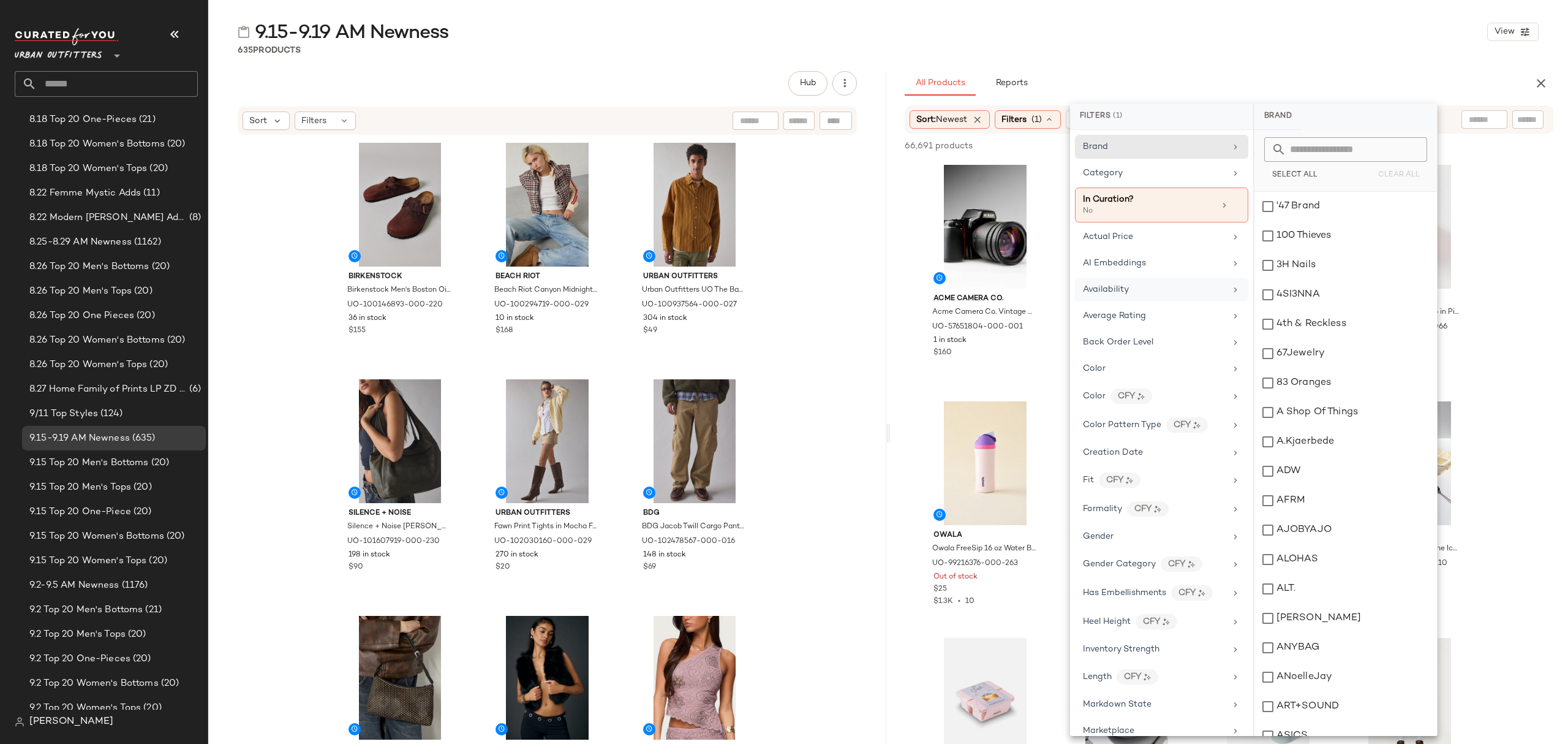
click at [1144, 288] on div "Availability" at bounding box center [1154, 289] width 142 height 13
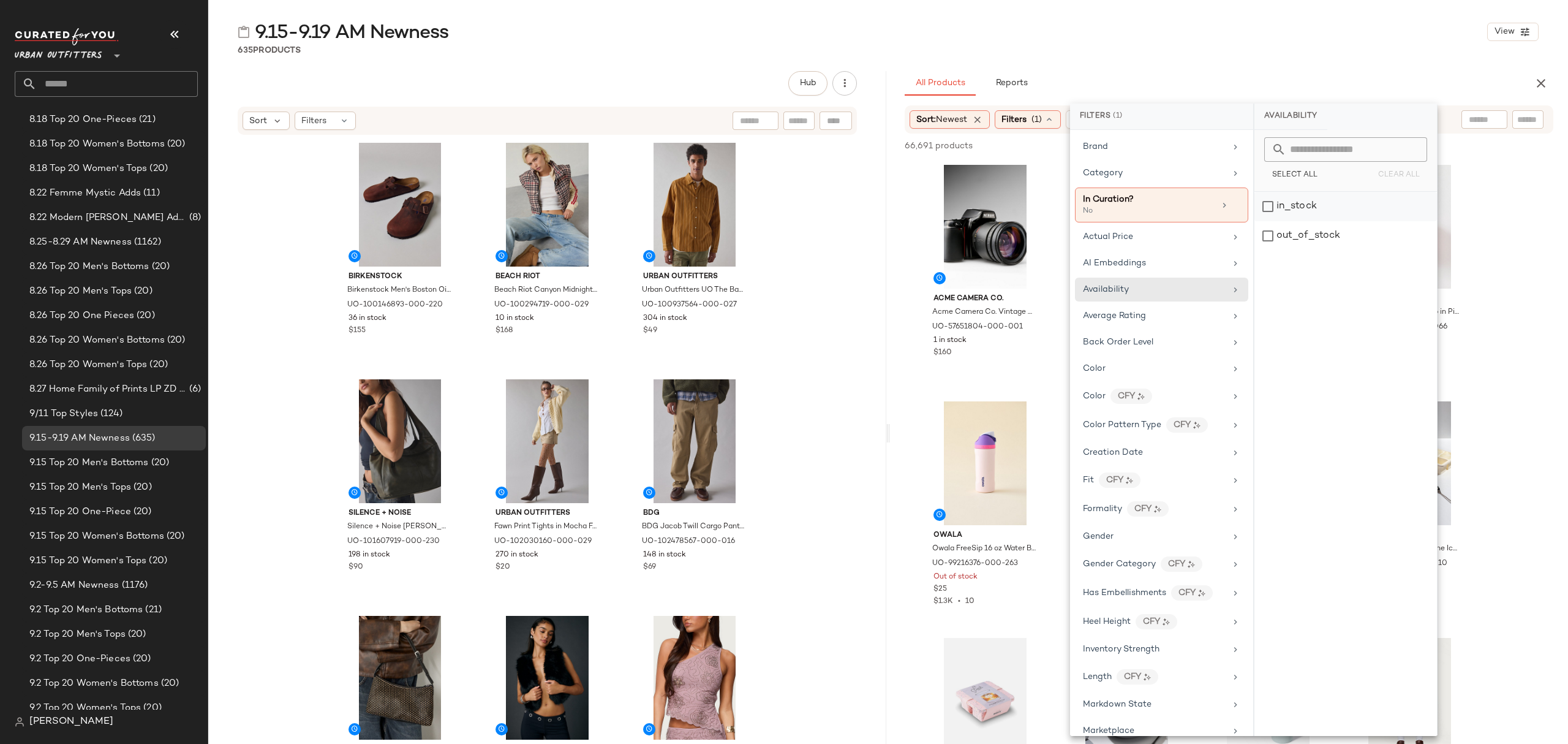
click at [1313, 207] on div "in_stock" at bounding box center [1345, 207] width 183 height 30
click at [1156, 176] on div "Category" at bounding box center [1154, 173] width 142 height 13
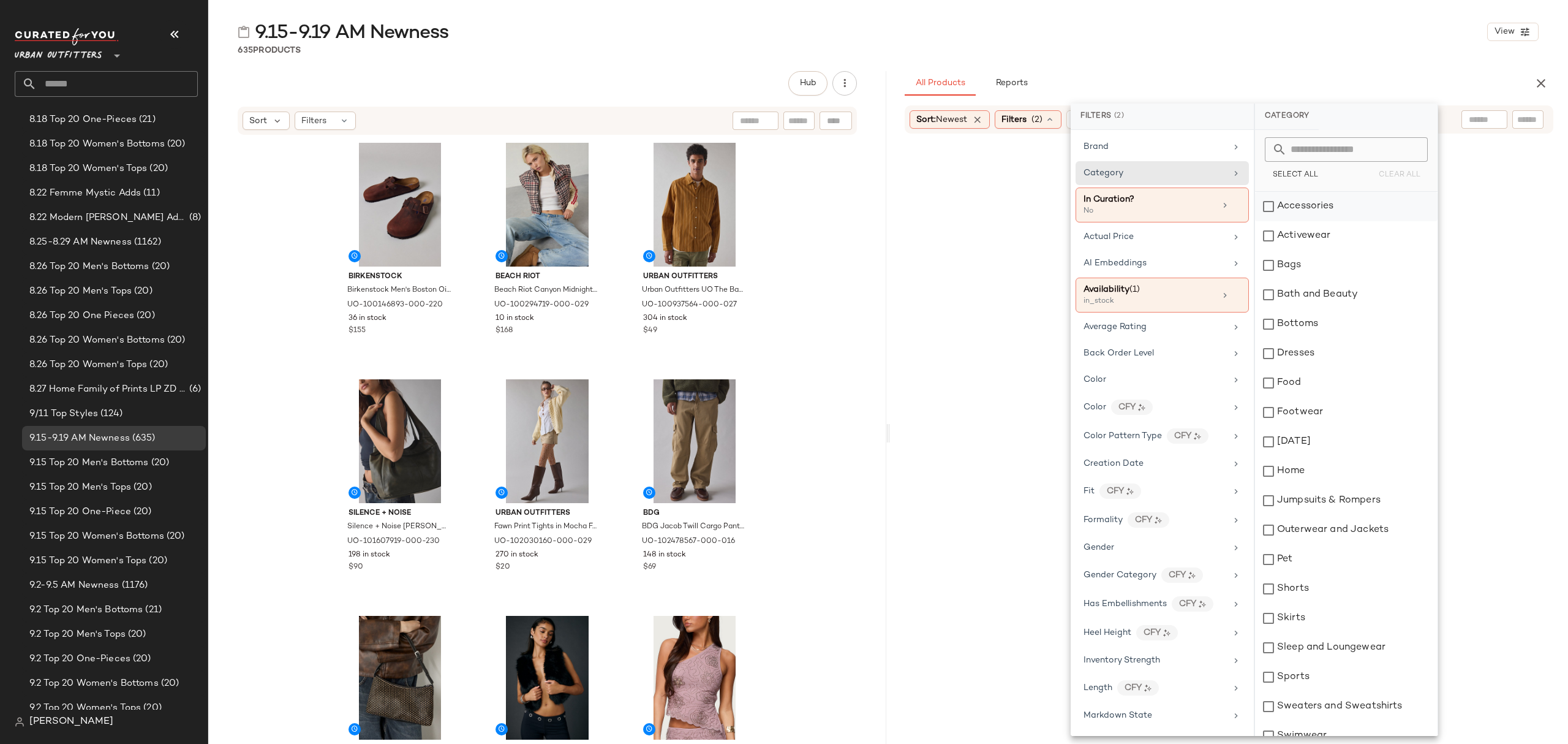
click at [1284, 205] on div "Accessories" at bounding box center [1346, 207] width 183 height 30
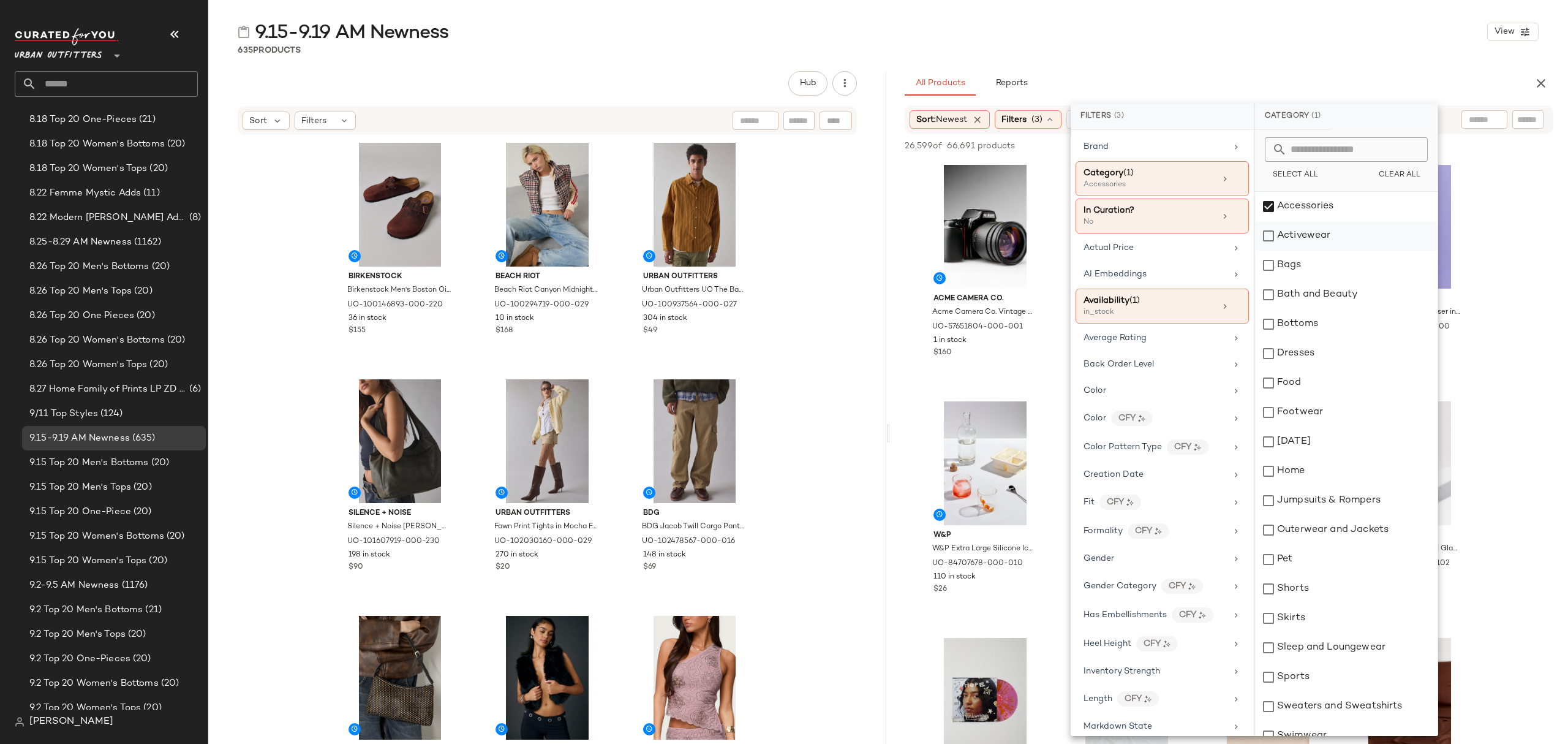
click at [1336, 240] on div "Activewear" at bounding box center [1346, 236] width 183 height 30
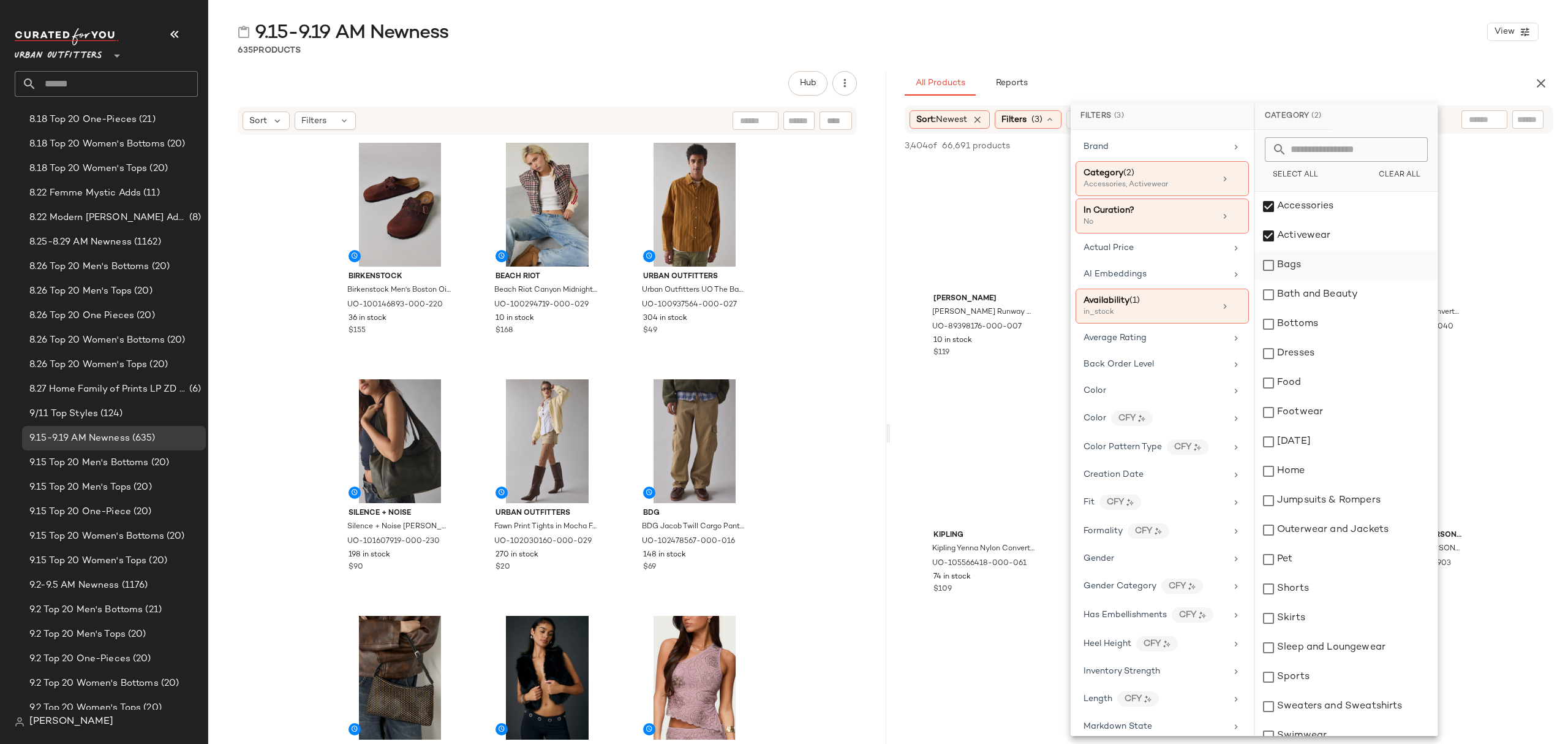
click at [1328, 263] on div "Bags" at bounding box center [1346, 265] width 183 height 30
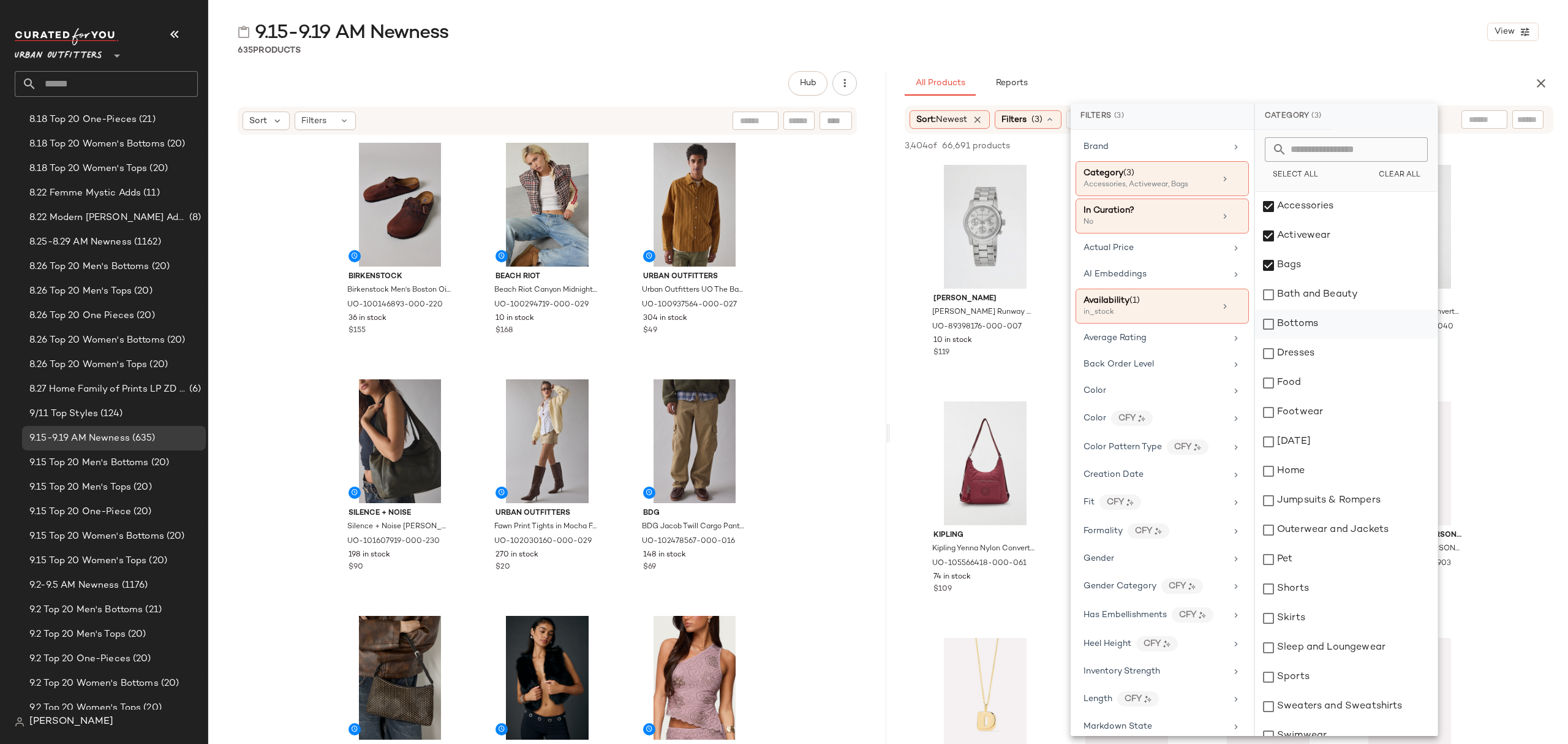
click at [1340, 321] on div "Bottoms" at bounding box center [1346, 324] width 183 height 30
click at [1340, 353] on div "Dresses" at bounding box center [1346, 353] width 183 height 30
click at [1328, 409] on div "Footwear" at bounding box center [1346, 413] width 183 height 30
click at [1334, 510] on div "Jumpsuits & Rompers" at bounding box center [1346, 501] width 183 height 30
click at [1336, 526] on div "Outerwear and Jackets" at bounding box center [1346, 530] width 183 height 30
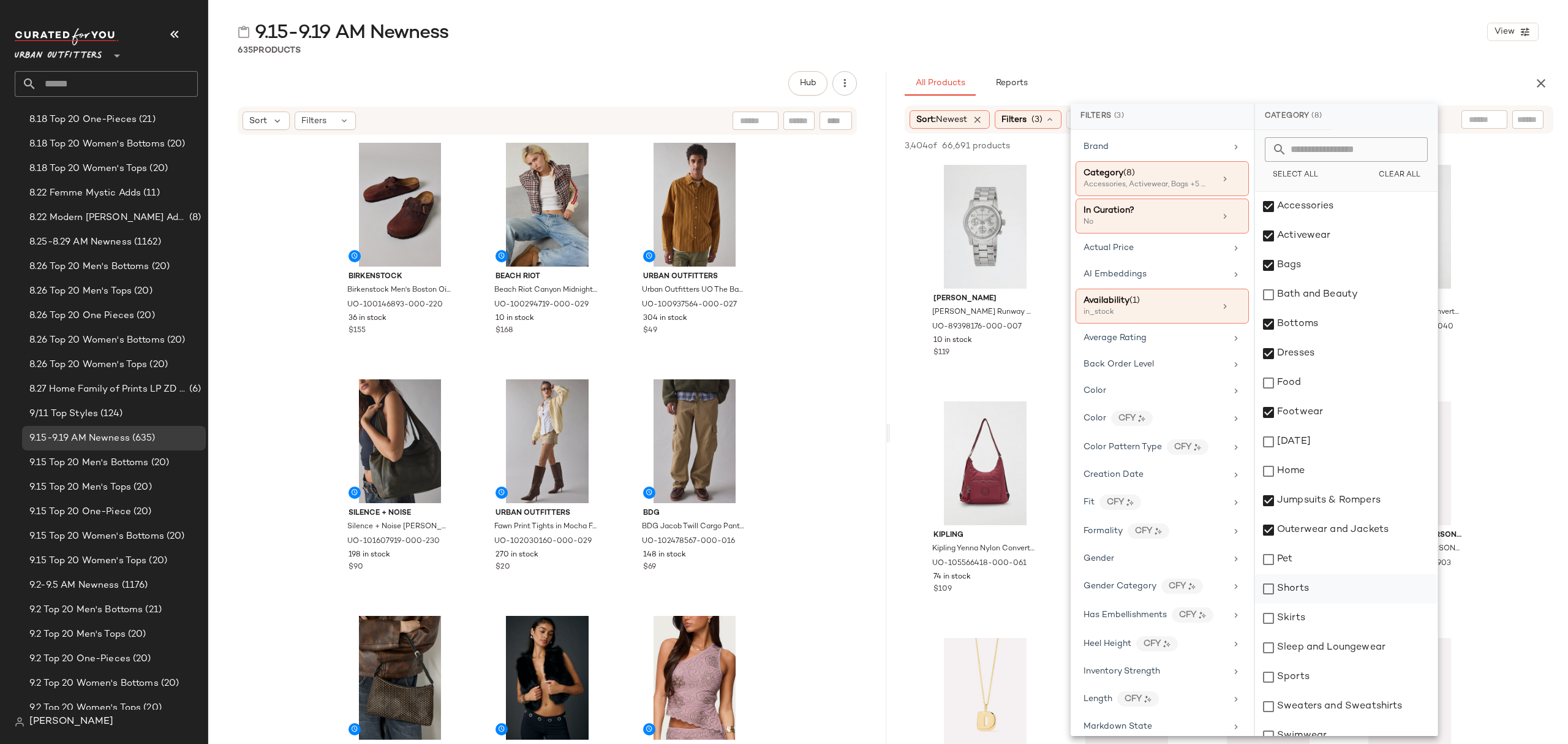
click at [1328, 590] on div "Shorts" at bounding box center [1346, 589] width 183 height 30
click at [1321, 618] on div "Skirts" at bounding box center [1346, 618] width 183 height 30
click at [1341, 648] on div "Sleep and Loungewear" at bounding box center [1346, 648] width 183 height 30
click at [1347, 707] on div "Sweaters and Sweatshirts" at bounding box center [1346, 706] width 183 height 30
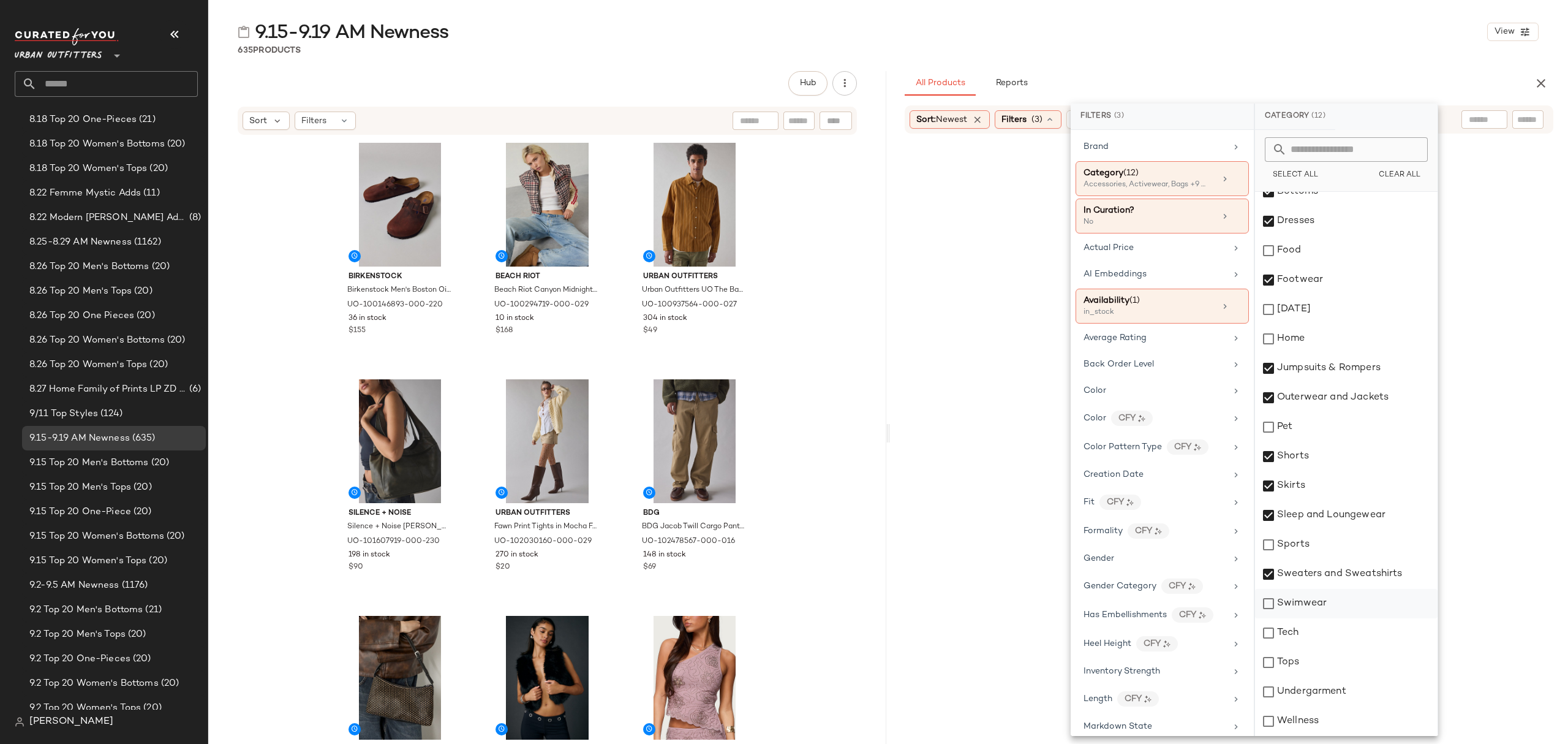
click at [1321, 611] on div "Swimwear" at bounding box center [1346, 603] width 183 height 30
click at [1318, 630] on div "Tech" at bounding box center [1346, 633] width 183 height 30
click at [1321, 639] on div "Tech" at bounding box center [1346, 633] width 183 height 30
click at [1321, 660] on div "Tops" at bounding box center [1346, 663] width 183 height 30
click at [1338, 699] on div "Undergarment" at bounding box center [1346, 692] width 183 height 30
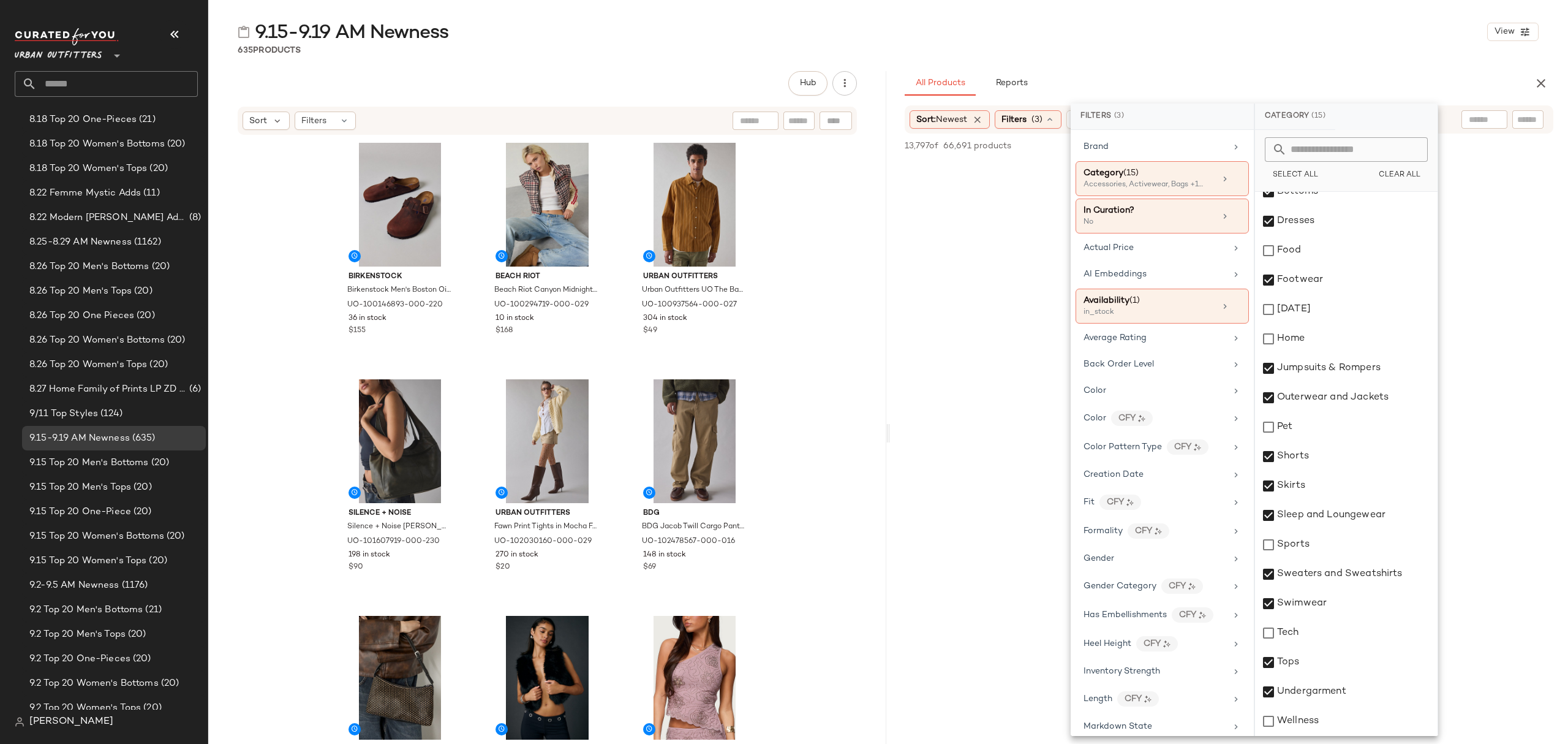
click at [1297, 52] on div "635 Products" at bounding box center [888, 51] width 1360 height 12
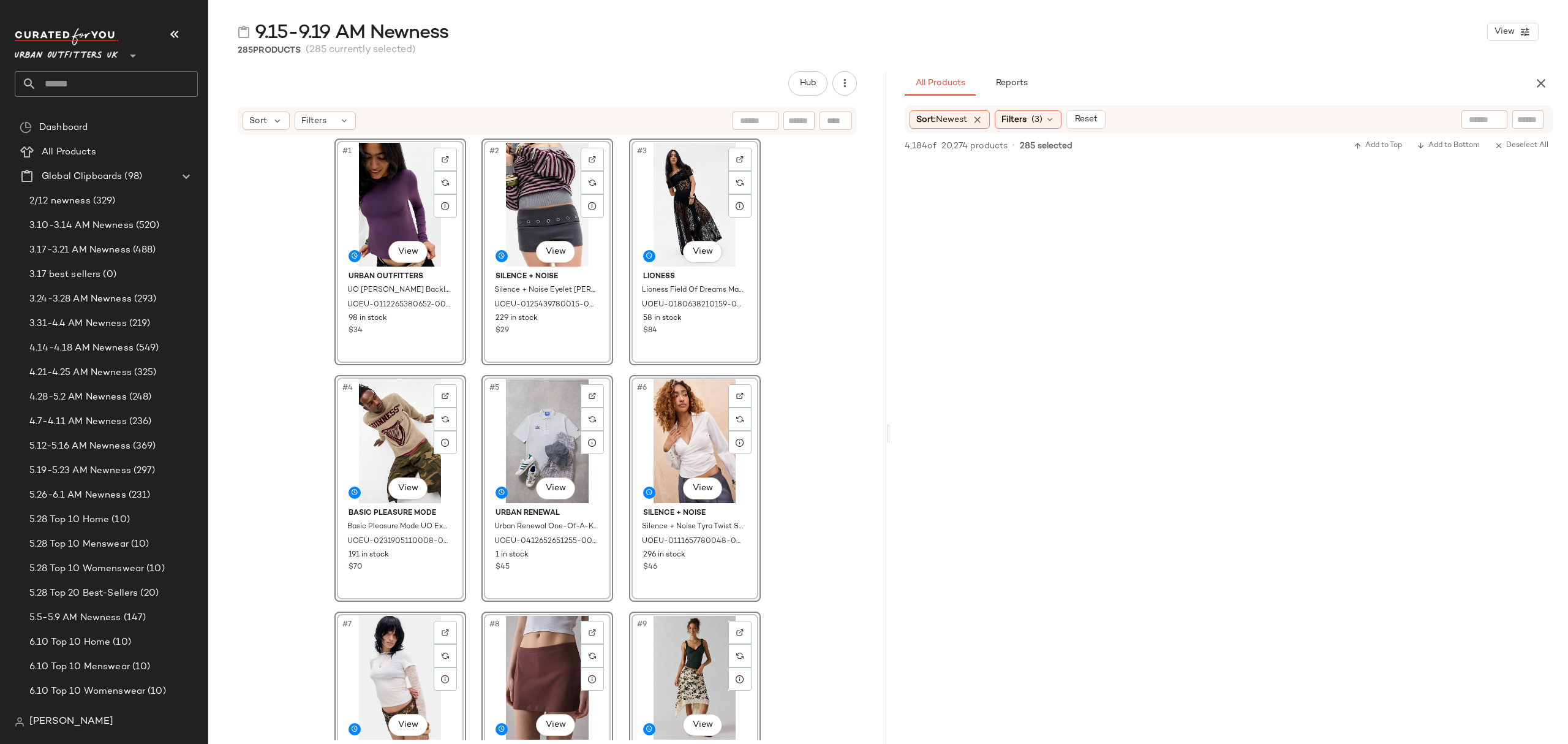
click at [1539, 80] on icon "button" at bounding box center [1541, 83] width 15 height 15
click at [1539, 84] on div "Hub Sort Filters #1 View Urban Outfitters UO Carrie Backless Long Sleeve Top - …" at bounding box center [888, 433] width 1360 height 724
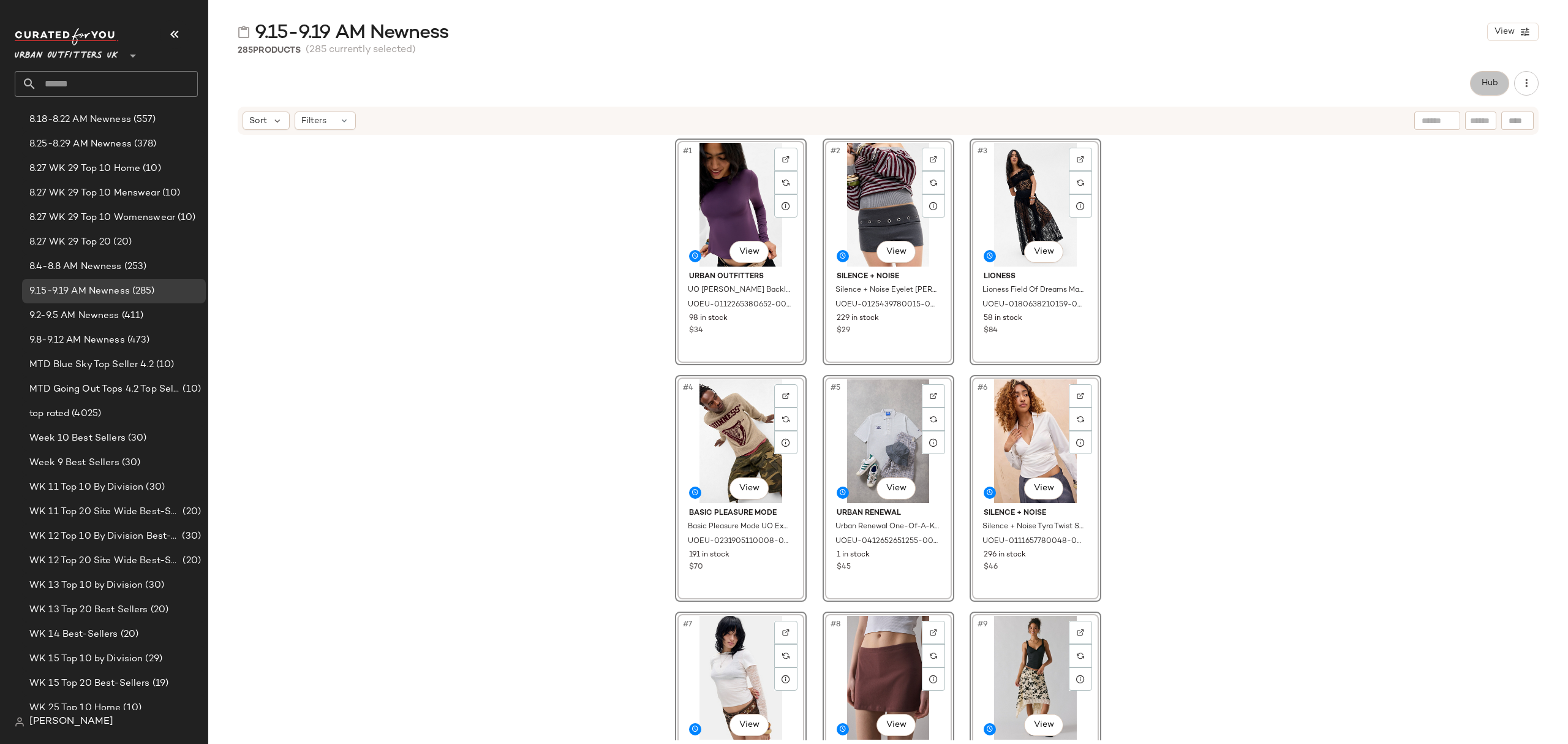
click at [1485, 86] on span "Hub" at bounding box center [1490, 83] width 17 height 10
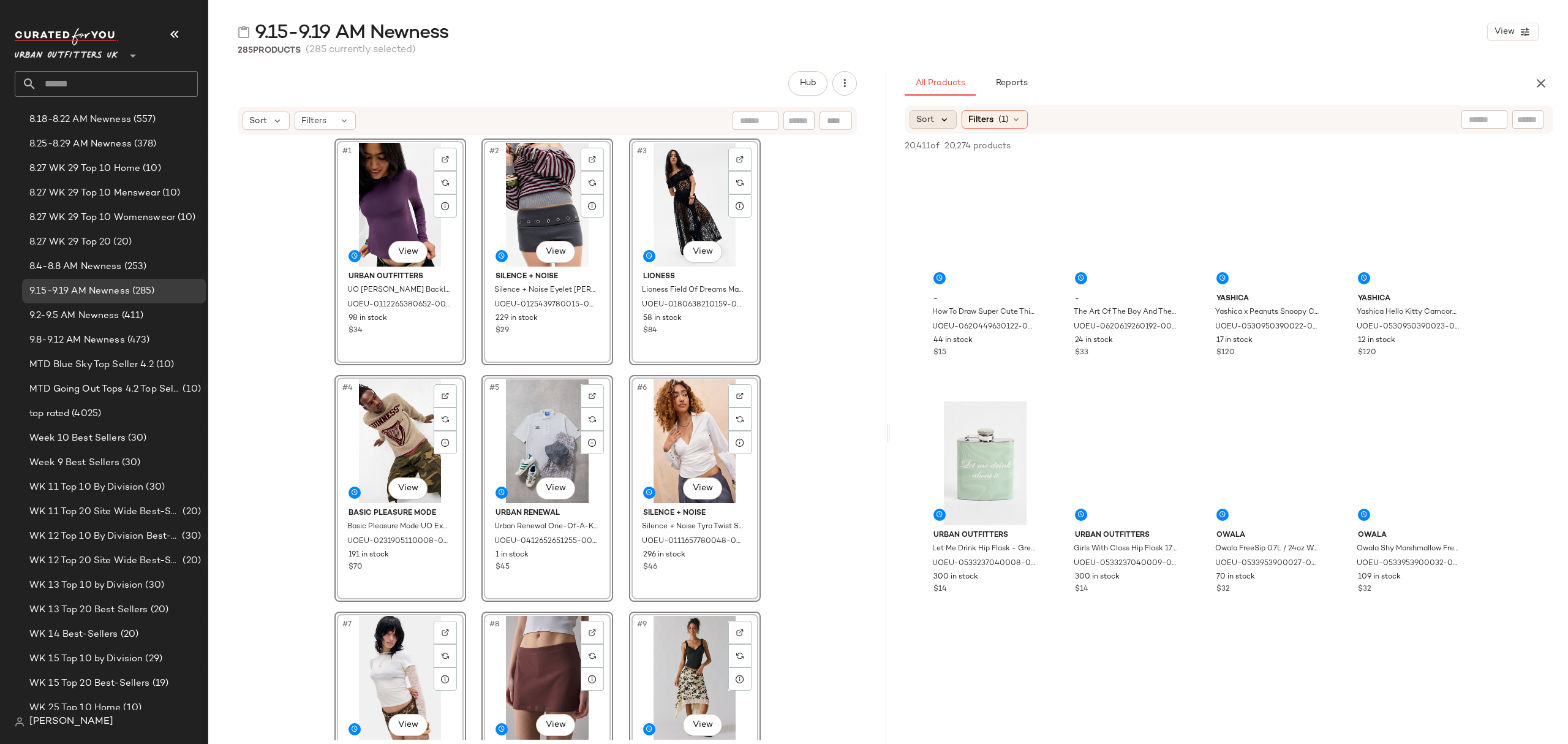
click at [946, 119] on icon at bounding box center [945, 120] width 11 height 11
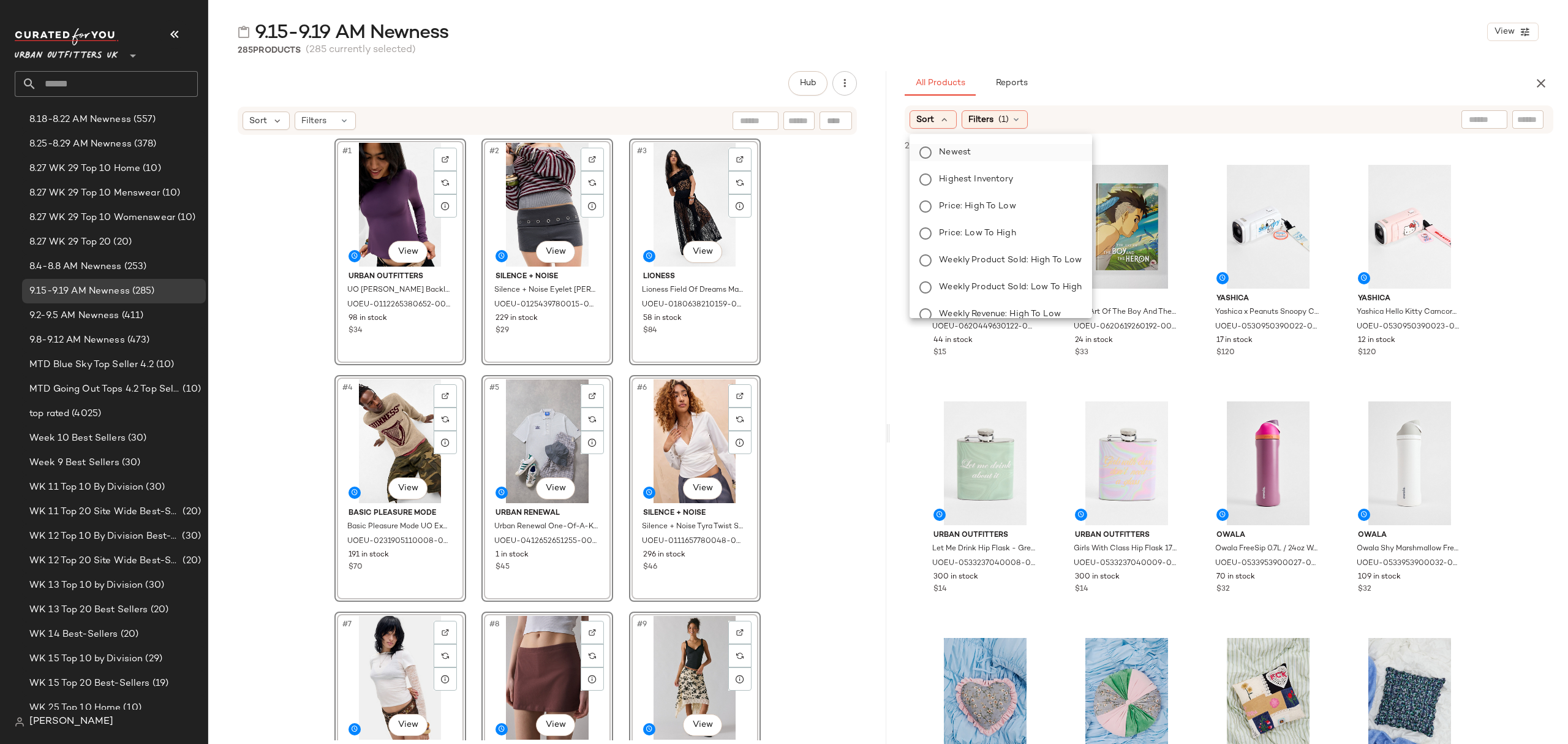
click at [953, 147] on span "Newest" at bounding box center [955, 152] width 32 height 13
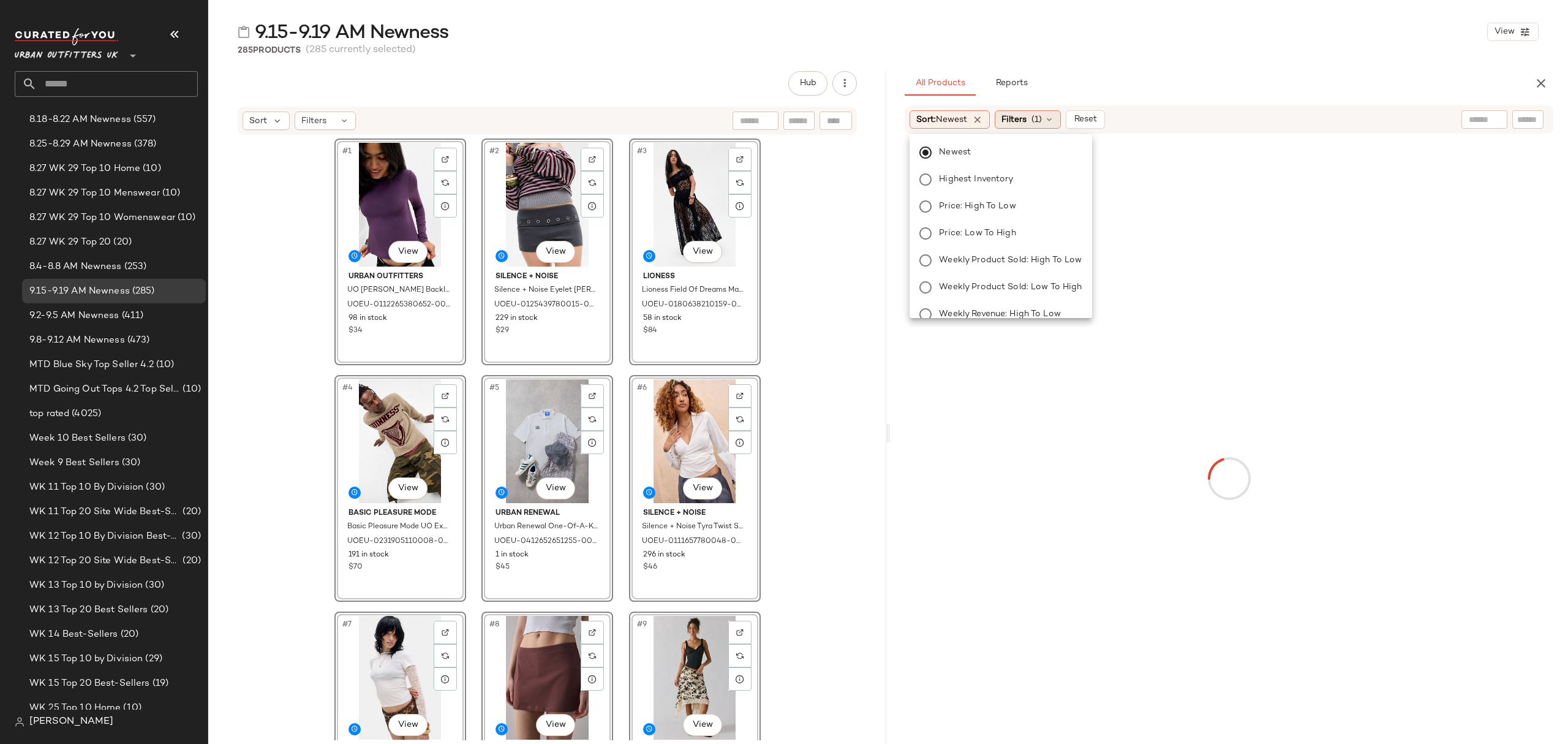
click at [1035, 125] on div "Filters (1)" at bounding box center [1027, 120] width 66 height 19
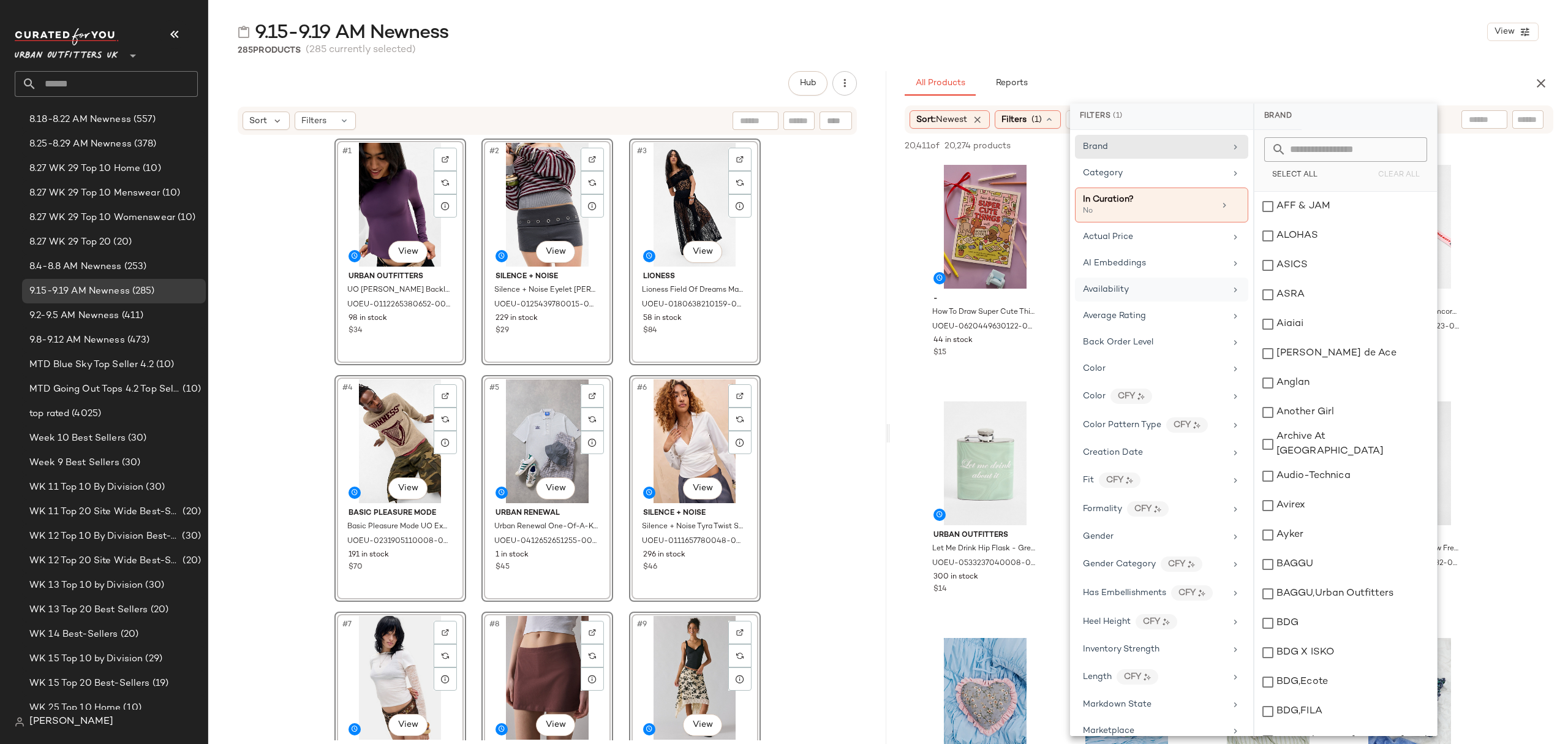
click at [1149, 296] on div "Availability" at bounding box center [1154, 289] width 142 height 13
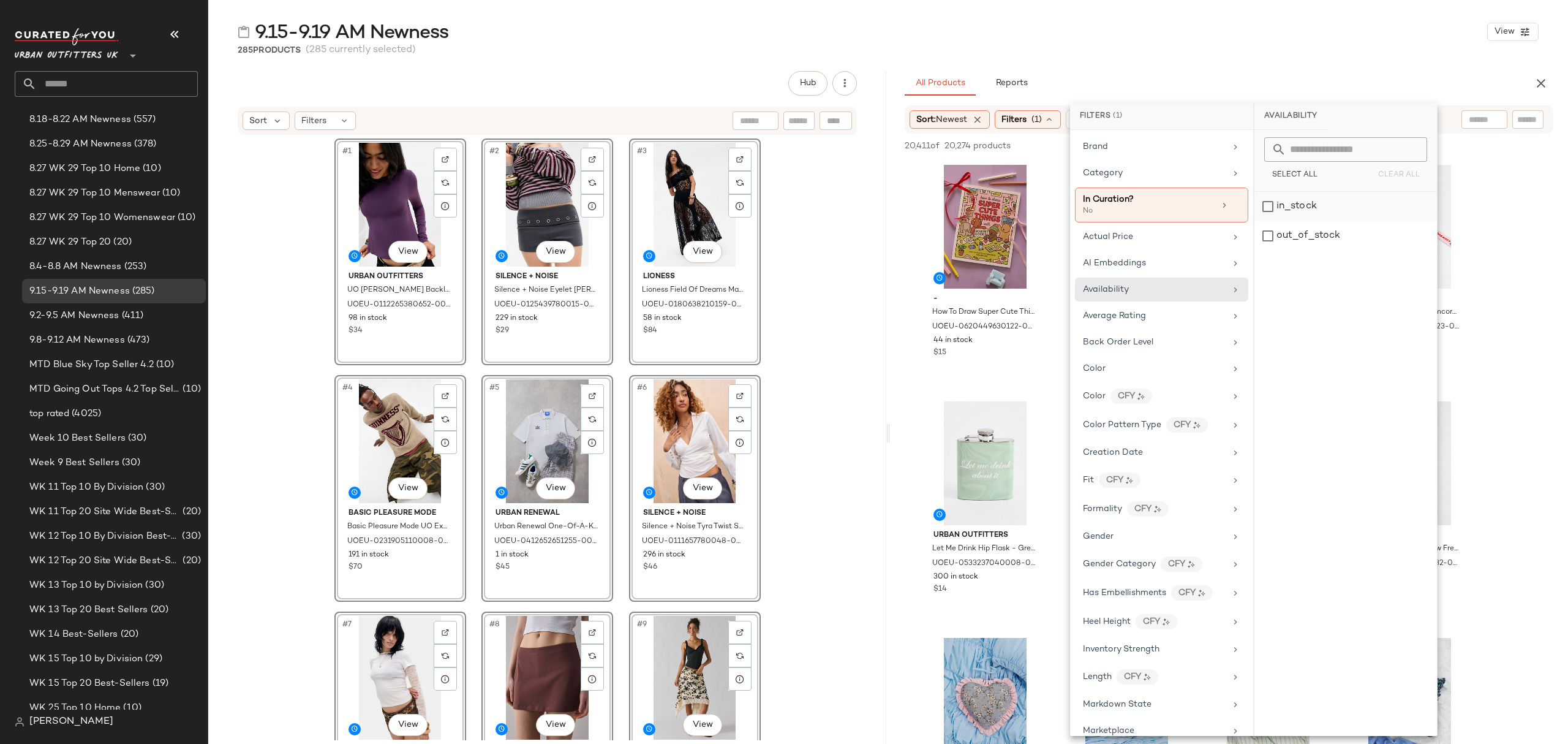
click at [1296, 202] on div "in_stock" at bounding box center [1345, 207] width 183 height 30
click at [1141, 172] on div "Category" at bounding box center [1154, 173] width 142 height 13
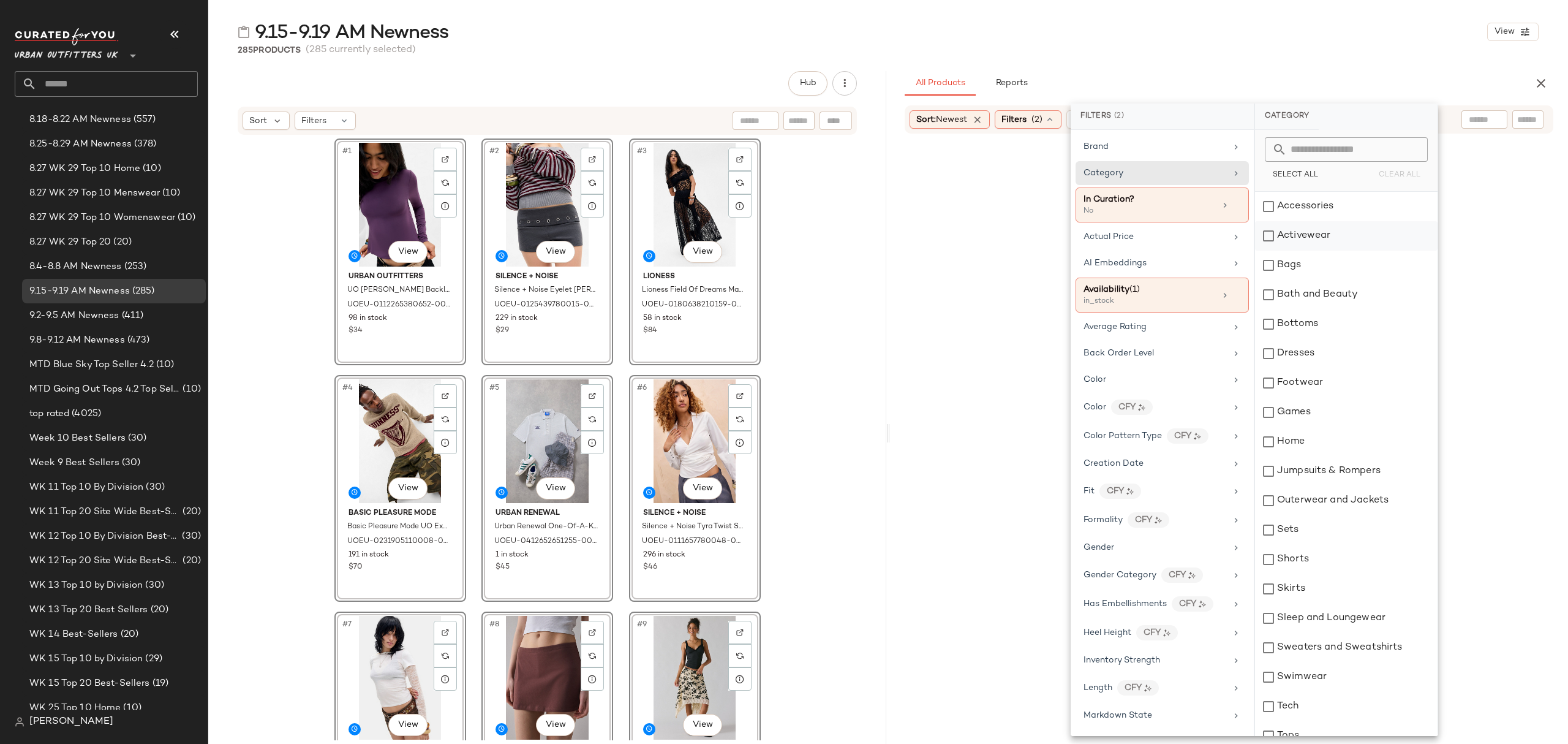
drag, startPoint x: 1318, startPoint y: 210, endPoint x: 1325, endPoint y: 236, distance: 26.9
click at [1318, 211] on div "Accessories" at bounding box center [1346, 207] width 183 height 30
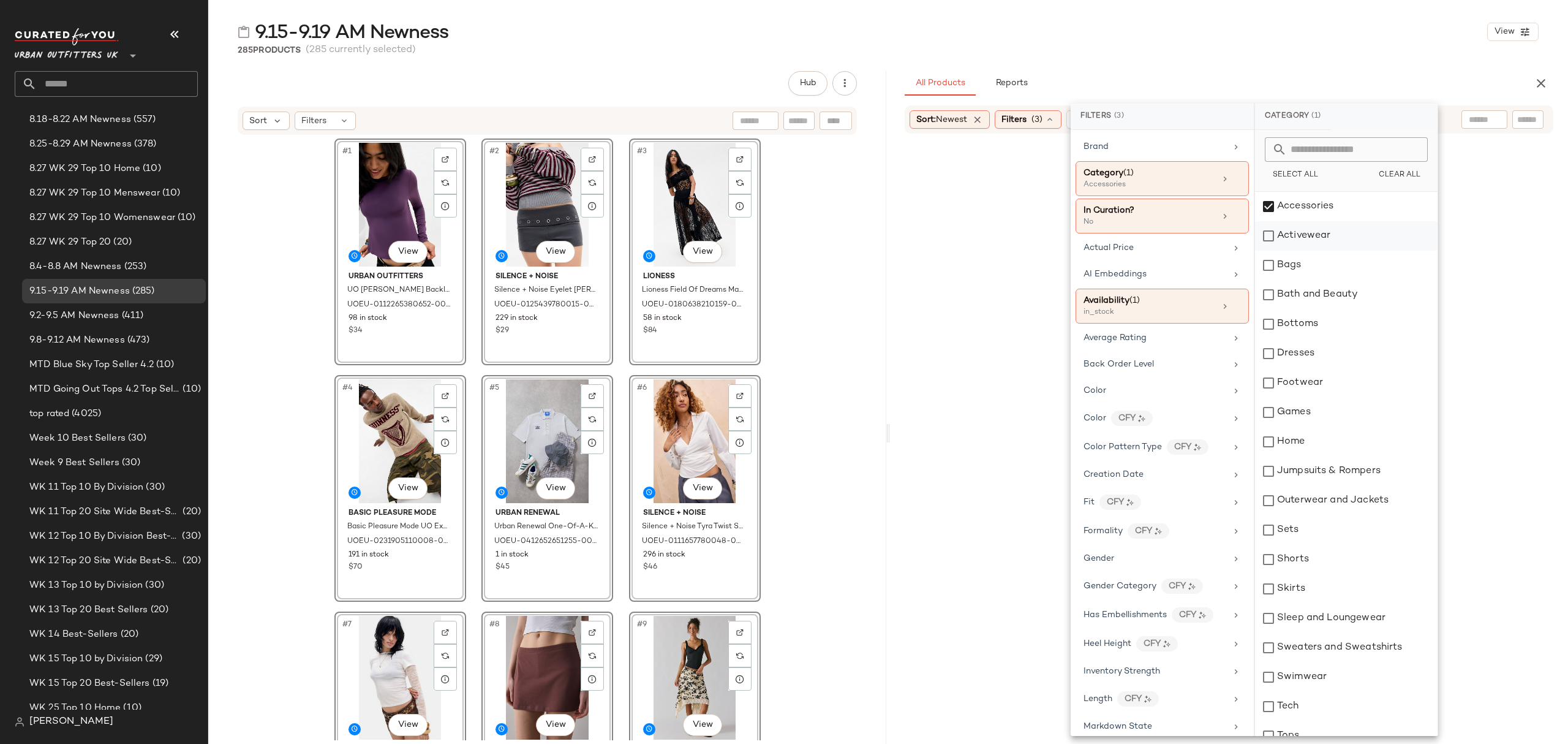
click at [1324, 244] on div "Activewear" at bounding box center [1346, 236] width 183 height 30
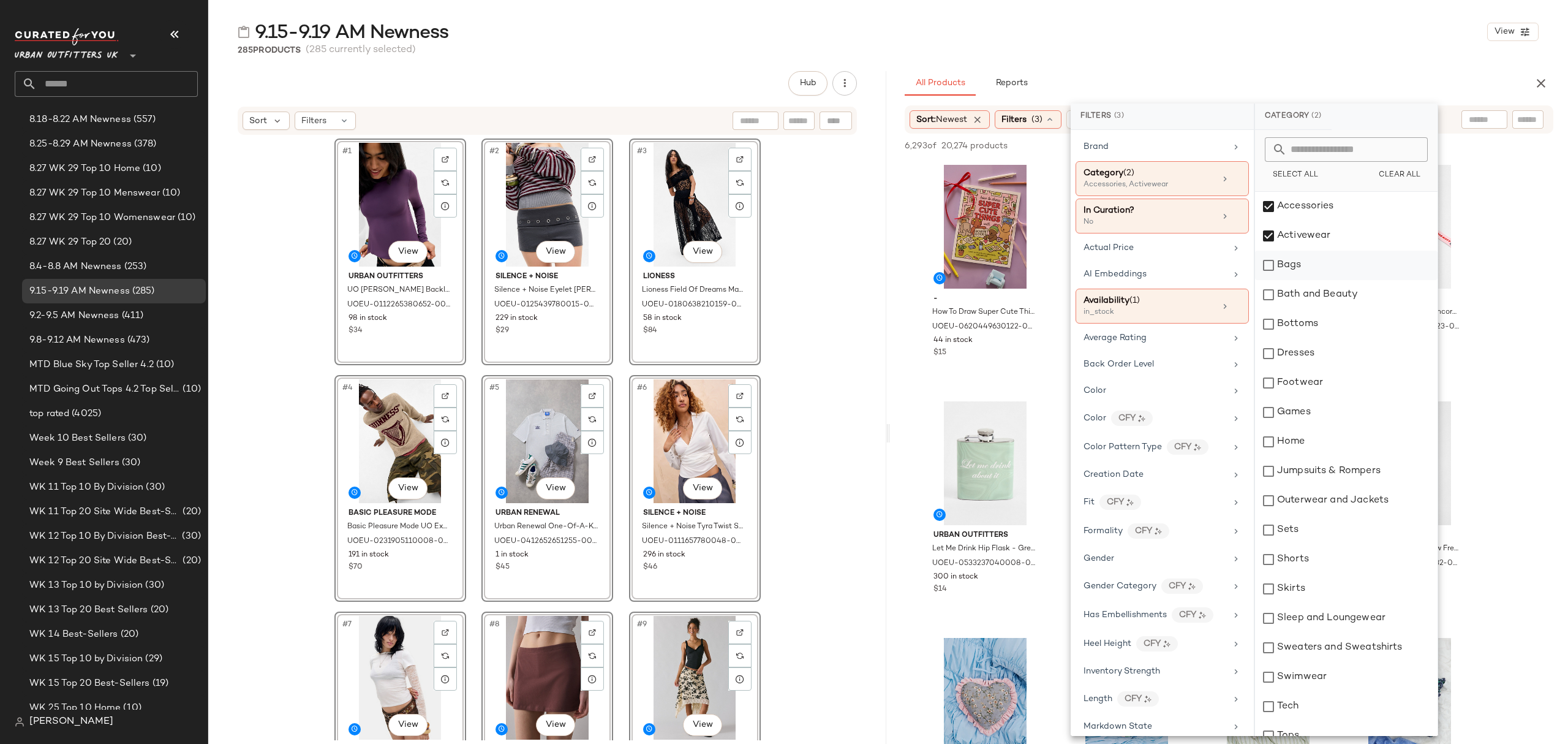
click at [1316, 270] on div "Bags" at bounding box center [1346, 265] width 183 height 30
drag, startPoint x: 1323, startPoint y: 312, endPoint x: 1326, endPoint y: 323, distance: 11.4
click at [1323, 310] on div "Bottoms" at bounding box center [1346, 324] width 183 height 30
click at [1328, 358] on div "Dresses" at bounding box center [1346, 353] width 183 height 30
click at [1326, 379] on div "Footwear" at bounding box center [1346, 383] width 183 height 30
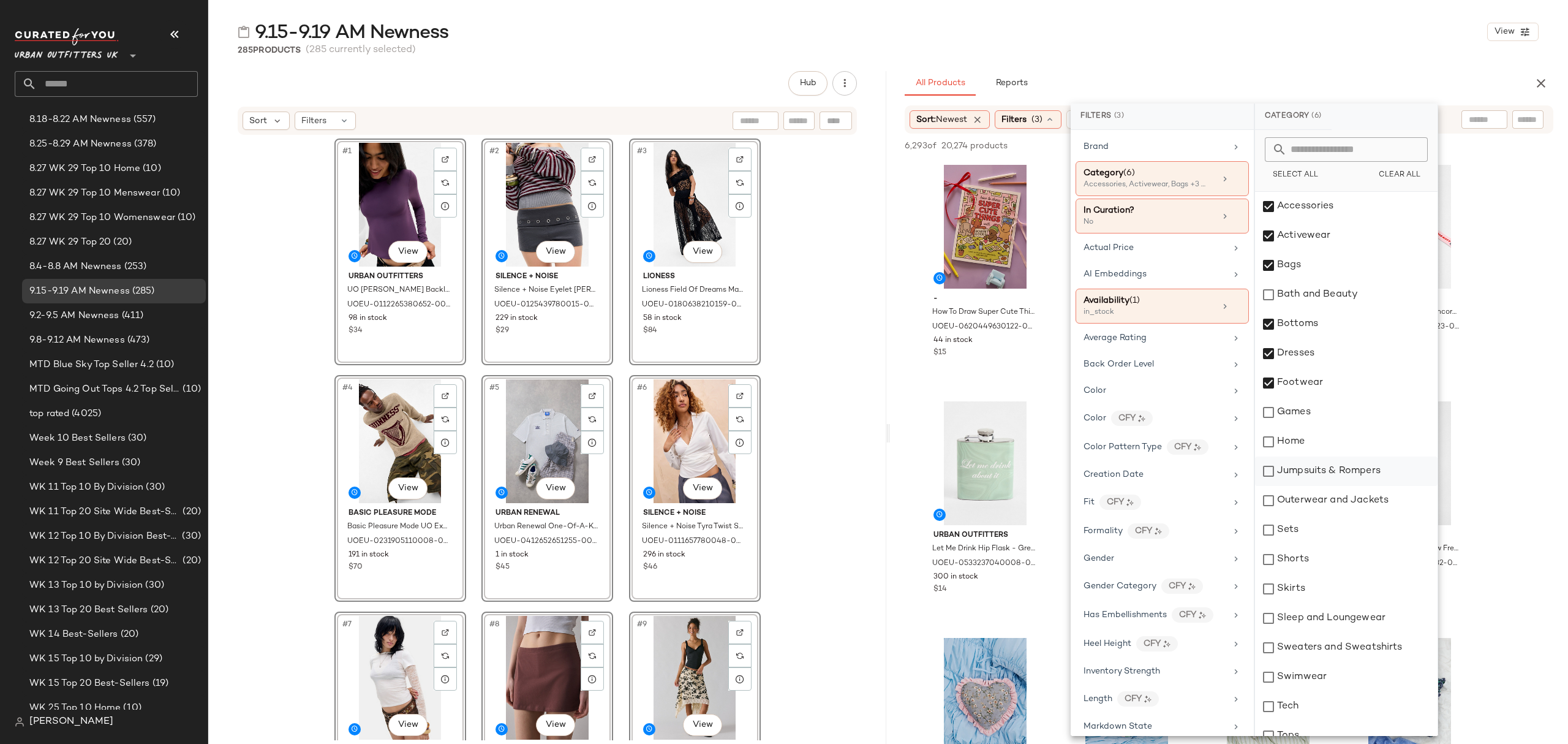
click at [1331, 464] on div "Jumpsuits & Rompers" at bounding box center [1346, 471] width 183 height 30
click at [1340, 497] on div "Outerwear and Jackets" at bounding box center [1346, 501] width 183 height 30
click at [1331, 532] on div "Sets" at bounding box center [1346, 530] width 183 height 30
click at [1333, 558] on div "Shorts" at bounding box center [1346, 560] width 183 height 30
click at [1337, 587] on div "Skirts" at bounding box center [1346, 589] width 183 height 30
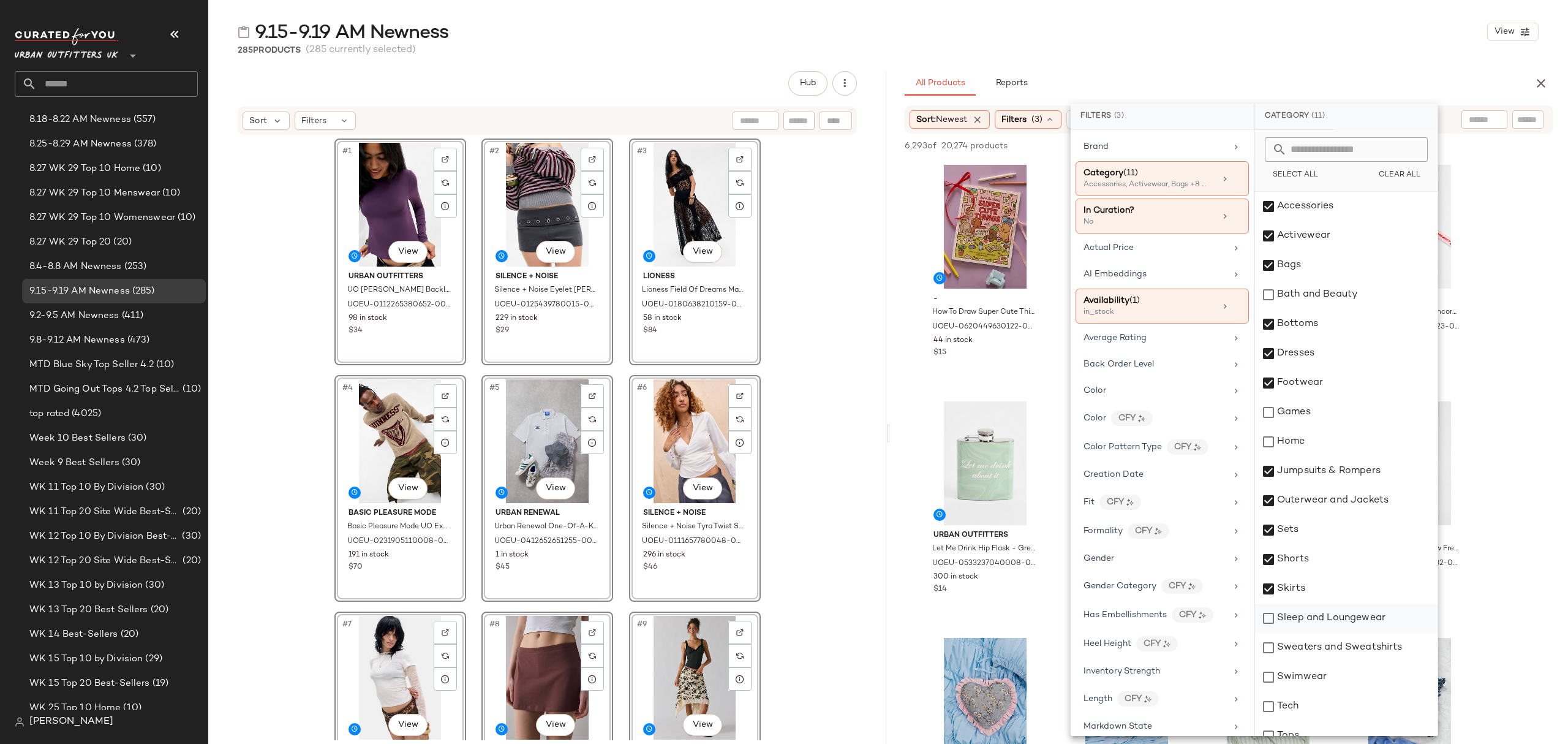
click at [1344, 615] on div "Sleep and Loungewear" at bounding box center [1346, 618] width 183 height 30
click at [1348, 648] on div "Sweaters and Sweatshirts" at bounding box center [1346, 648] width 183 height 30
click at [1346, 681] on div "Swimwear" at bounding box center [1346, 677] width 183 height 30
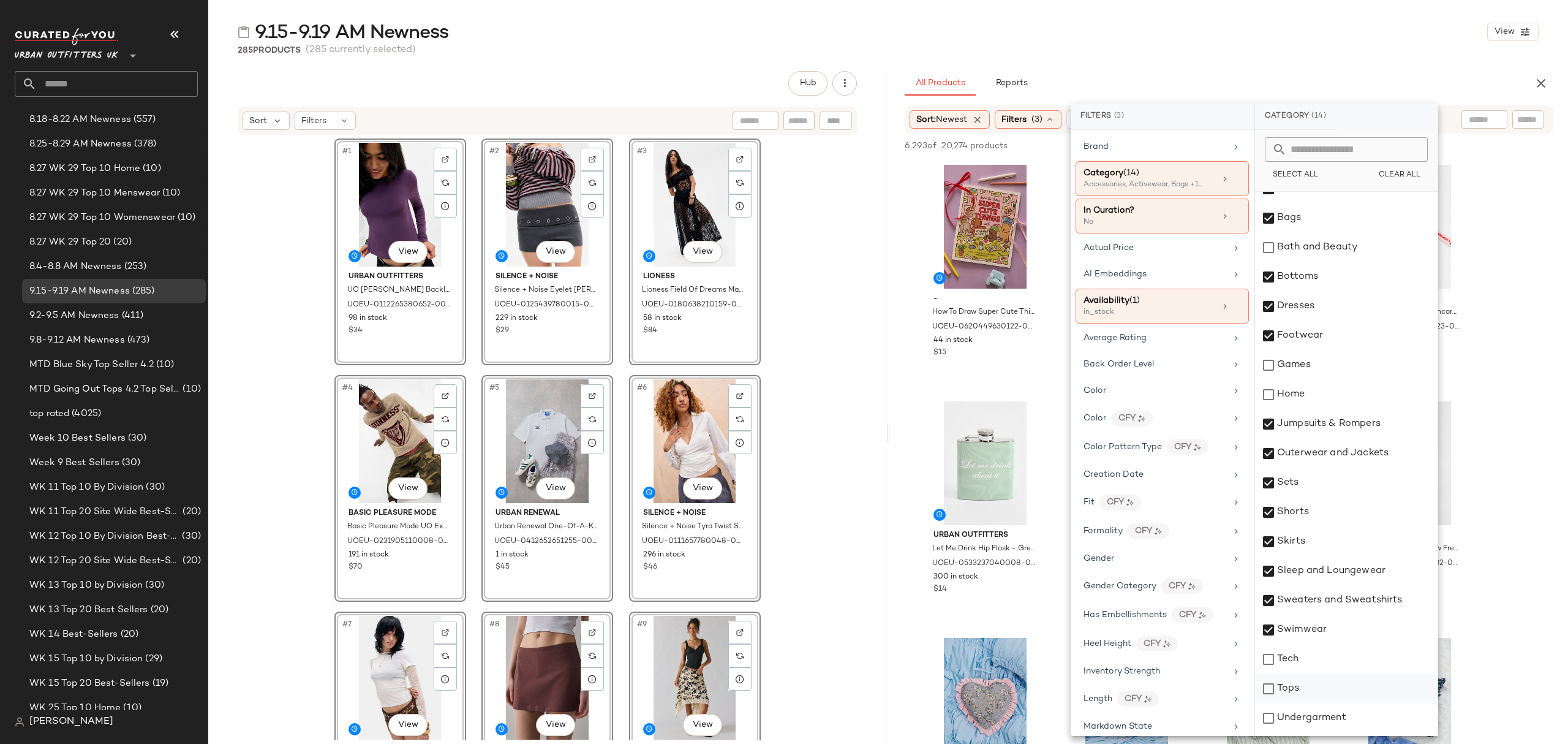
scroll to position [73, 0]
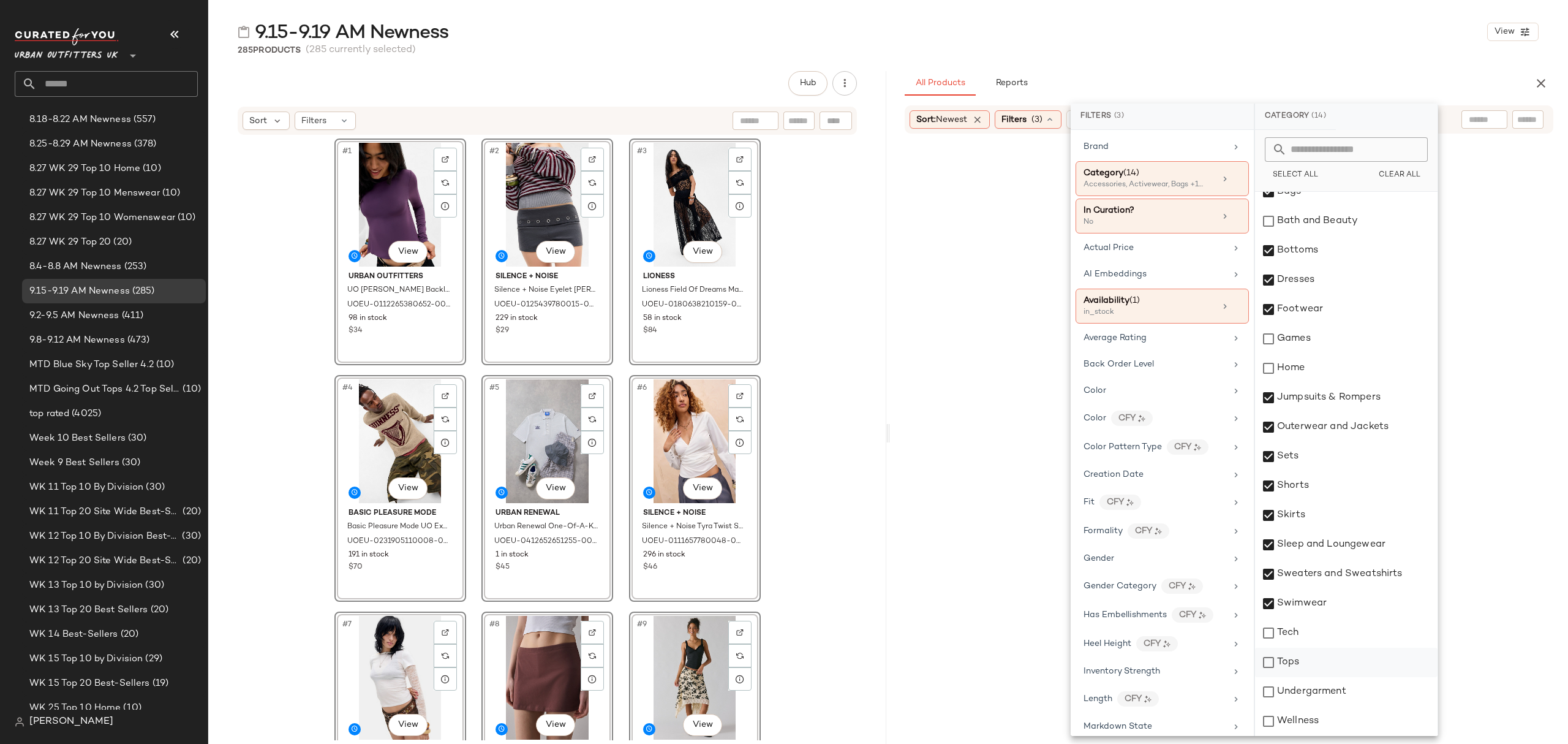
click at [1313, 666] on div "Tops" at bounding box center [1346, 663] width 183 height 30
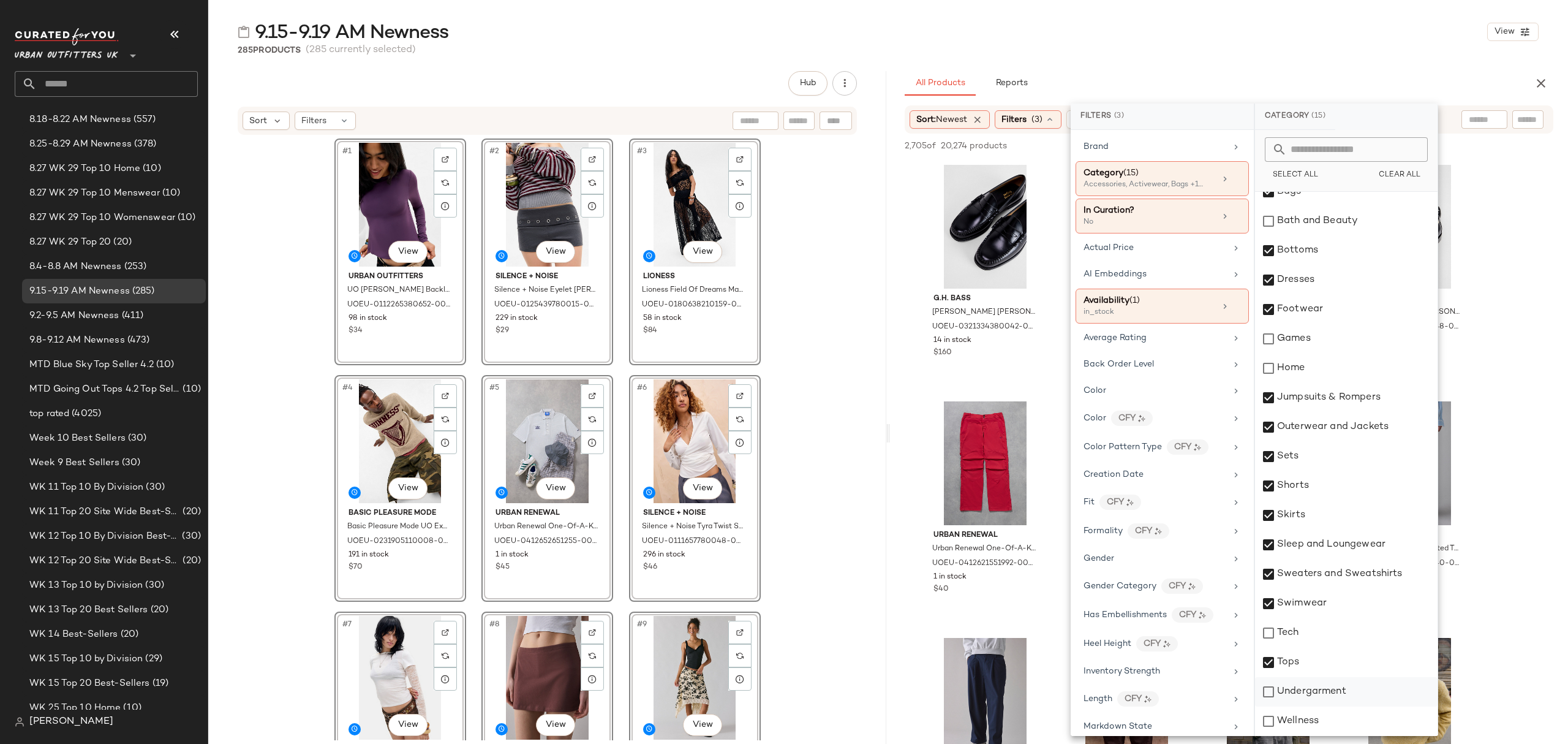
click at [1328, 693] on div "Undergarment" at bounding box center [1346, 692] width 183 height 30
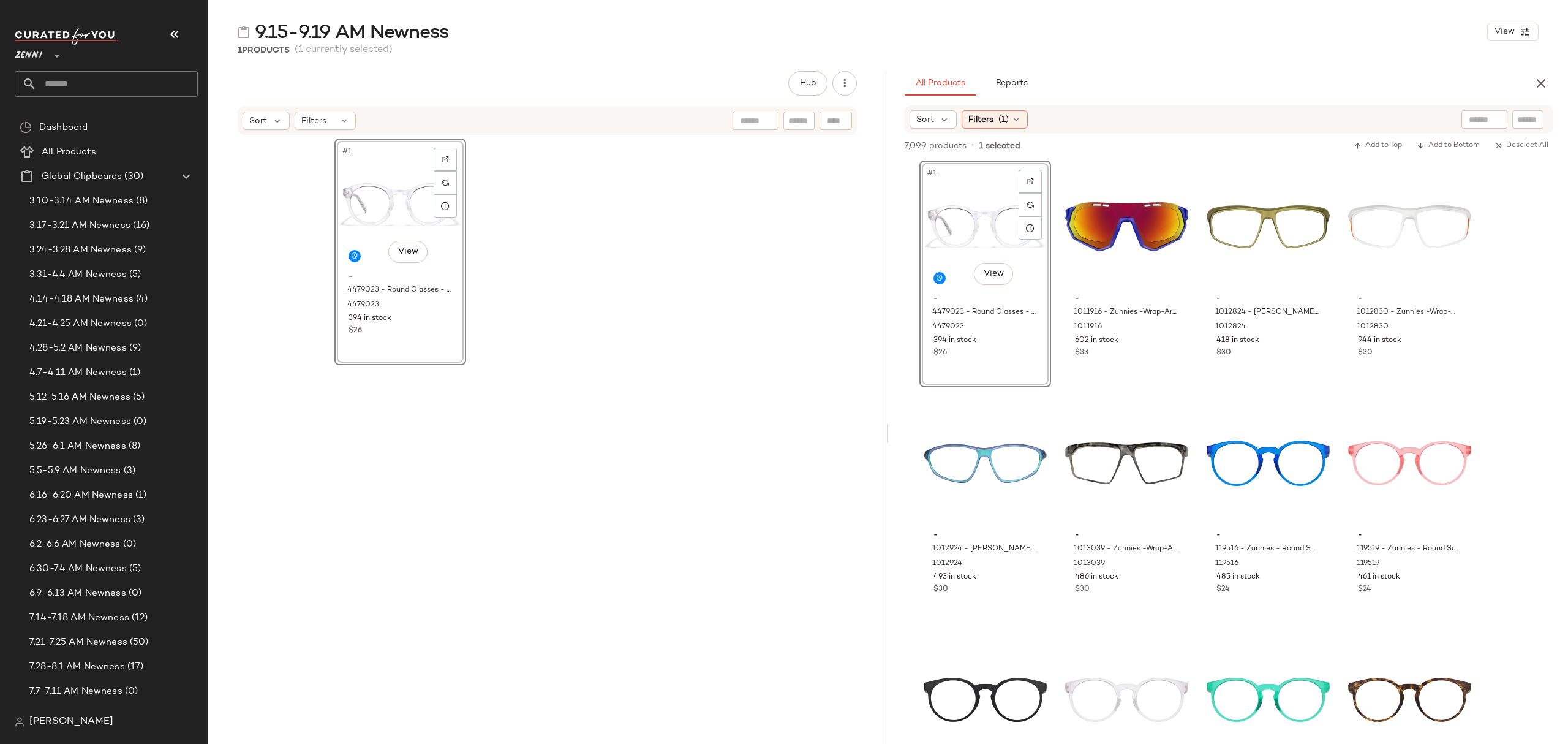
scroll to position [326, 0]
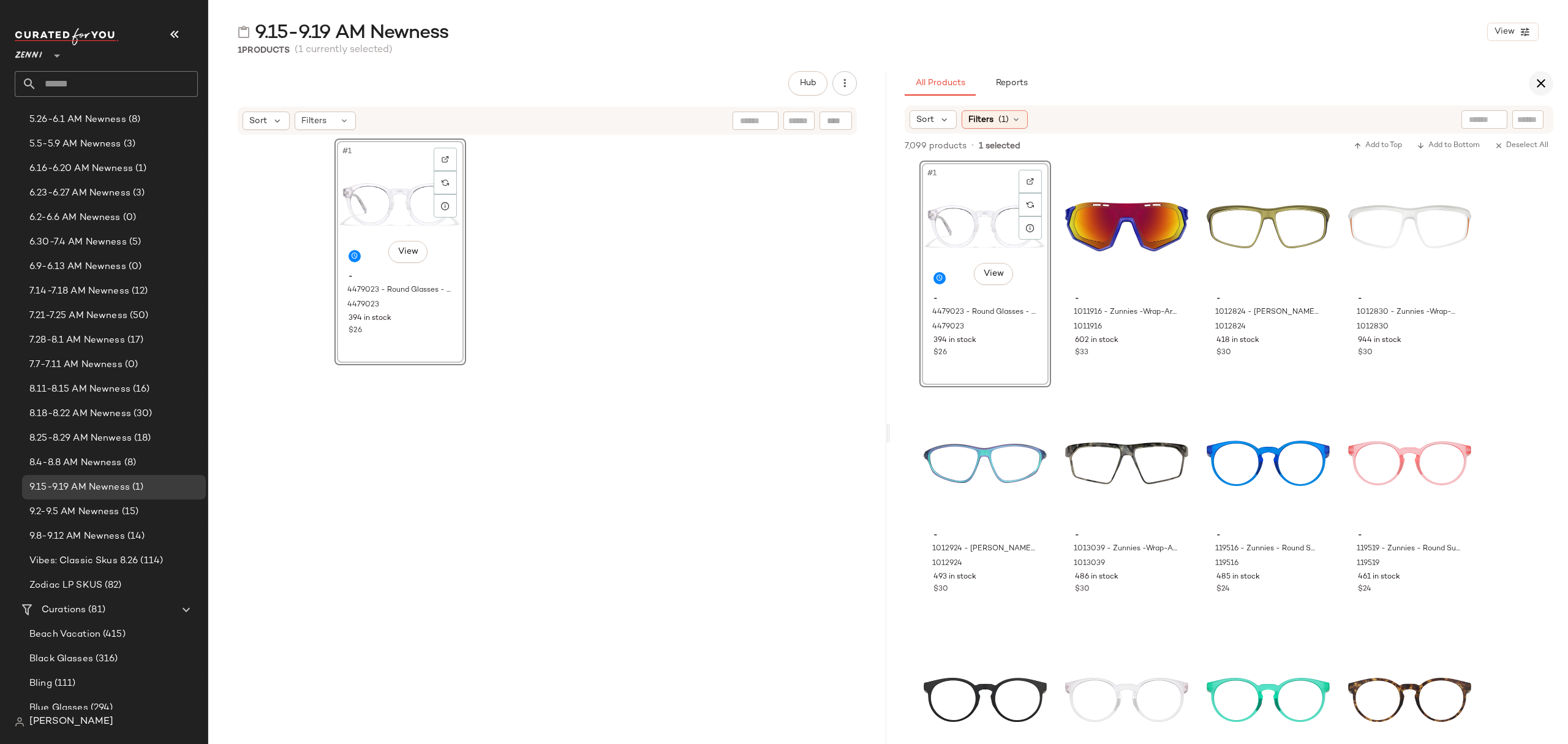
click at [1551, 85] on button "button" at bounding box center [1541, 83] width 25 height 25
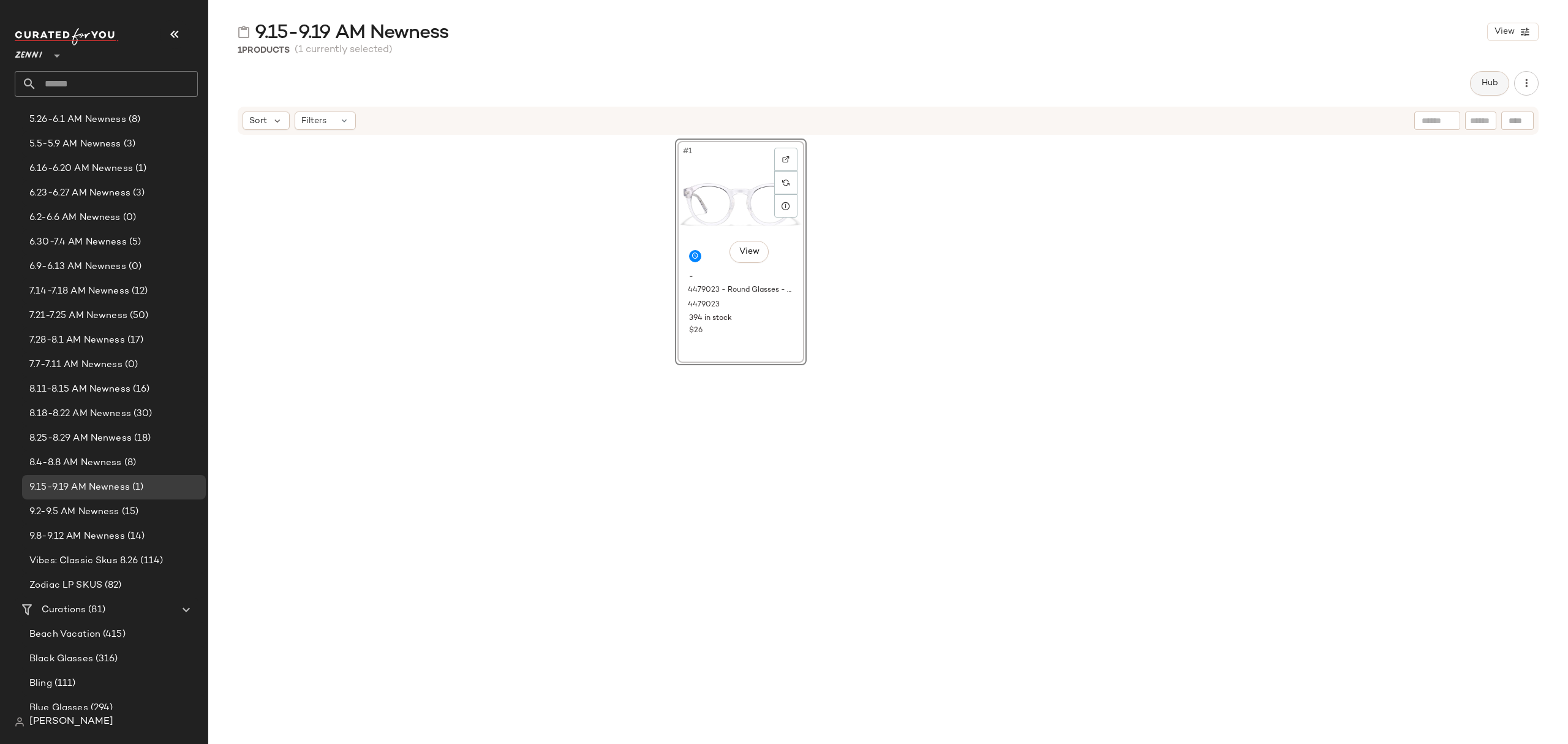
click at [1487, 81] on span "Hub" at bounding box center [1490, 83] width 17 height 10
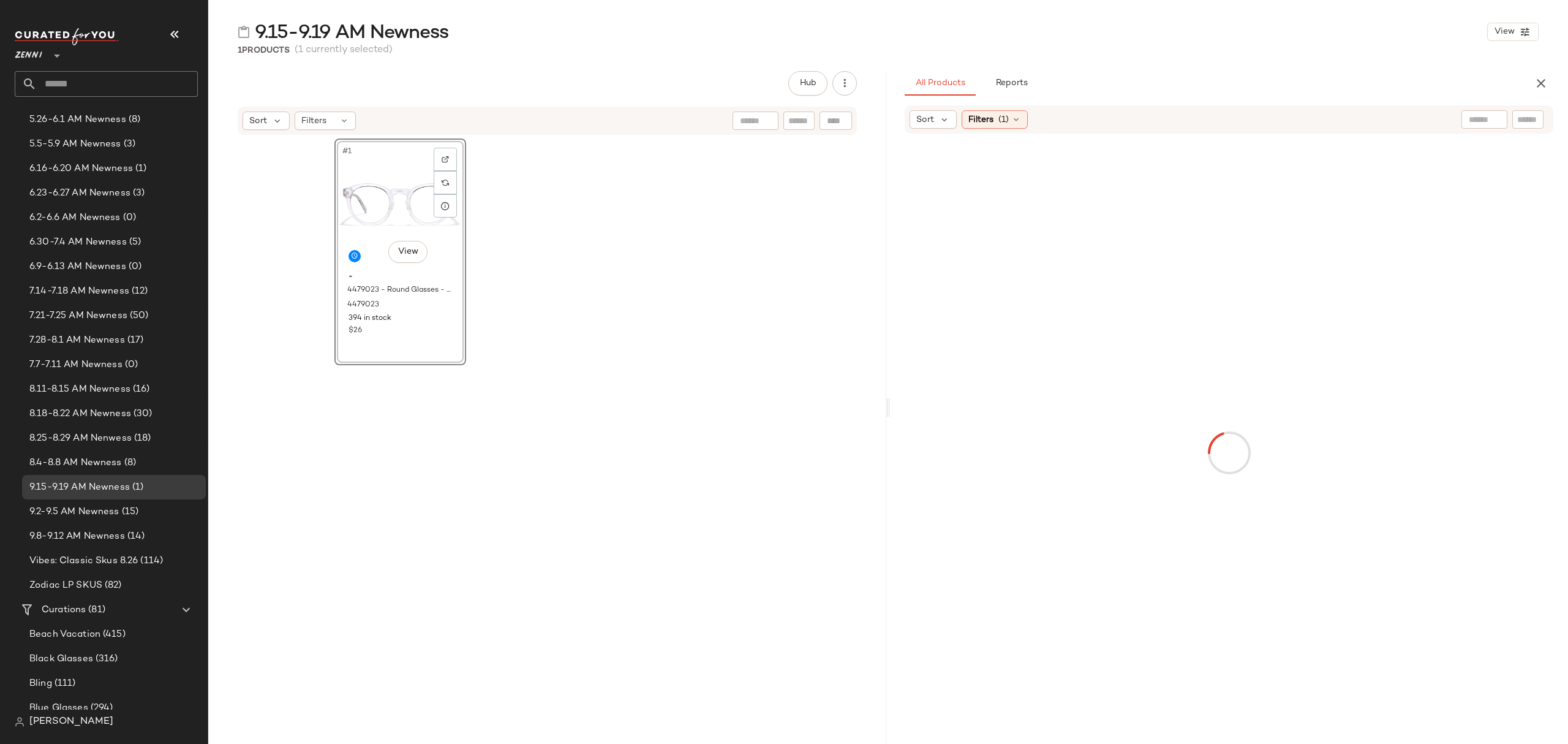
click at [941, 116] on icon at bounding box center [945, 120] width 11 height 11
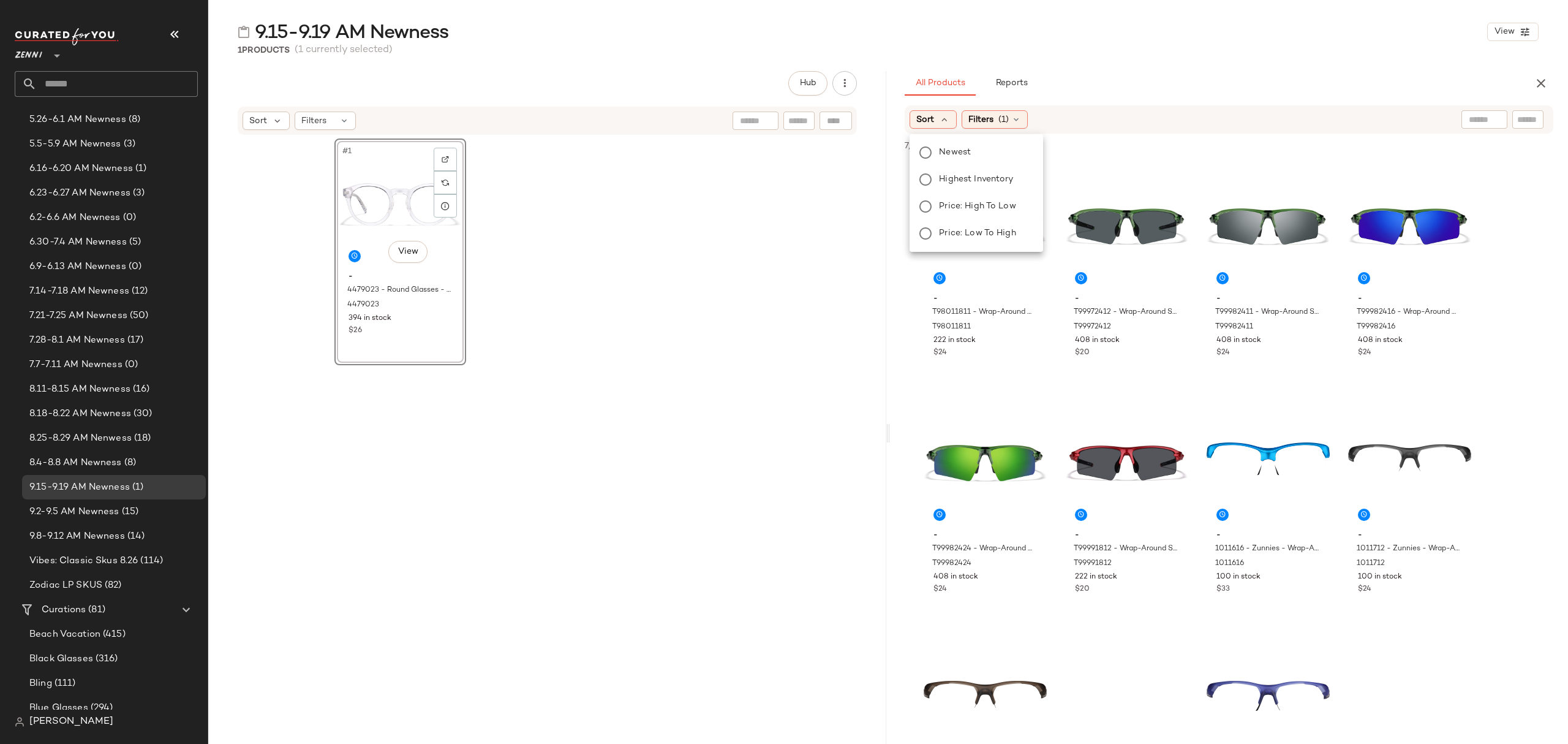
click at [950, 148] on span "Newest" at bounding box center [955, 152] width 32 height 13
click at [1184, 89] on div "All Products Reports" at bounding box center [1209, 83] width 609 height 25
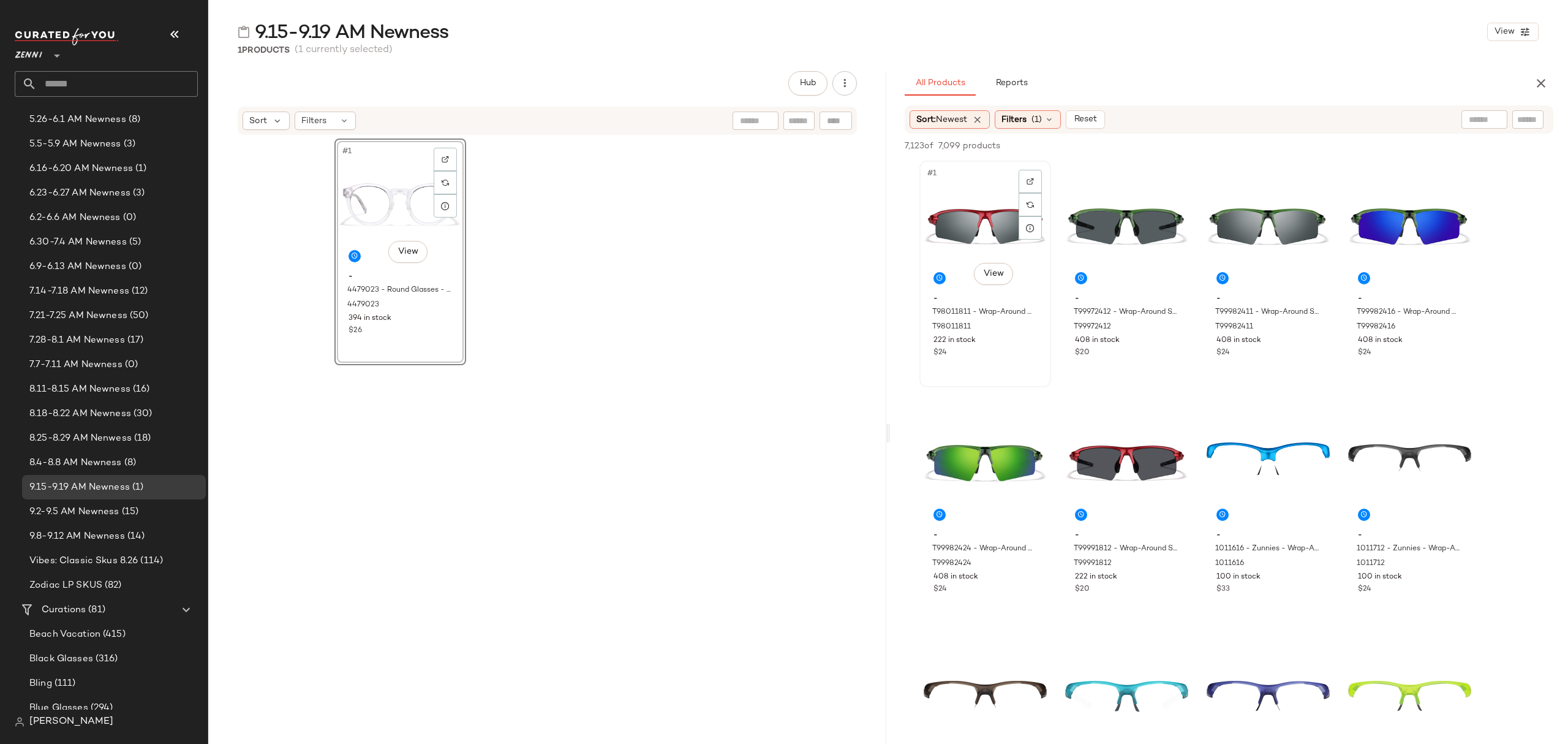
click at [990, 226] on div "#1 View" at bounding box center [985, 226] width 123 height 124
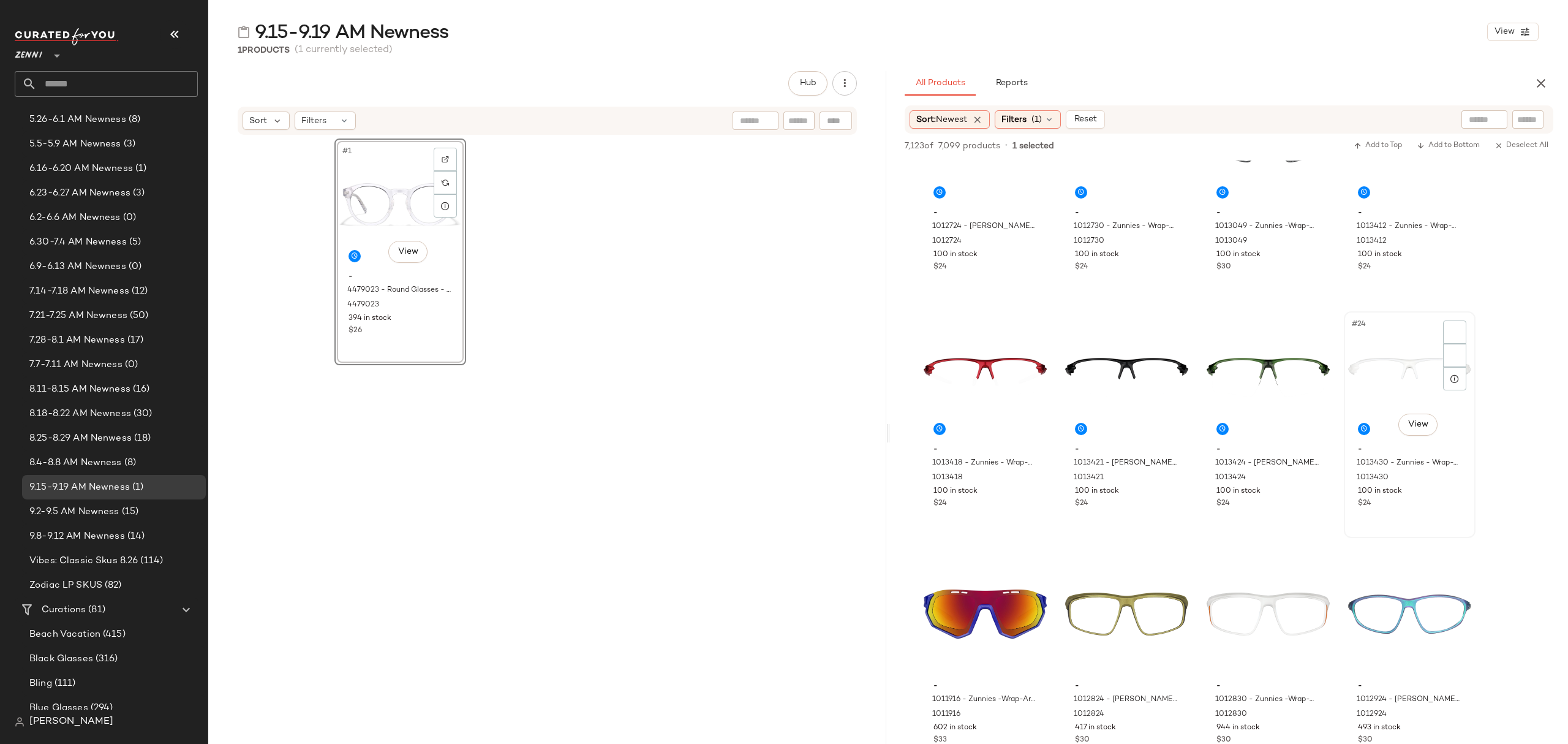
scroll to position [980, 0]
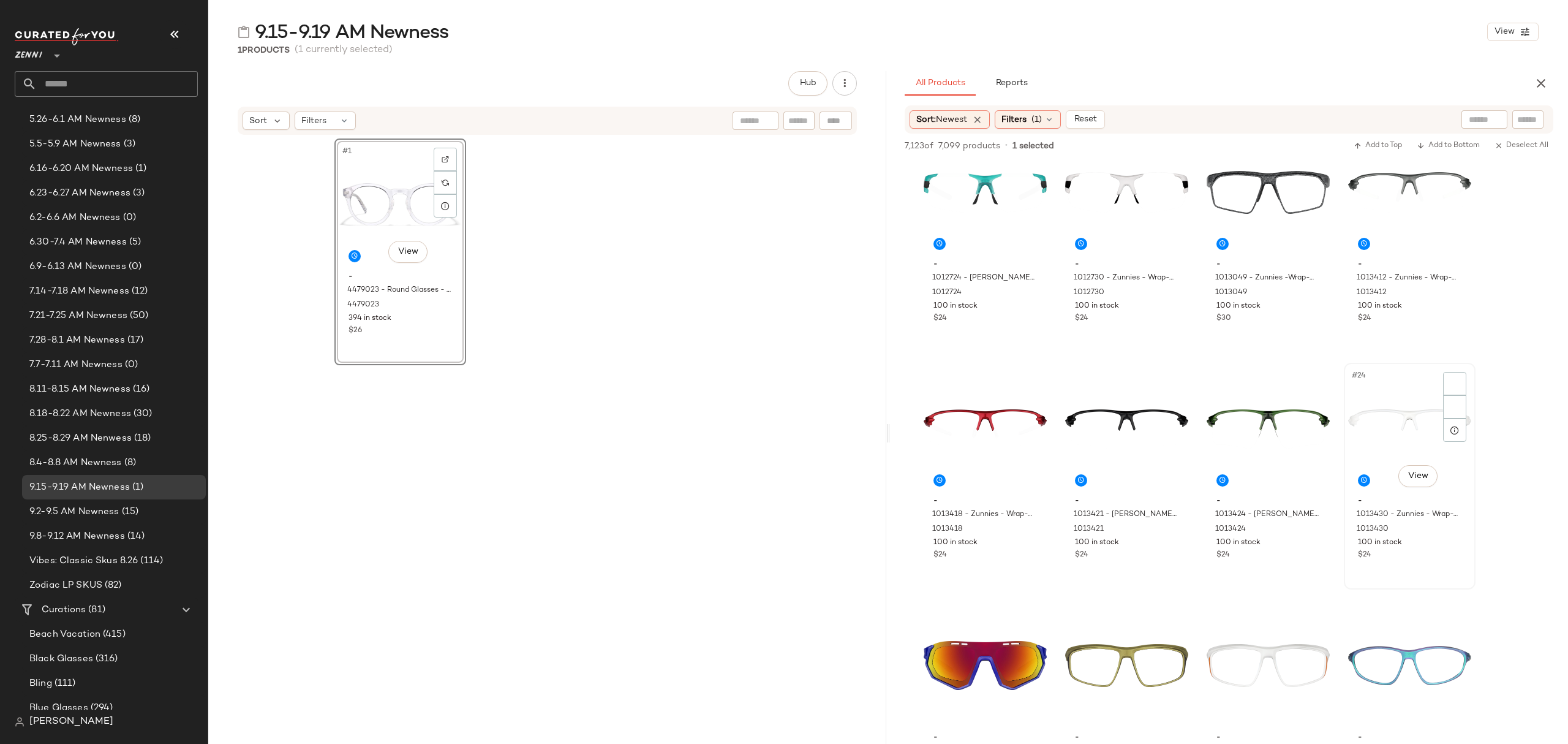
click at [1447, 555] on div "$24" at bounding box center [1410, 555] width 104 height 11
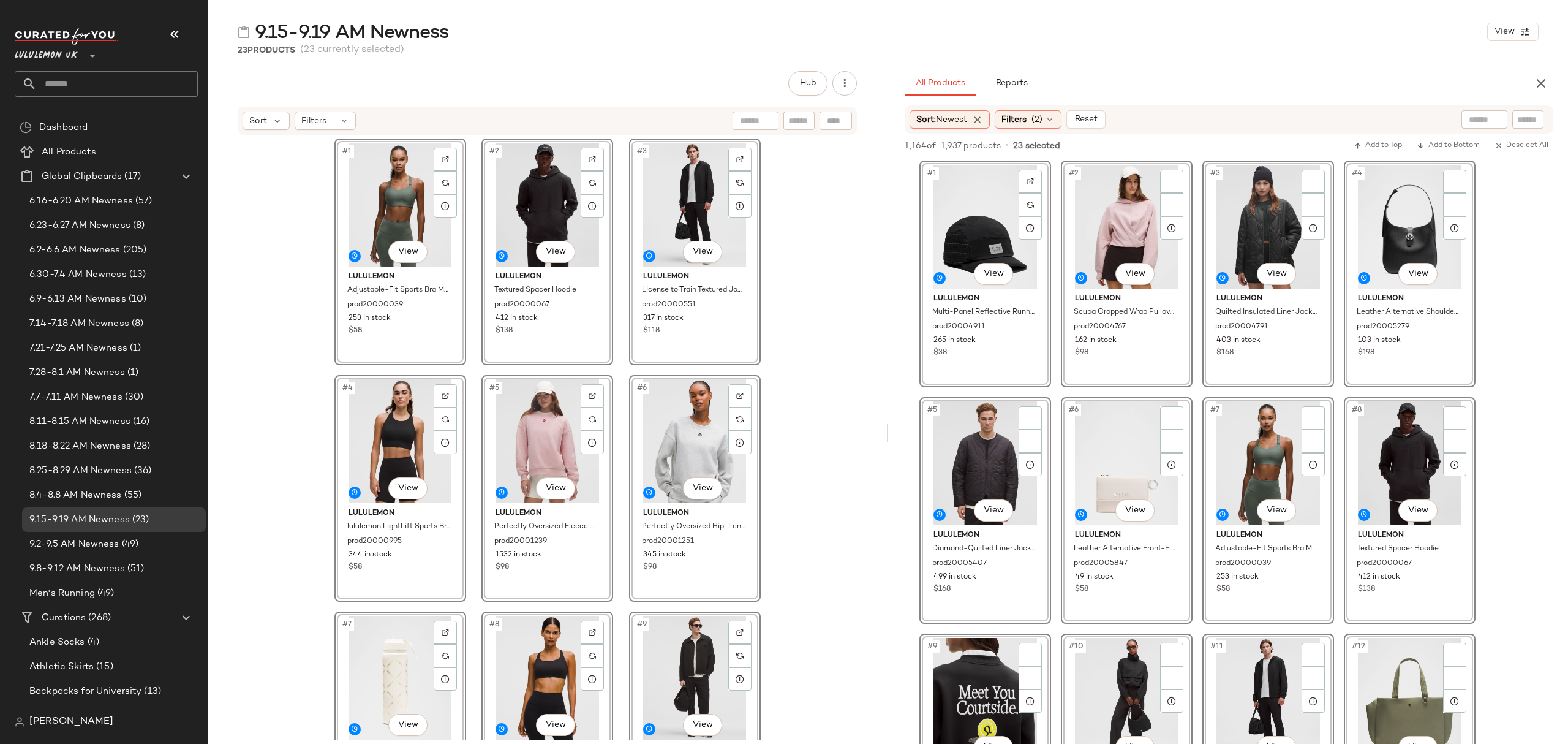
scroll to position [898, 0]
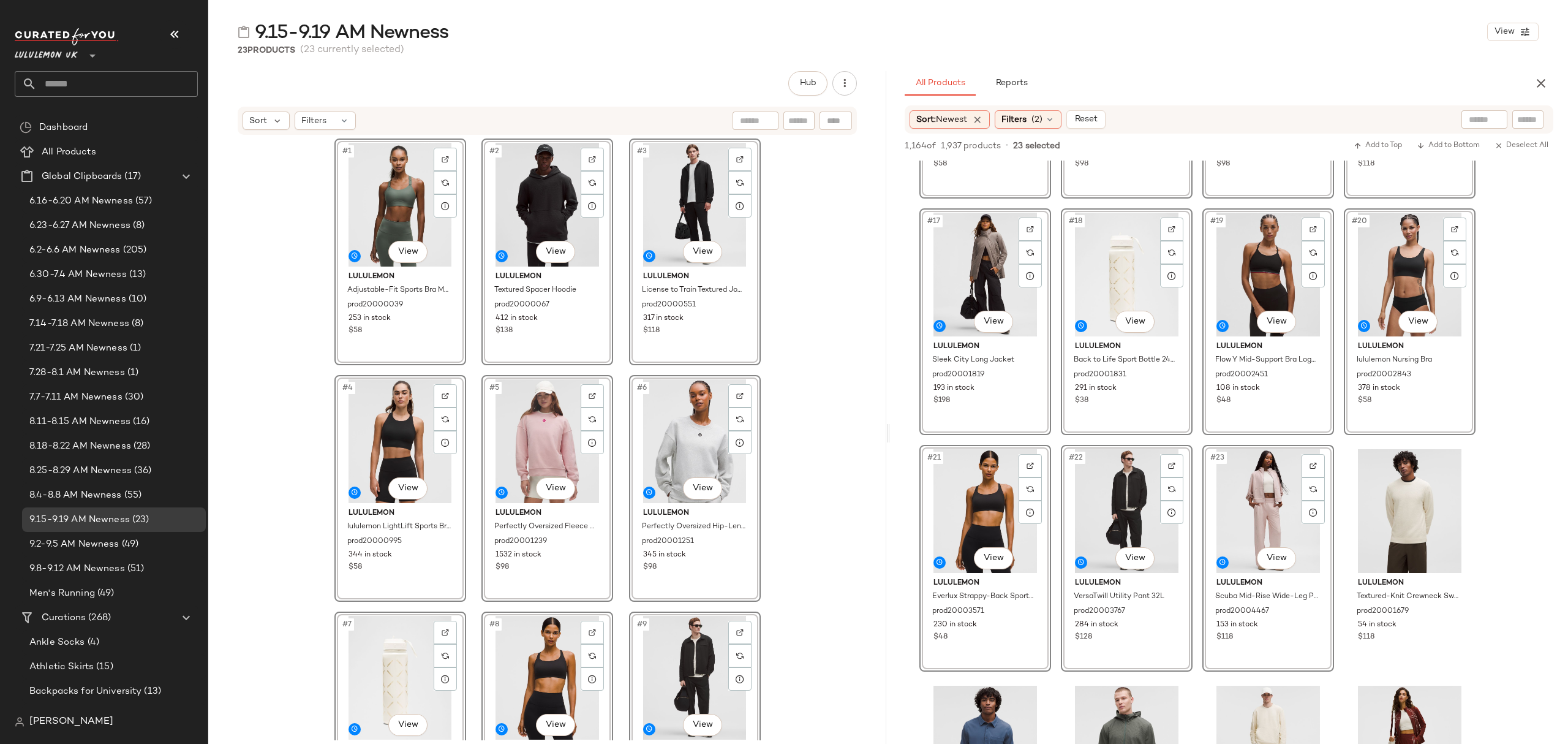
click at [1550, 86] on button "button" at bounding box center [1541, 83] width 25 height 25
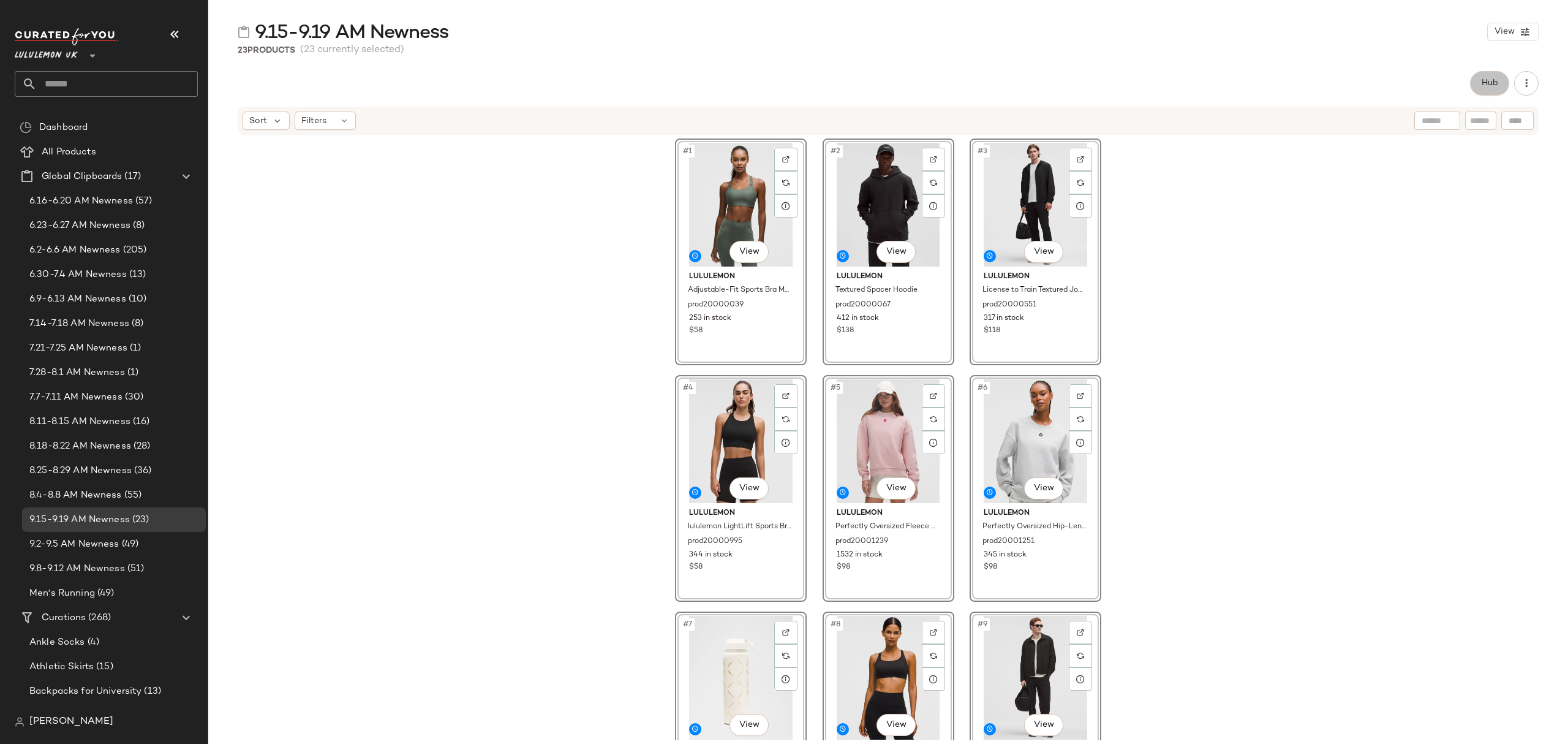
click at [1483, 81] on span "Hub" at bounding box center [1490, 83] width 17 height 10
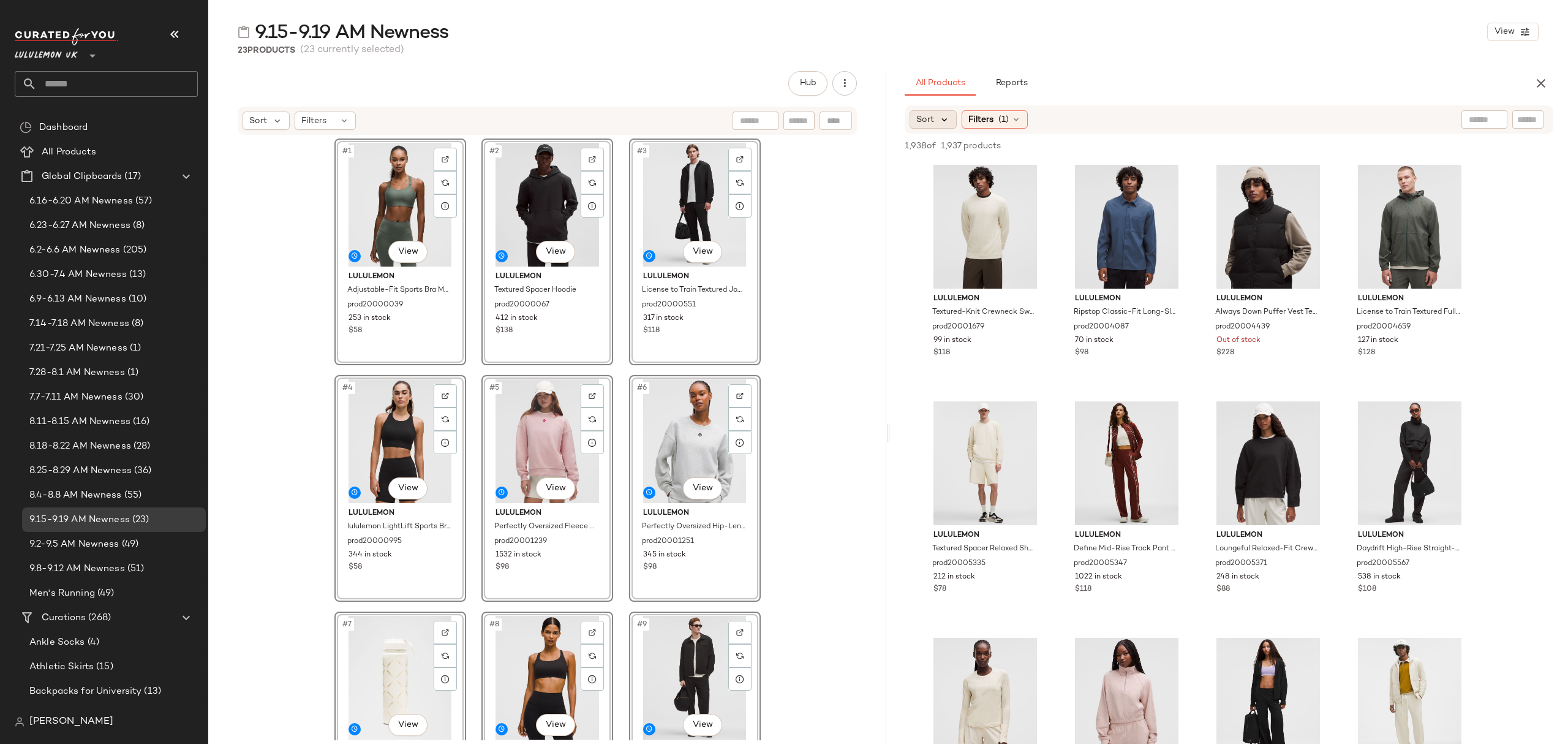
click at [943, 124] on icon at bounding box center [945, 120] width 11 height 11
click at [956, 155] on span "Newest" at bounding box center [955, 152] width 32 height 13
